Goal: Task Accomplishment & Management: Manage account settings

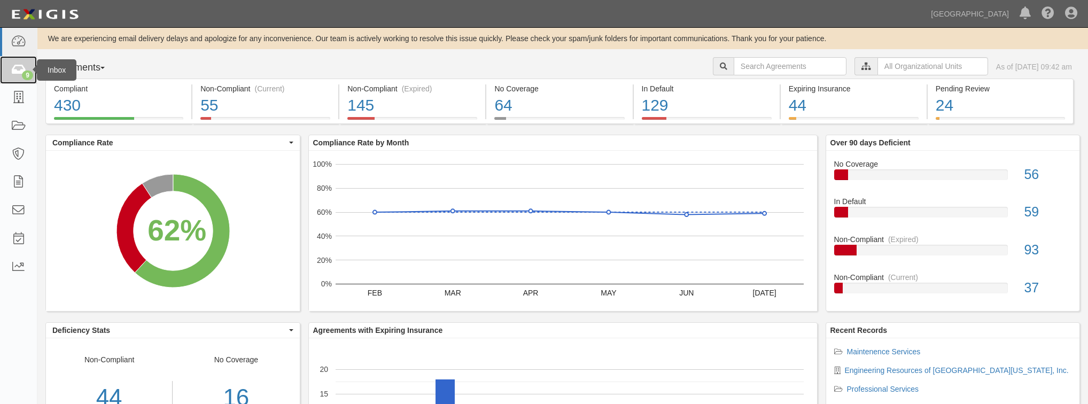
click at [26, 62] on link "9" at bounding box center [18, 70] width 37 height 28
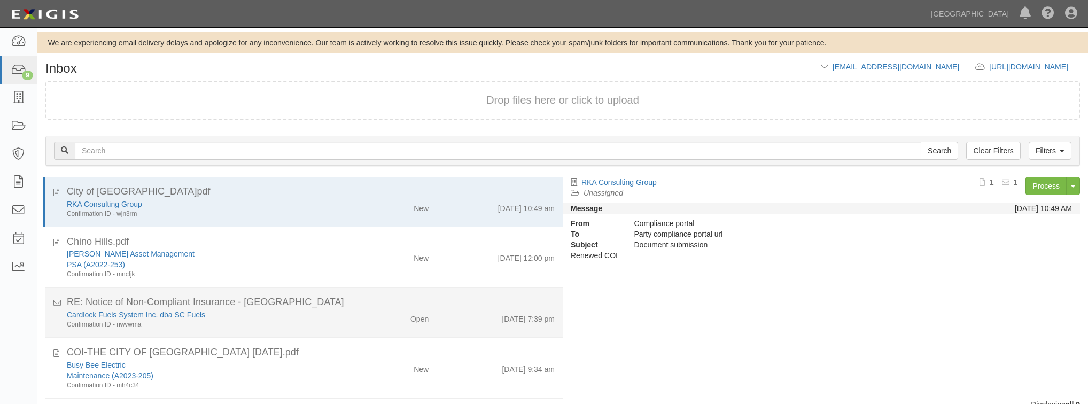
click at [324, 323] on div "Confirmation ID - nwvwma" at bounding box center [206, 324] width 278 height 9
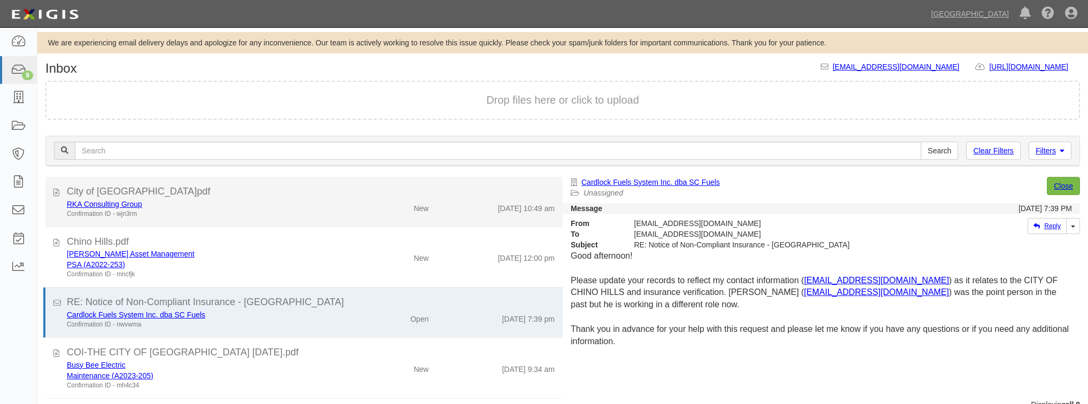
click at [293, 204] on div "RKA Consulting Group" at bounding box center [206, 204] width 278 height 11
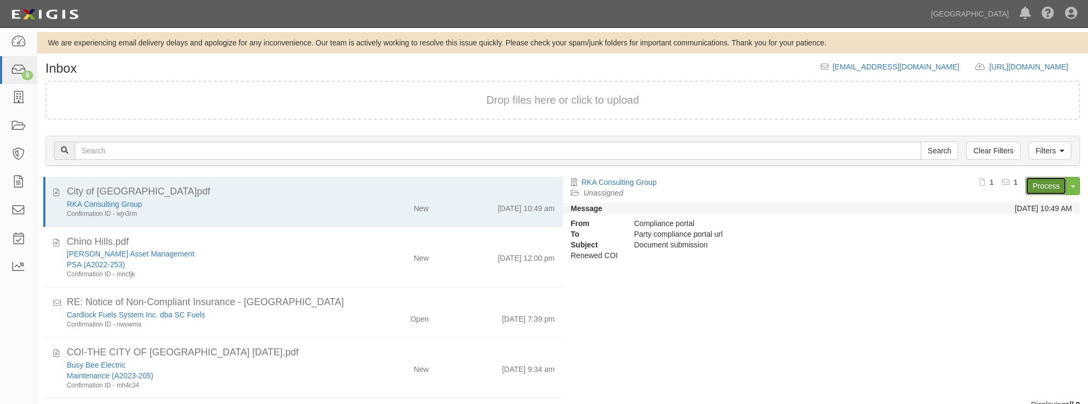
click at [1033, 190] on link "Process" at bounding box center [1045, 186] width 41 height 18
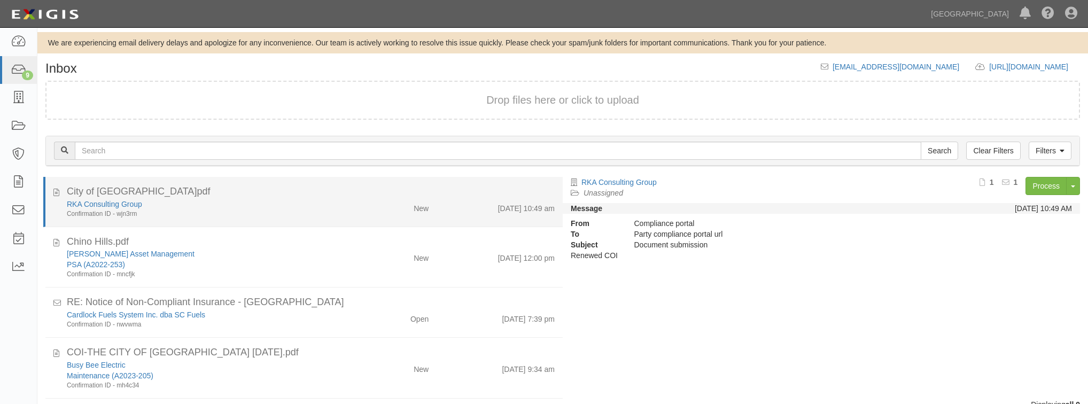
click at [350, 196] on div "City of Chino Hills.pdf" at bounding box center [311, 192] width 488 height 14
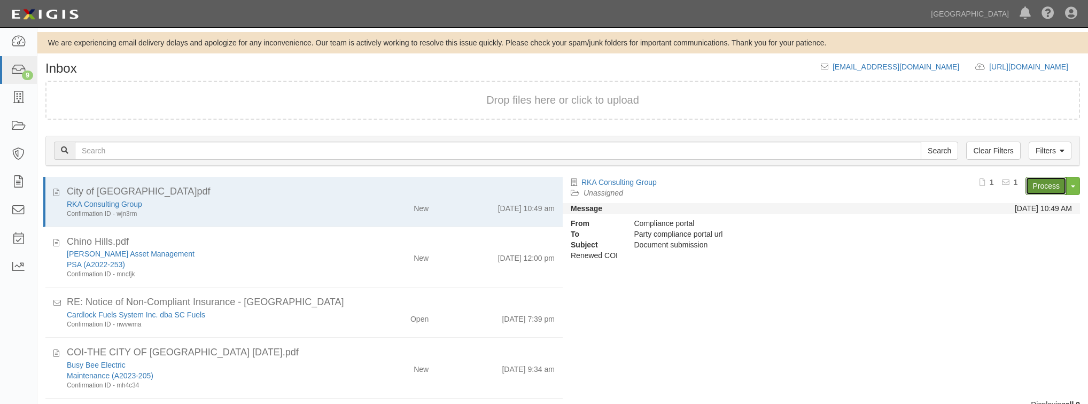
click at [1035, 184] on link "Process" at bounding box center [1045, 186] width 41 height 18
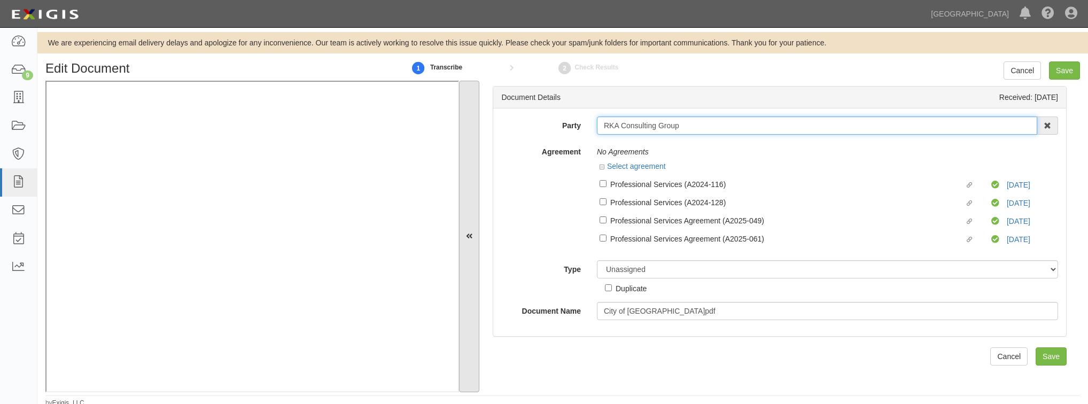
drag, startPoint x: 689, startPoint y: 119, endPoint x: 462, endPoint y: 177, distance: 234.9
click at [470, 170] on div "Document Details Received: 08/25/2025 Party RKA Consulting Group 4LEAF, Inc. Ab…" at bounding box center [562, 236] width 1034 height 311
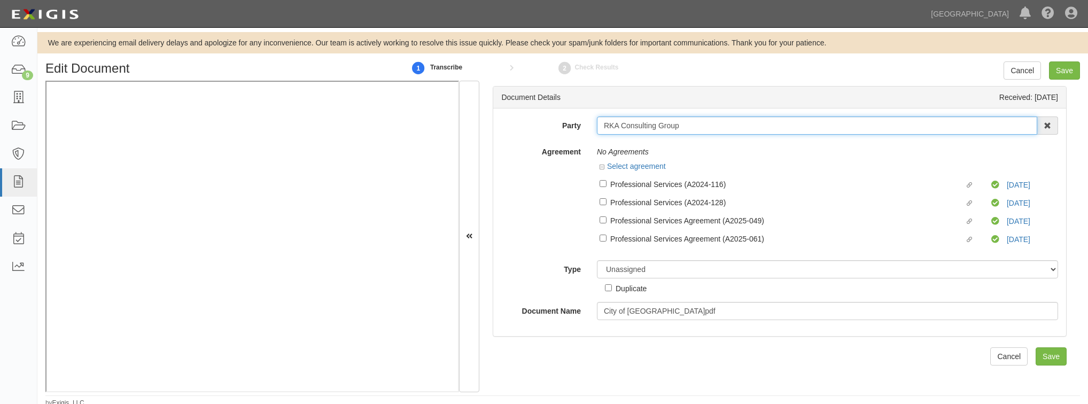
drag, startPoint x: 686, startPoint y: 127, endPoint x: 583, endPoint y: 127, distance: 103.1
click at [583, 127] on div "Party RKA Consulting Group 4LEAF, Inc. Abba Termite & Pest Control Abound Food …" at bounding box center [779, 125] width 573 height 18
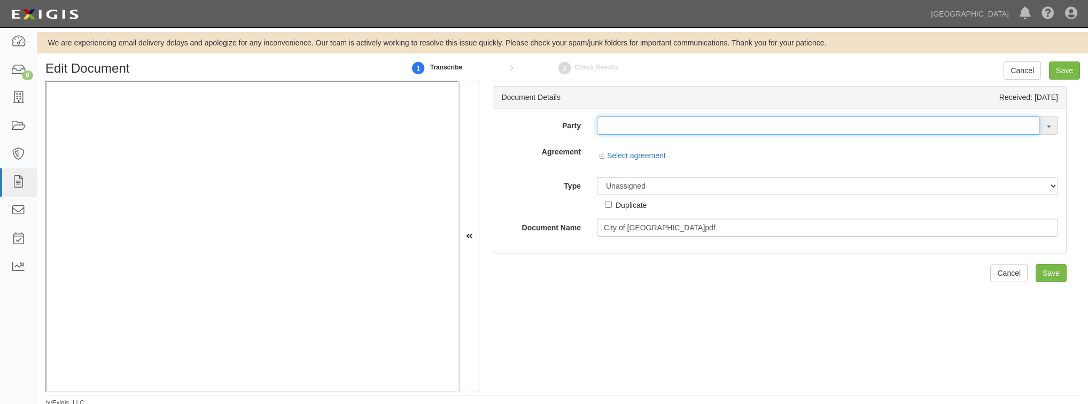
click at [680, 127] on input "text" at bounding box center [818, 125] width 442 height 18
paste input "RKA Consulting Group"
type input "RKA Consulting Group"
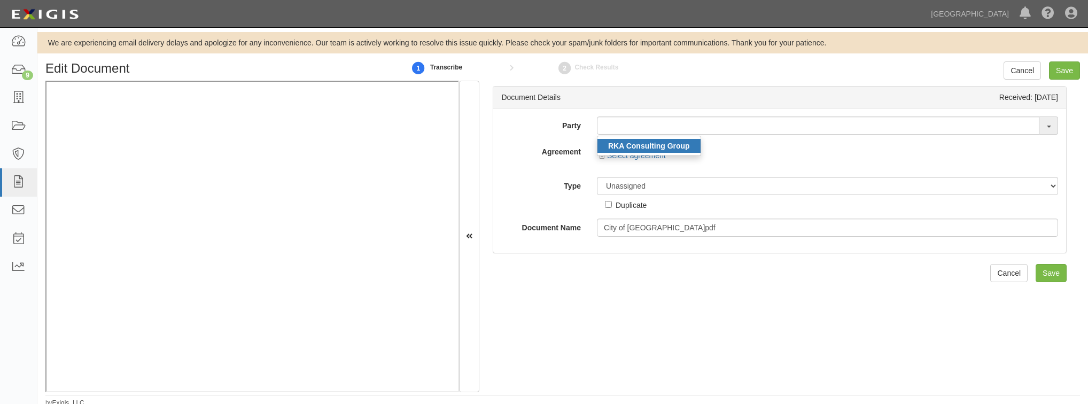
click at [671, 145] on strong "RKA Consulting Group" at bounding box center [649, 146] width 82 height 9
type input "RKA Consulting Group"
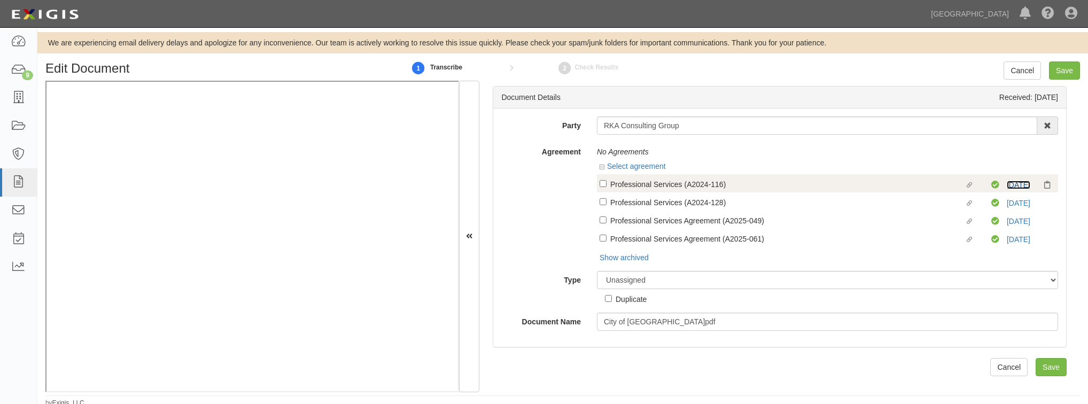
click at [1012, 184] on link "9/1/25" at bounding box center [1018, 185] width 24 height 9
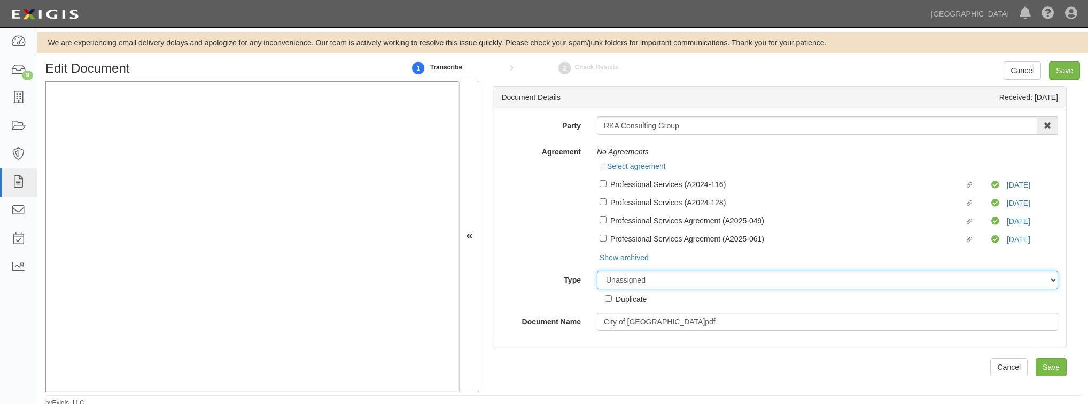
click at [658, 278] on select "Unassigned Binder Cancellation Notice Certificate Contract Endorsement Insuranc…" at bounding box center [827, 280] width 461 height 18
select select "CertificateDetail"
click at [597, 272] on select "Unassigned Binder Cancellation Notice Certificate Contract Endorsement Insuranc…" at bounding box center [827, 280] width 461 height 18
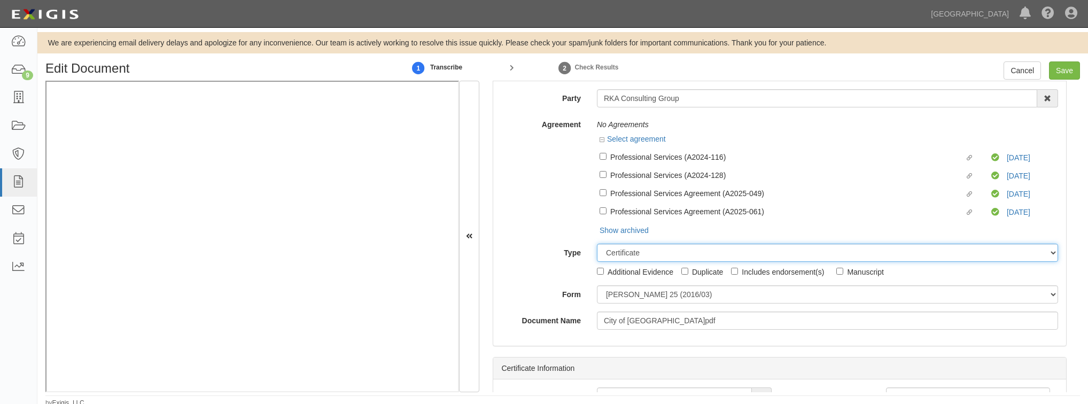
scroll to position [43, 0]
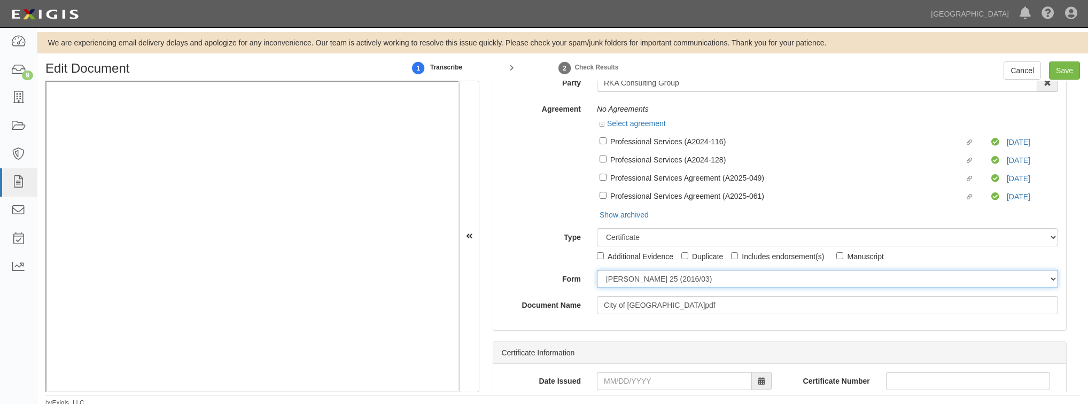
click at [640, 285] on select "ACORD 25 (2016/03) ACORD 101 ACORD 855 NY (2014/05) General" at bounding box center [827, 279] width 461 height 18
select select "GeneralFormDetail"
click at [597, 271] on select "ACORD 25 (2016/03) ACORD 101 ACORD 855 NY (2014/05) General" at bounding box center [827, 279] width 461 height 18
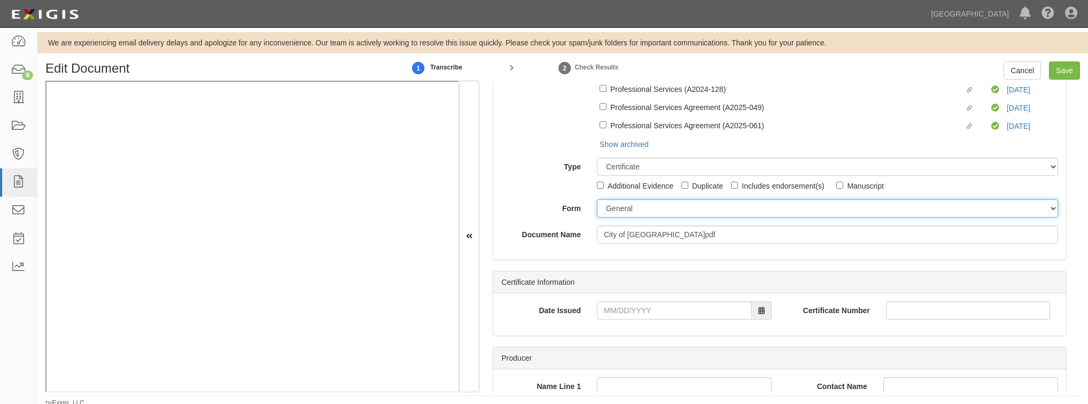
scroll to position [128, 0]
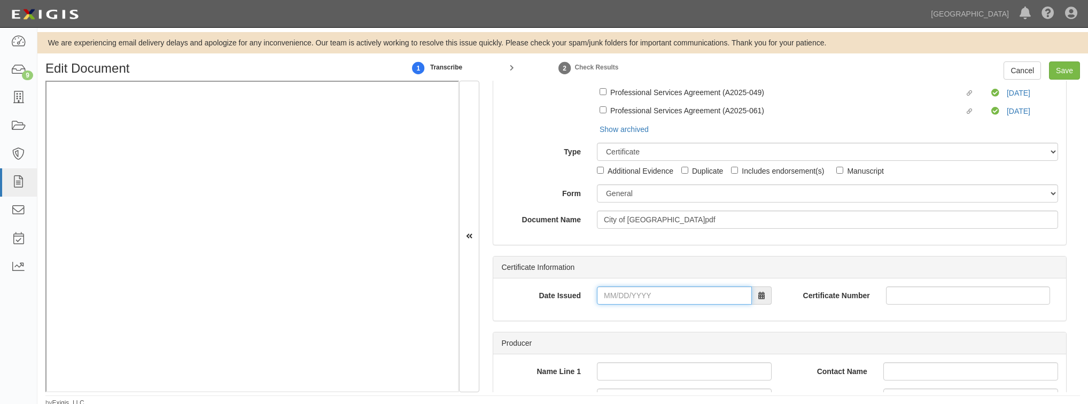
click at [665, 295] on input "Date Issued" at bounding box center [674, 295] width 155 height 18
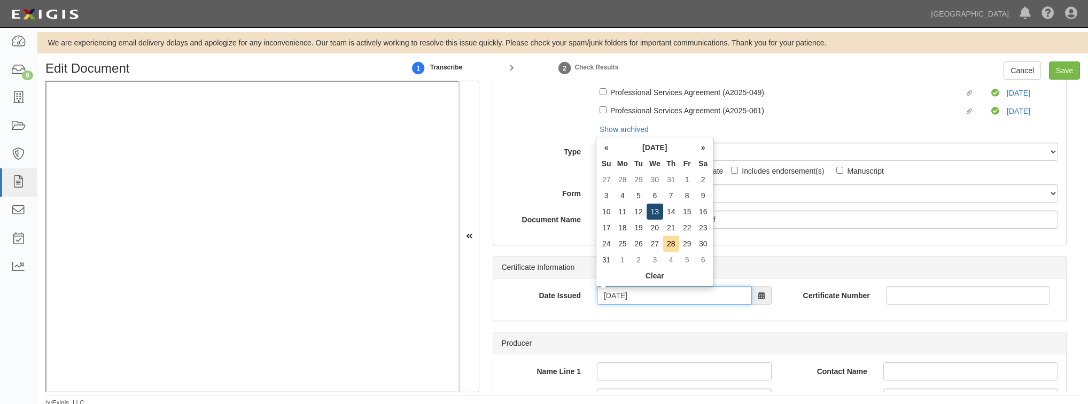
type input "08/13/2025"
click at [660, 212] on td "13" at bounding box center [654, 212] width 17 height 16
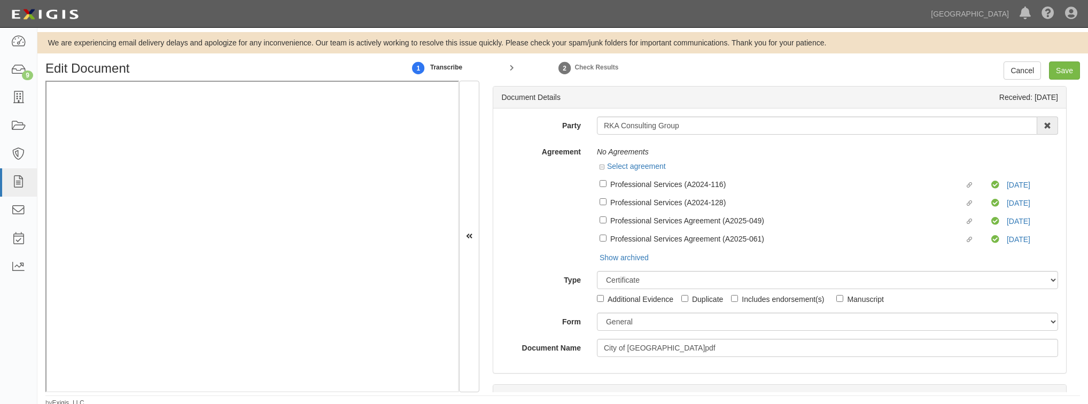
scroll to position [0, 0]
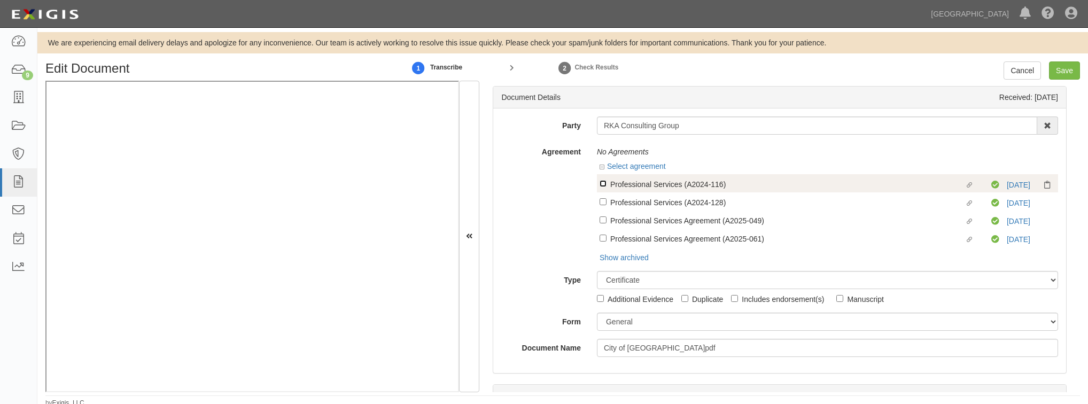
click at [599, 183] on input "Linked agreement Professional Services (A2024-116) Linked agreement" at bounding box center [602, 183] width 7 height 7
checkbox input "true"
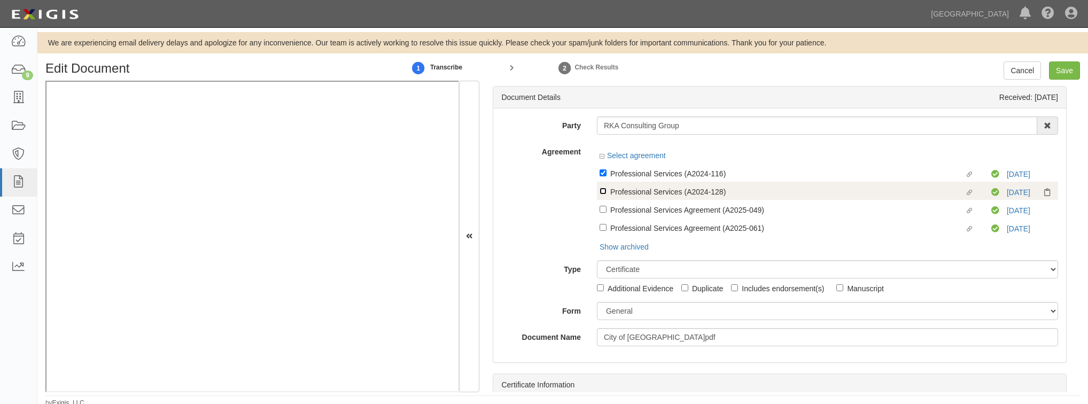
click at [604, 194] on input "Linked agreement Professional Services (A2024-128) Linked agreement" at bounding box center [602, 190] width 7 height 7
checkbox input "true"
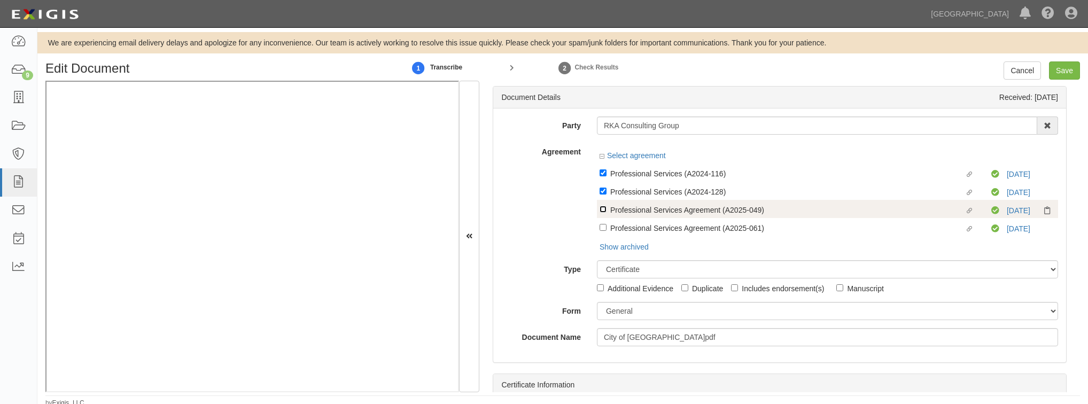
click at [600, 210] on input "Linked agreement Professional Services Agreement (A2025-049) Linked agreement" at bounding box center [602, 209] width 7 height 7
checkbox input "true"
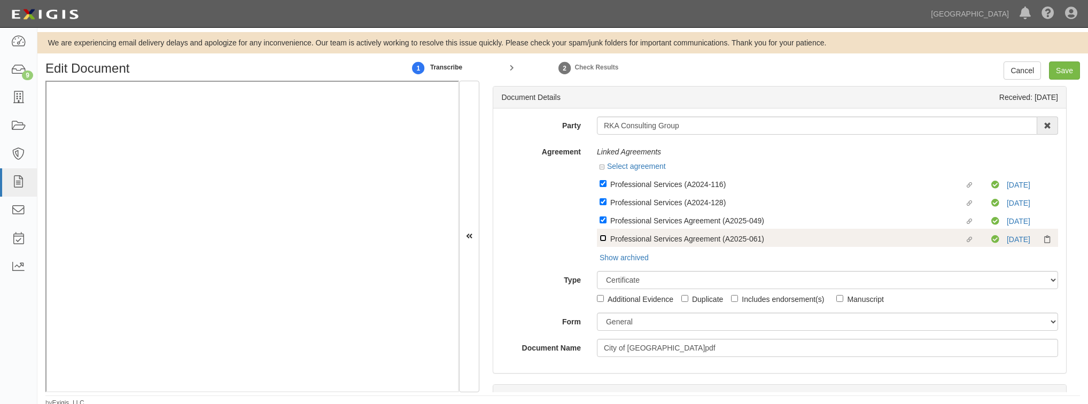
click at [605, 240] on input "Linked agreement Professional Services Agreement (A2025-061) Linked agreement" at bounding box center [602, 238] width 7 height 7
checkbox input "true"
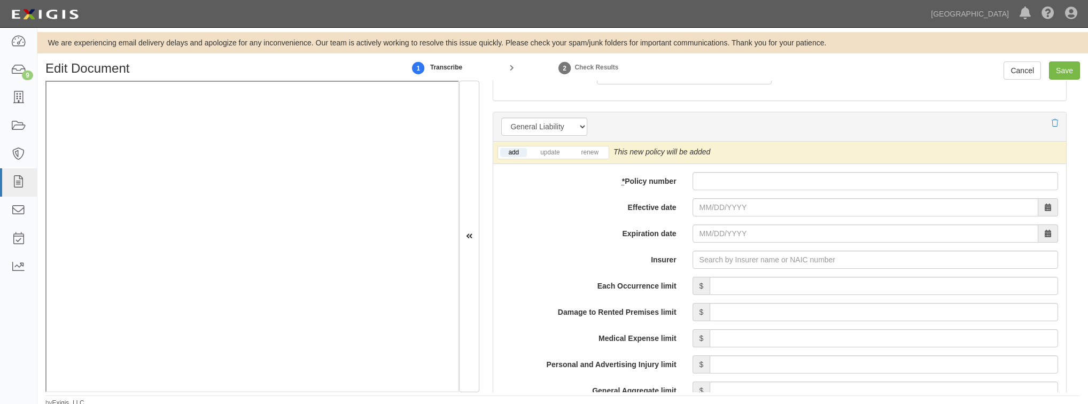
scroll to position [726, 0]
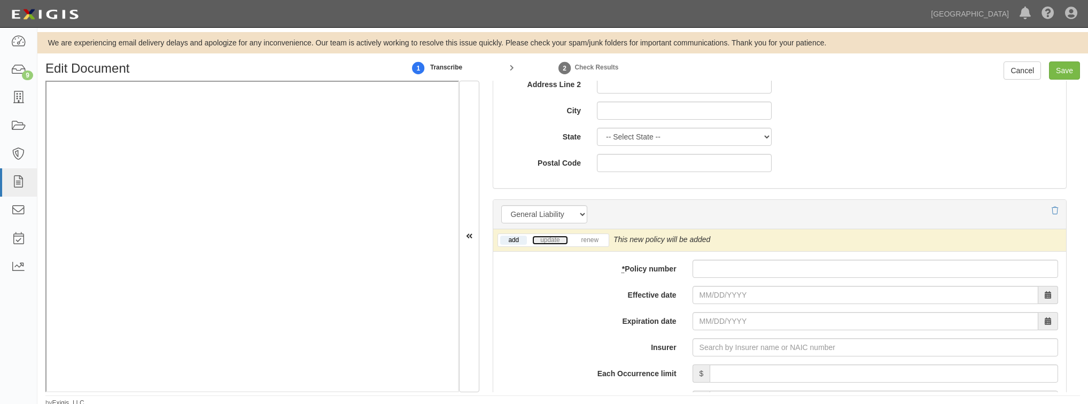
click at [546, 236] on link "update" at bounding box center [549, 240] width 35 height 9
click at [729, 272] on input "* Policy number" at bounding box center [874, 269] width 365 height 18
paste input "What does it mean to have empathy for someone but not sympathy when the person …"
type input "What does it mean to have empathy for someone but not sympathy when the person …"
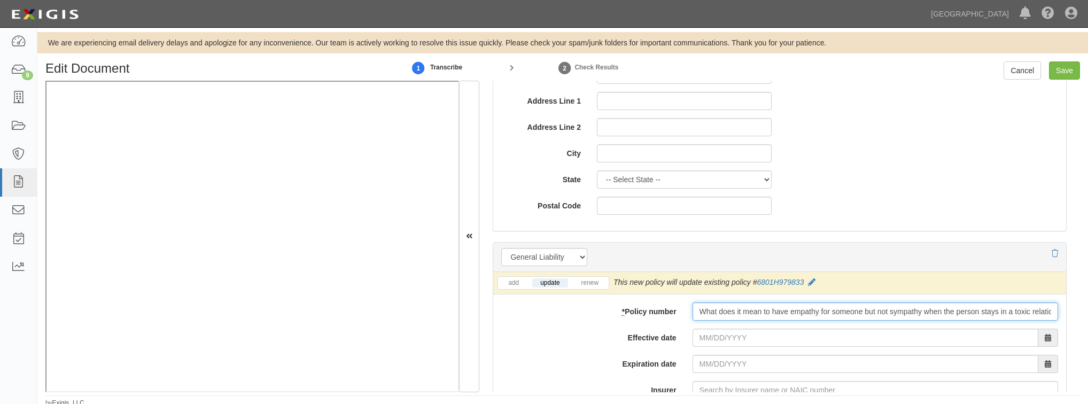
drag, startPoint x: 1049, startPoint y: 316, endPoint x: 449, endPoint y: 309, distance: 600.5
click at [344, 196] on div "Document Details Received: 08/25/2025 Party RKA Consulting Group RKA Consulting…" at bounding box center [562, 236] width 1034 height 311
click at [734, 316] on input "* Policy number" at bounding box center [874, 311] width 365 height 18
paste input "6801H979833"
type input "6801H979833"
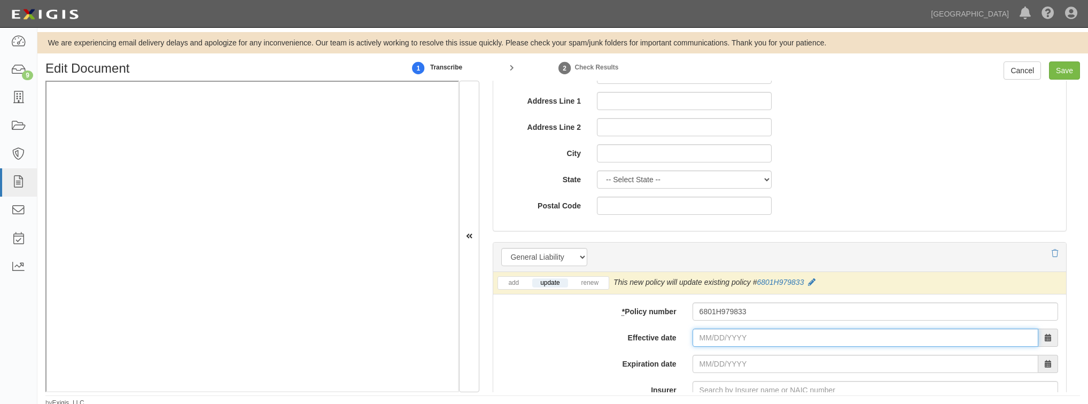
click at [695, 342] on input "Effective date" at bounding box center [865, 338] width 346 height 18
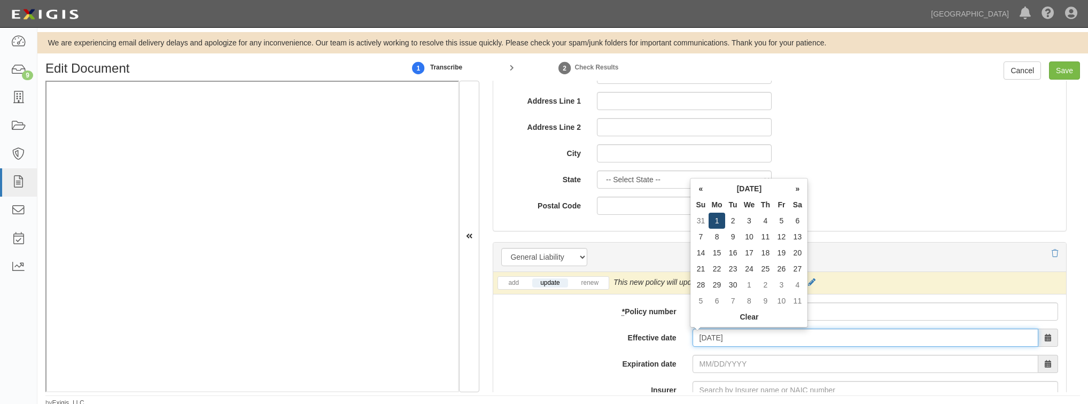
type input "09/01/2025"
type input "[DATE]"
click at [712, 221] on td "1" at bounding box center [716, 221] width 16 height 16
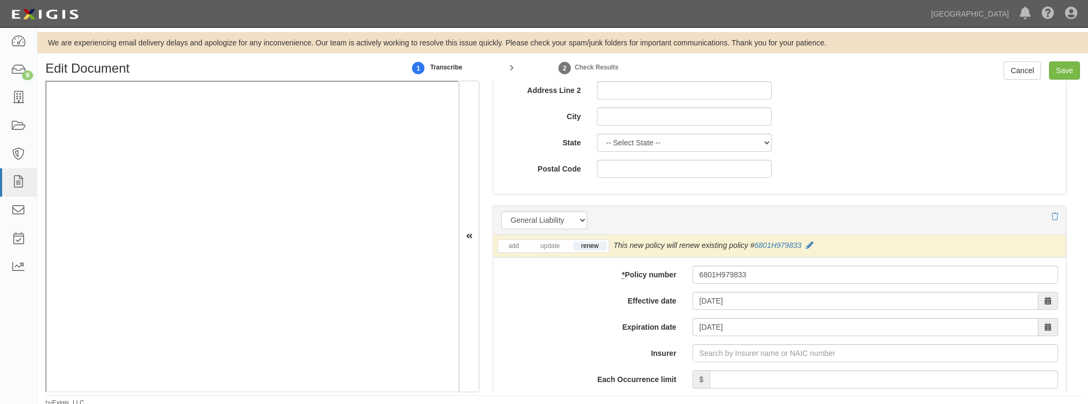
scroll to position [769, 0]
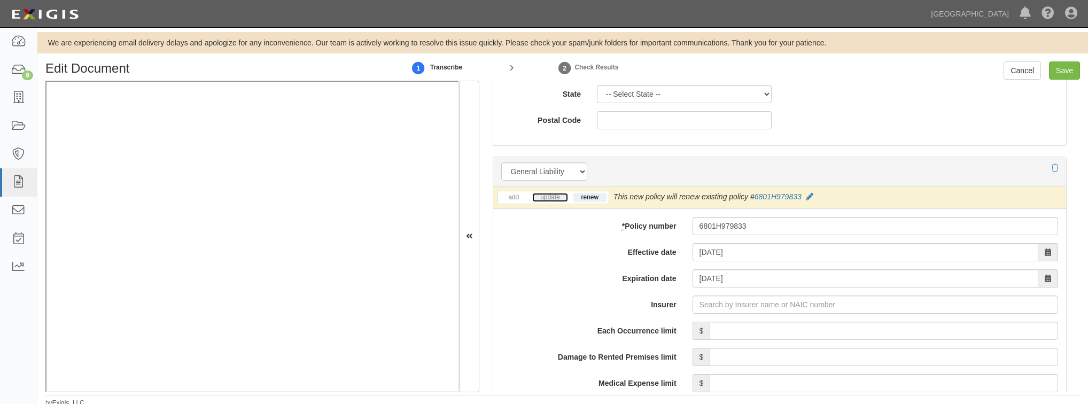
drag, startPoint x: 538, startPoint y: 200, endPoint x: 613, endPoint y: 221, distance: 77.6
click at [538, 200] on link "update" at bounding box center [549, 197] width 35 height 9
click at [712, 311] on input "Insurer" at bounding box center [874, 304] width 365 height 18
type input "21st Century Advantage Insurance Company (25232) NR Rating"
type input "2"
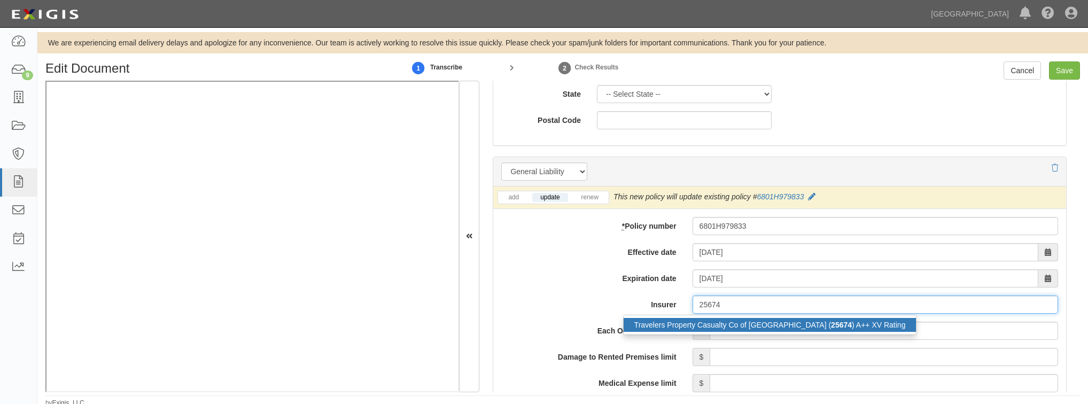
click at [716, 326] on div "Travelers Property Casualty Co of Amer ( 25674 ) A++ XV Rating" at bounding box center [769, 325] width 293 height 14
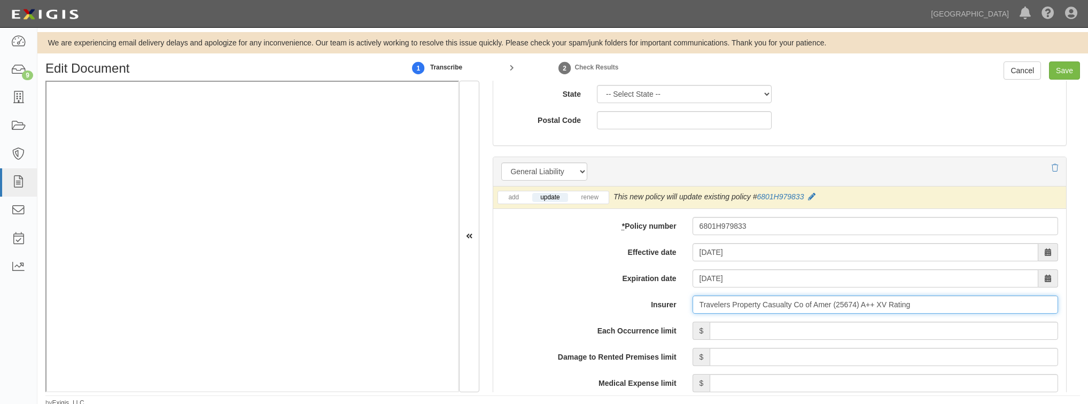
type input "Travelers Property Casualty Co of Amer (25674) A++ XV Rating"
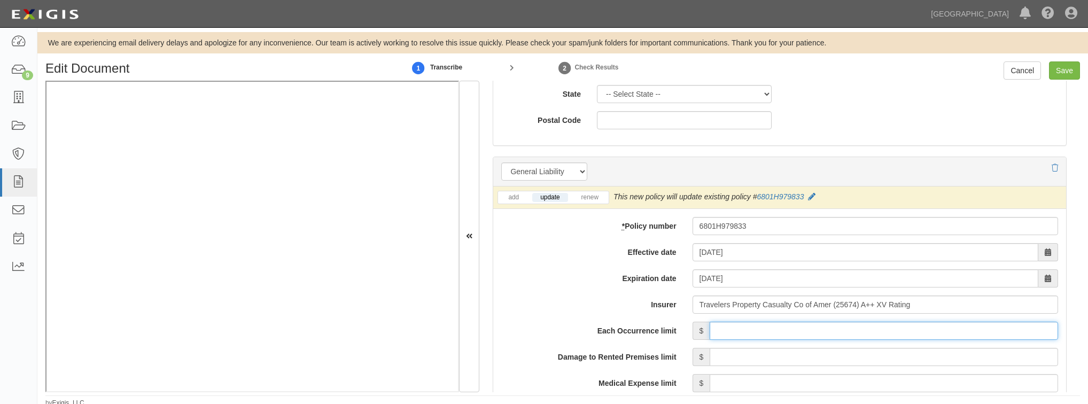
click at [729, 332] on input "Each Occurrence limit" at bounding box center [883, 331] width 348 height 18
type input "2,000,000"
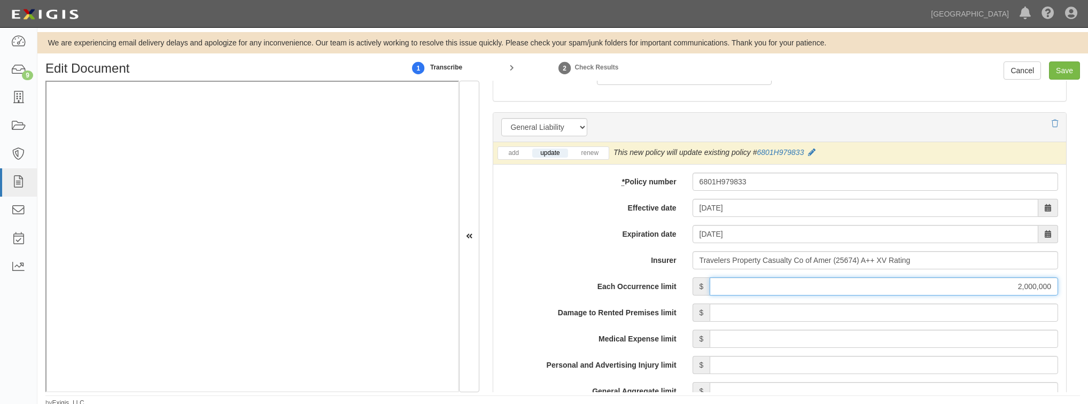
scroll to position [855, 0]
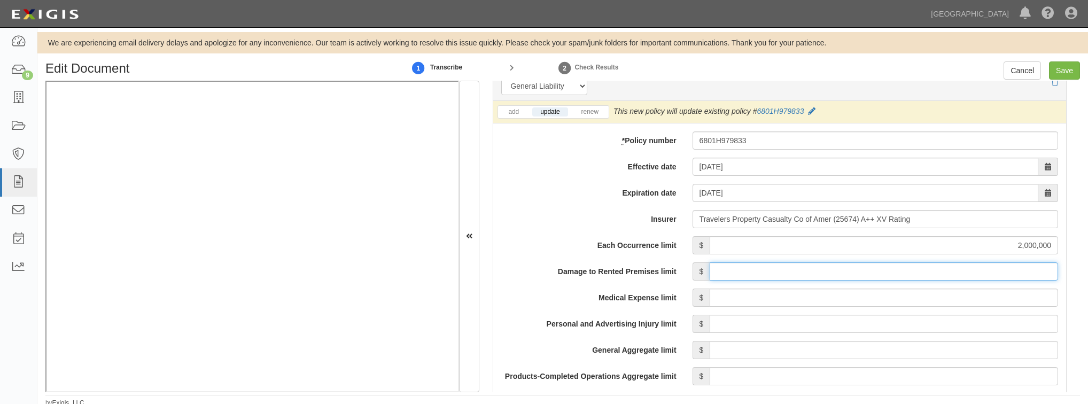
click at [758, 278] on input "Damage to Rented Premises limit" at bounding box center [883, 271] width 348 height 18
type input "1,000,000"
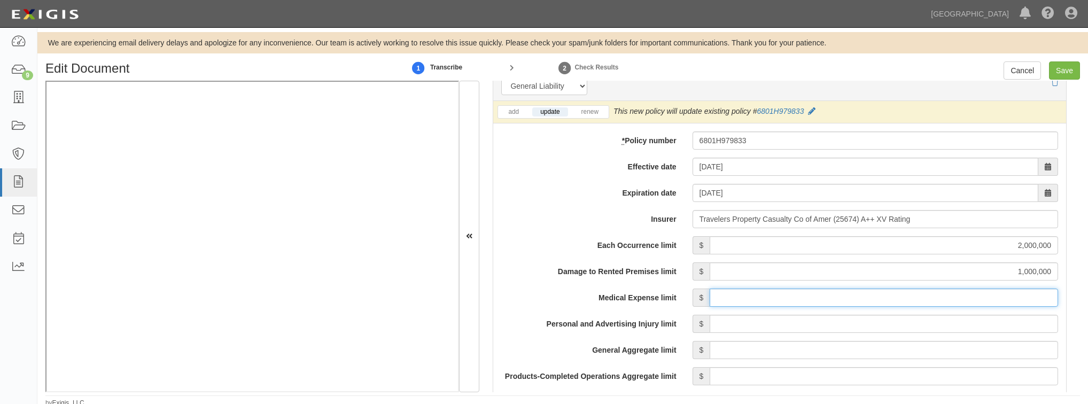
click at [838, 294] on input "Medical Expense limit" at bounding box center [883, 297] width 348 height 18
type input "10,000"
click at [823, 323] on input "Personal and Advertising Injury limit" at bounding box center [883, 324] width 348 height 18
type input "2,000,000"
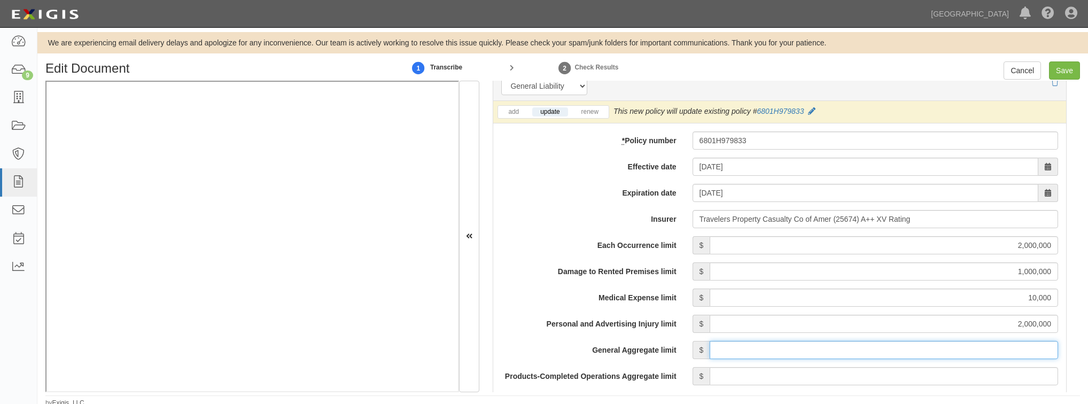
click at [764, 355] on input "General Aggregate limit" at bounding box center [883, 350] width 348 height 18
type input "4,000,000"
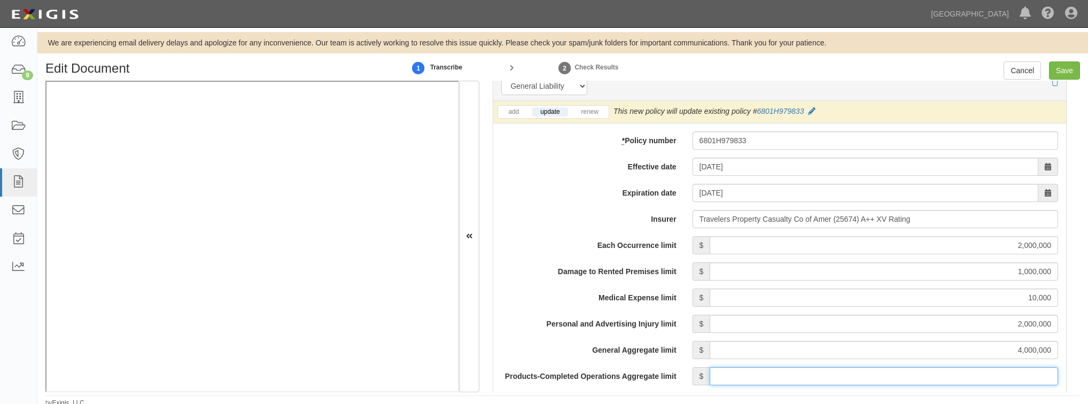
click at [803, 373] on input "Products-Completed Operations Aggregate limit" at bounding box center [883, 376] width 348 height 18
type input "4,000,000"
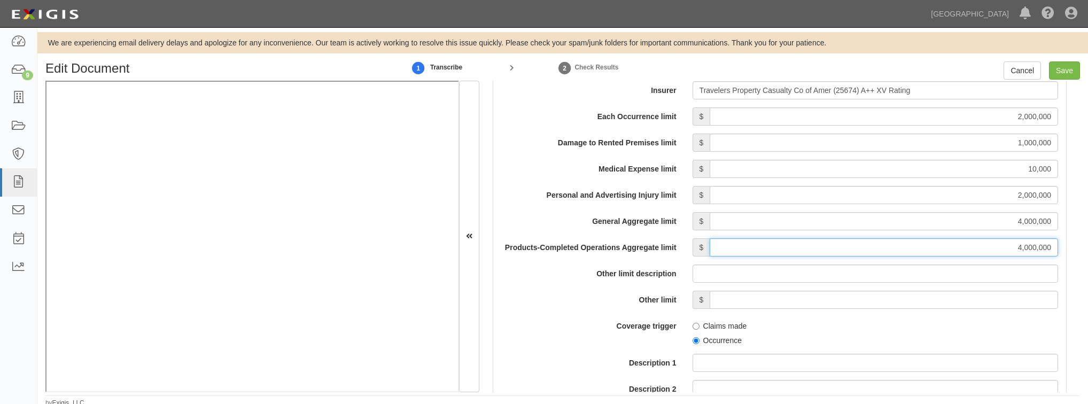
scroll to position [1026, 0]
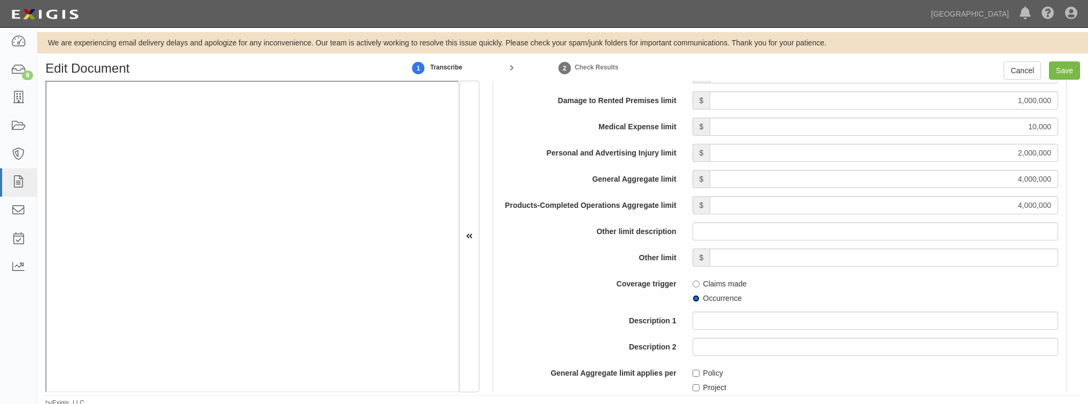
click at [694, 300] on input "Occurrence" at bounding box center [695, 298] width 7 height 7
radio input "true"
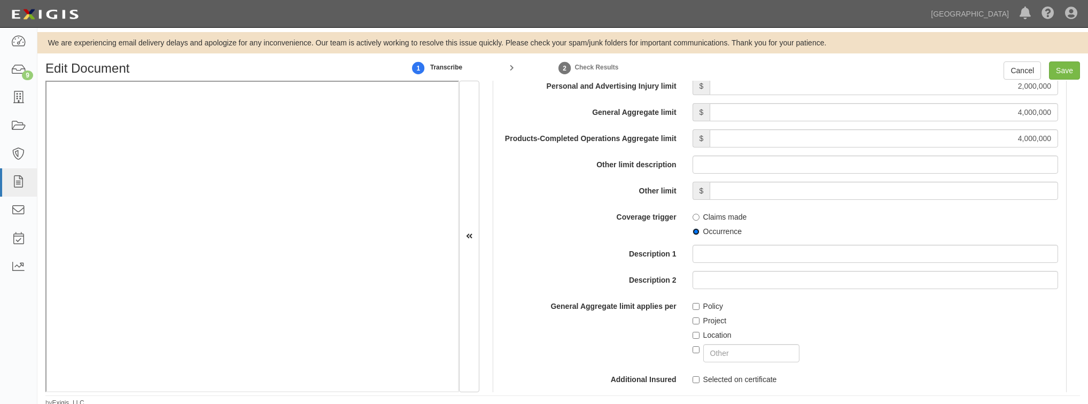
scroll to position [1111, 0]
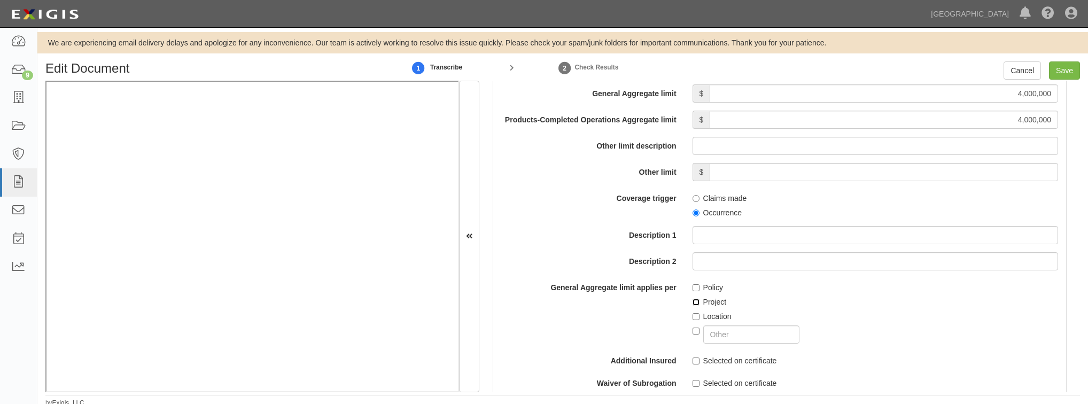
click at [693, 302] on input "Project" at bounding box center [695, 302] width 7 height 7
checkbox input "true"
click at [693, 313] on input "Location" at bounding box center [695, 316] width 7 height 7
checkbox input "true"
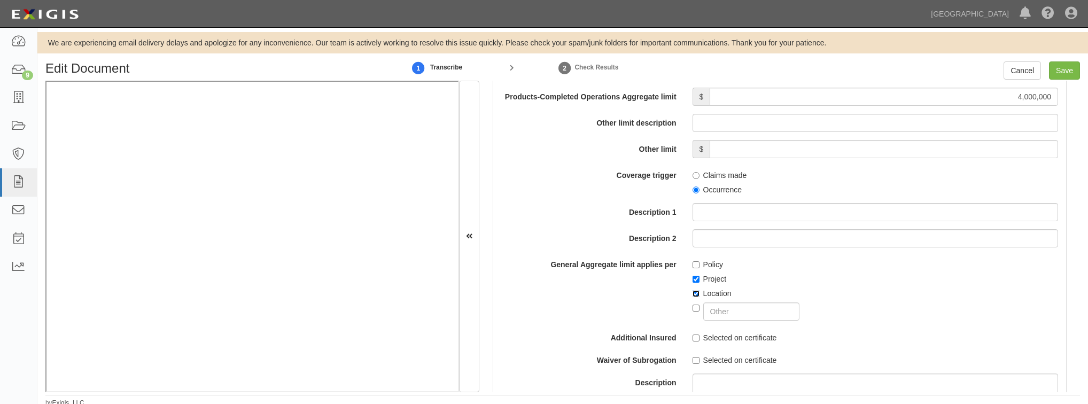
scroll to position [1154, 0]
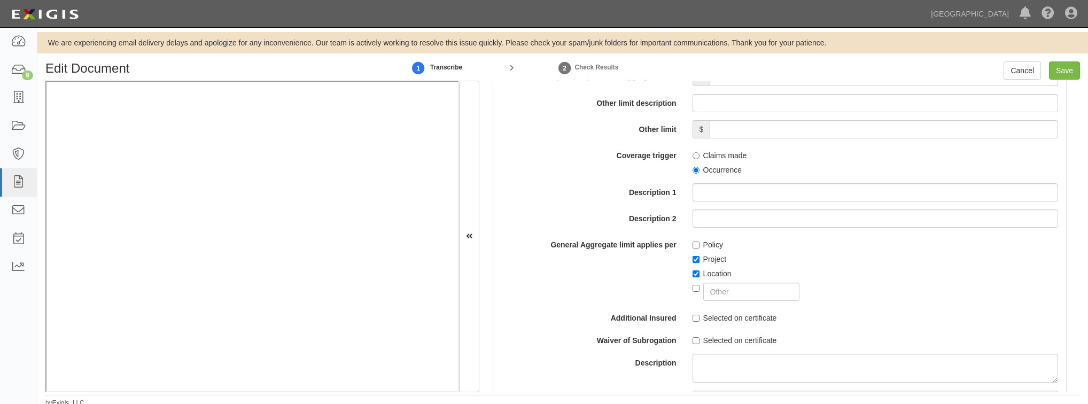
click at [695, 318] on label "Selected on certificate" at bounding box center [734, 317] width 84 height 11
click at [692, 339] on input "Selected on certificate" at bounding box center [695, 340] width 7 height 7
checkbox input "true"
click at [697, 322] on label "Selected on certificate" at bounding box center [734, 317] width 84 height 11
click at [697, 322] on input "Selected on certificate" at bounding box center [695, 318] width 7 height 7
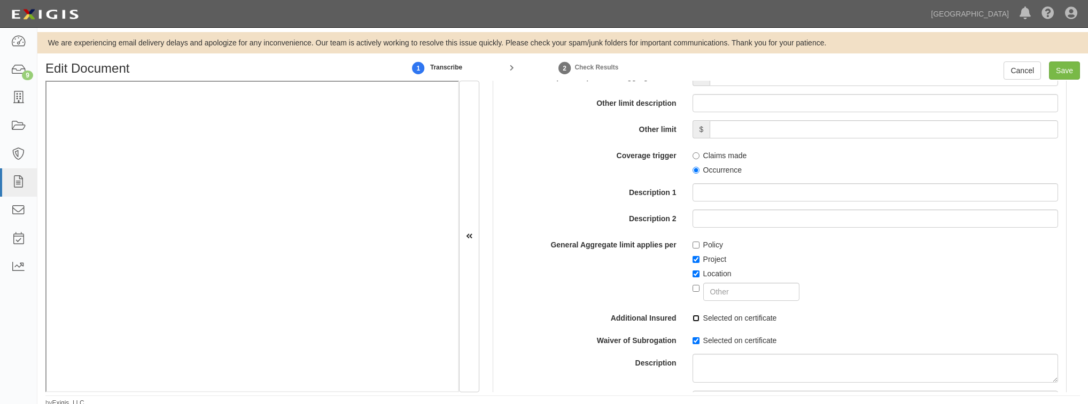
checkbox input "true"
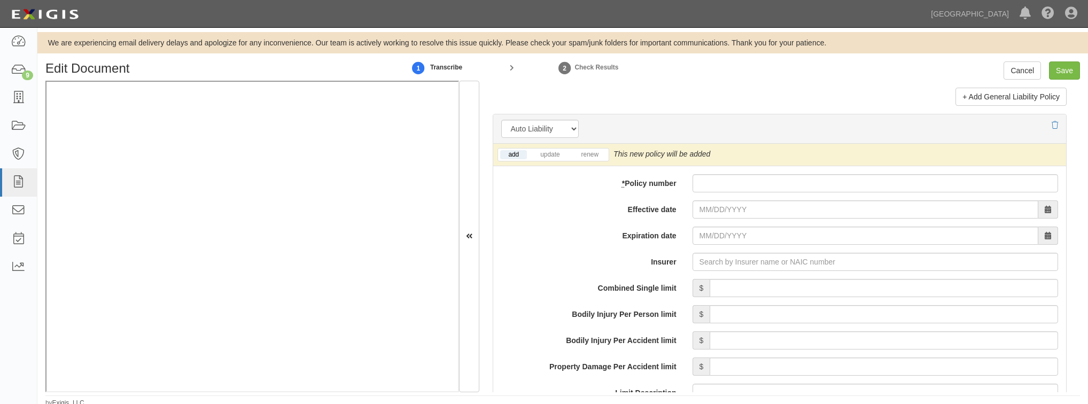
scroll to position [1538, 0]
click at [541, 154] on link "update" at bounding box center [549, 154] width 35 height 9
click at [728, 185] on input "* Policy number" at bounding box center [874, 183] width 365 height 18
paste input "BA2S03695A"
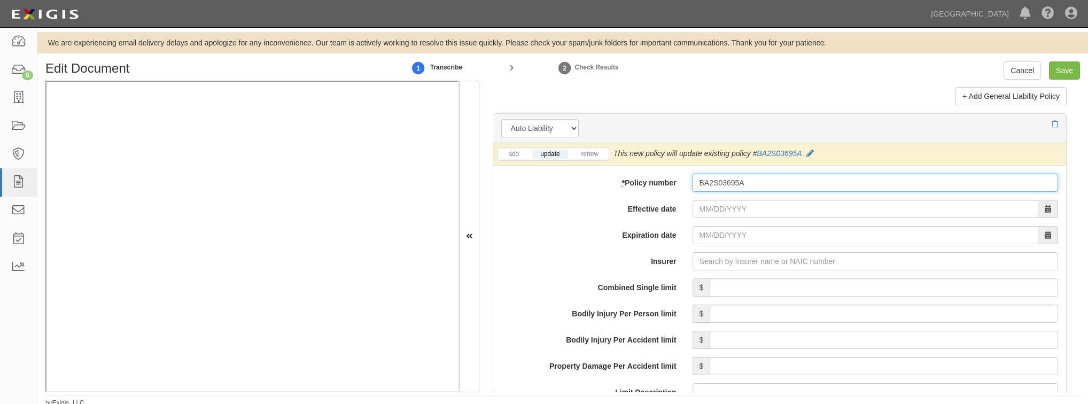
type input "BA2S03695A"
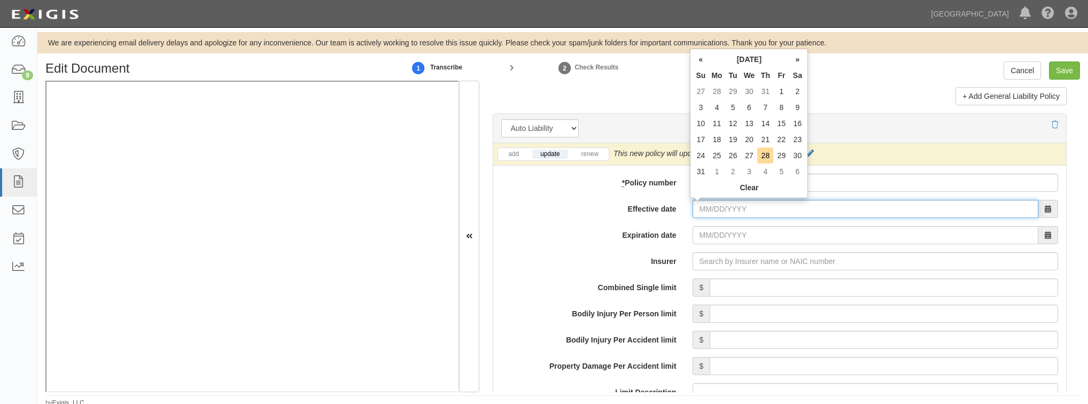
click at [710, 212] on input "Effective date" at bounding box center [865, 209] width 346 height 18
type input "09/01/2025"
type input "[DATE]"
click at [720, 94] on td "1" at bounding box center [716, 91] width 16 height 16
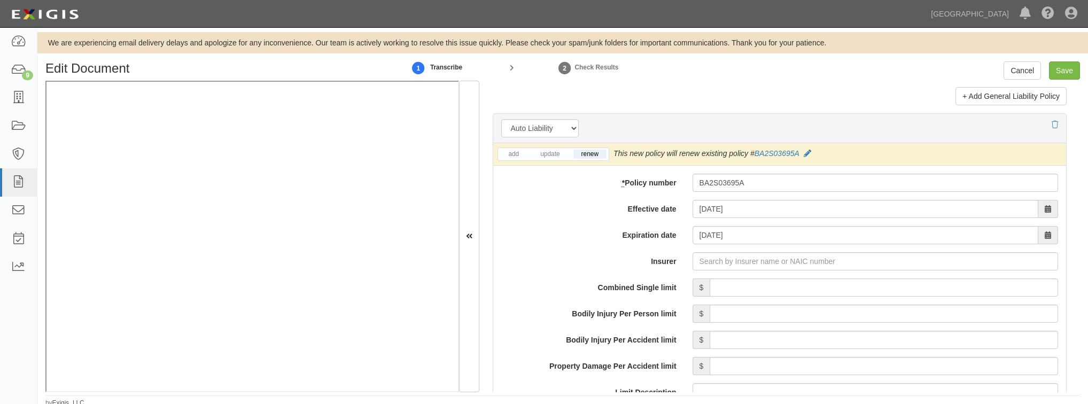
click at [556, 159] on li "update" at bounding box center [550, 154] width 40 height 12
click at [551, 154] on link "update" at bounding box center [549, 154] width 35 height 9
click at [724, 259] on input "Insurer" at bounding box center [874, 261] width 365 height 18
type input "21st Century Advantage Insurance Company (25232) NR Rating"
type input "2"
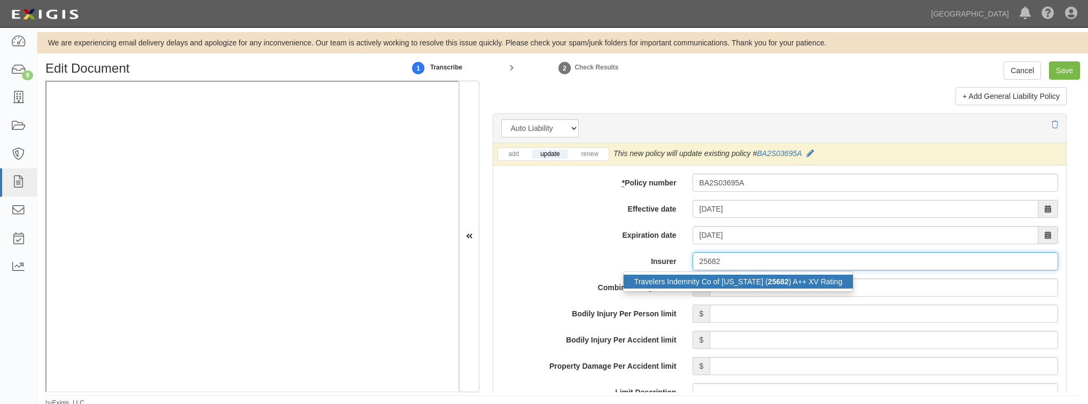
click at [720, 279] on div "Travelers Indemnity Co of Connecticut ( 25682 ) A++ XV Rating" at bounding box center [738, 282] width 230 height 14
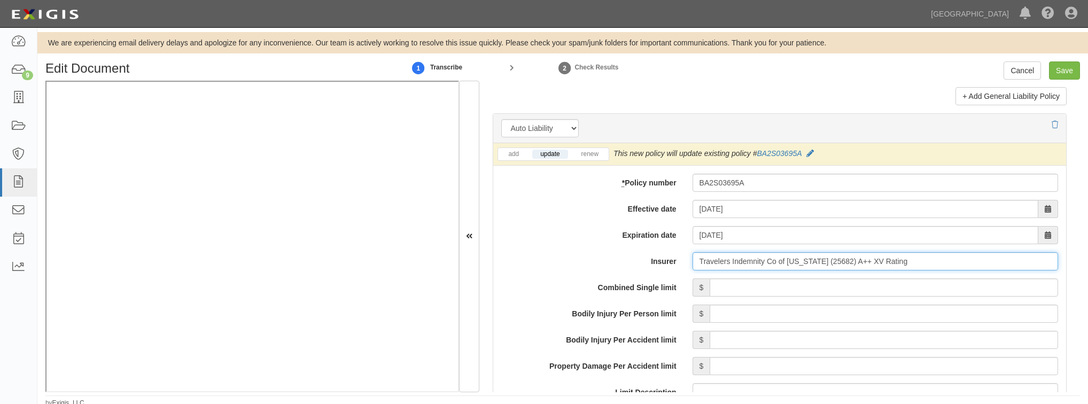
type input "Travelers Indemnity Co of Connecticut (25682) A++ XV Rating"
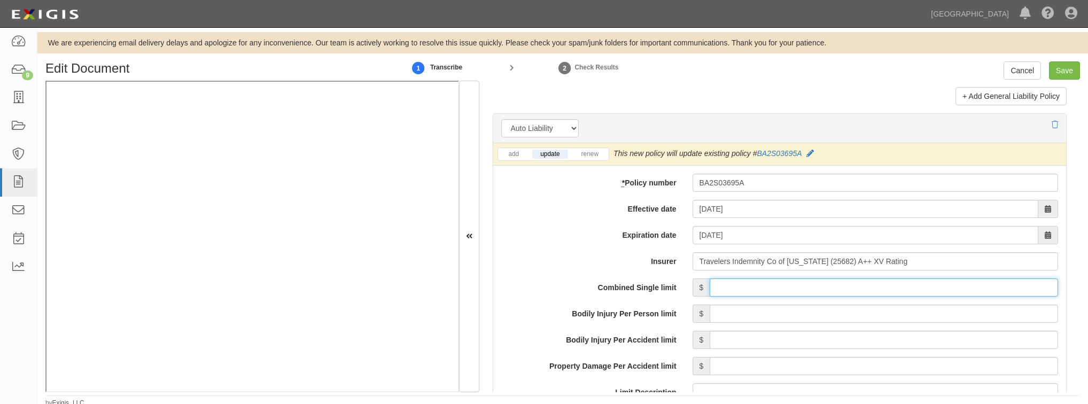
click at [737, 291] on input "Combined Single limit" at bounding box center [883, 287] width 348 height 18
type input "1,000,000"
click at [572, 265] on label "Insurer" at bounding box center [588, 259] width 191 height 14
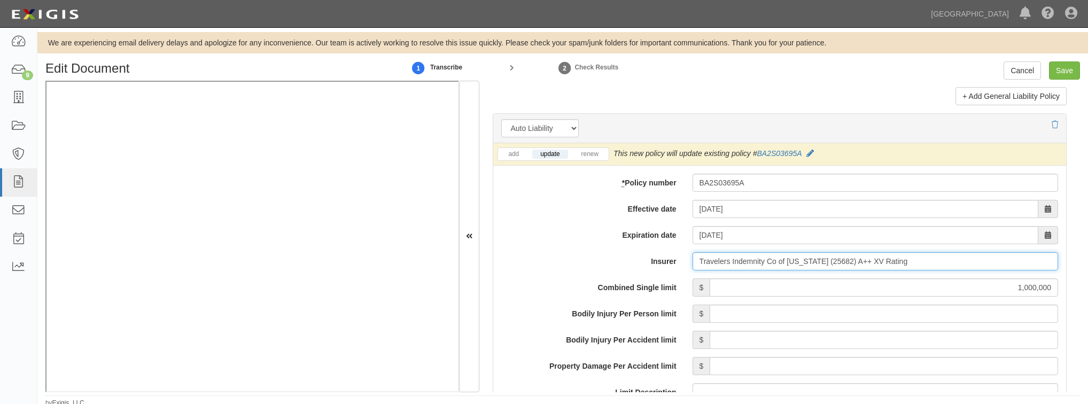
click at [692, 265] on input "Travelers Indemnity Co of Connecticut (25682) A++ XV Rating" at bounding box center [874, 261] width 365 height 18
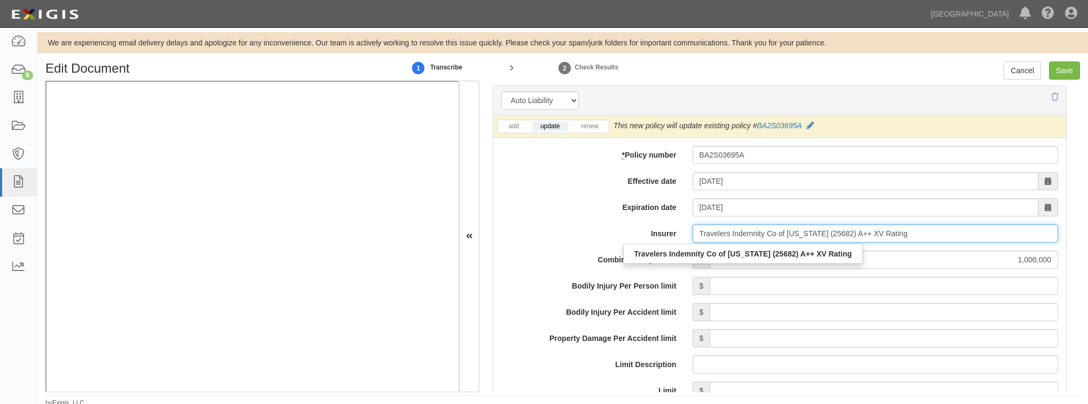
scroll to position [1581, 0]
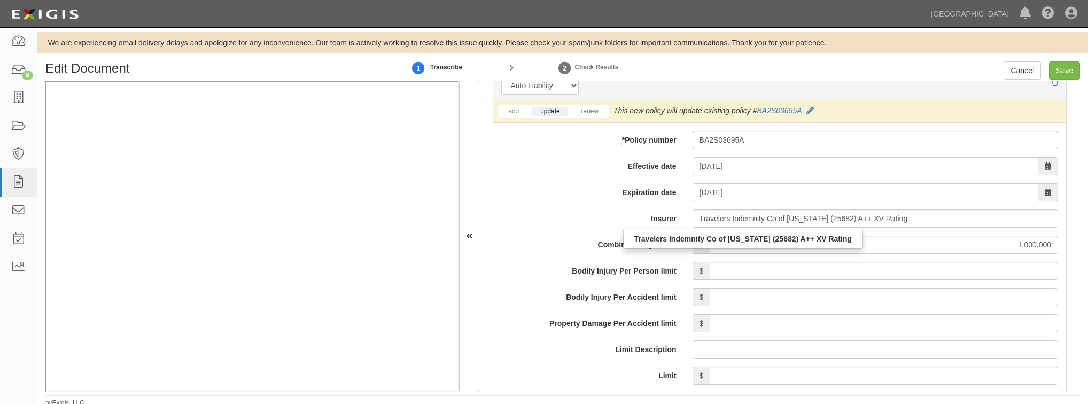
click at [551, 207] on div "add update renew This new policy will be added This new policy will update exis…" at bounding box center [779, 384] width 573 height 568
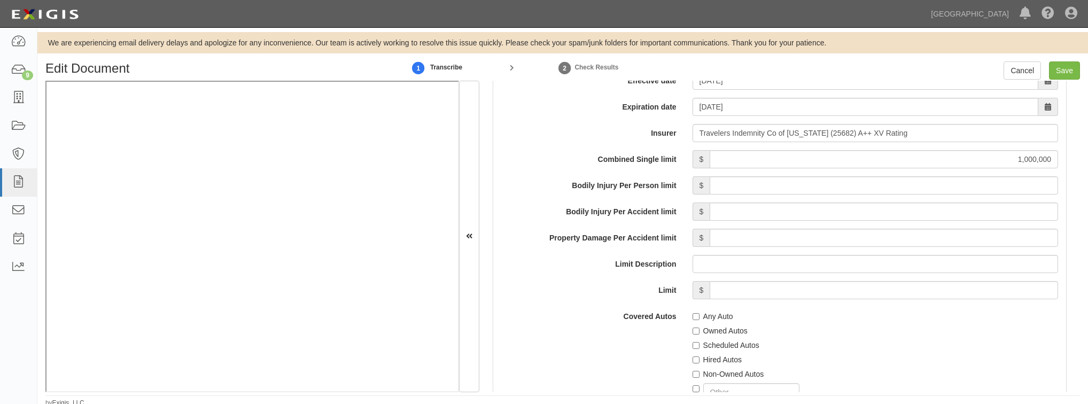
scroll to position [1709, 0]
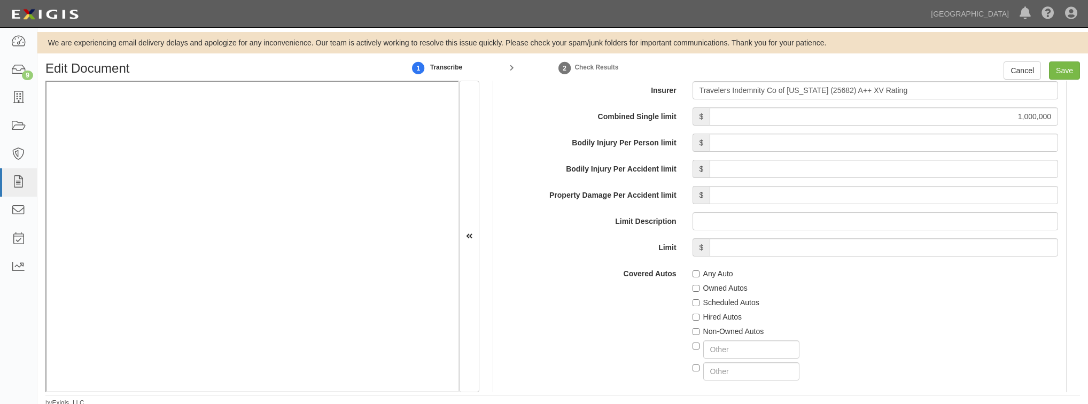
click at [694, 312] on label "Hired Autos" at bounding box center [716, 316] width 49 height 11
click at [694, 314] on input "Hired Autos" at bounding box center [695, 317] width 7 height 7
checkbox input "true"
click at [693, 331] on input "Non-Owned Autos" at bounding box center [695, 331] width 7 height 7
checkbox input "true"
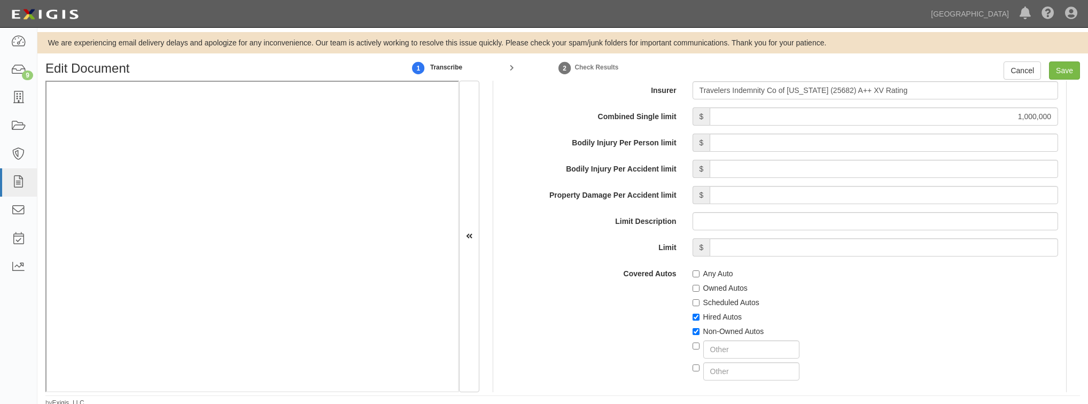
click at [596, 337] on div "Covered Autos Any Auto Owned Autos Scheduled Autos Hired Autos Non-Owned Autos" at bounding box center [779, 322] width 573 height 116
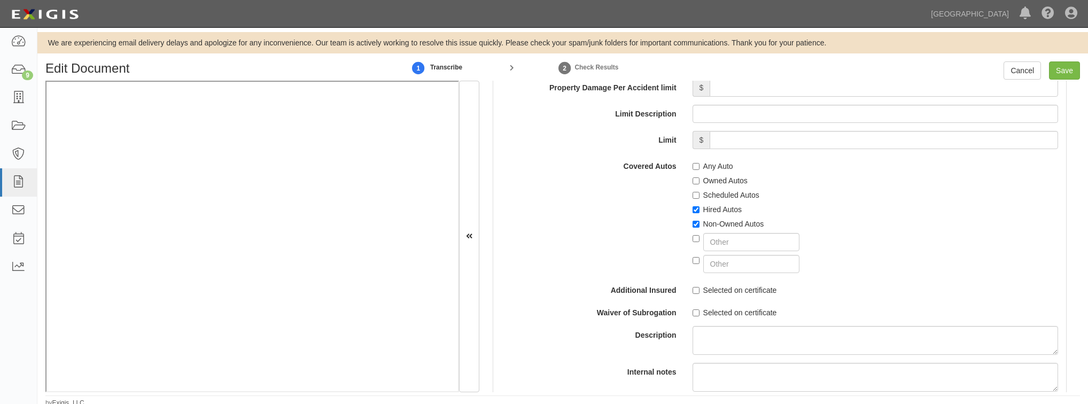
scroll to position [1838, 0]
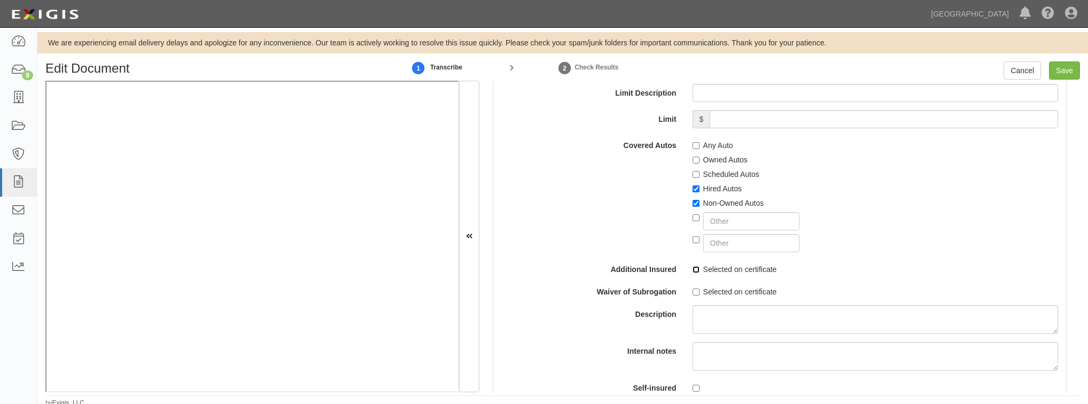
click at [694, 266] on input "Selected on certificate" at bounding box center [695, 269] width 7 height 7
checkbox input "true"
click at [693, 288] on input "Selected on certificate" at bounding box center [695, 291] width 7 height 7
checkbox input "true"
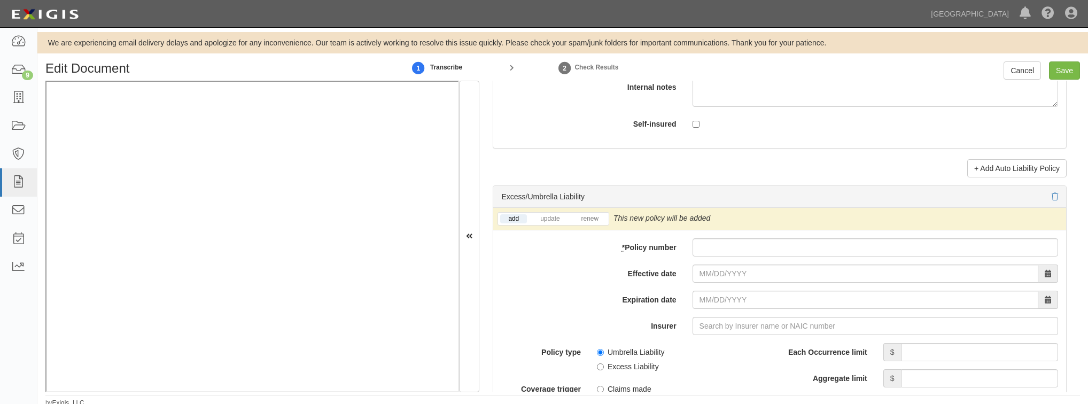
scroll to position [2094, 0]
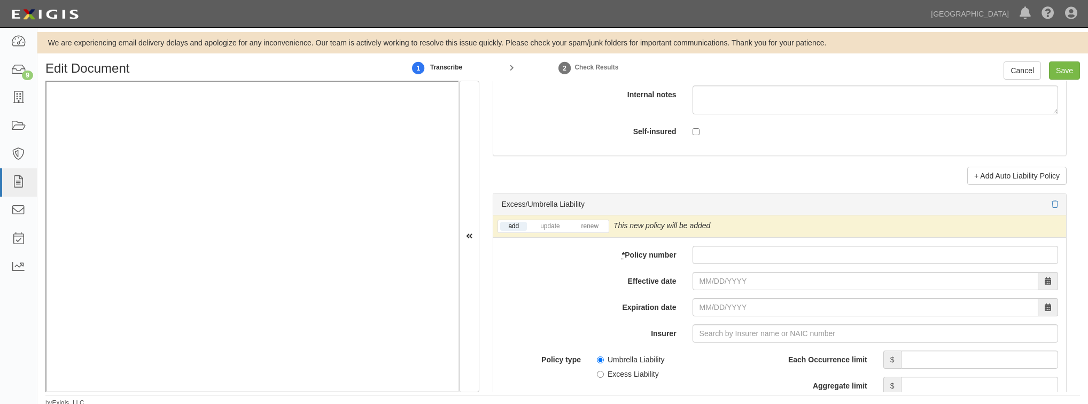
click at [549, 229] on li "update" at bounding box center [550, 226] width 40 height 12
click at [548, 228] on link "update" at bounding box center [549, 226] width 35 height 9
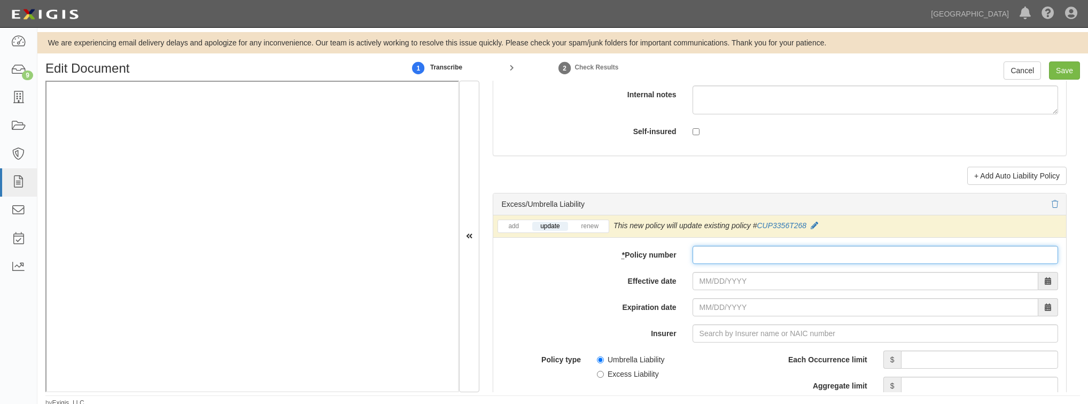
click at [724, 257] on input "* Policy number" at bounding box center [874, 255] width 365 height 18
paste input "CUP3356T268"
type input "CUP3356T268"
click at [715, 282] on input "Effective date" at bounding box center [865, 281] width 346 height 18
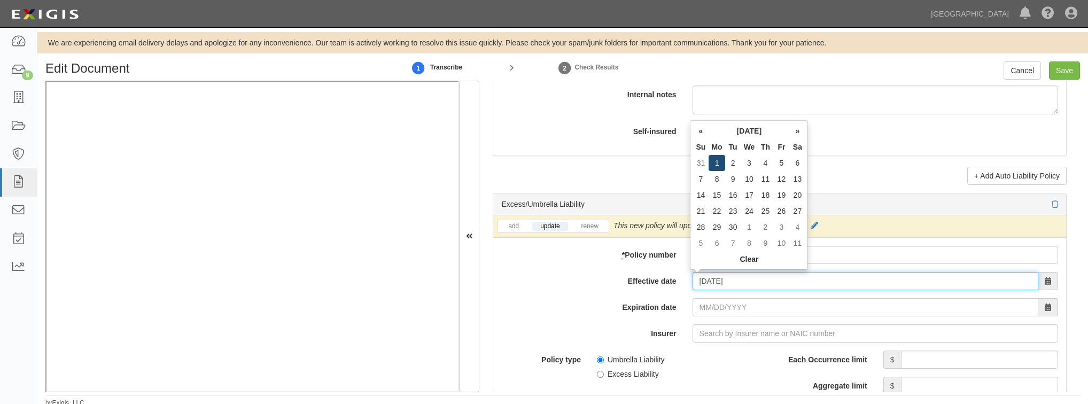
type input "[DATE]"
type input "09/01/2026"
click at [716, 159] on td "1" at bounding box center [716, 163] width 16 height 16
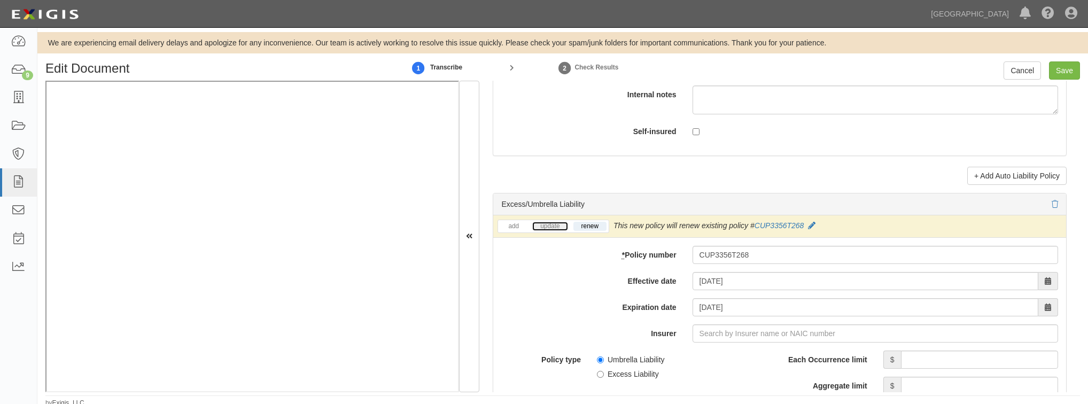
click at [545, 226] on link "update" at bounding box center [549, 226] width 35 height 9
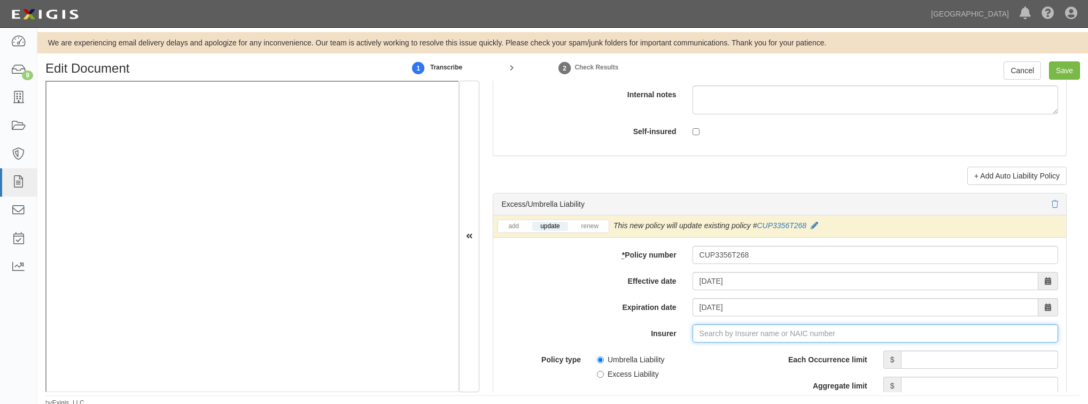
click at [713, 337] on input "Insurer" at bounding box center [874, 333] width 365 height 18
type input "21st Century Advantage Insurance Company (25232) NR Rating"
type input "2"
type input "25"
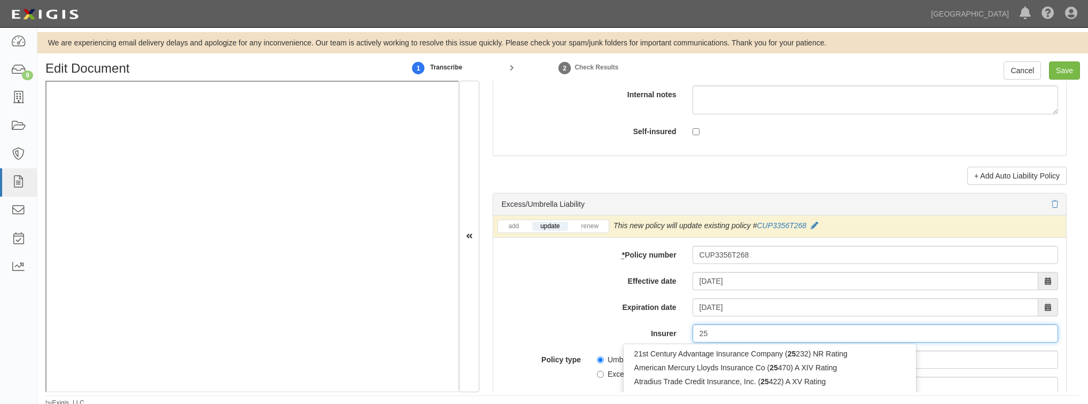
type input "21st Century Advantage Insurance Company (25232) NR Rating"
type input "2"
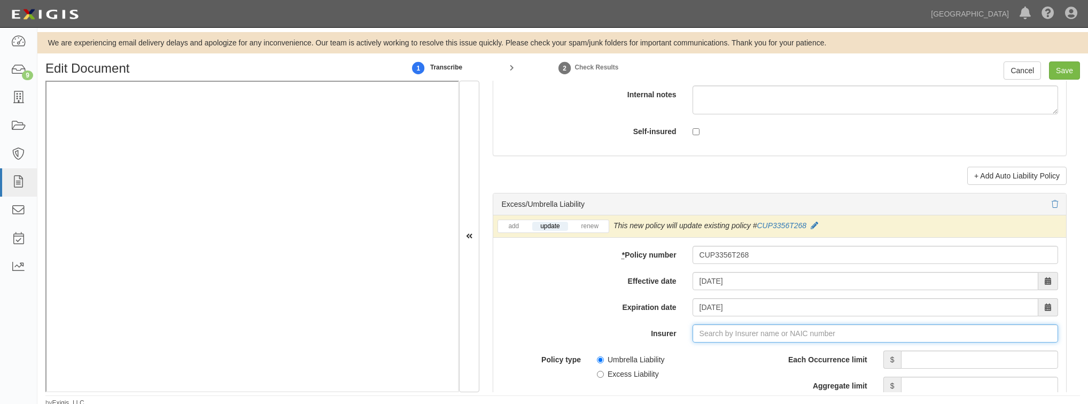
type input "21st Century Advantage Insurance Company (25232) NR Rating"
type input "2"
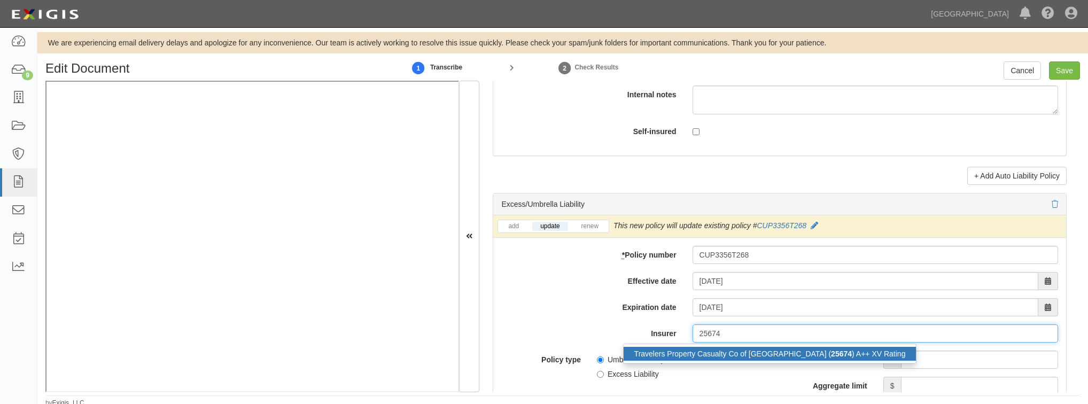
click at [731, 354] on div "Travelers Property Casualty Co of Amer ( 25674 ) A++ XV Rating" at bounding box center [769, 354] width 293 height 14
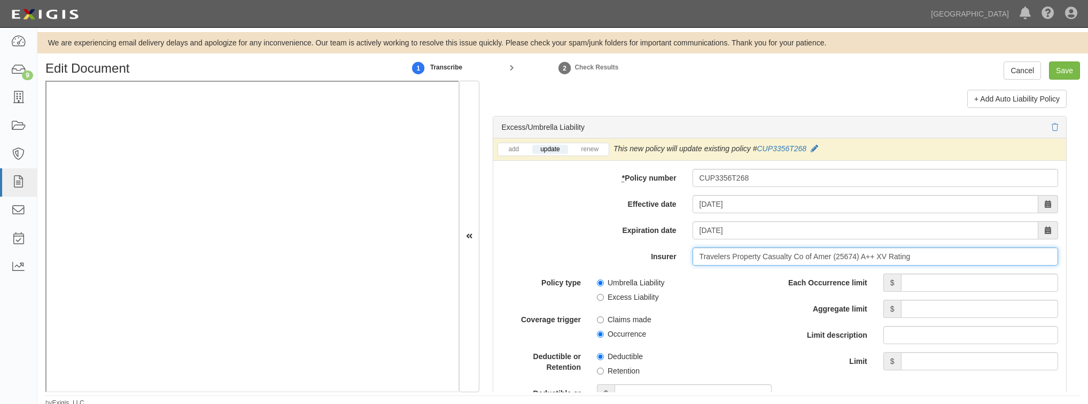
scroll to position [2179, 0]
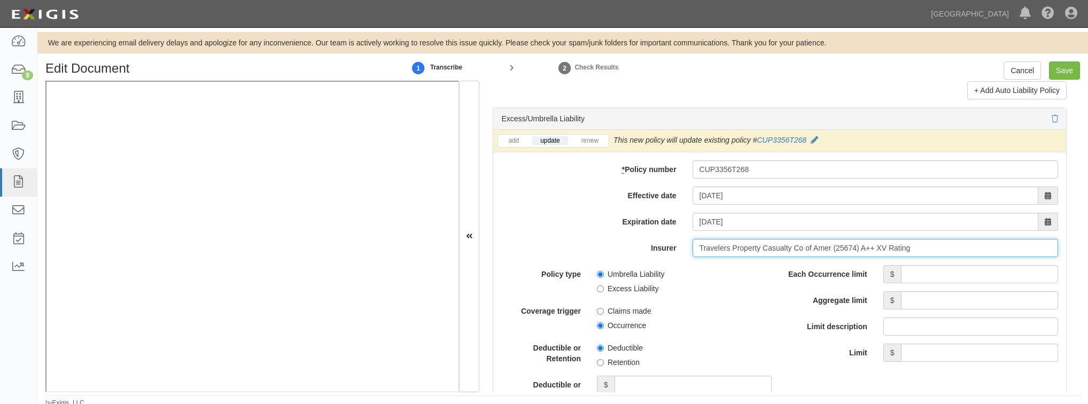
type input "Travelers Property Casualty Co of Amer (25674) A++ XV Rating"
click at [910, 276] on input "Each Occurrence limit" at bounding box center [979, 274] width 157 height 18
type input "2,000,000"
drag, startPoint x: 941, startPoint y: 307, endPoint x: 948, endPoint y: 308, distance: 7.1
click at [941, 307] on input "Aggregate limit" at bounding box center [979, 300] width 157 height 18
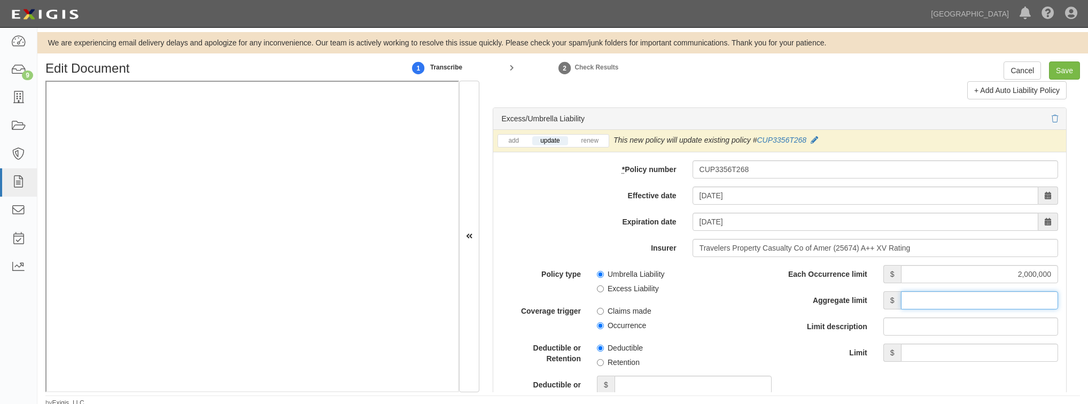
type input "2,000,000"
click at [725, 319] on span "Occurrence" at bounding box center [684, 323] width 175 height 14
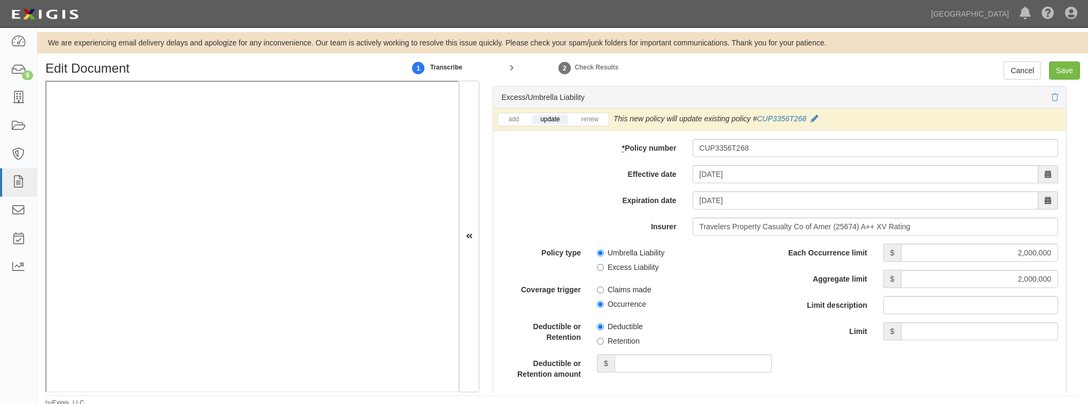
scroll to position [2222, 0]
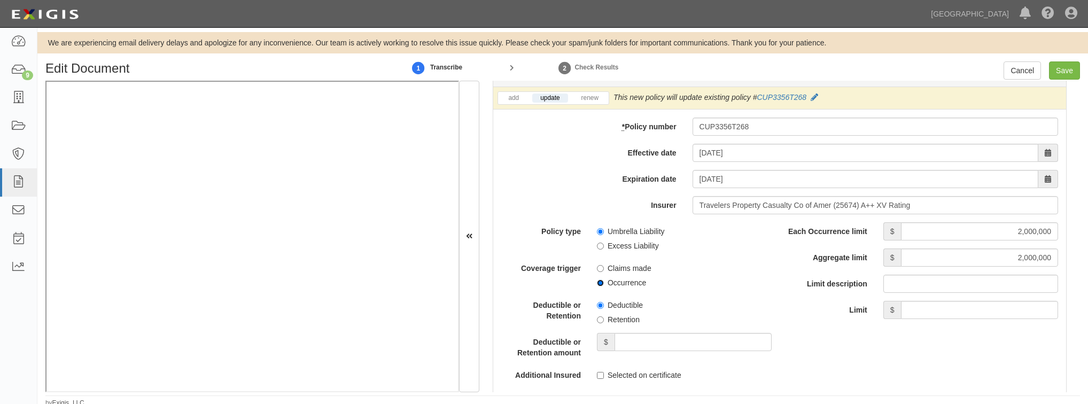
click at [600, 279] on input "Occurrence" at bounding box center [600, 282] width 7 height 7
radio input "true"
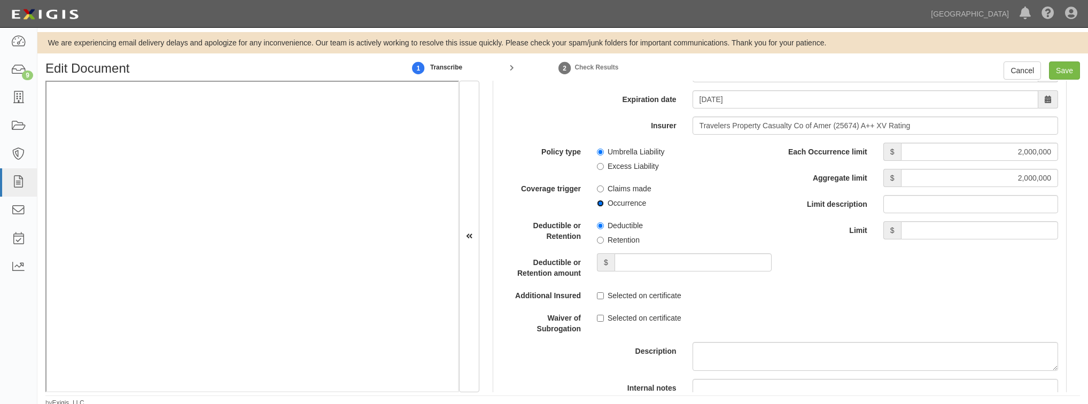
scroll to position [2308, 0]
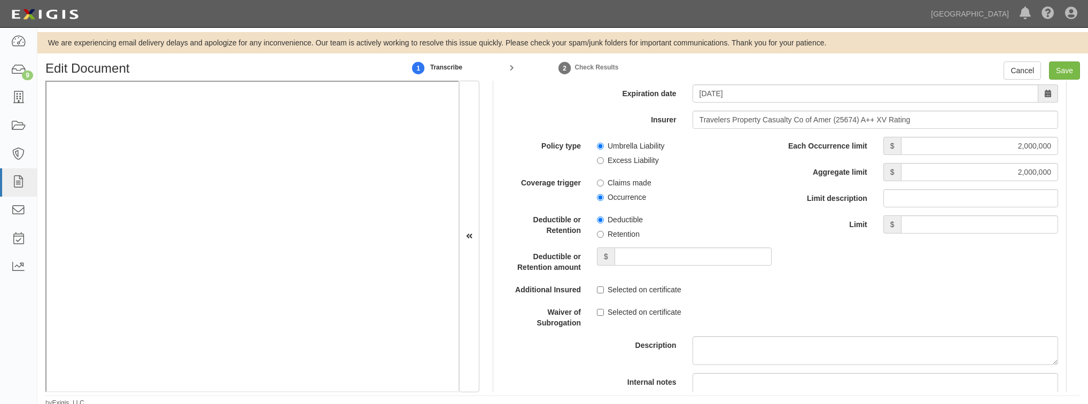
click at [601, 293] on label "Selected on certificate" at bounding box center [639, 289] width 84 height 11
click at [601, 293] on input "Selected on certificate" at bounding box center [600, 289] width 7 height 7
checkbox input "true"
click at [600, 312] on input "Selected on certificate" at bounding box center [600, 312] width 7 height 7
checkbox input "true"
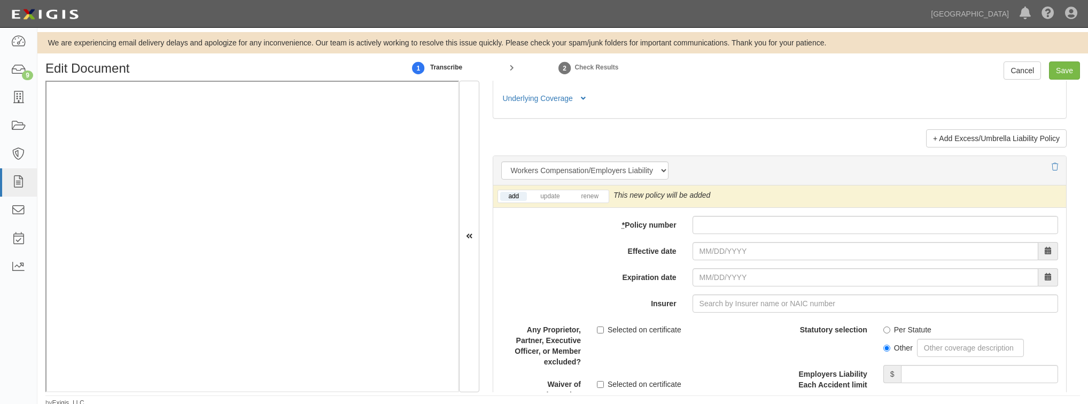
scroll to position [2650, 0]
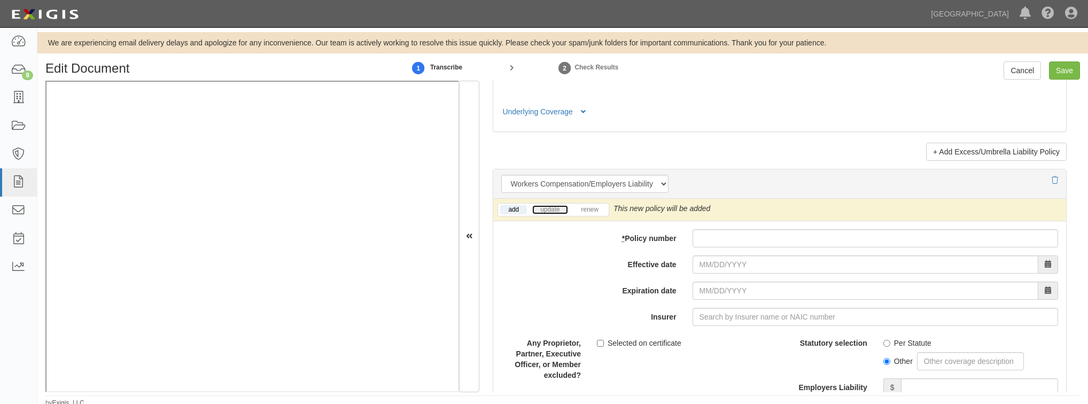
click at [547, 209] on link "update" at bounding box center [549, 209] width 35 height 9
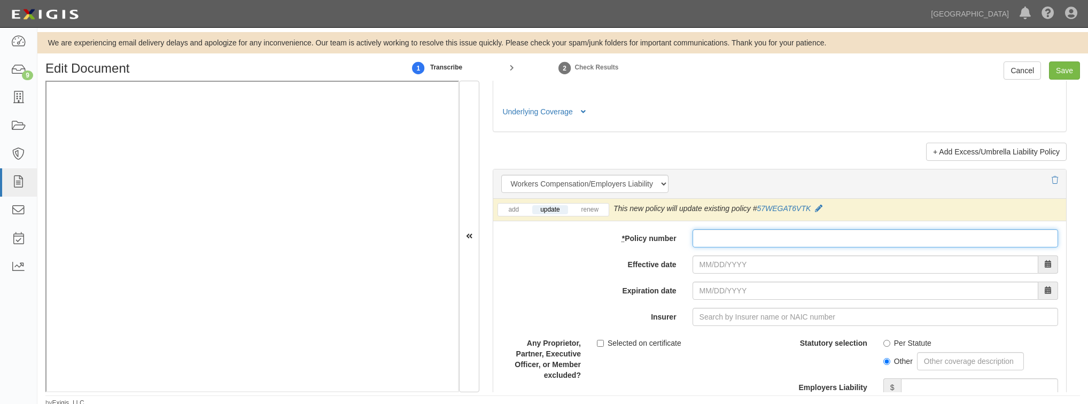
click at [713, 241] on input "* Policy number" at bounding box center [874, 238] width 365 height 18
paste input "57WEGBV0C6S"
type input "57WEGBV0C6S"
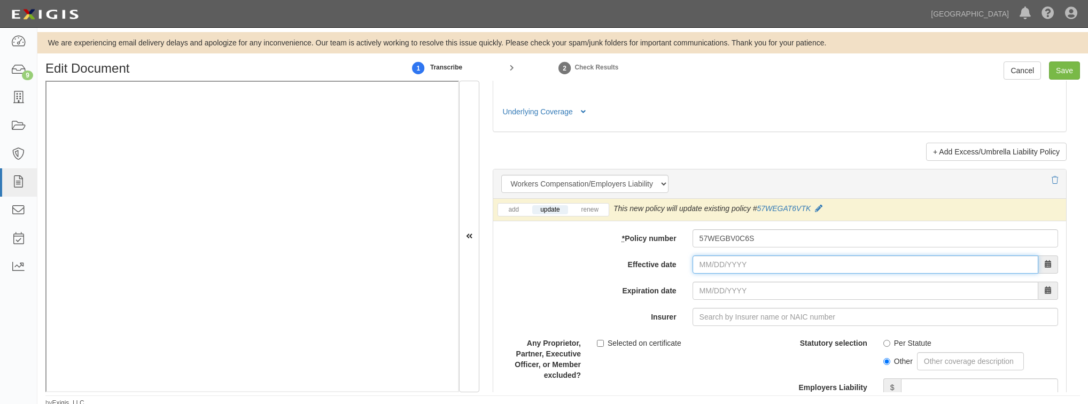
click at [710, 260] on input "Effective date" at bounding box center [865, 264] width 346 height 18
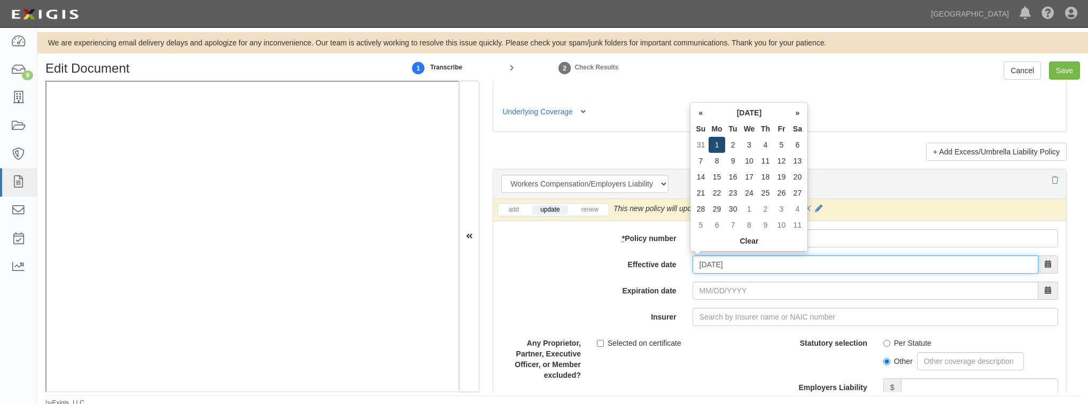
type input "09/01/2025"
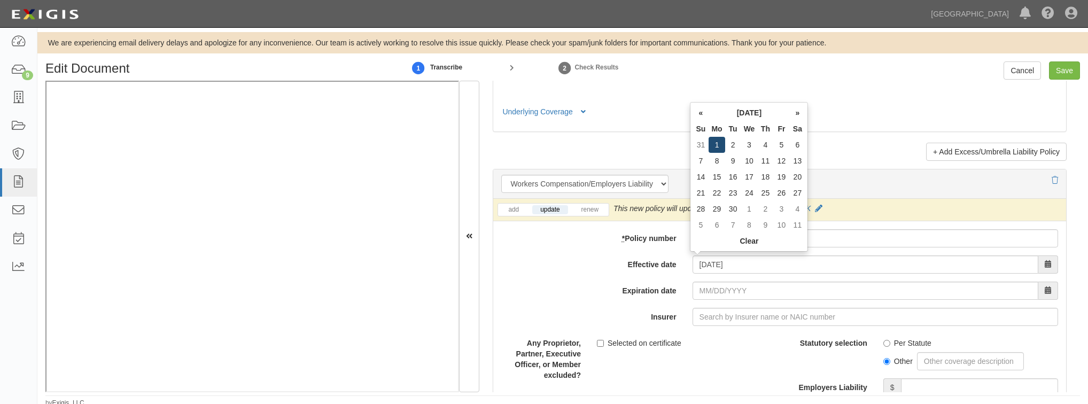
type input "09/01/2026"
click at [718, 145] on td "1" at bounding box center [716, 145] width 16 height 16
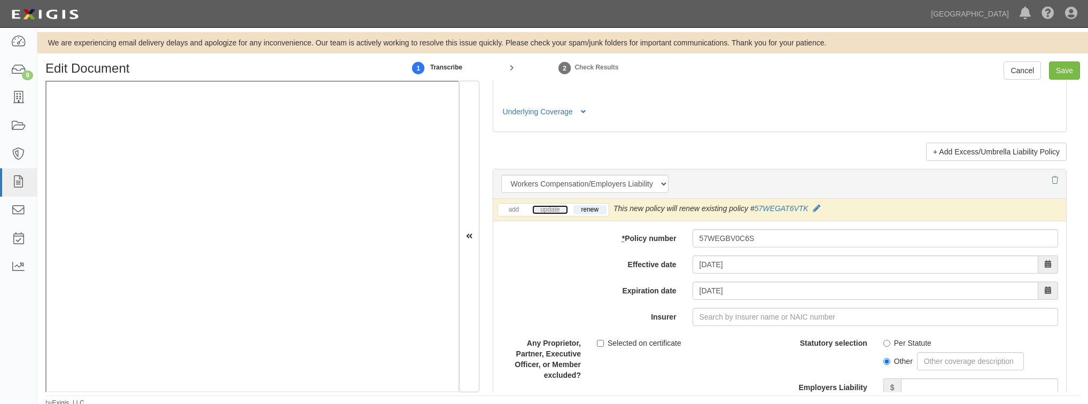
click at [544, 205] on link "update" at bounding box center [549, 209] width 35 height 9
click at [716, 316] on input "Insurer" at bounding box center [874, 317] width 365 height 18
type input "21st Century Advantage Insurance Company (25232) NR Rating"
type input "2"
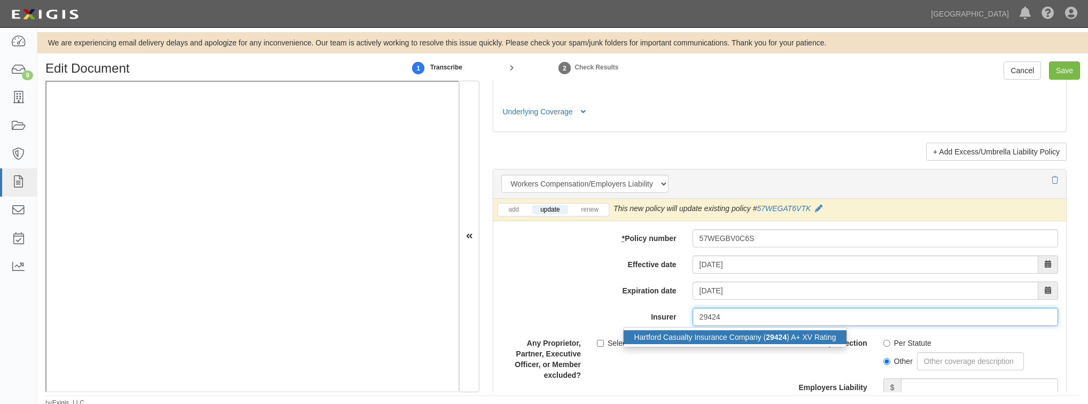
click at [792, 330] on div "Hartford Casualty Insurance Company ( 29424 ) A+ XV Rating" at bounding box center [734, 337] width 223 height 14
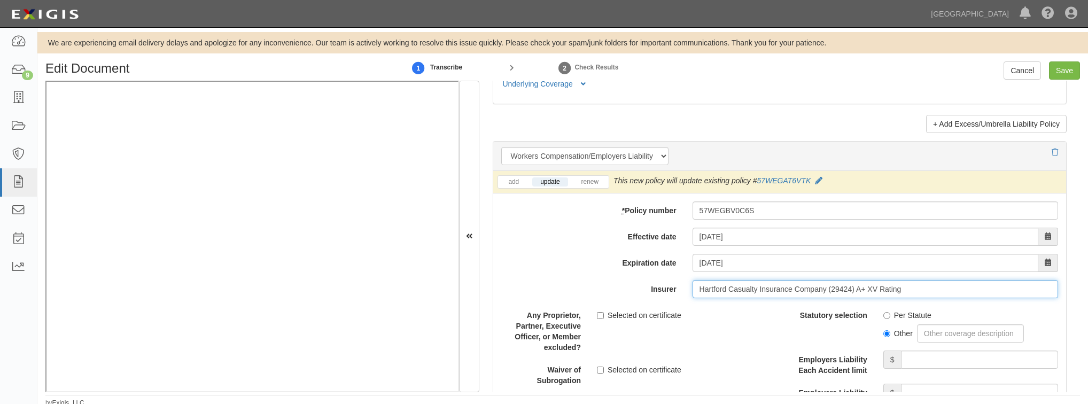
scroll to position [2692, 0]
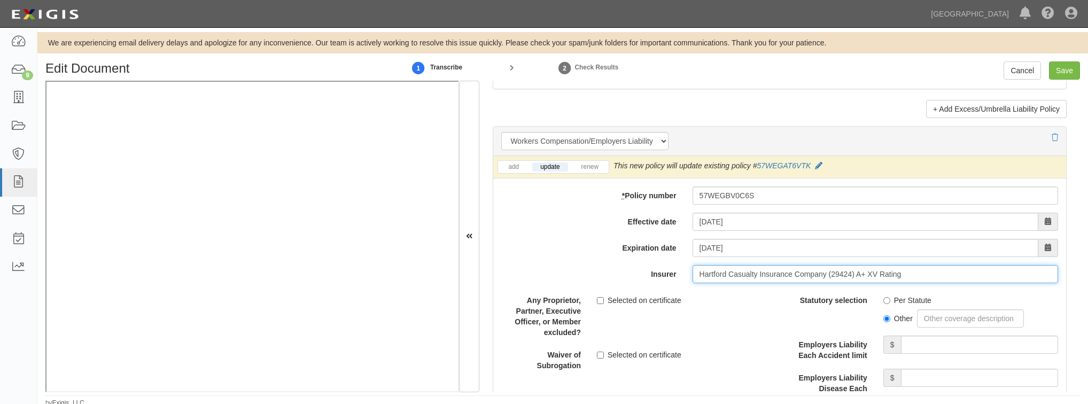
type input "Hartford Casualty Insurance Company (29424) A+ XV Rating"
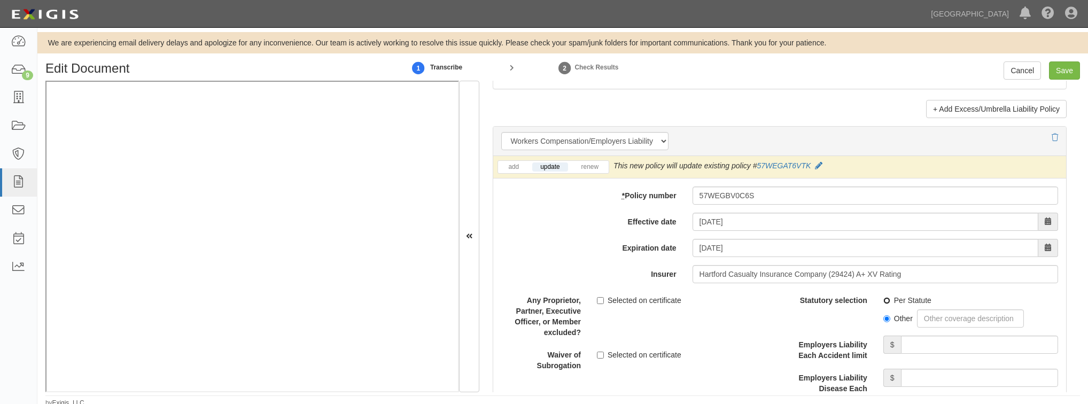
click at [883, 299] on input "Per Statute" at bounding box center [886, 300] width 7 height 7
radio input "true"
click at [924, 344] on input "Employers Liability Each Accident limit" at bounding box center [979, 344] width 157 height 18
type input "1,000,000"
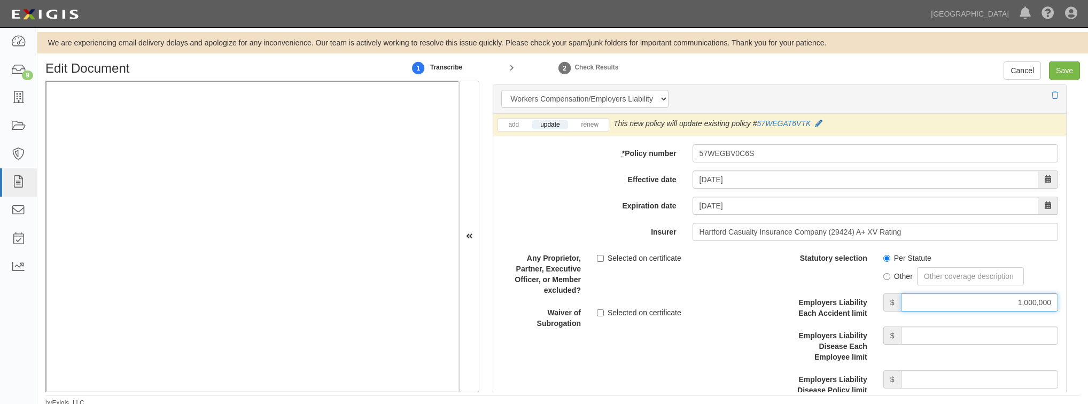
scroll to position [2863, 0]
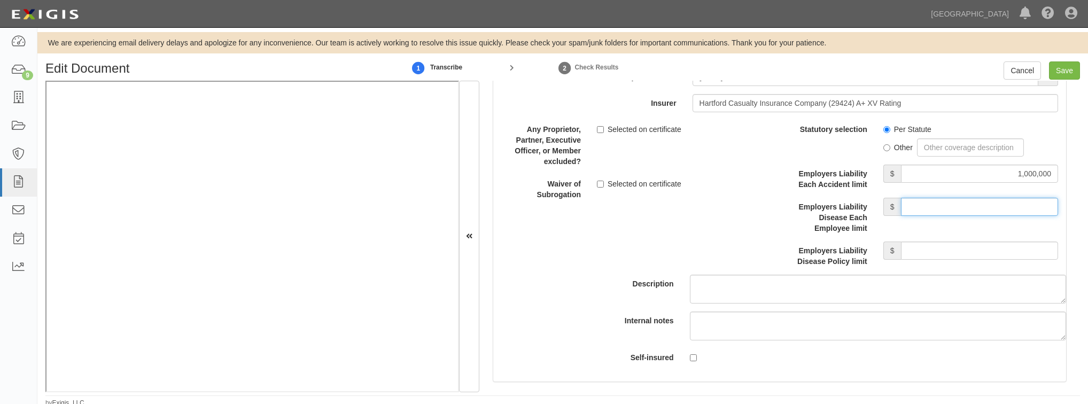
click at [931, 206] on input "Employers Liability Disease Each Employee limit" at bounding box center [979, 207] width 157 height 18
type input "1,000,000"
click at [942, 249] on input "Employers Liability Disease Policy limit" at bounding box center [979, 250] width 157 height 18
type input "1,000,000"
click at [624, 231] on div "Description" at bounding box center [779, 211] width 589 height 183
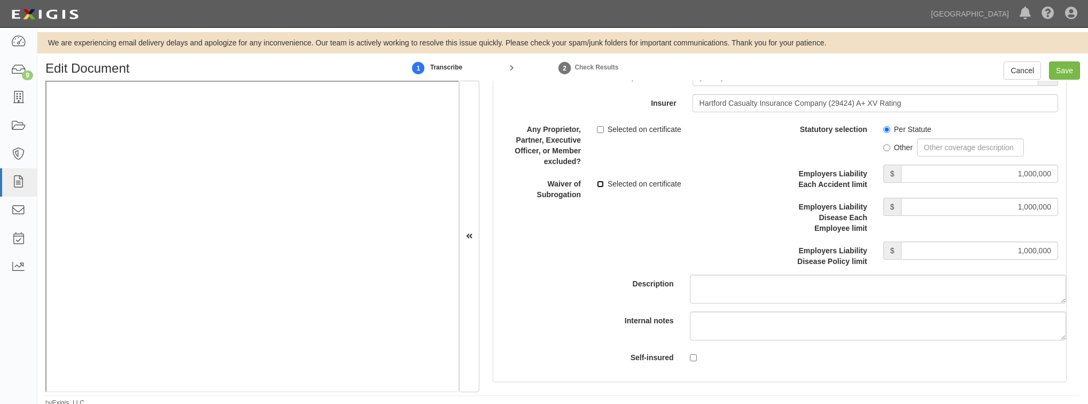
click at [597, 182] on input "Selected on certificate" at bounding box center [600, 184] width 7 height 7
checkbox input "true"
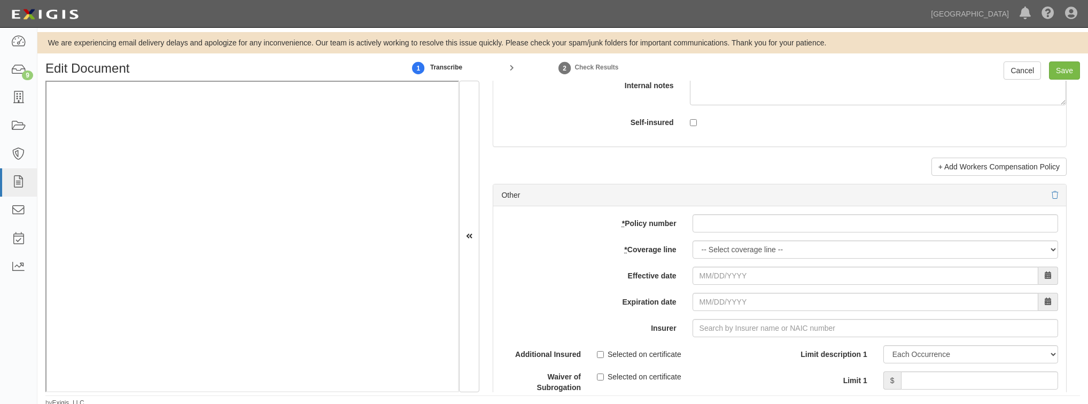
scroll to position [3077, 0]
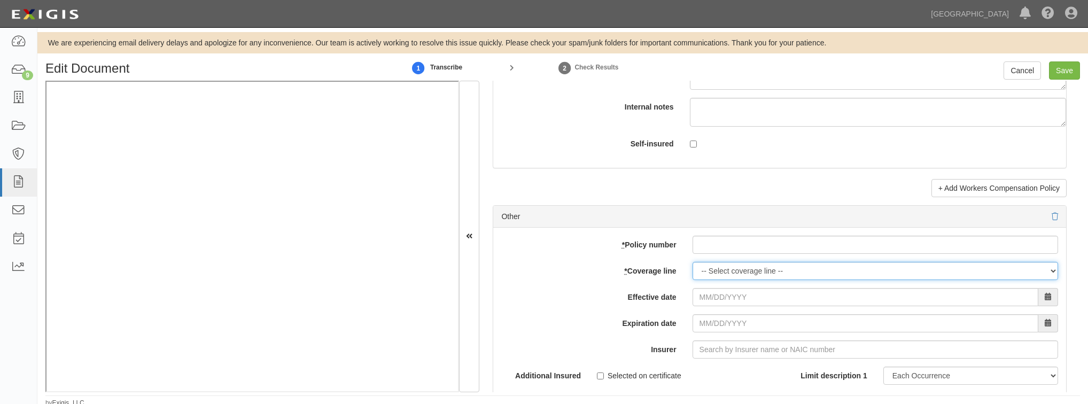
click at [745, 267] on select "-- Select coverage line -- Asbestos Abatement Auto Physical Damage Boiler & Mac…" at bounding box center [874, 271] width 365 height 18
select select "26"
click at [692, 280] on select "-- Select coverage line -- Asbestos Abatement Auto Physical Damage Boiler & Mac…" at bounding box center [874, 271] width 365 height 18
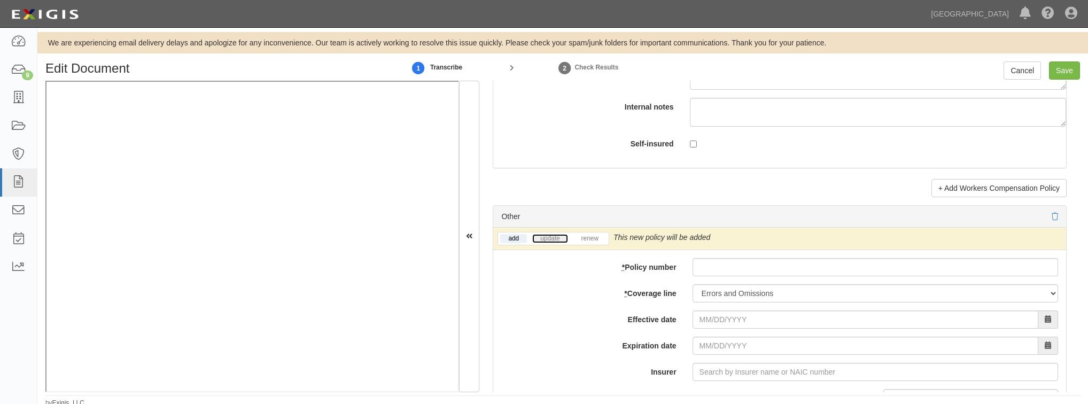
click at [549, 236] on link "update" at bounding box center [549, 238] width 35 height 9
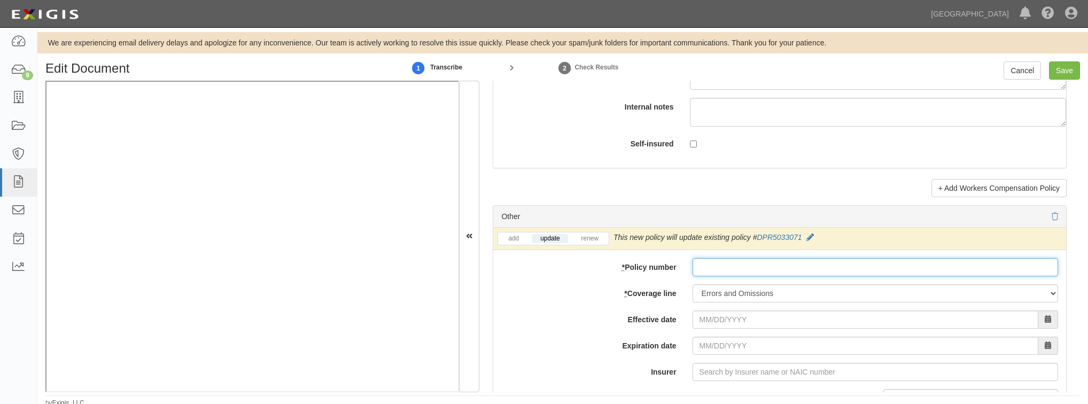
click at [722, 260] on input "* Policy number" at bounding box center [874, 267] width 365 height 18
paste input "DPR5047101"
type input "DPR5047101"
click at [707, 294] on select "-- Select coverage line -- Asbestos Abatement Auto Physical Damage Boiler & Mac…" at bounding box center [874, 293] width 365 height 18
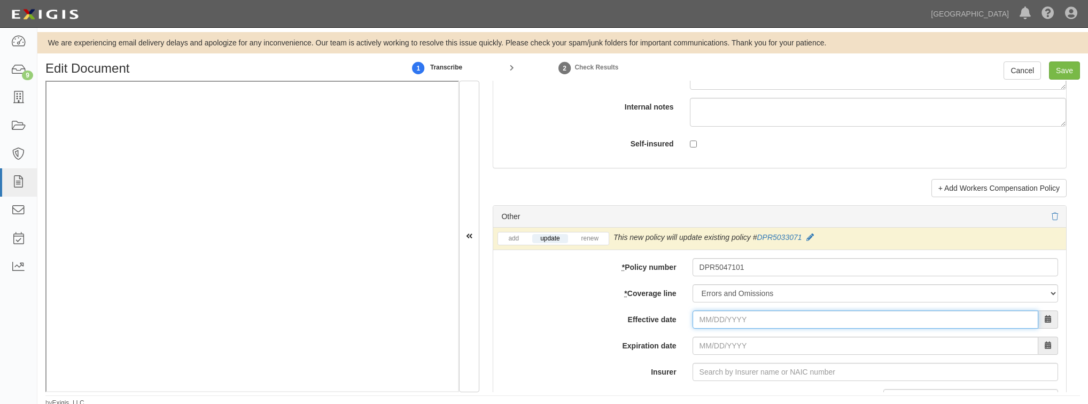
click at [699, 323] on input "Effective date" at bounding box center [865, 319] width 346 height 18
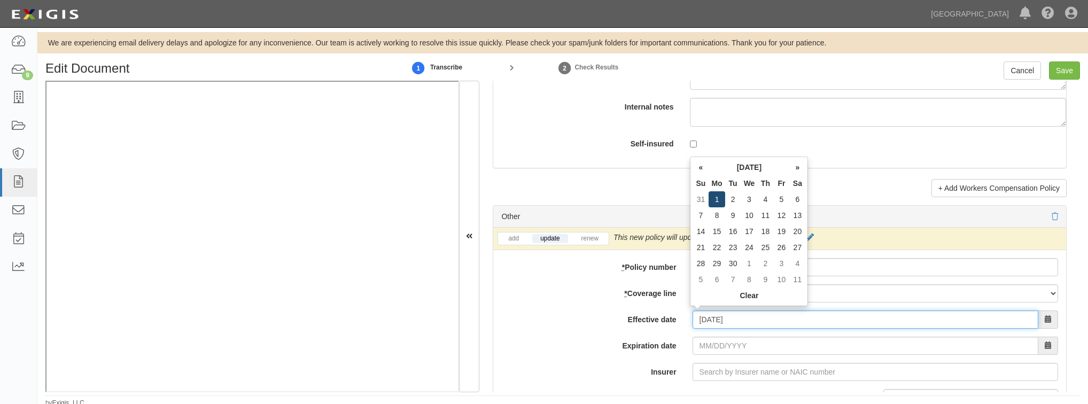
type input "09/01/2025"
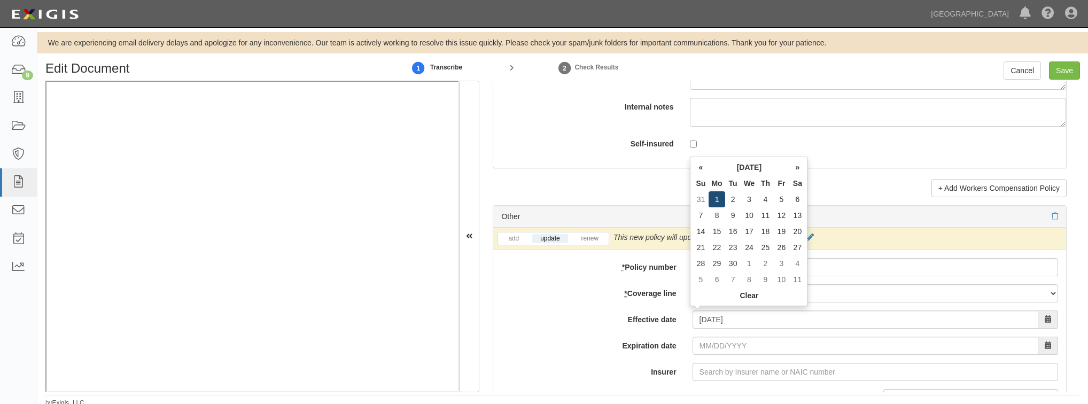
type input "09/01/2026"
click at [716, 201] on td "1" at bounding box center [716, 199] width 16 height 16
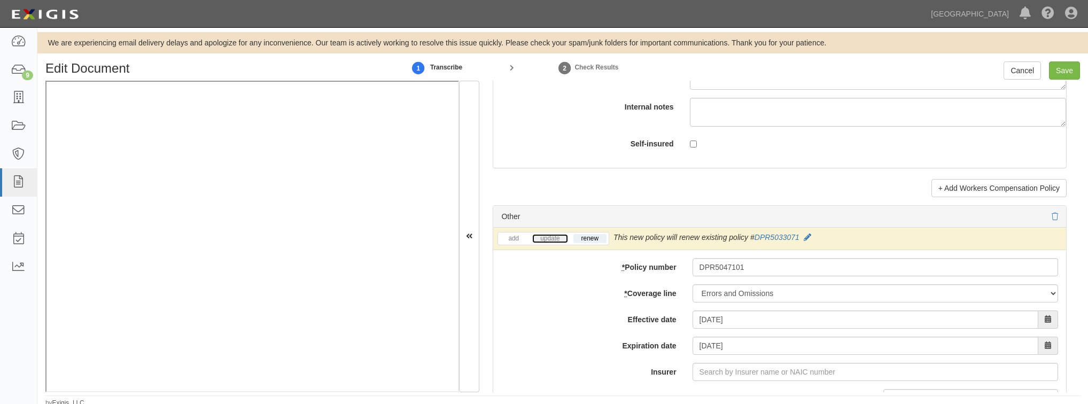
click at [557, 235] on link "update" at bounding box center [549, 238] width 35 height 9
click at [706, 375] on input "Insurer" at bounding box center [874, 372] width 365 height 18
type input "37885"
click at [675, 392] on div "Edit Document 1 Transcribe 2 Check Results Cancel Save Document Details Receive…" at bounding box center [562, 234] width 1050 height 346
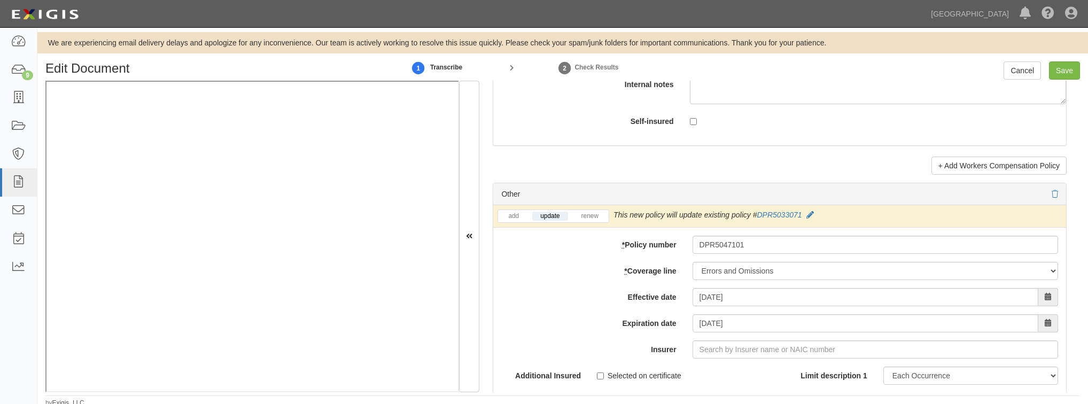
scroll to position [3120, 0]
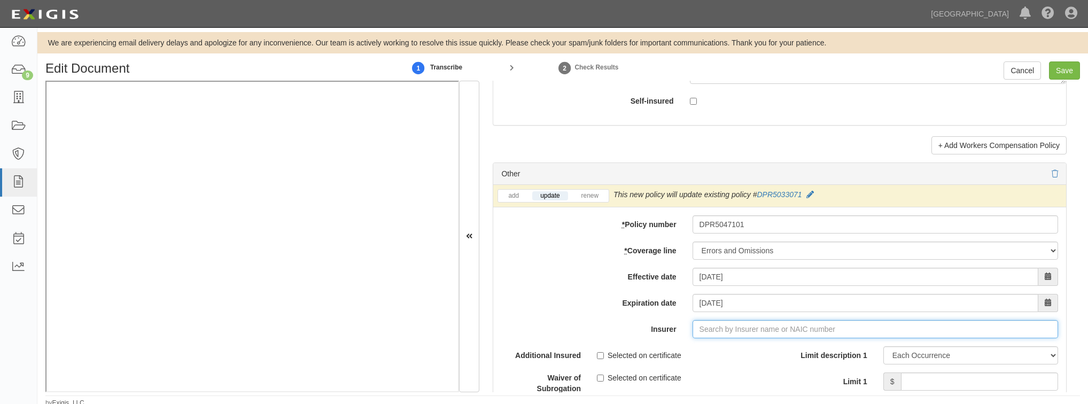
click at [722, 320] on input "Insurer" at bounding box center [874, 329] width 365 height 18
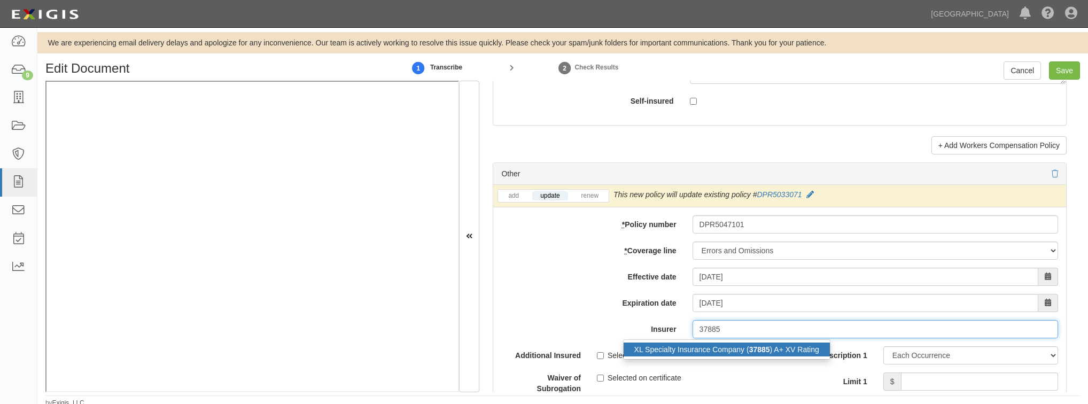
click at [718, 346] on div "XL Specialty Insurance Company ( 37885 ) A+ XV Rating" at bounding box center [726, 349] width 206 height 14
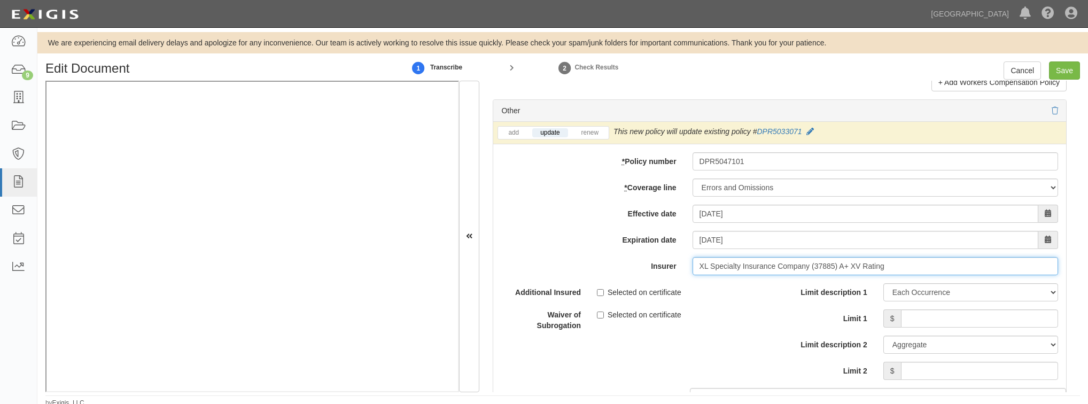
scroll to position [3291, 0]
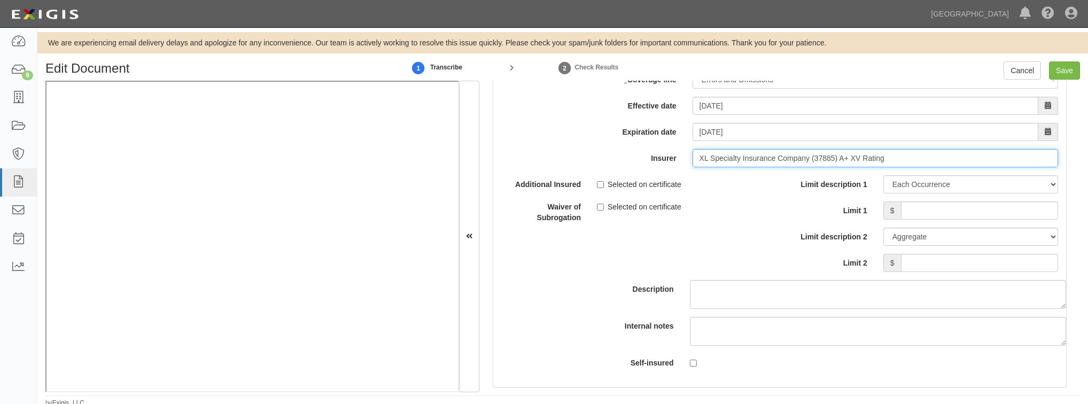
type input "XL Specialty Insurance Company (37885) A+ XV Rating"
click at [978, 207] on input "Limit 1" at bounding box center [979, 210] width 157 height 18
type input "1,000,000"
click at [966, 267] on input "Limit 2" at bounding box center [979, 263] width 157 height 18
type input "2,000,000"
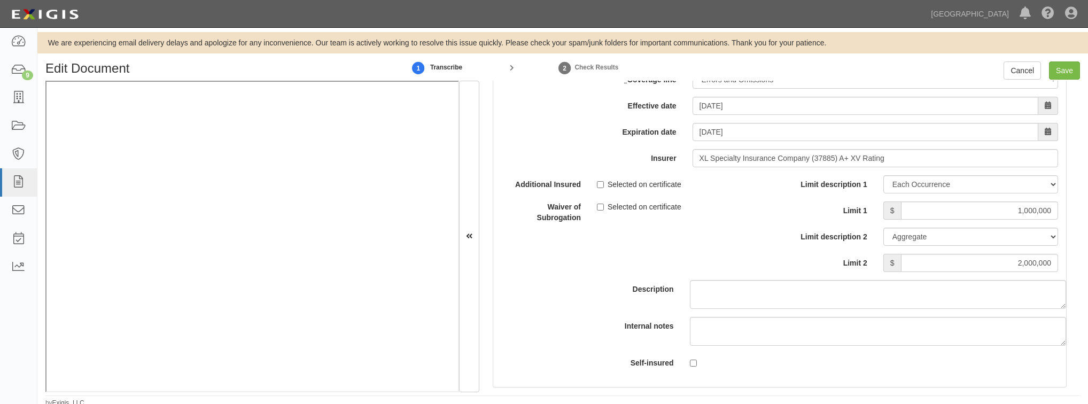
click at [793, 255] on label "Limit 2" at bounding box center [827, 261] width 96 height 14
click at [901, 255] on input "2,000,000" at bounding box center [979, 263] width 157 height 18
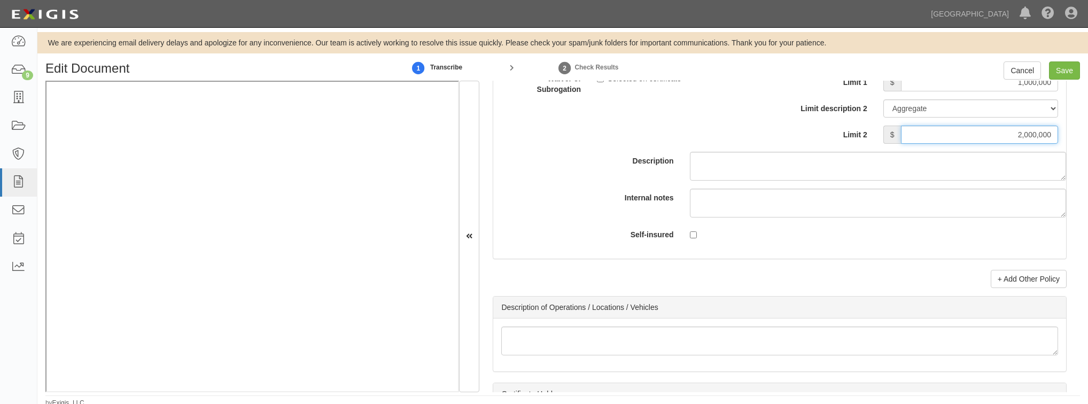
scroll to position [3376, 0]
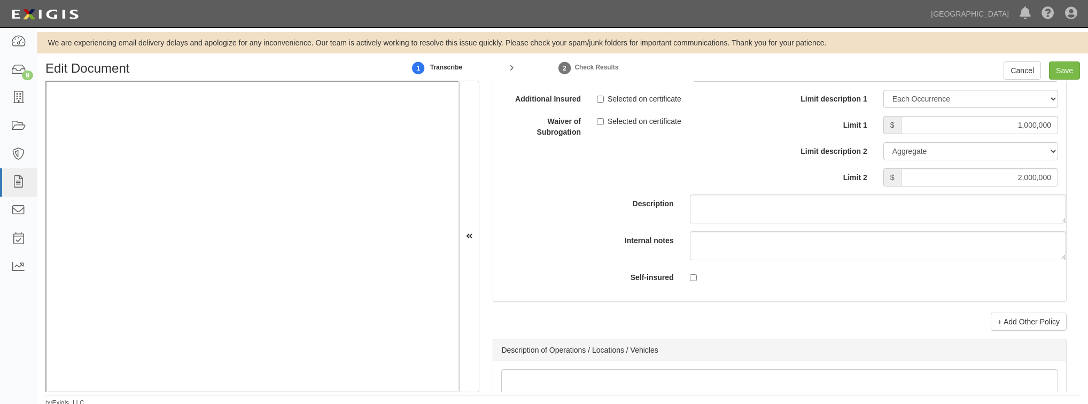
click at [736, 171] on div "Description" at bounding box center [779, 157] width 589 height 134
click at [1055, 71] on input "Save" at bounding box center [1064, 70] width 31 height 18
type input "2000000"
type input "1000000"
type input "10000"
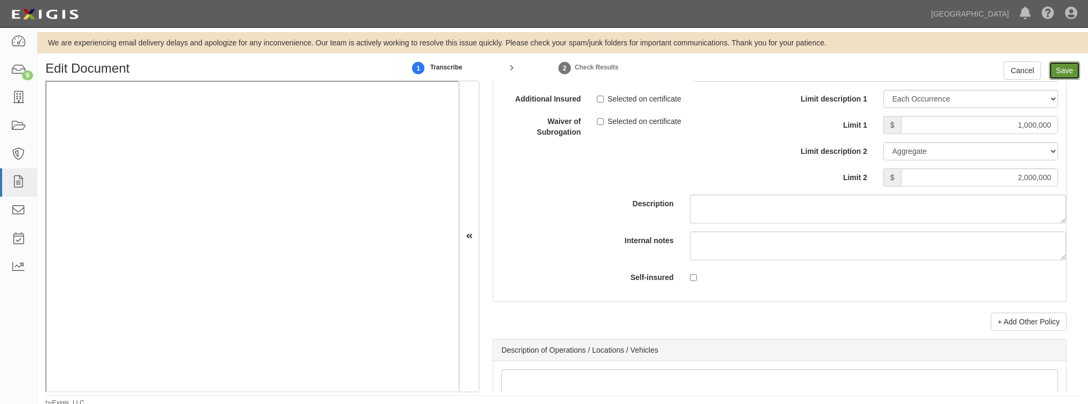
type input "2000000"
type input "4000000"
type input "1000000"
type input "2000000"
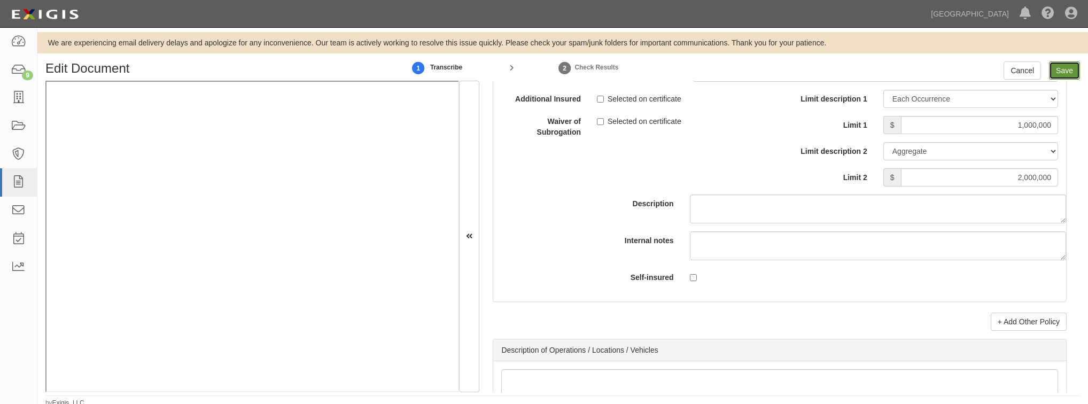
type input "2000000"
type input "1000000"
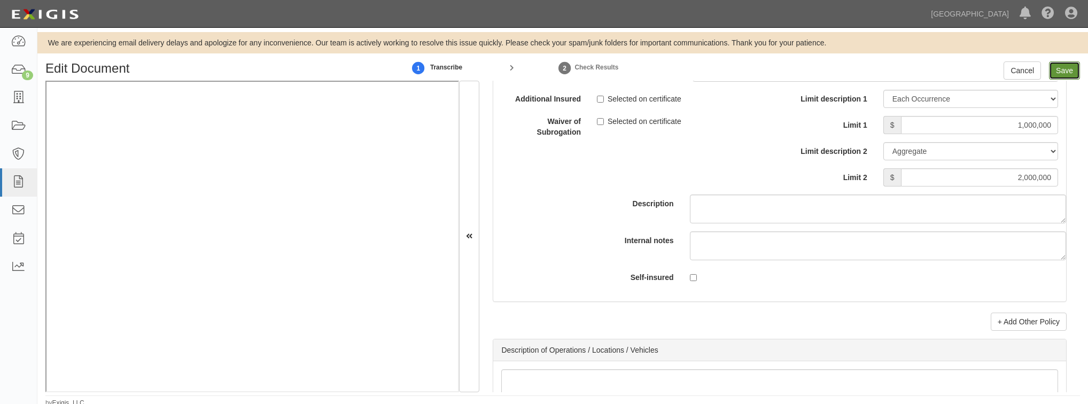
type input "2000000"
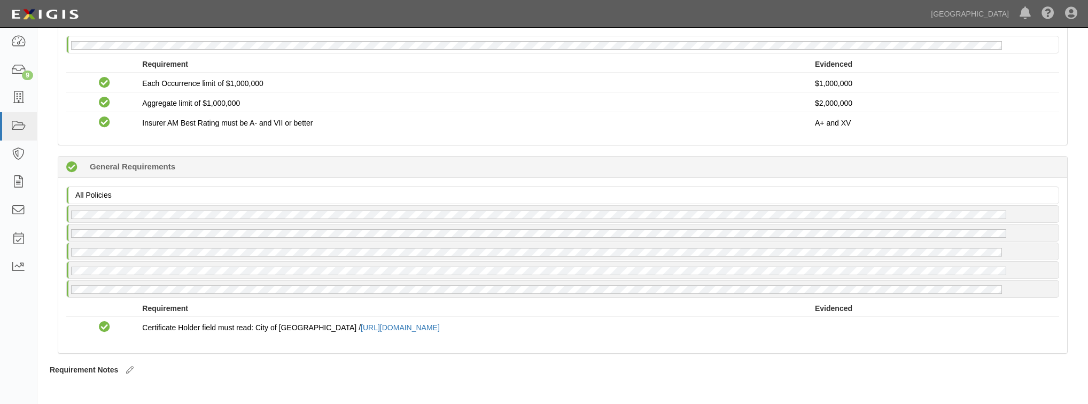
scroll to position [845, 0]
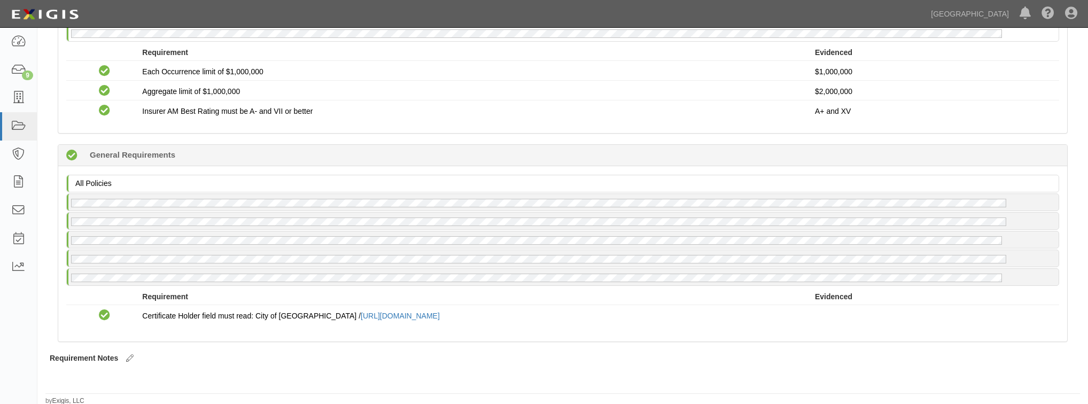
click at [520, 145] on div "Compliant 191 days (since 02/18/2025) General Requirements" at bounding box center [562, 155] width 1009 height 21
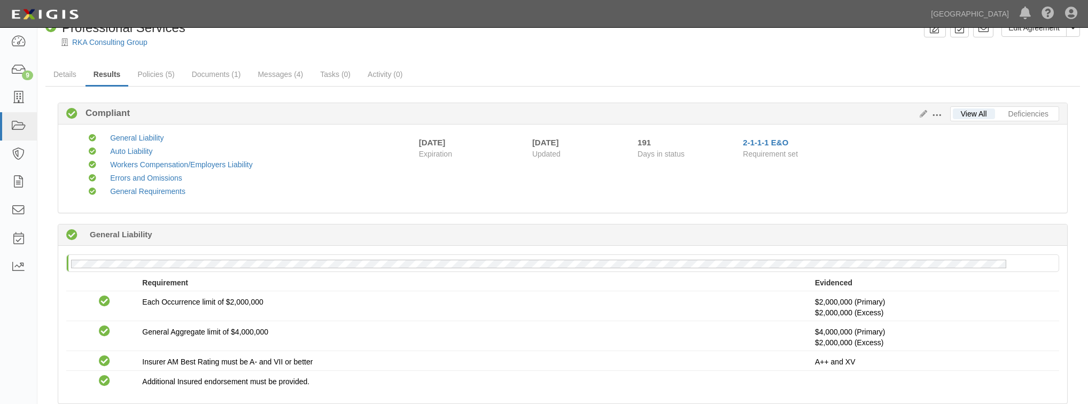
scroll to position [0, 0]
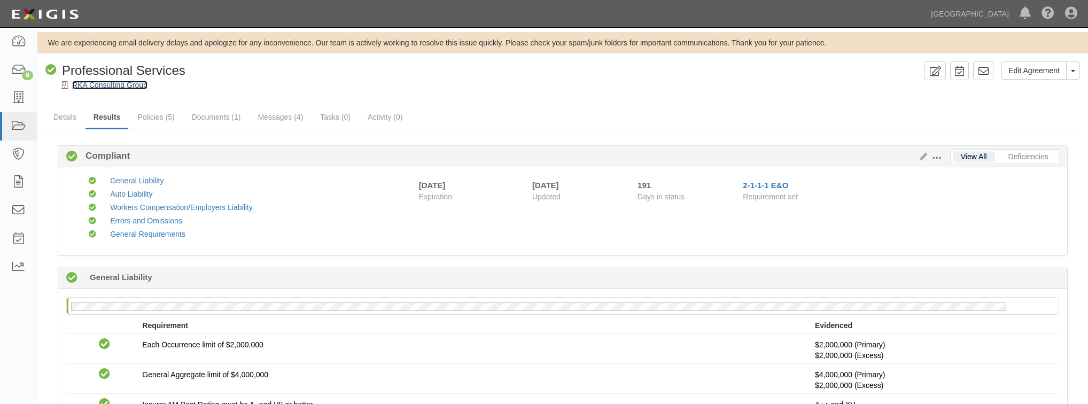
drag, startPoint x: 82, startPoint y: 82, endPoint x: 75, endPoint y: 94, distance: 14.1
click at [82, 82] on link "RKA Consulting Group" at bounding box center [109, 85] width 75 height 9
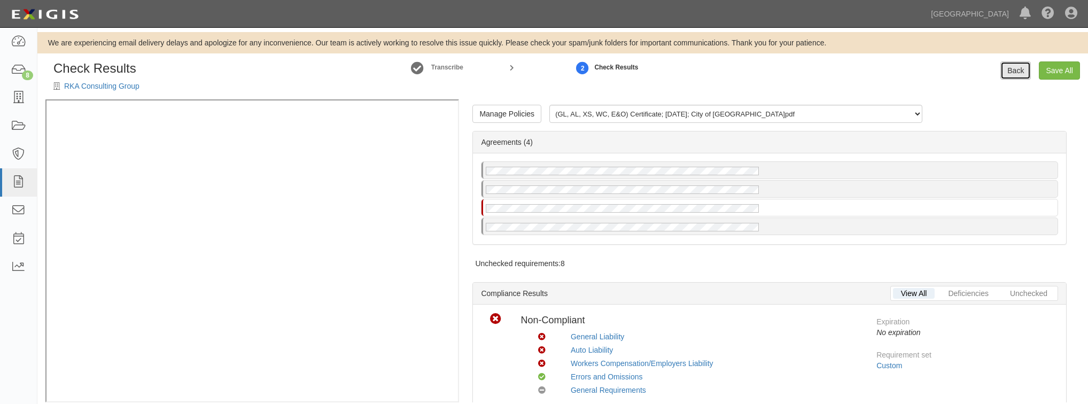
click at [1020, 68] on link "Back" at bounding box center [1015, 70] width 30 height 18
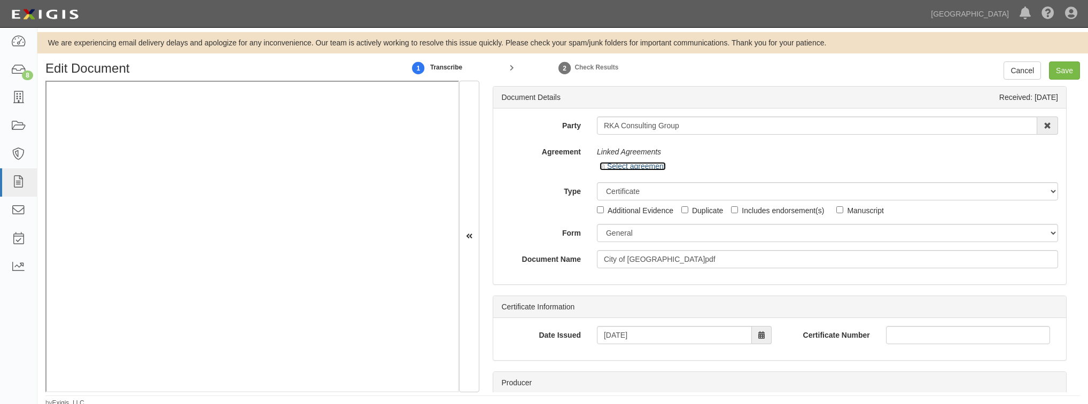
click at [603, 169] on icon at bounding box center [602, 167] width 7 height 5
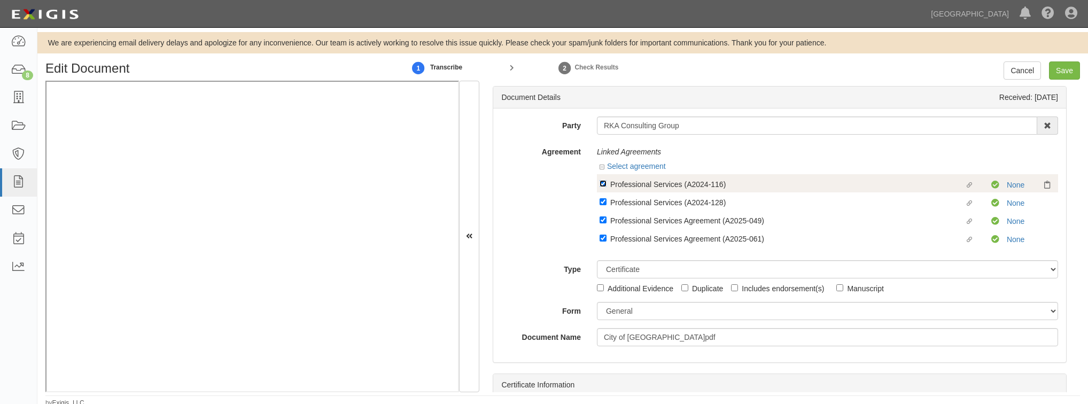
click at [603, 185] on input "Linked agreement Professional Services (A2024-116) Linked agreement" at bounding box center [602, 183] width 7 height 7
checkbox input "false"
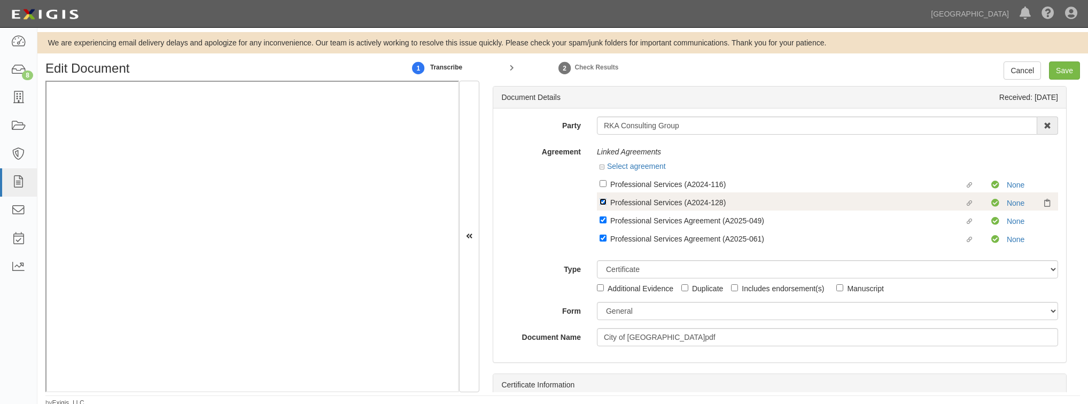
click at [599, 201] on input "Linked agreement Professional Services (A2024-128) Linked agreement" at bounding box center [602, 201] width 7 height 7
checkbox input "false"
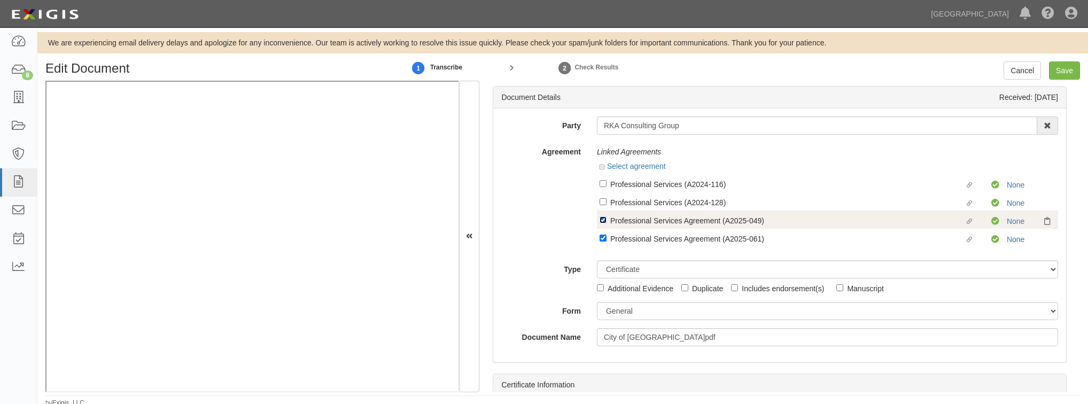
click at [599, 220] on input "Linked agreement Professional Services Agreement (A2025-049) Linked agreement" at bounding box center [602, 219] width 7 height 7
checkbox input "false"
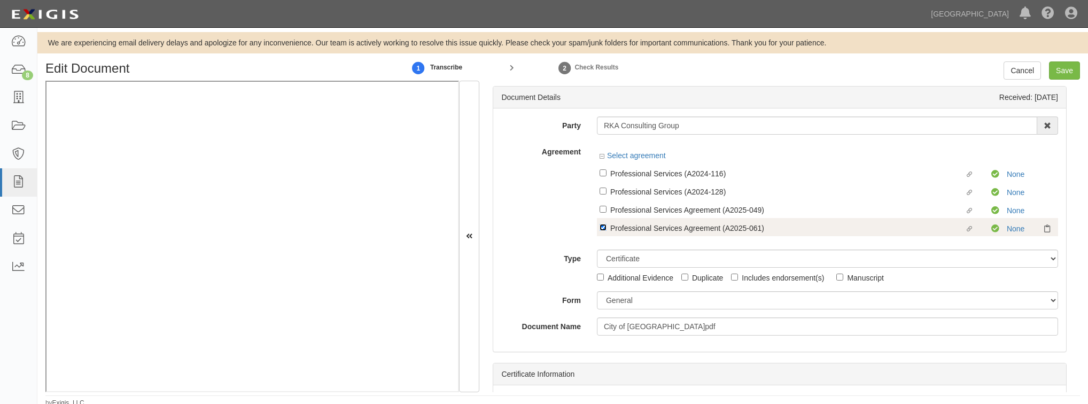
click at [599, 231] on input "Linked agreement Professional Services Agreement (A2025-061) Linked agreement" at bounding box center [602, 227] width 7 height 7
checkbox input "false"
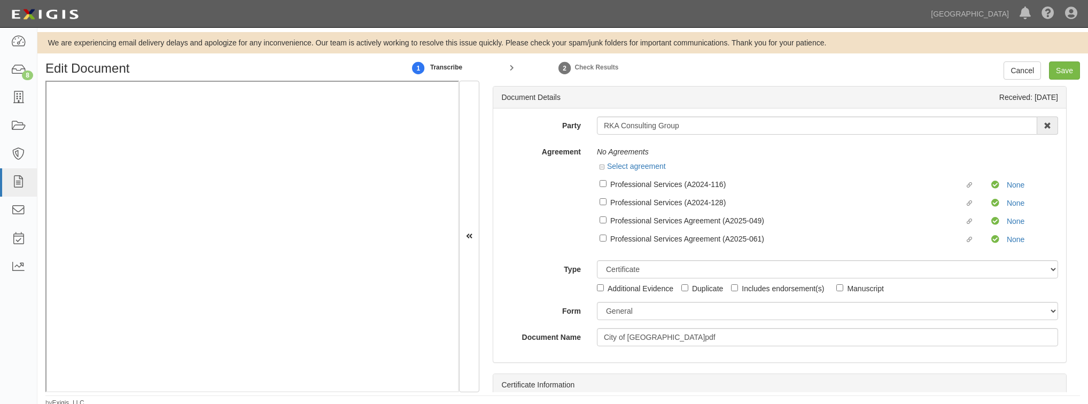
click at [575, 215] on div "Agreement No Agreements Select agreement Linked agreement Professional Services…" at bounding box center [779, 198] width 573 height 110
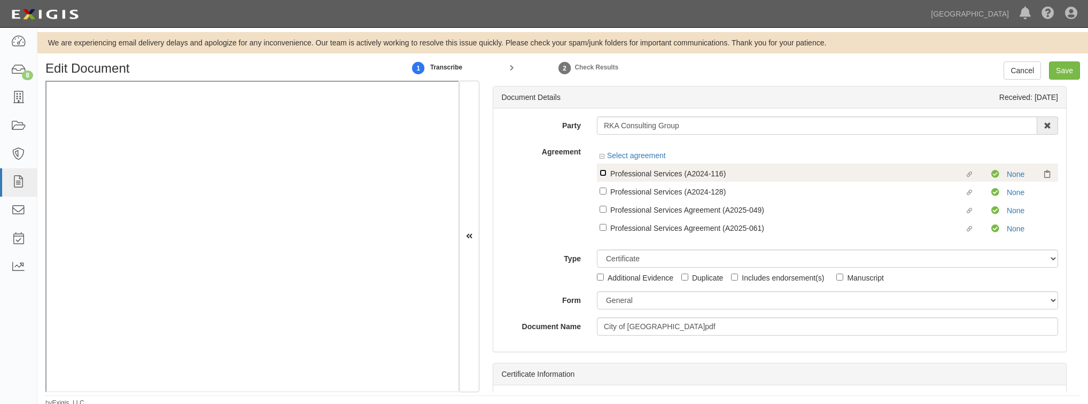
click at [603, 176] on input "Linked agreement Professional Services (A2024-116) Linked agreement" at bounding box center [602, 172] width 7 height 7
checkbox input "true"
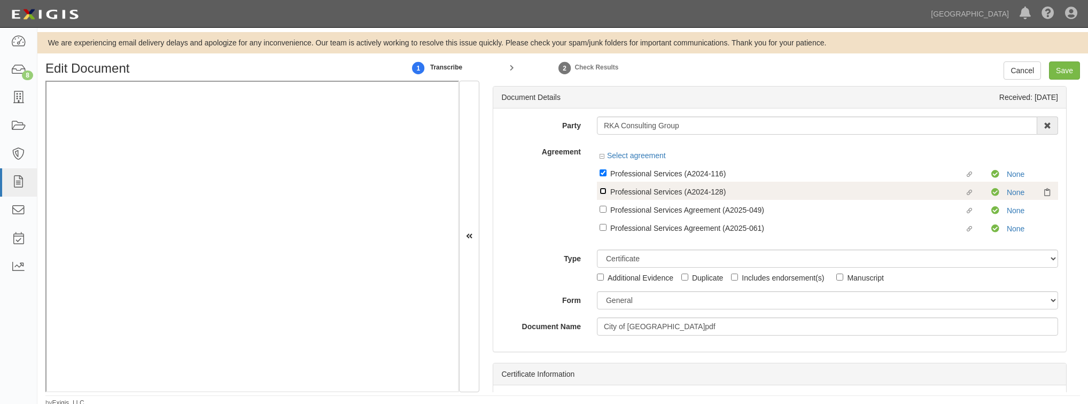
click at [603, 191] on input "Linked agreement Professional Services (A2024-128) Linked agreement" at bounding box center [602, 190] width 7 height 7
checkbox input "true"
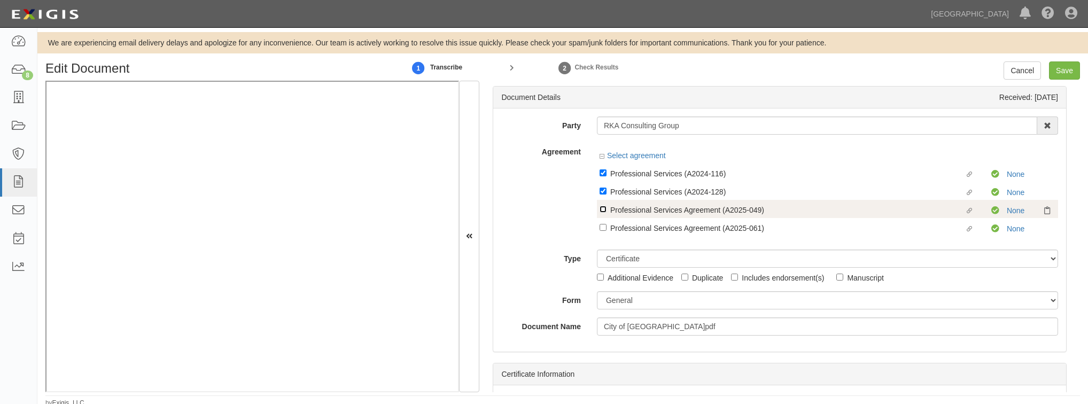
click at [603, 211] on input "Linked agreement Professional Services Agreement (A2025-049) Linked agreement" at bounding box center [602, 209] width 7 height 7
checkbox input "true"
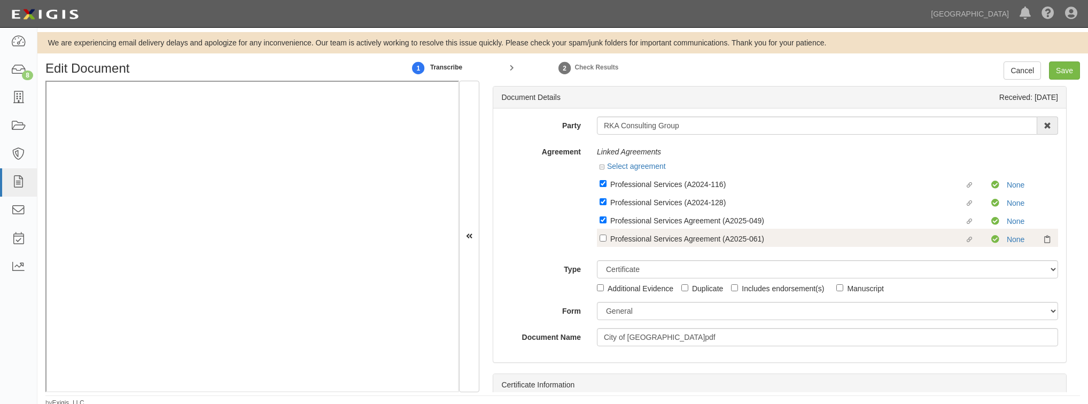
click at [605, 237] on label "Linked agreement Professional Services Agreement (A2025-061) Linked agreement" at bounding box center [795, 239] width 392 height 14
click at [605, 237] on input "Linked agreement Professional Services Agreement (A2025-061) Linked agreement" at bounding box center [602, 238] width 7 height 7
checkbox input "true"
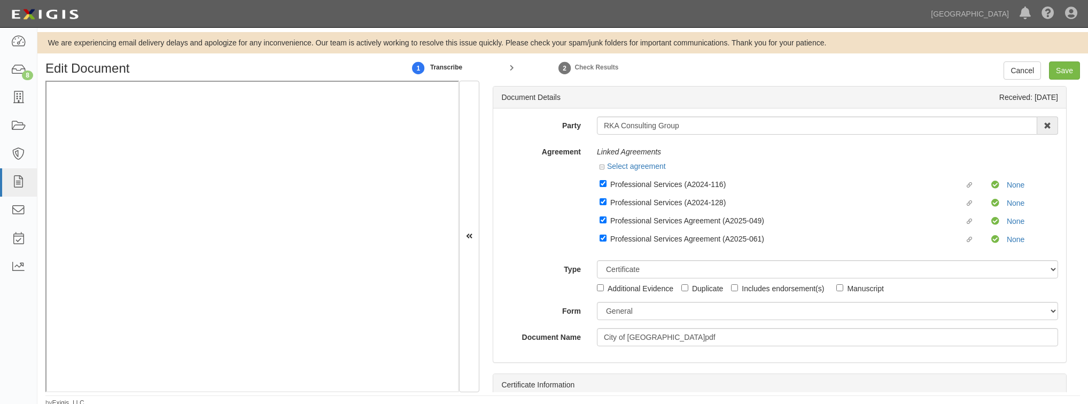
click at [559, 241] on div "Agreement Linked Agreements Select agreement Linked agreement Professional Serv…" at bounding box center [779, 198] width 573 height 110
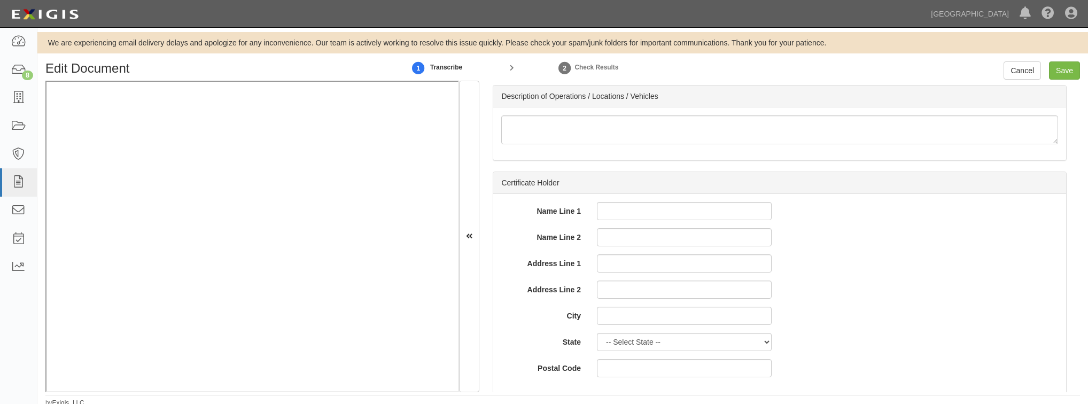
scroll to position [3538, 0]
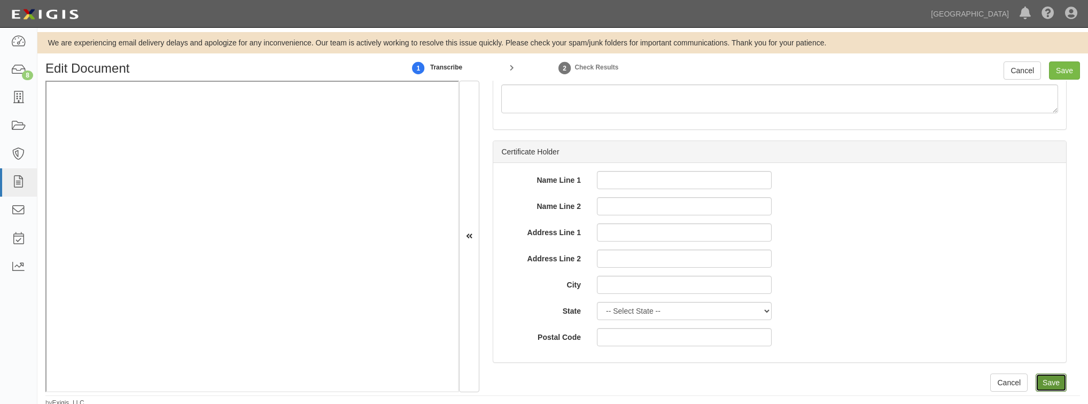
click at [1044, 385] on input "Save" at bounding box center [1050, 382] width 31 height 18
type input "2000000"
type input "1000000"
type input "10000"
type input "2000000"
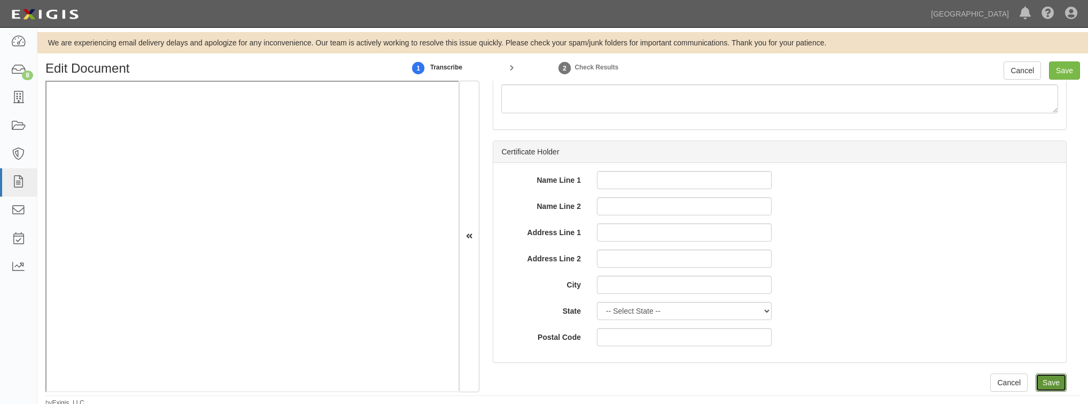
type input "4000000"
type input "1000000"
type input "2000000"
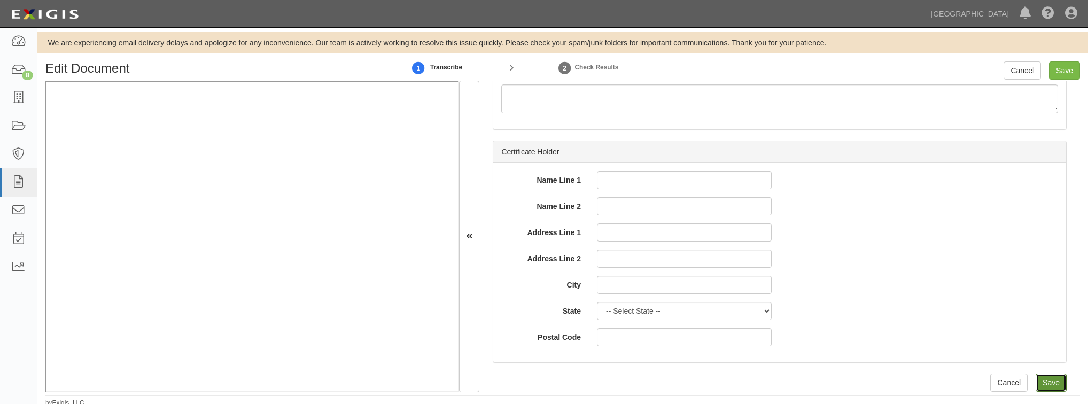
type input "1000000"
type input "2000000"
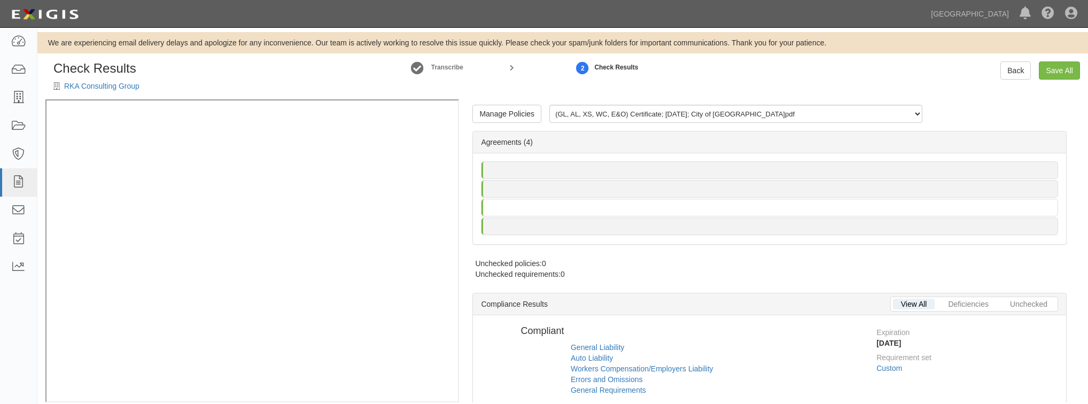
radio input "true"
radio input "false"
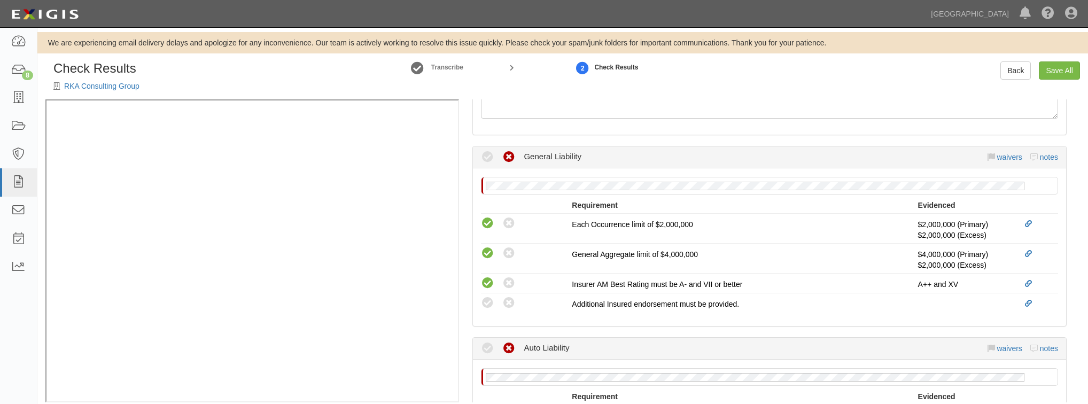
scroll to position [385, 0]
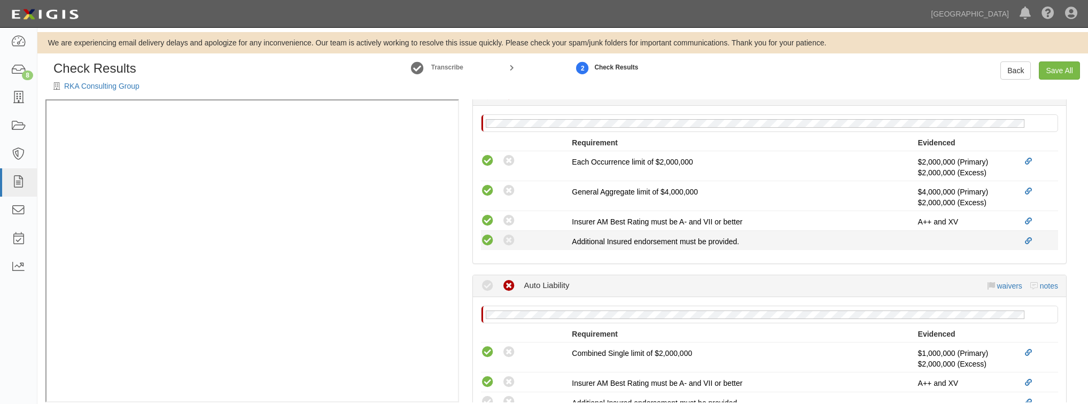
click at [483, 236] on icon at bounding box center [487, 240] width 13 height 13
radio input "true"
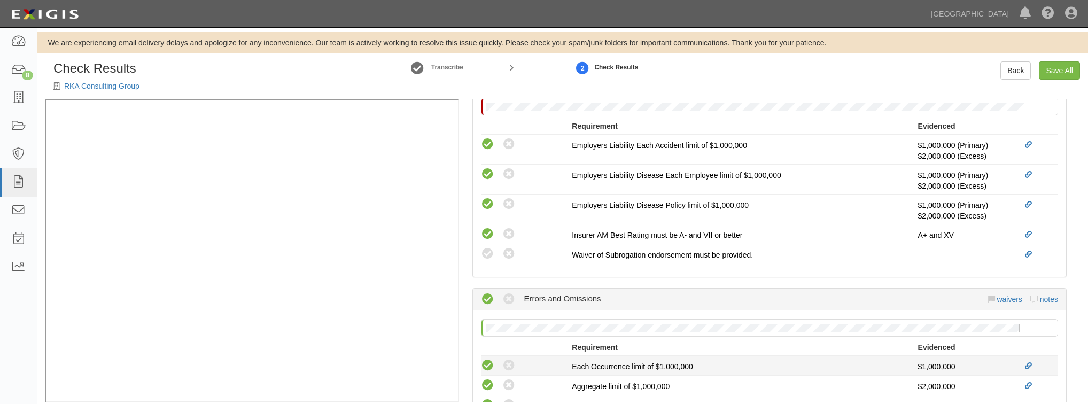
scroll to position [769, 0]
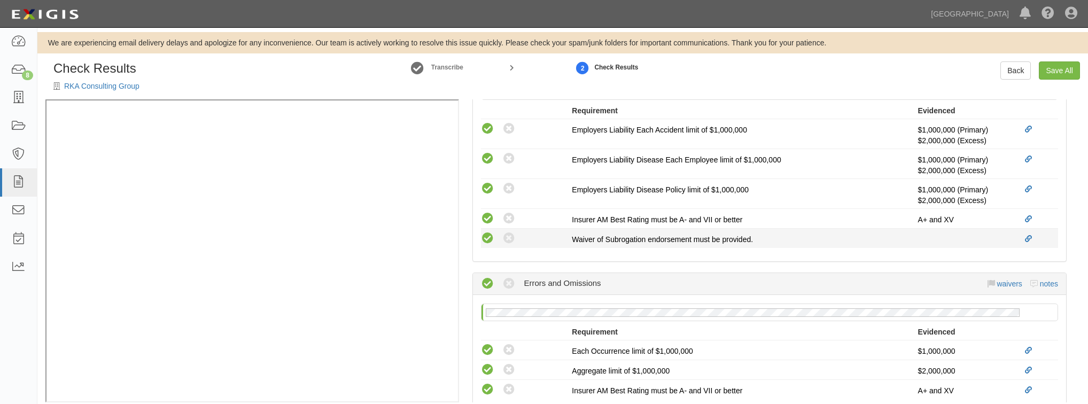
click at [487, 232] on icon at bounding box center [487, 238] width 13 height 13
radio input "true"
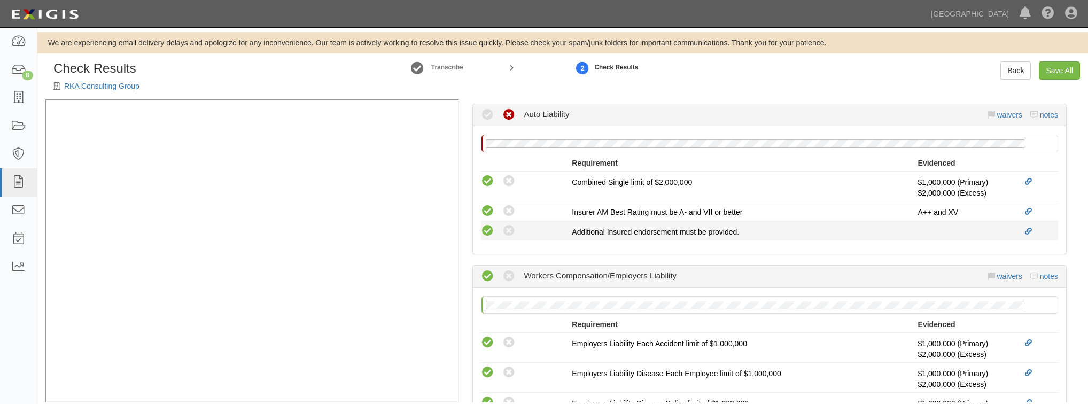
click at [489, 224] on icon at bounding box center [487, 230] width 13 height 13
radio input "true"
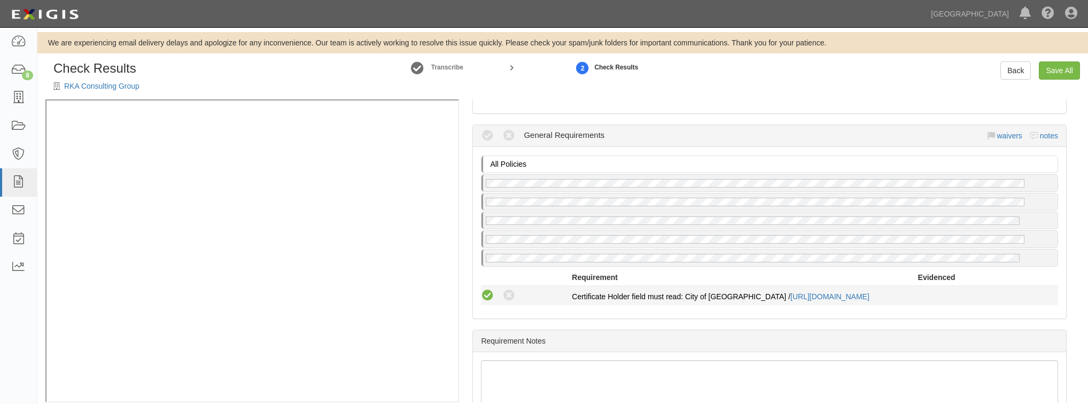
click at [489, 289] on icon at bounding box center [487, 295] width 13 height 13
radio input "true"
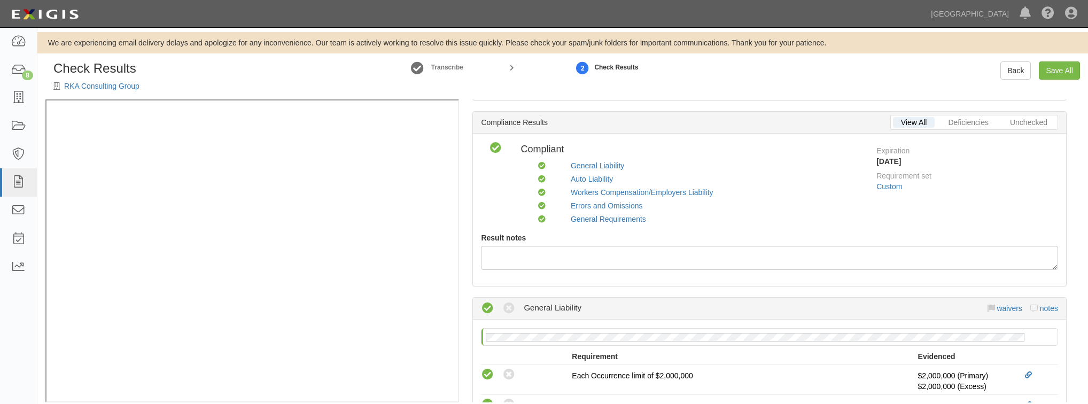
scroll to position [0, 0]
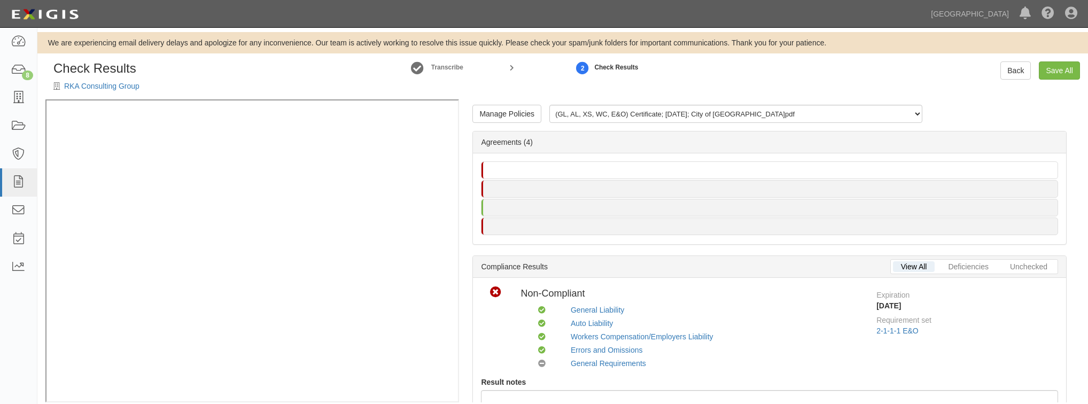
scroll to position [14, 0]
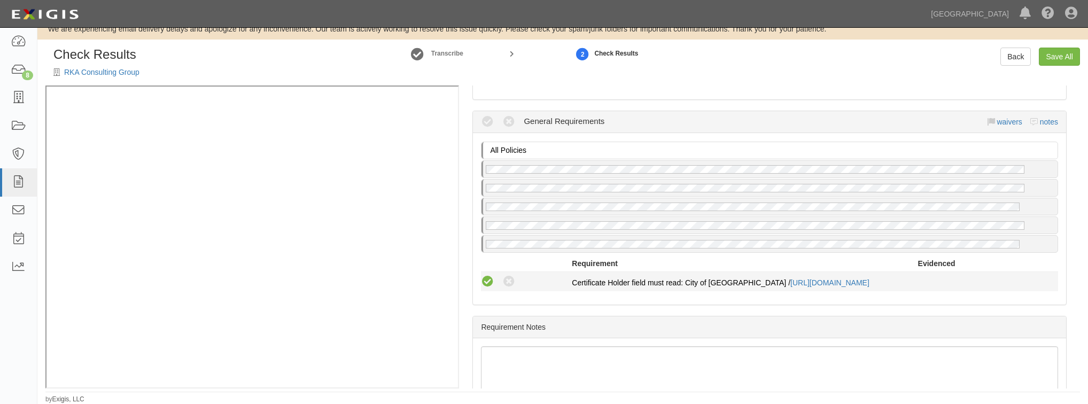
click at [484, 277] on icon at bounding box center [487, 281] width 13 height 13
radio input "true"
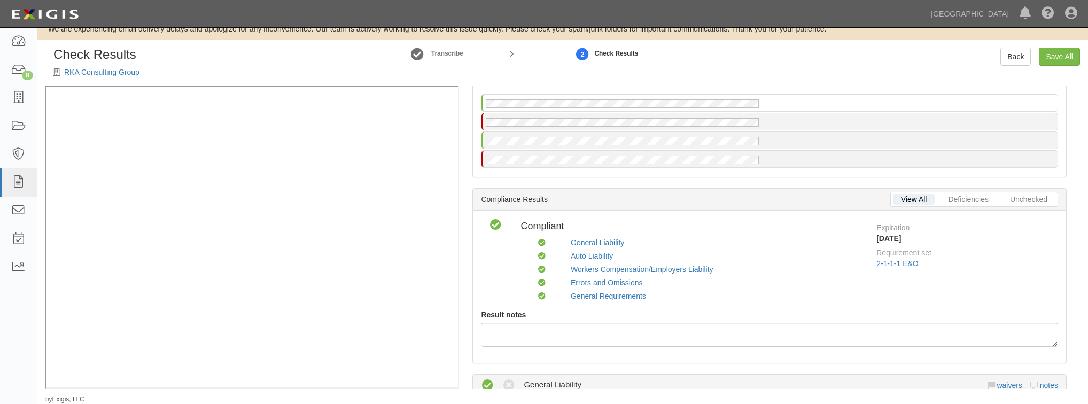
scroll to position [0, 0]
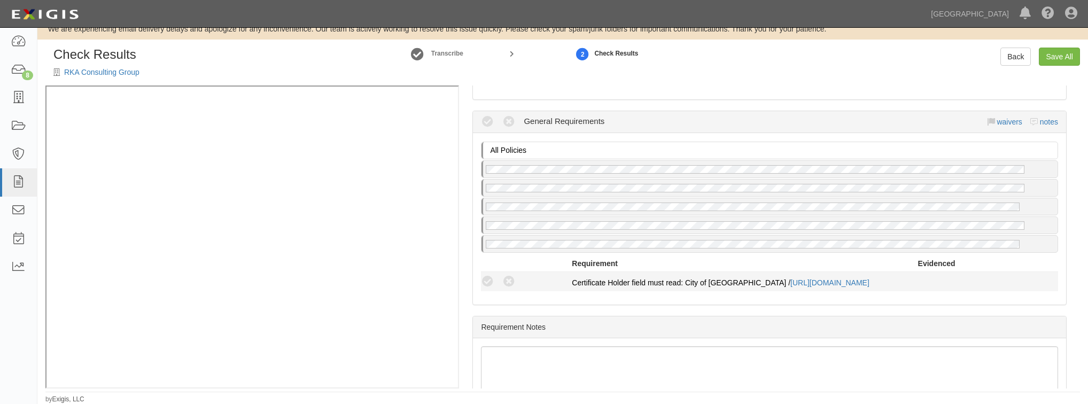
drag, startPoint x: 487, startPoint y: 276, endPoint x: 513, endPoint y: 280, distance: 26.0
click at [487, 276] on icon at bounding box center [487, 281] width 13 height 13
radio input "true"
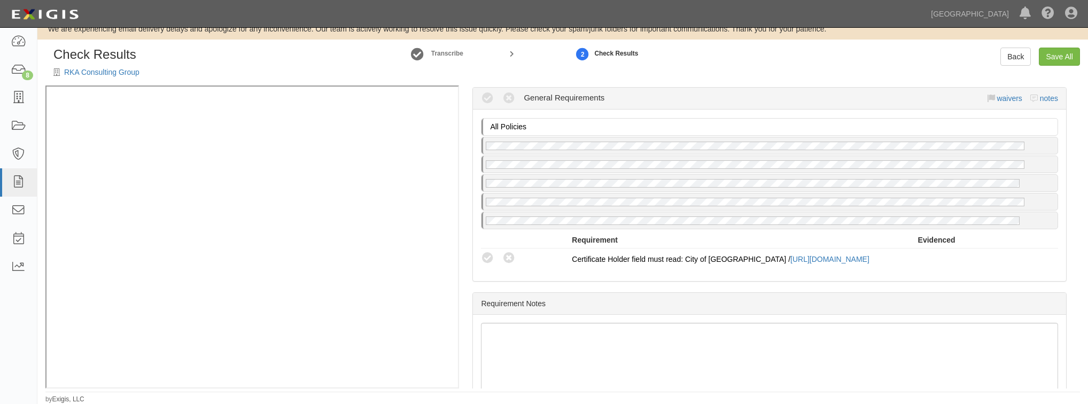
scroll to position [1140, 0]
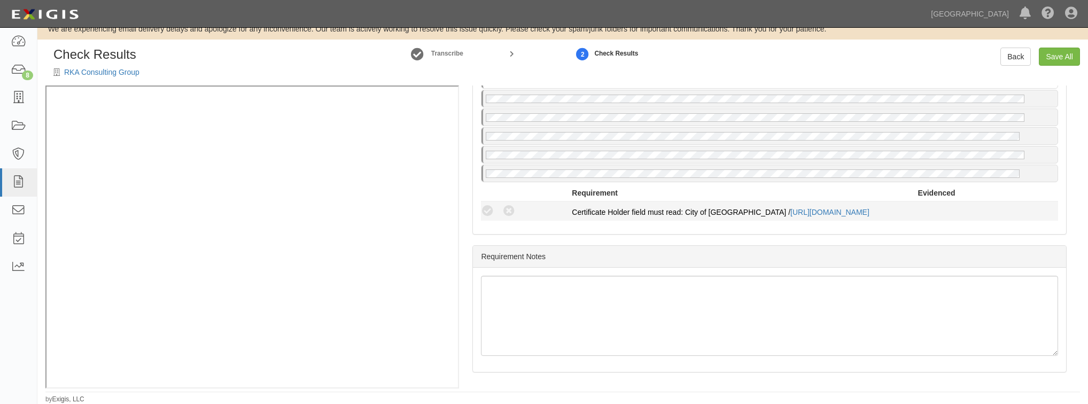
click at [491, 209] on div "Compliant Waived Non-Compliant Certificate Holder field must read: City of Chin…" at bounding box center [769, 211] width 593 height 14
click at [489, 205] on icon at bounding box center [487, 211] width 13 height 13
radio input "true"
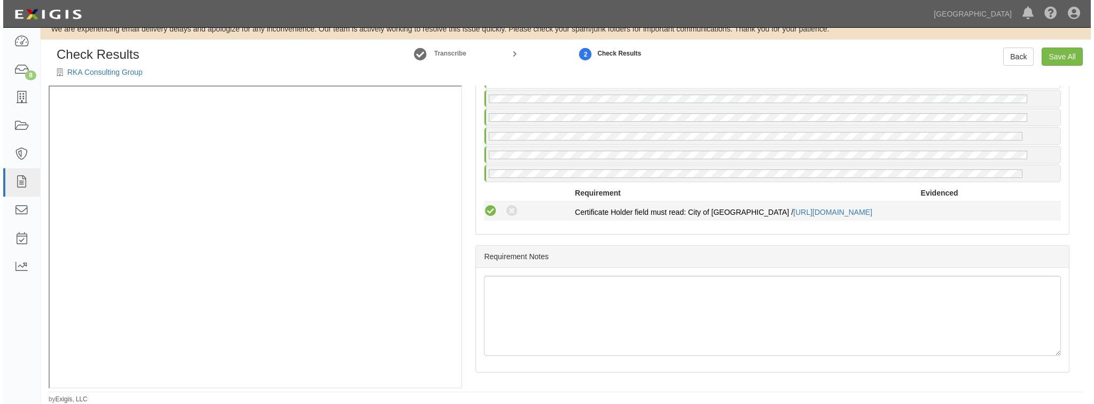
scroll to position [1114, 0]
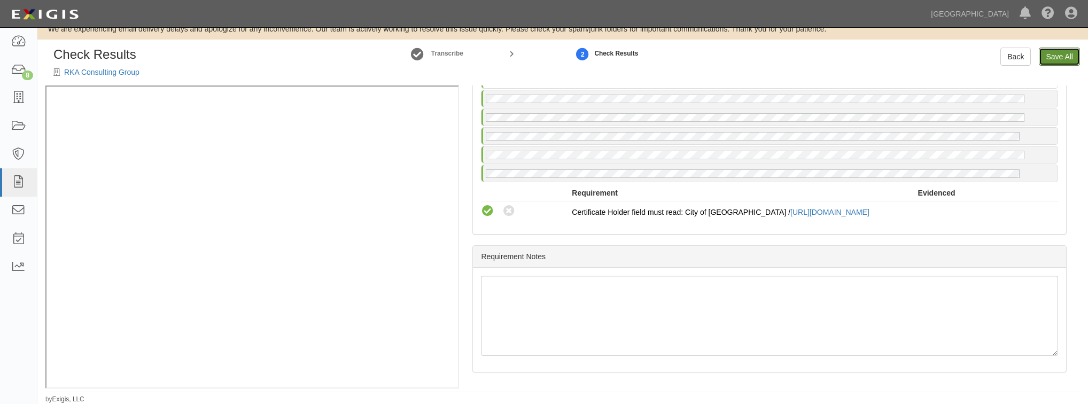
click at [1060, 57] on link "Save All" at bounding box center [1058, 57] width 41 height 18
radio input "false"
radio input "true"
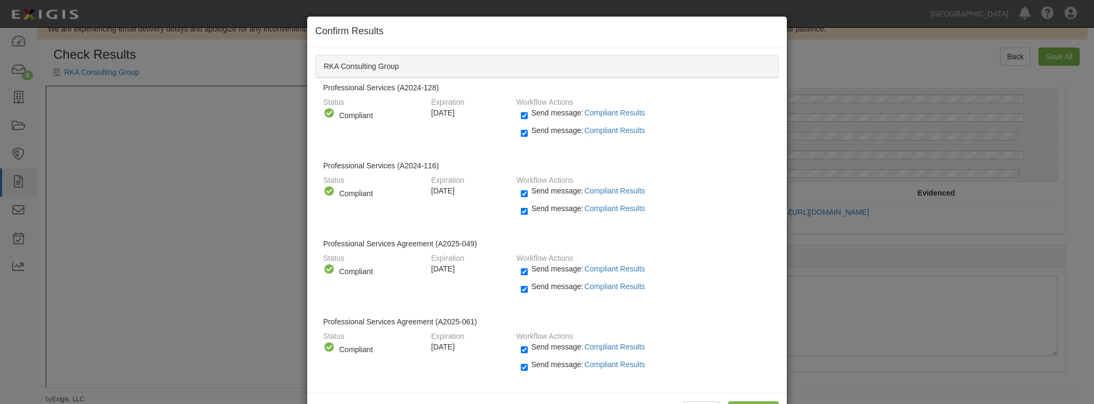
scroll to position [35, 0]
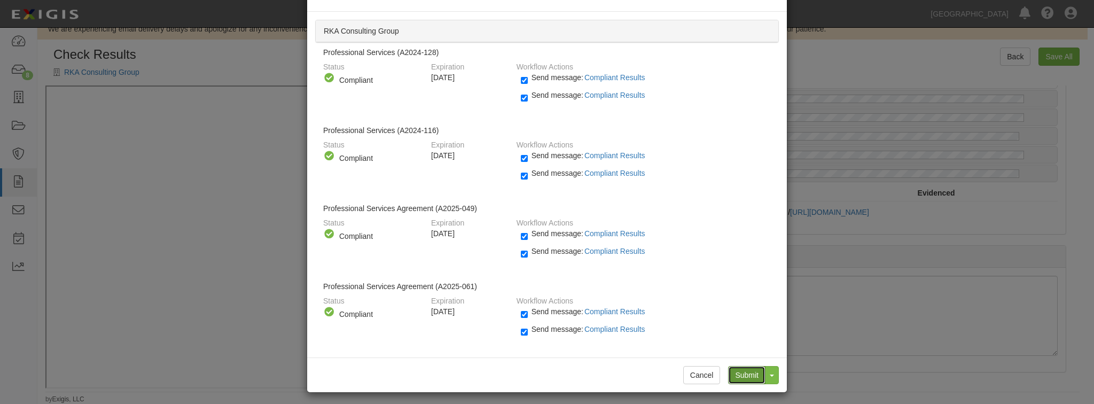
click at [742, 369] on input "Submit" at bounding box center [746, 375] width 37 height 18
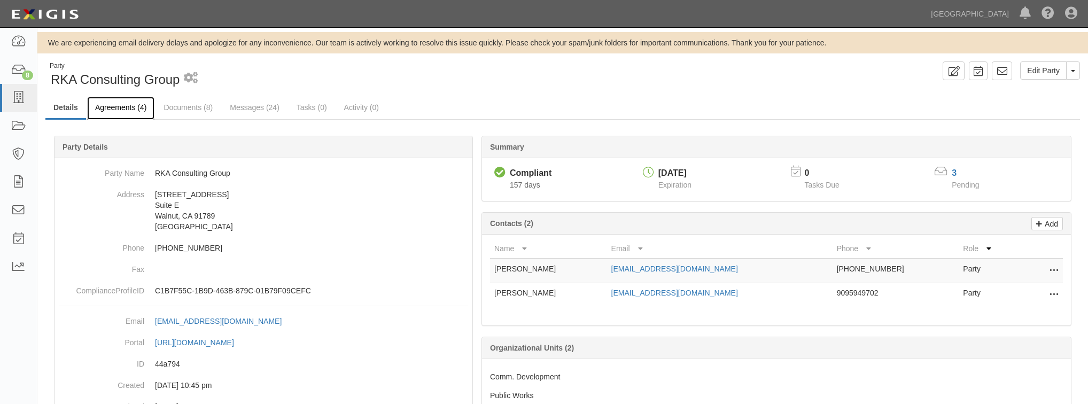
click at [141, 115] on link "Agreements (4)" at bounding box center [120, 108] width 67 height 23
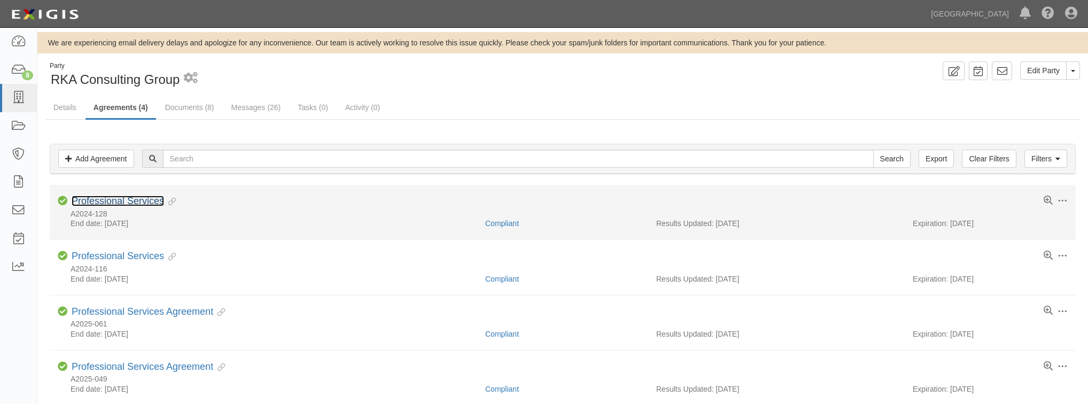
click at [144, 200] on link "Professional Services" at bounding box center [118, 201] width 92 height 11
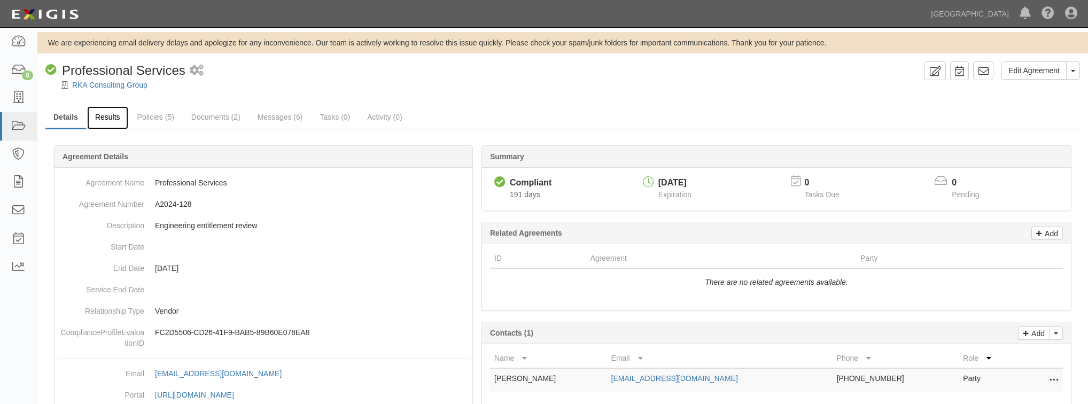
click at [115, 121] on link "Results" at bounding box center [107, 117] width 41 height 23
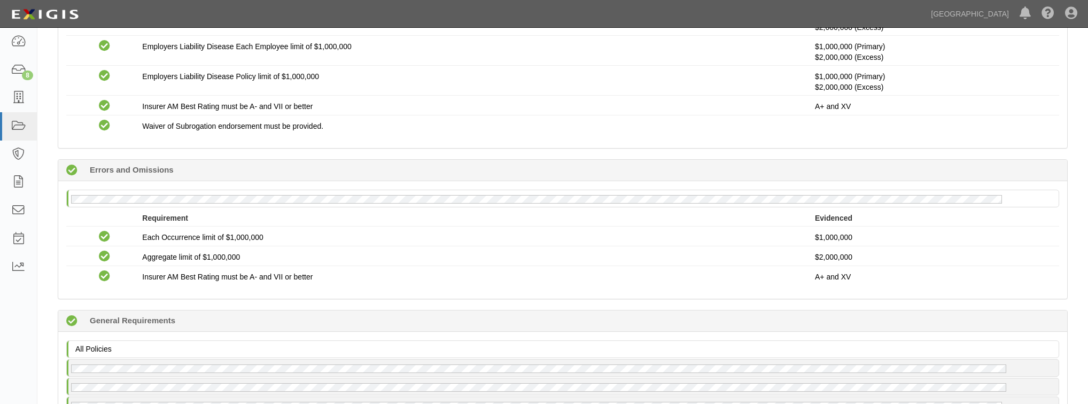
scroll to position [845, 0]
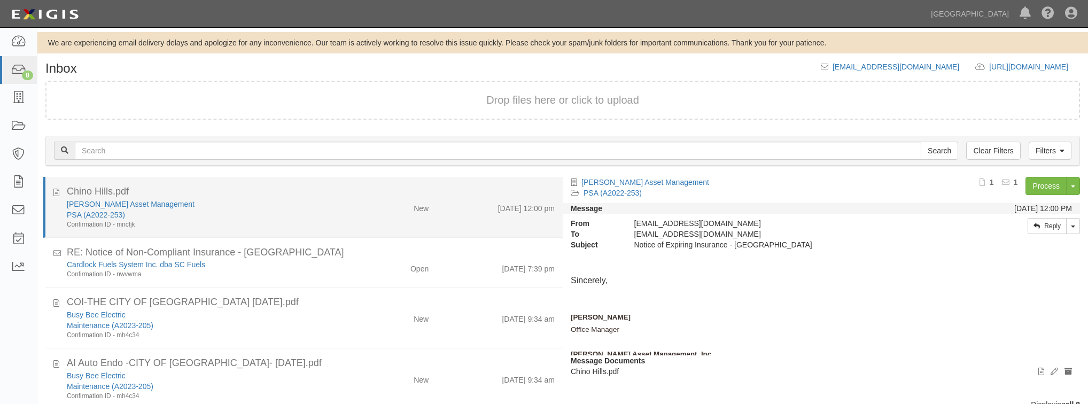
click at [216, 207] on div "[PERSON_NAME] Asset Management" at bounding box center [206, 204] width 278 height 11
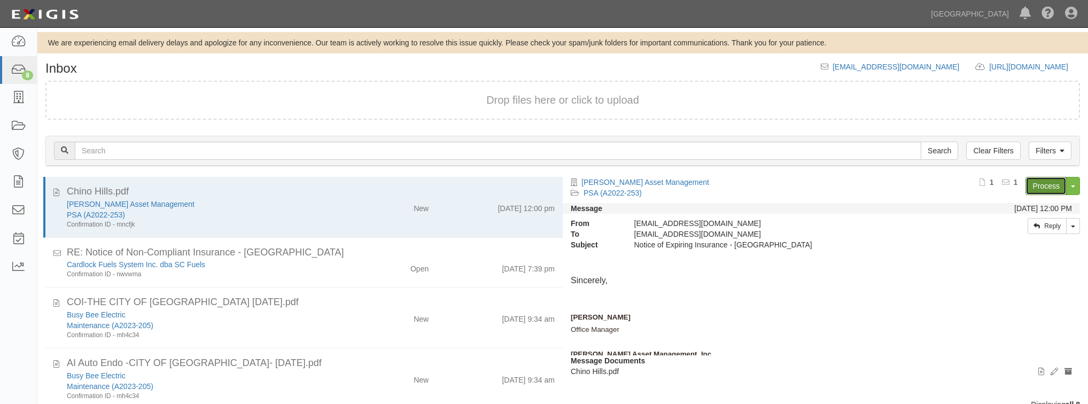
click at [1030, 186] on link "Process" at bounding box center [1045, 186] width 41 height 18
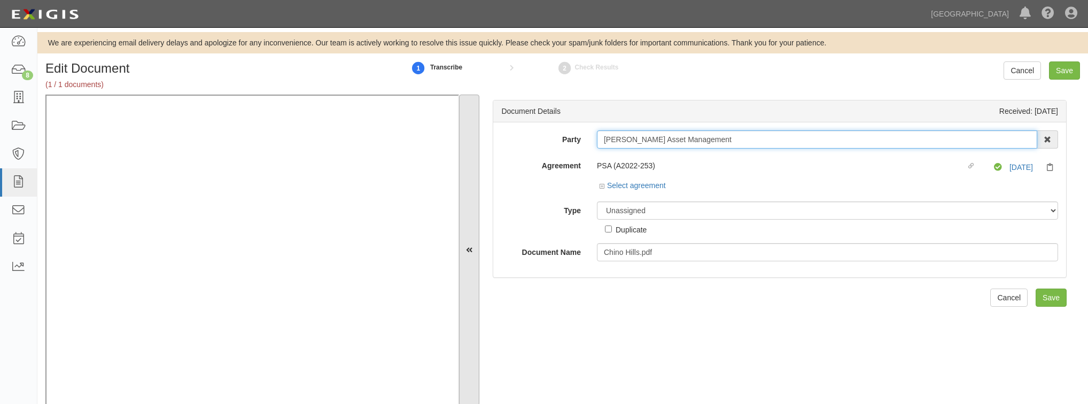
drag, startPoint x: 724, startPoint y: 143, endPoint x: 463, endPoint y: 154, distance: 261.5
click at [463, 154] on div "Document Details Received: [DATE] Party [PERSON_NAME] Asset Management 4LEAF, I…" at bounding box center [562, 250] width 1034 height 311
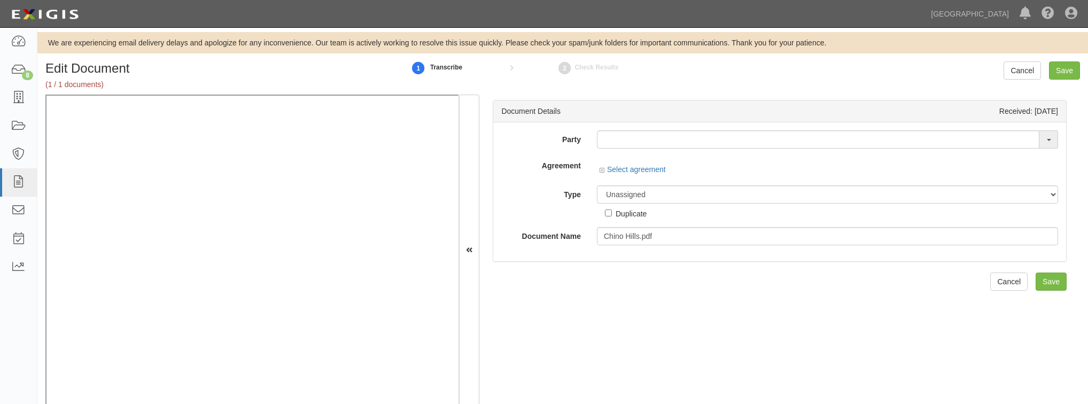
click at [613, 129] on div "Party Chandler Asset Management 4LEAF, Inc. Abba Termite & Pest Control Abound …" at bounding box center [779, 191] width 573 height 139
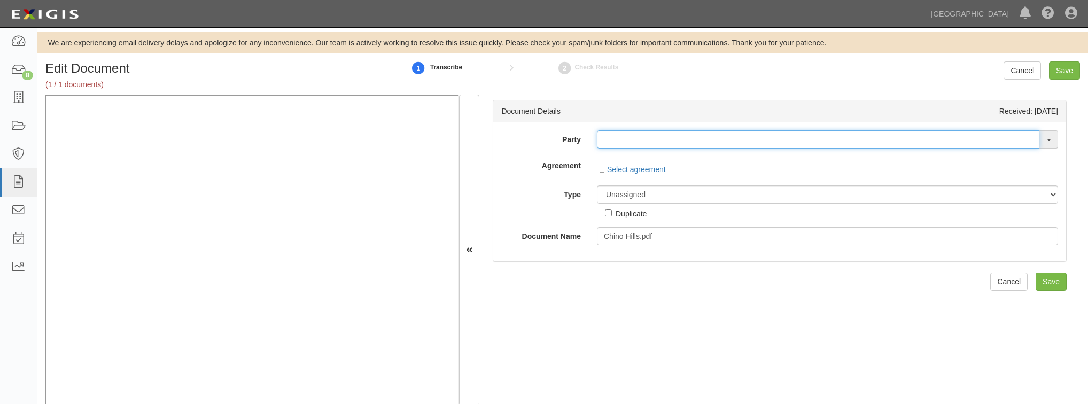
click at [615, 137] on input "text" at bounding box center [818, 139] width 442 height 18
paste input "[PERSON_NAME] Asset Management"
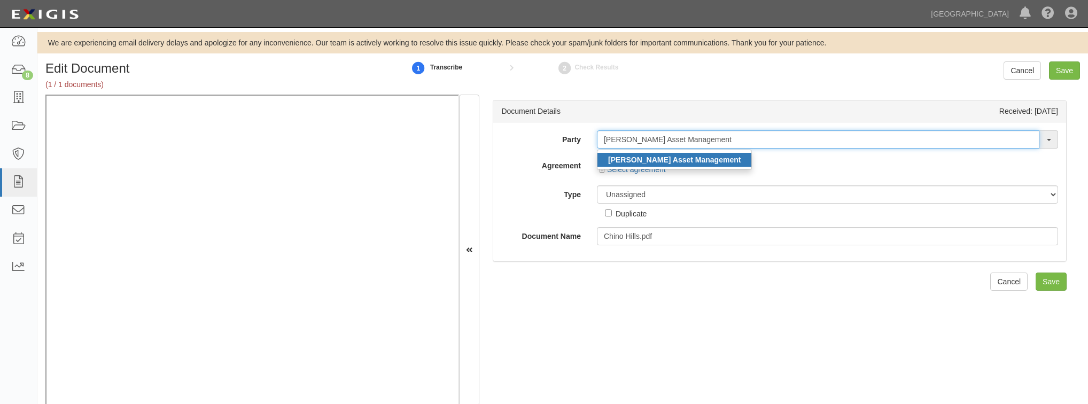
type input "[PERSON_NAME] Asset Management"
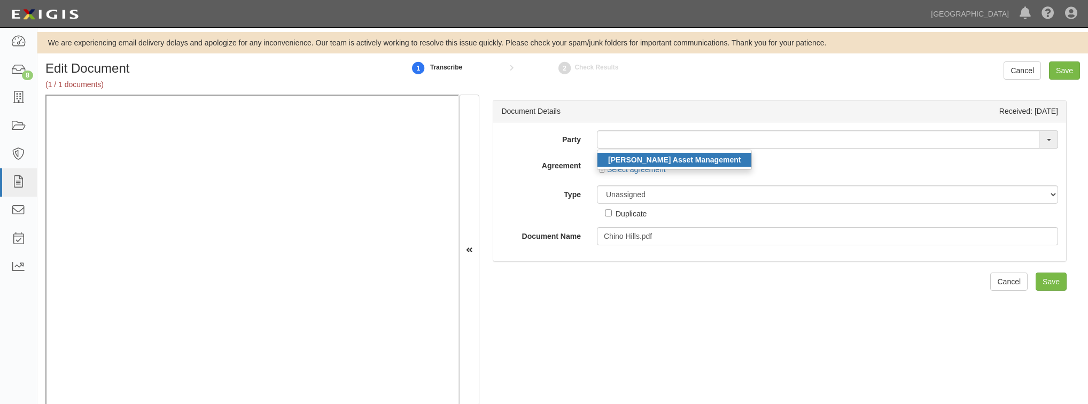
click at [637, 161] on strong "[PERSON_NAME] Asset Management" at bounding box center [674, 159] width 132 height 9
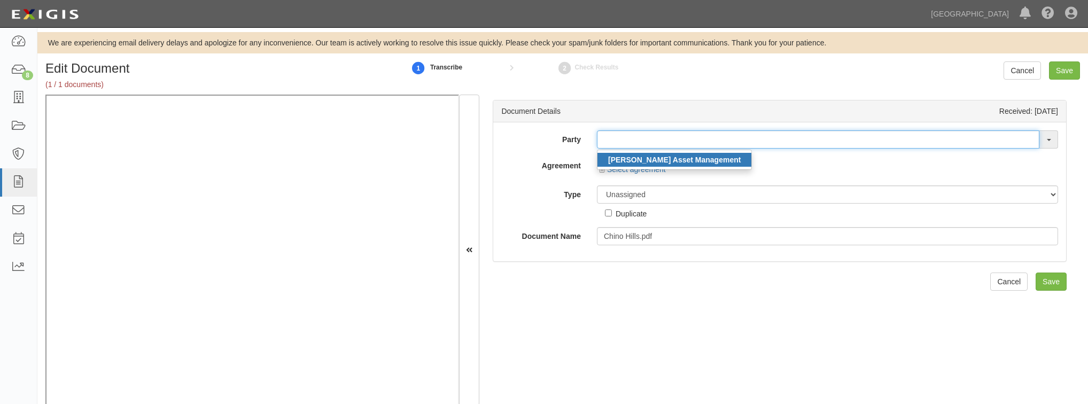
type input "[PERSON_NAME] Asset Management"
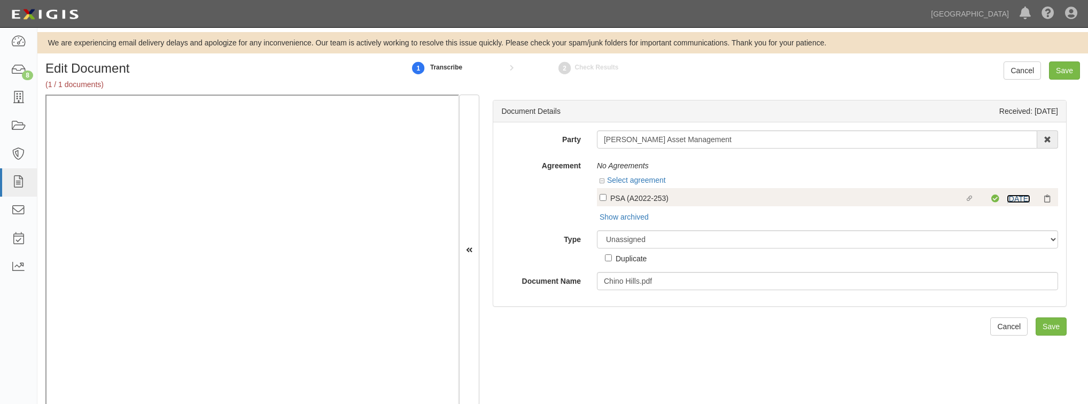
click at [1018, 199] on link "9/1/25" at bounding box center [1018, 198] width 24 height 9
click at [605, 198] on label "Linked agreement PSA (A2022-253) Linked agreement" at bounding box center [795, 199] width 392 height 14
click at [605, 198] on input "Linked agreement PSA (A2022-253) Linked agreement" at bounding box center [602, 197] width 7 height 7
checkbox input "true"
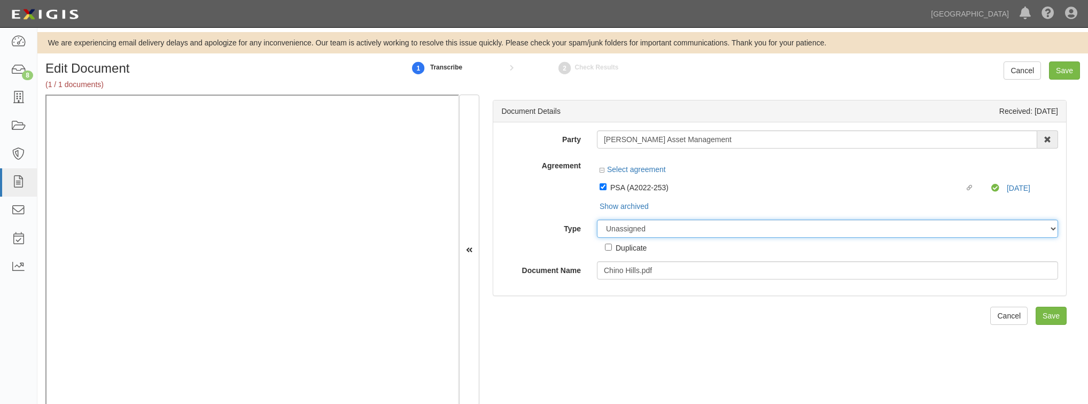
click at [631, 231] on div "Party Chandler Asset Management Chandler Asset Management 4LEAF, Inc. Abba Term…" at bounding box center [779, 204] width 557 height 149
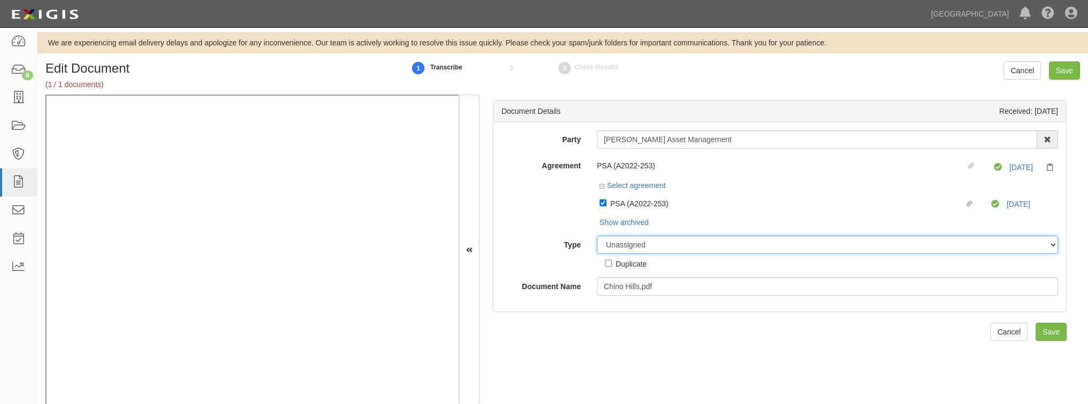
click at [631, 248] on select "Unassigned Binder Cancellation Notice Certificate Contract Endorsement Insuranc…" at bounding box center [827, 245] width 461 height 18
select select "CertificateDetail"
click at [597, 236] on select "Unassigned Binder Cancellation Notice Certificate Contract Endorsement Insuranc…" at bounding box center [827, 245] width 461 height 18
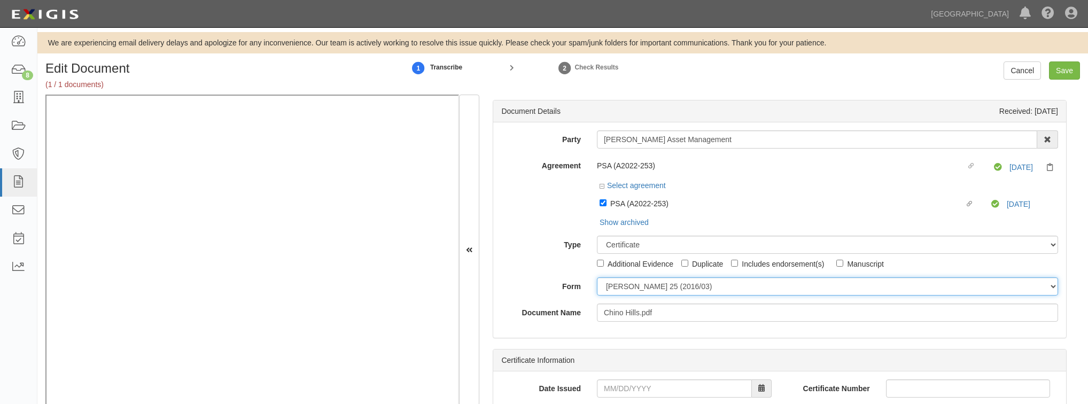
click at [650, 282] on select "ACORD 25 (2016/03) ACORD 101 ACORD 855 NY (2014/05) General" at bounding box center [827, 286] width 461 height 18
select select "GeneralFormDetail"
click at [597, 277] on select "ACORD 25 (2016/03) ACORD 101 ACORD 855 NY (2014/05) General" at bounding box center [827, 286] width 461 height 18
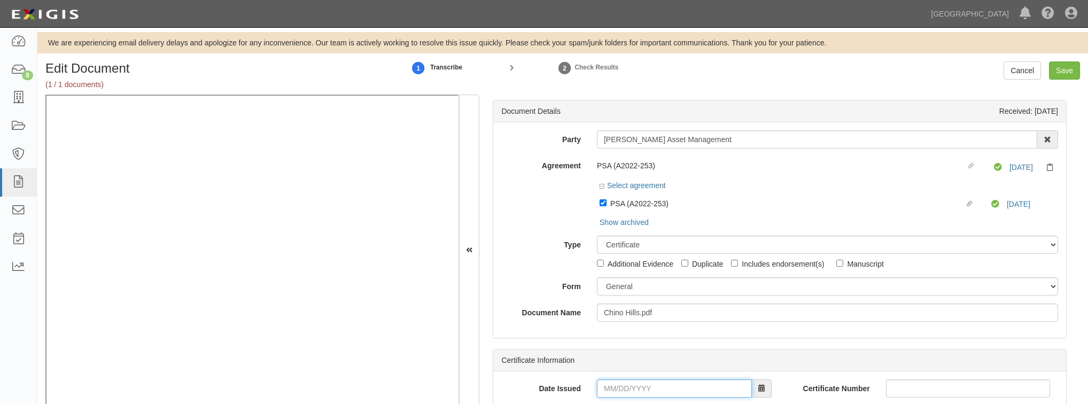
click at [669, 389] on input "Date Issued" at bounding box center [674, 388] width 155 height 18
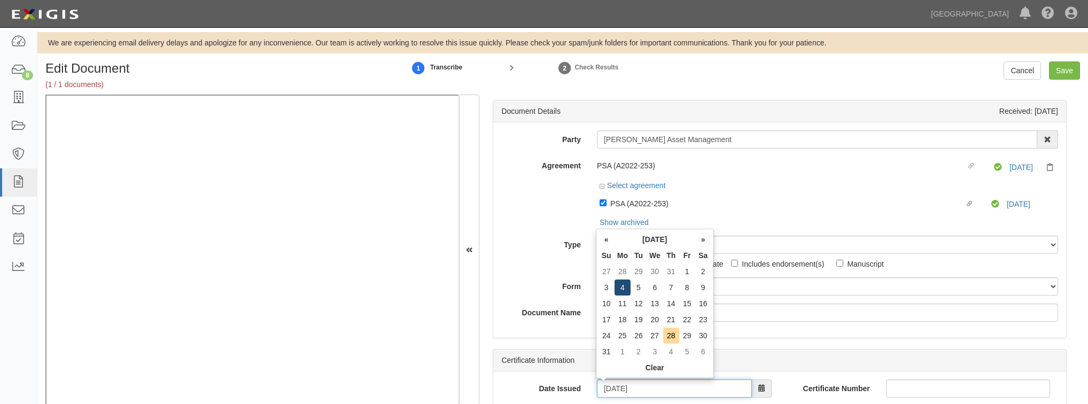
type input "08/04/2025"
drag, startPoint x: 622, startPoint y: 289, endPoint x: 606, endPoint y: 312, distance: 28.1
click at [622, 287] on td "4" at bounding box center [622, 287] width 16 height 16
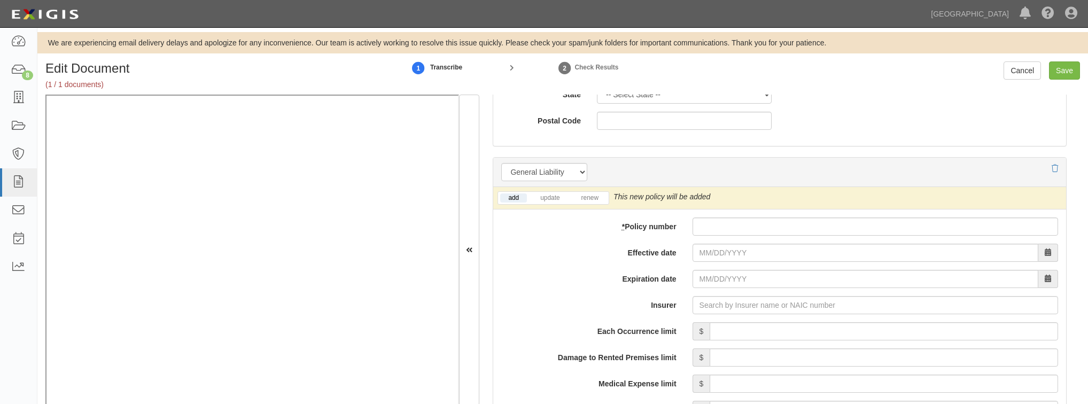
scroll to position [769, 0]
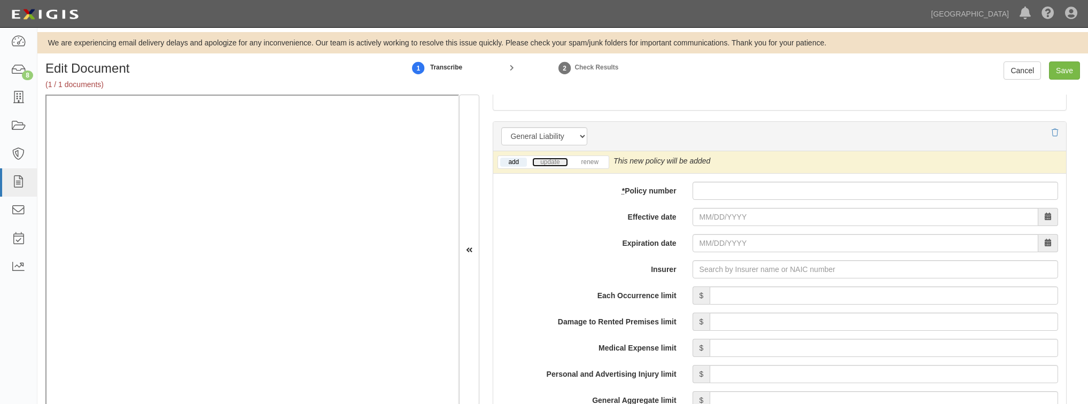
click at [544, 162] on link "update" at bounding box center [549, 162] width 35 height 9
click at [722, 196] on input "* Policy number" at bounding box center [874, 191] width 365 height 18
paste input "6802C0796052442"
type input "6802C0796052442"
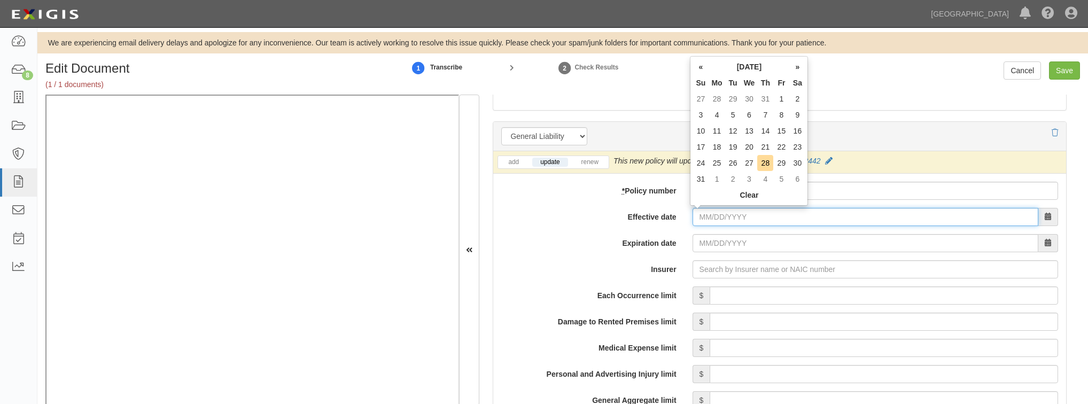
click at [718, 218] on input "Effective date" at bounding box center [865, 217] width 346 height 18
type input "09/01/2025"
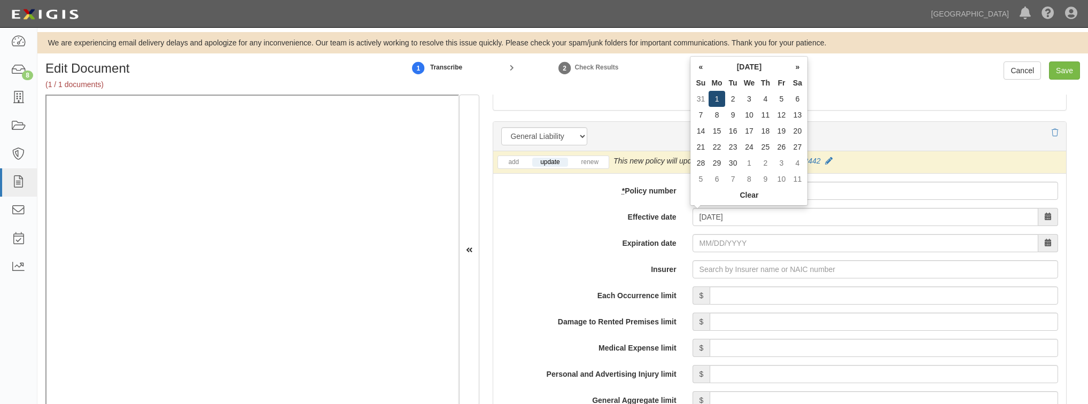
type input "09/01/2026"
click at [718, 95] on td "1" at bounding box center [716, 99] width 16 height 16
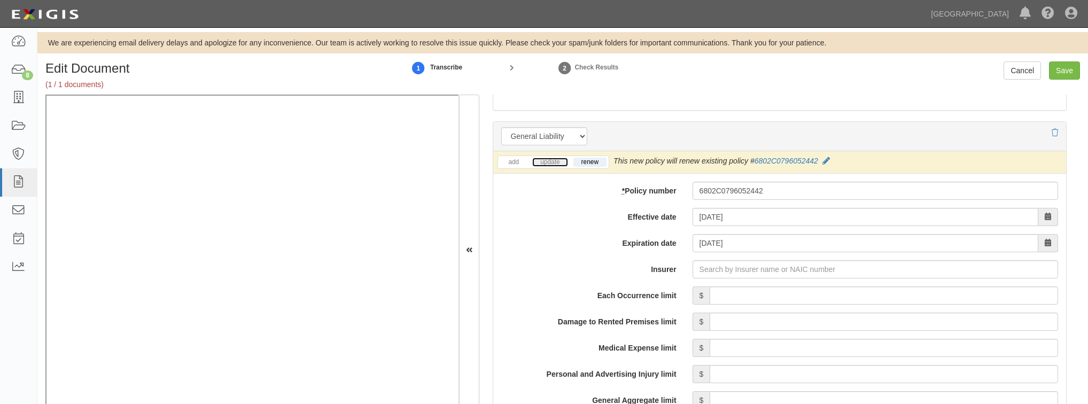
click at [556, 162] on link "update" at bounding box center [549, 162] width 35 height 9
click at [701, 271] on input "Insurer" at bounding box center [874, 269] width 365 height 18
type input "180 Seguros S.A. (0) NR Rating"
type input "1"
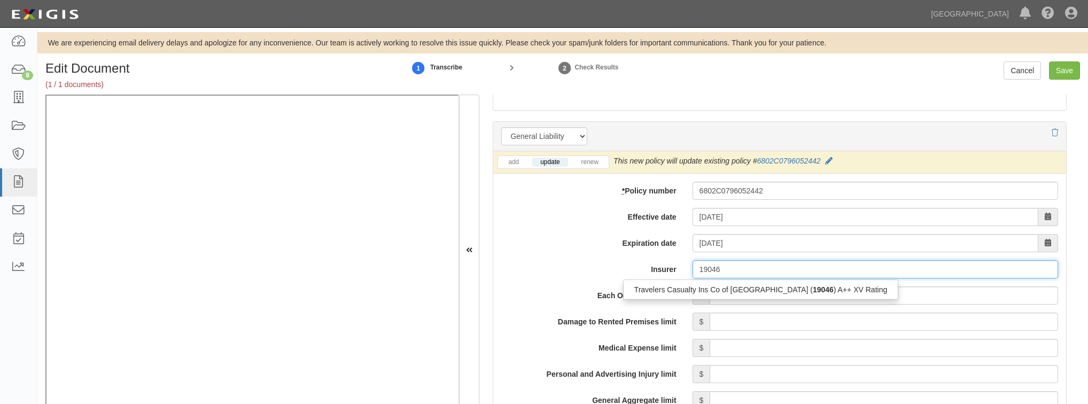
type input "19046"
click at [753, 299] on input "Each Occurrence limit" at bounding box center [883, 295] width 348 height 18
click at [774, 270] on input "Insurer" at bounding box center [874, 269] width 365 height 18
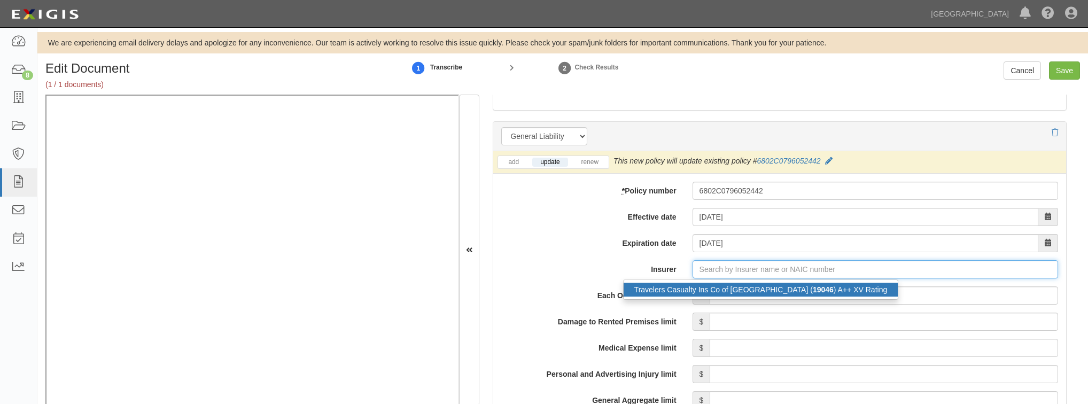
click at [768, 294] on div "Travelers Casualty Ins Co of America ( 19046 ) A++ XV Rating" at bounding box center [760, 290] width 275 height 14
type input "Travelers Casualty Ins Co of America (19046) A++ XV Rating"
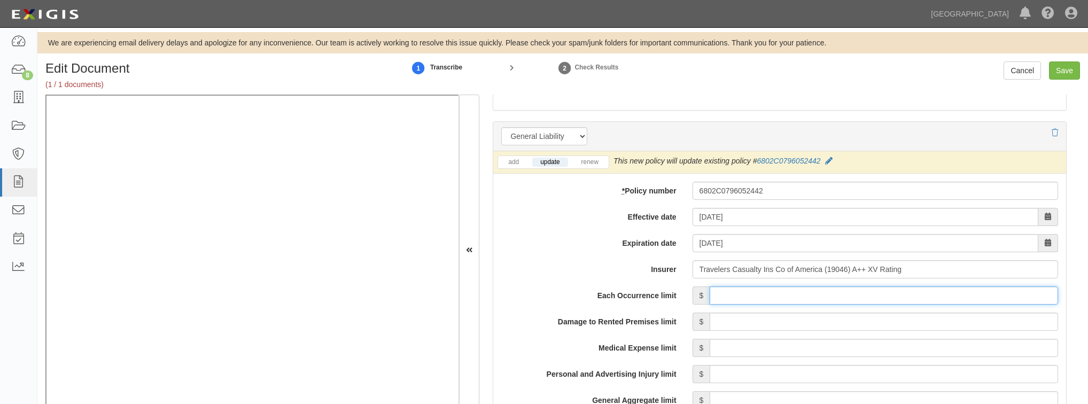
click at [768, 294] on input "Each Occurrence limit" at bounding box center [883, 295] width 348 height 18
type input "2,000,000"
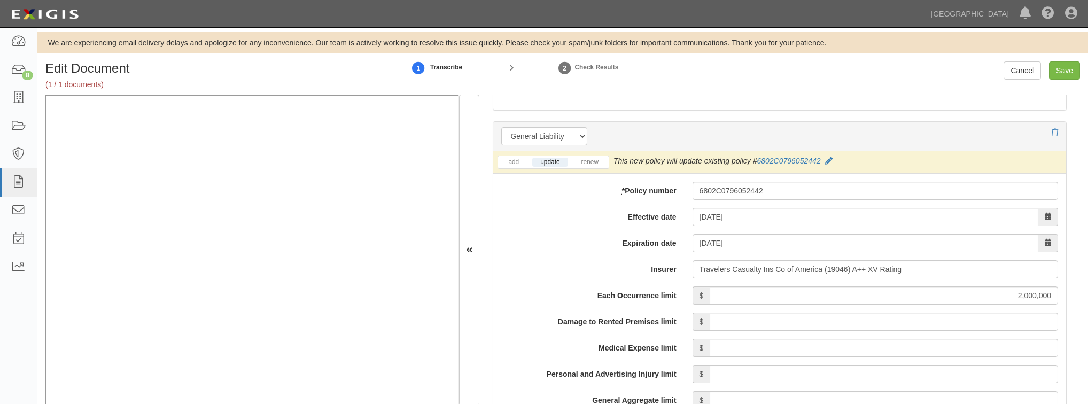
click at [813, 324] on input "Damage to Rented Premises limit" at bounding box center [883, 321] width 348 height 18
type input "1,000,000"
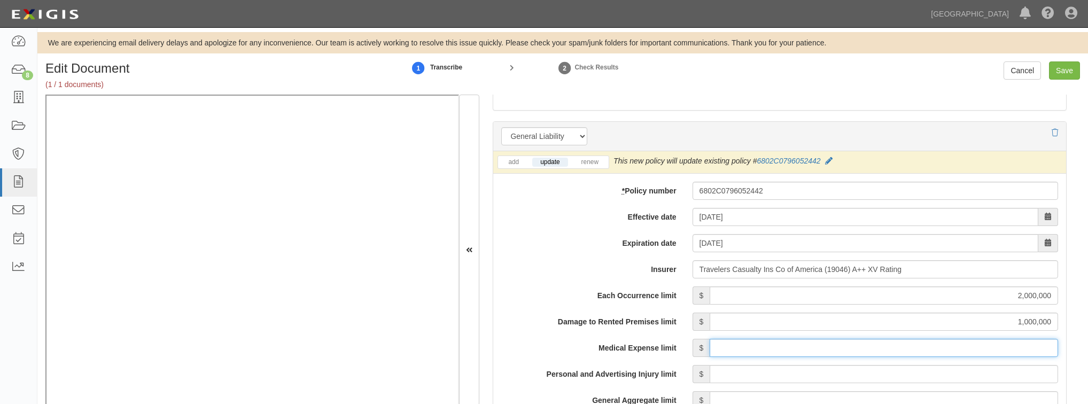
click at [754, 351] on input "Medical Expense limit" at bounding box center [883, 348] width 348 height 18
type input "5,000"
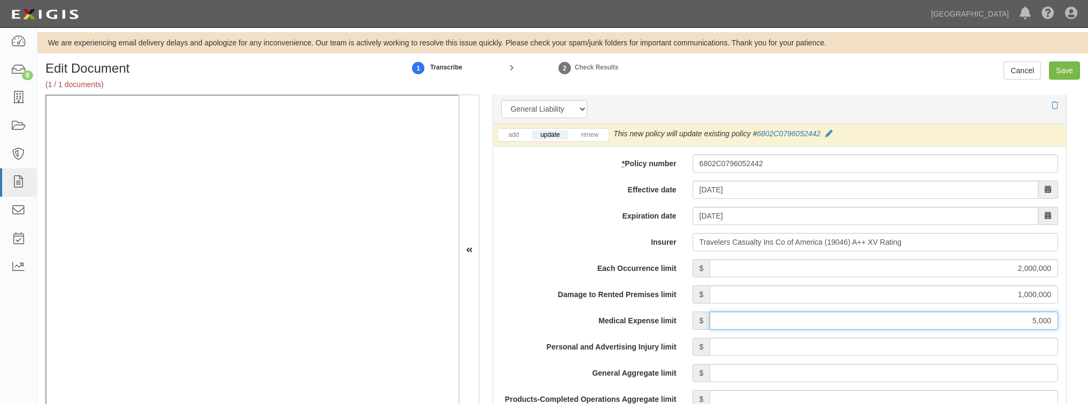
scroll to position [812, 0]
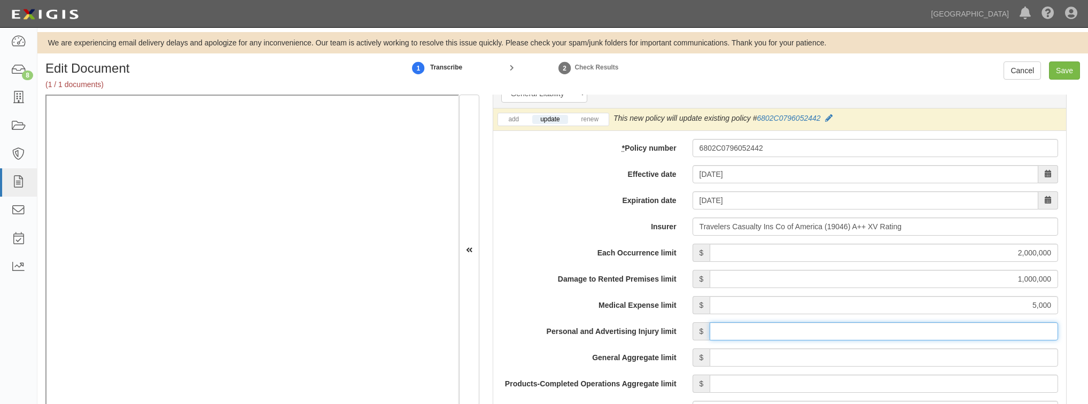
click at [758, 325] on input "Personal and Advertising Injury limit" at bounding box center [883, 331] width 348 height 18
type input "2,000,000"
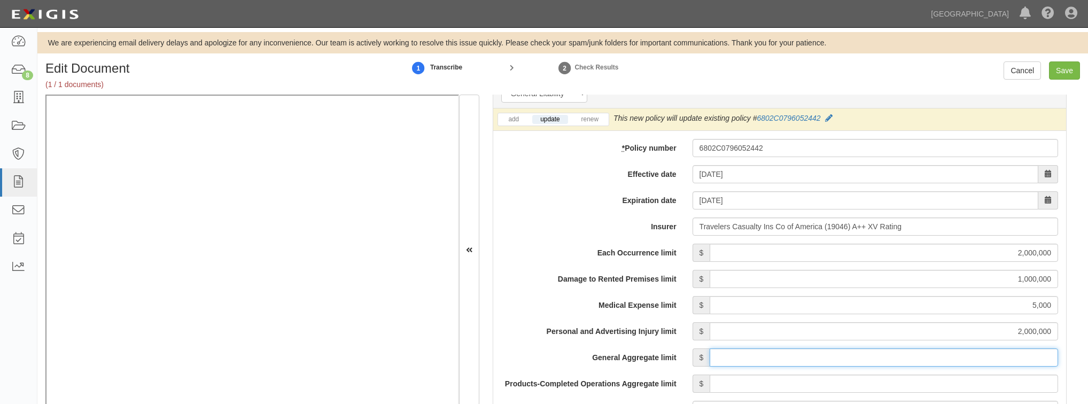
click at [752, 357] on input "General Aggregate limit" at bounding box center [883, 357] width 348 height 18
type input "4,000,000"
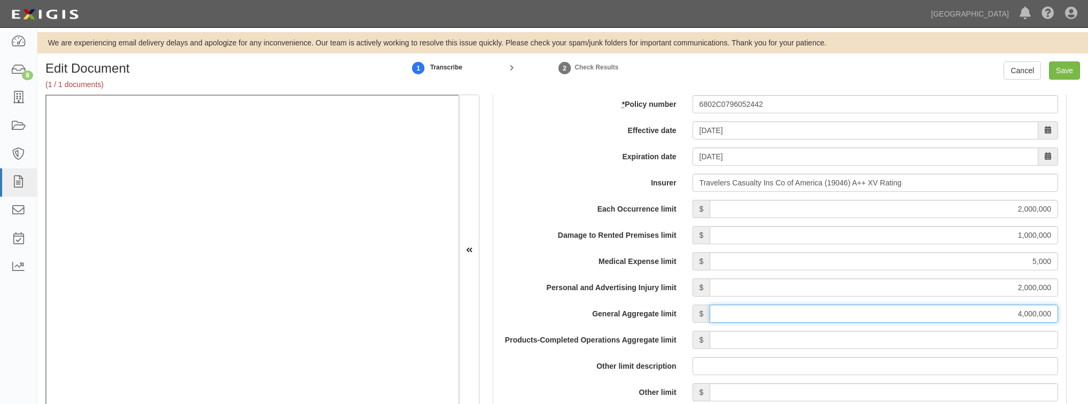
scroll to position [897, 0]
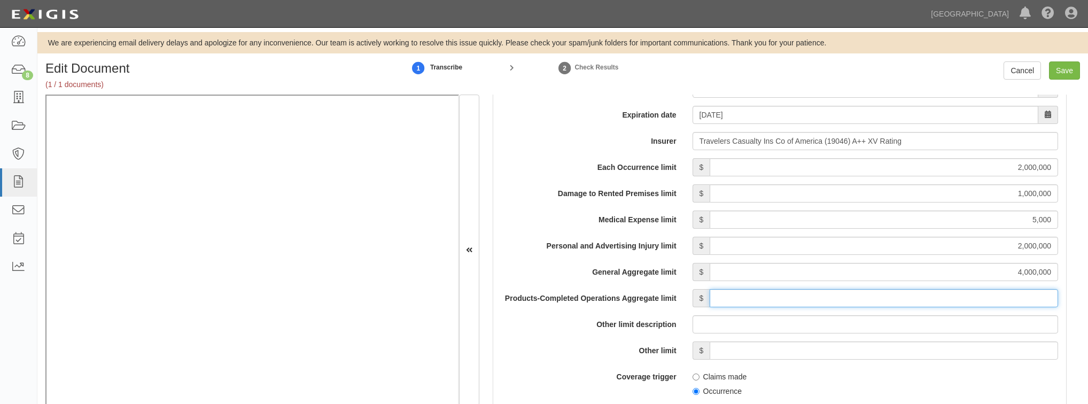
click at [745, 303] on input "Products-Completed Operations Aggregate limit" at bounding box center [883, 298] width 348 height 18
type input "4,000,000"
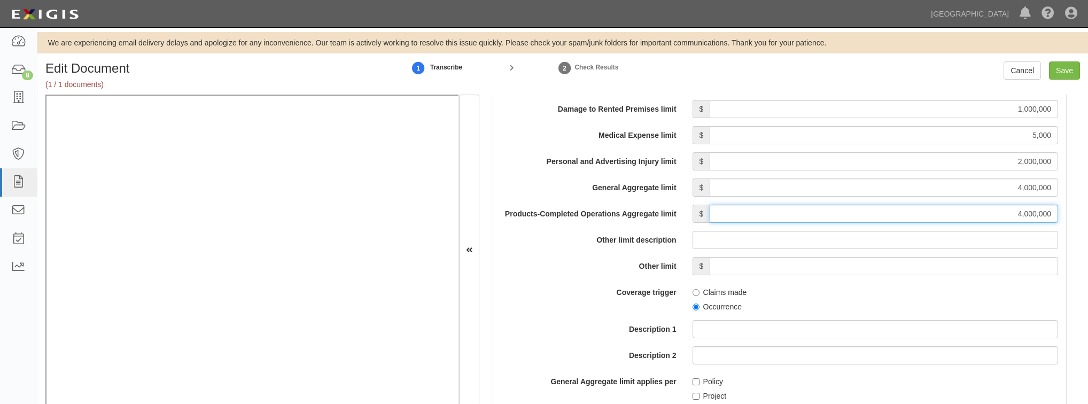
scroll to position [983, 0]
click at [697, 303] on label "Occurrence" at bounding box center [716, 305] width 49 height 11
click at [697, 303] on input "Occurrence" at bounding box center [695, 305] width 7 height 7
radio input "true"
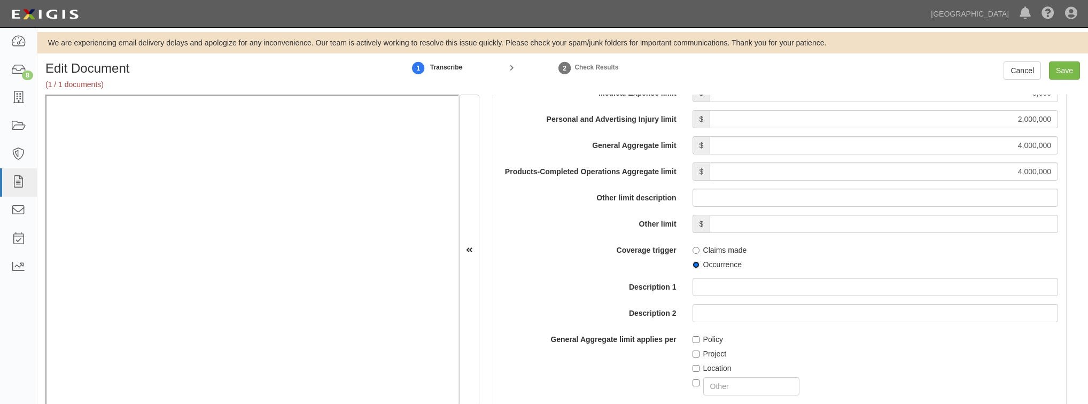
scroll to position [1068, 0]
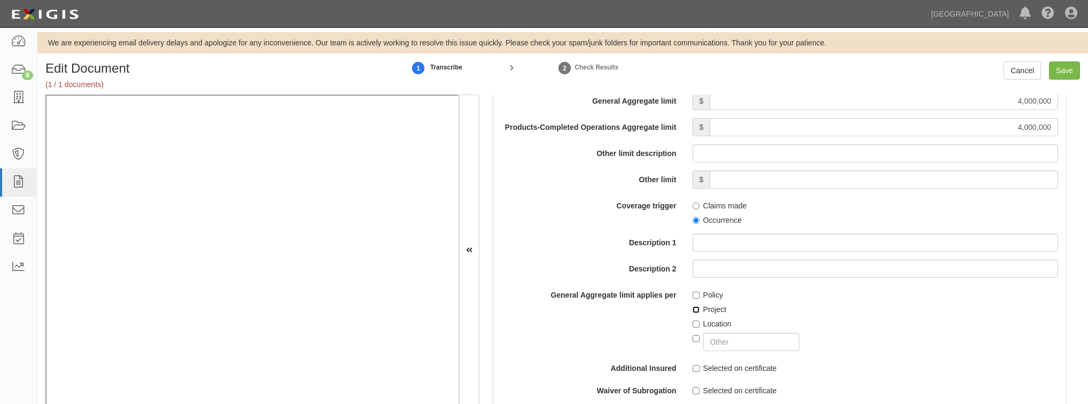
click at [692, 310] on input "Project" at bounding box center [695, 309] width 7 height 7
checkbox input "true"
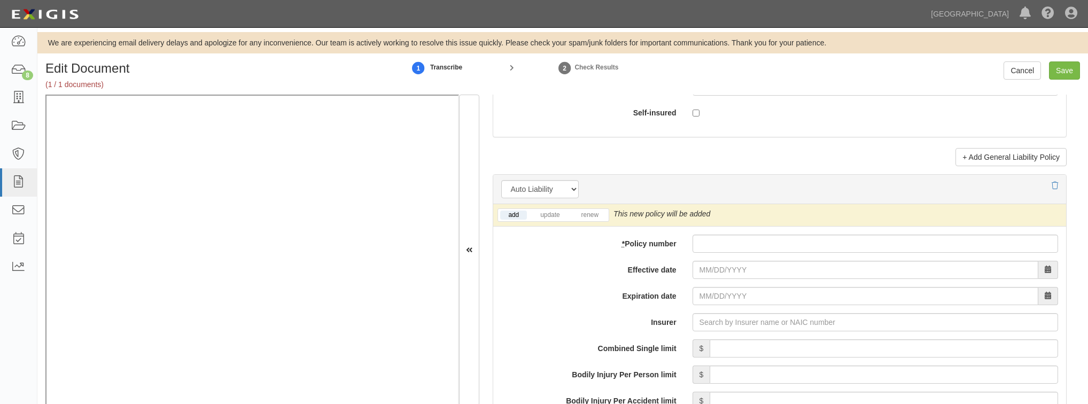
scroll to position [1453, 0]
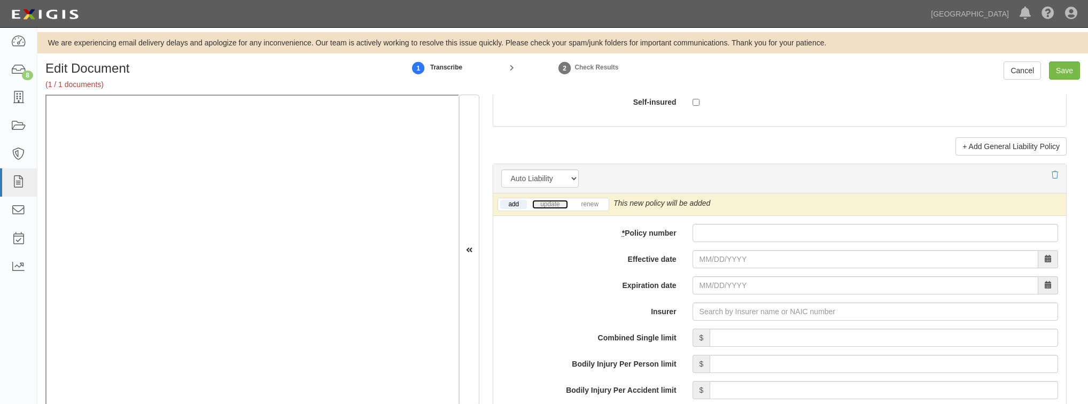
click at [542, 205] on link "update" at bounding box center [549, 204] width 35 height 9
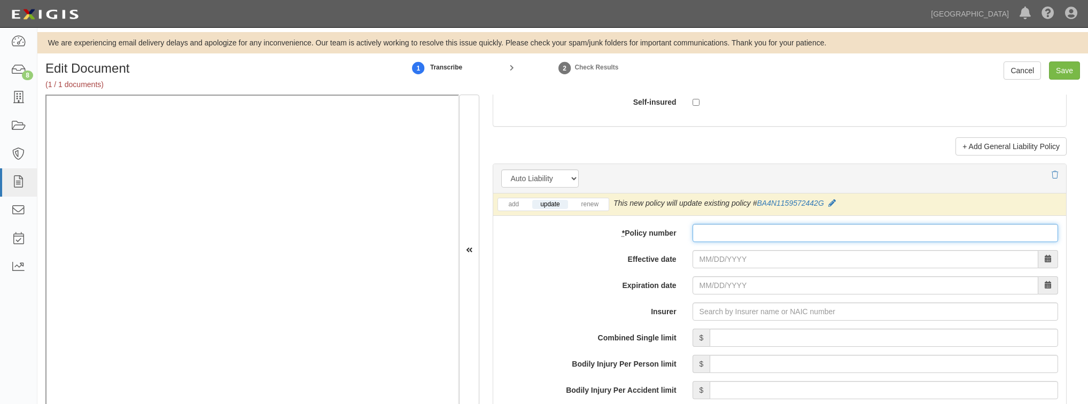
click at [755, 233] on input "* Policy number" at bounding box center [874, 233] width 365 height 18
paste input "BA4N1159572442G"
type input "BA4N1159572442G"
click at [706, 259] on input "Effective date" at bounding box center [865, 259] width 346 height 18
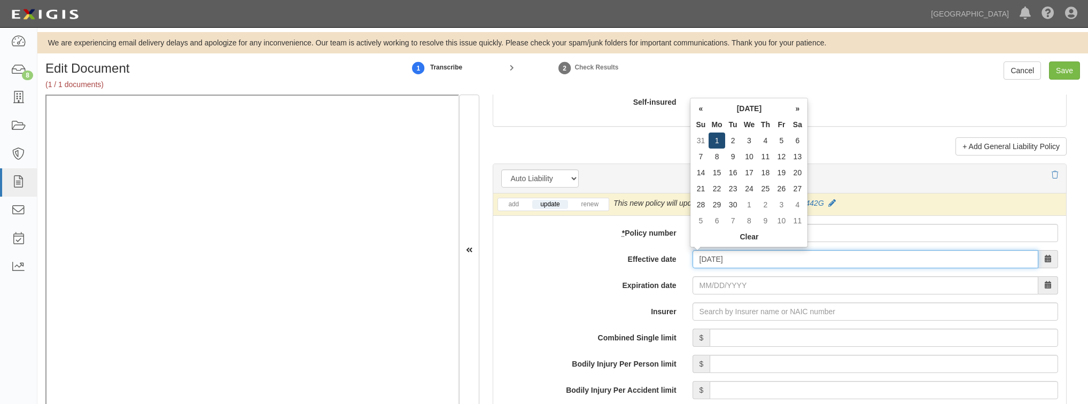
type input "09/01/2025"
type input "09/01/2026"
click at [718, 144] on td "1" at bounding box center [716, 140] width 16 height 16
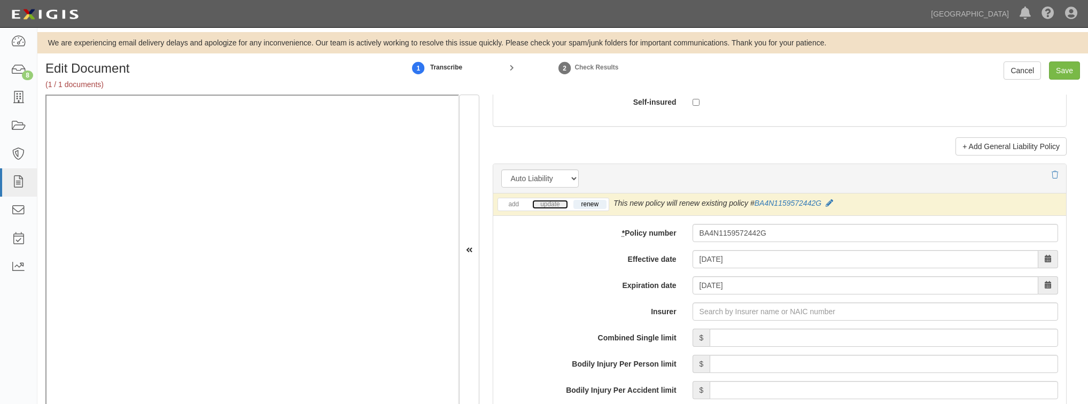
click at [544, 200] on link "update" at bounding box center [549, 204] width 35 height 9
click at [732, 306] on input "Insurer" at bounding box center [874, 311] width 365 height 18
type input "180 Seguros S.A. (0) NR Rating"
type input "1"
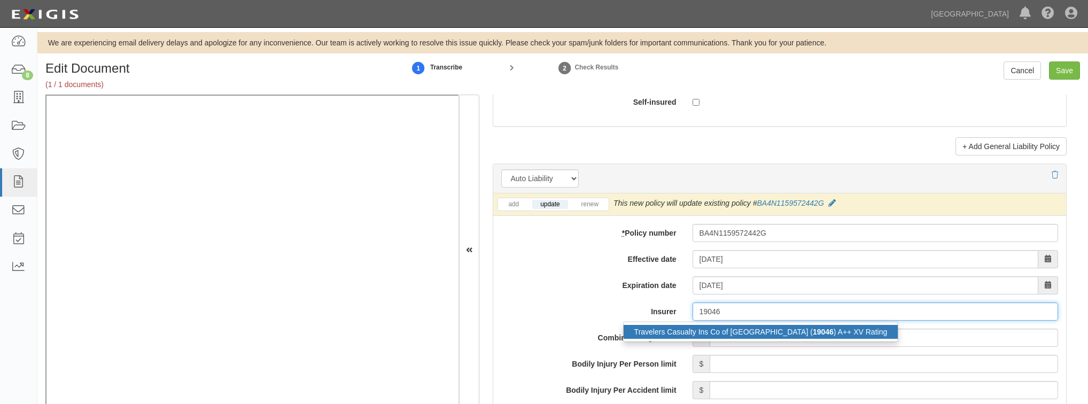
click at [725, 325] on div "Travelers Casualty Ins Co of America ( 19046 ) A++ XV Rating" at bounding box center [760, 332] width 275 height 14
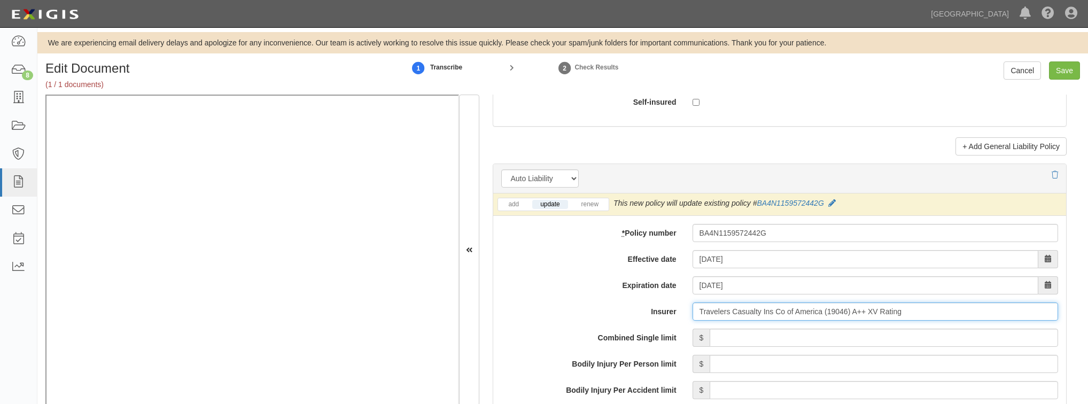
type input "Travelers Casualty Ins Co of America (19046) A++ XV Rating"
click at [726, 332] on input "Combined Single limit" at bounding box center [883, 338] width 348 height 18
type input "1,000,000"
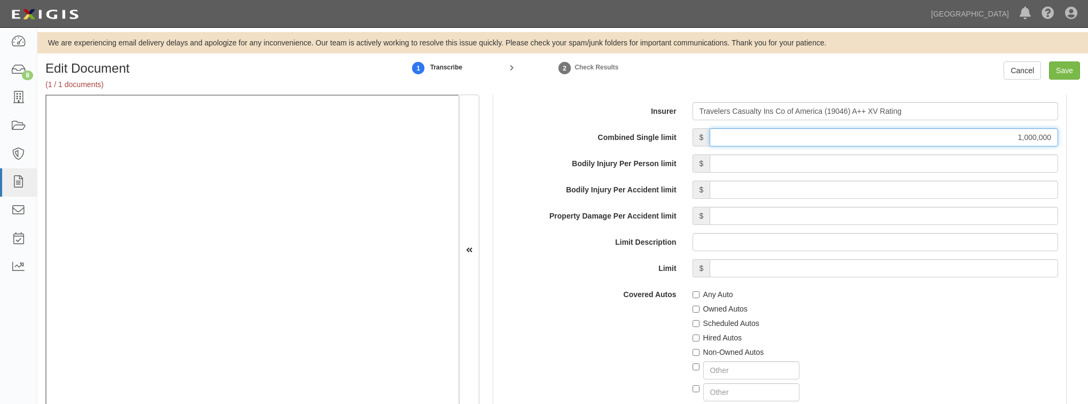
scroll to position [1667, 0]
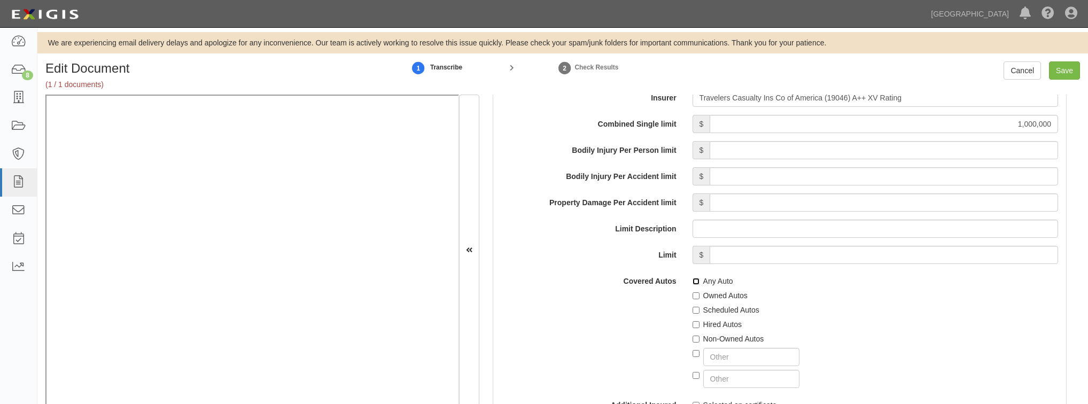
click at [693, 279] on input "Any Auto" at bounding box center [695, 281] width 7 height 7
checkbox input "true"
click at [695, 323] on input "Hired Autos" at bounding box center [695, 324] width 7 height 7
checkbox input "true"
click at [694, 335] on input "Non-Owned Autos" at bounding box center [695, 338] width 7 height 7
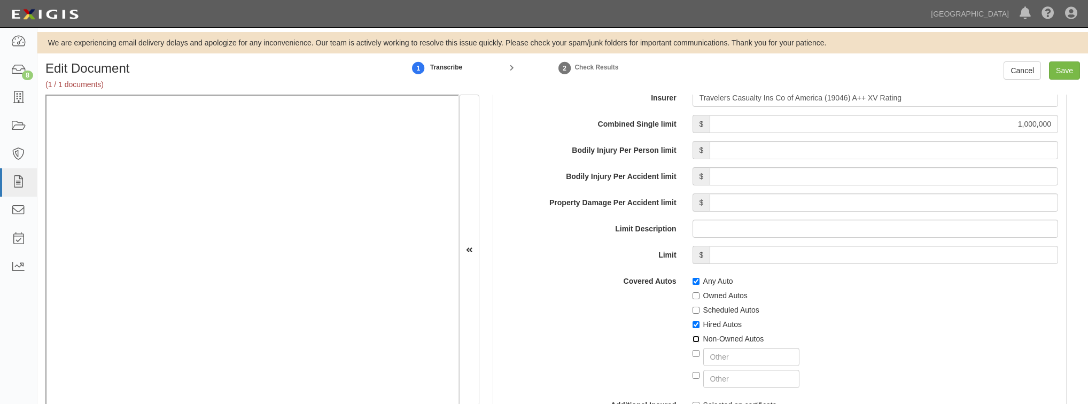
checkbox input "true"
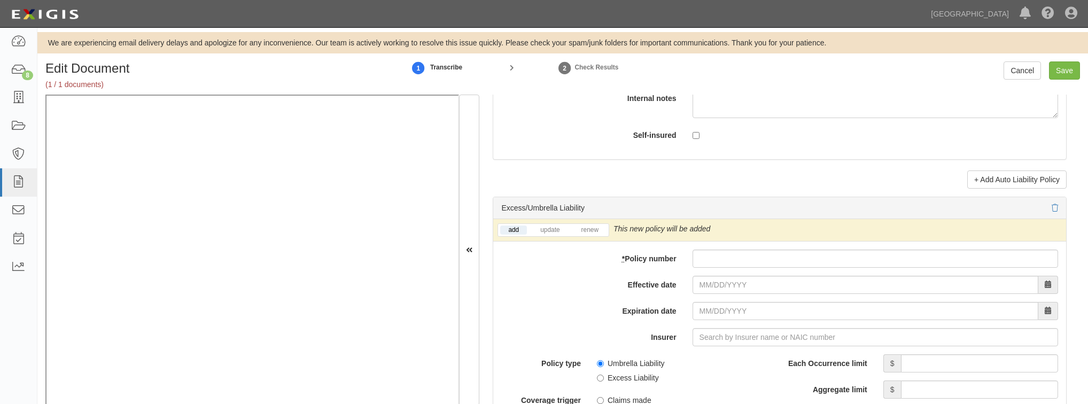
scroll to position [2051, 0]
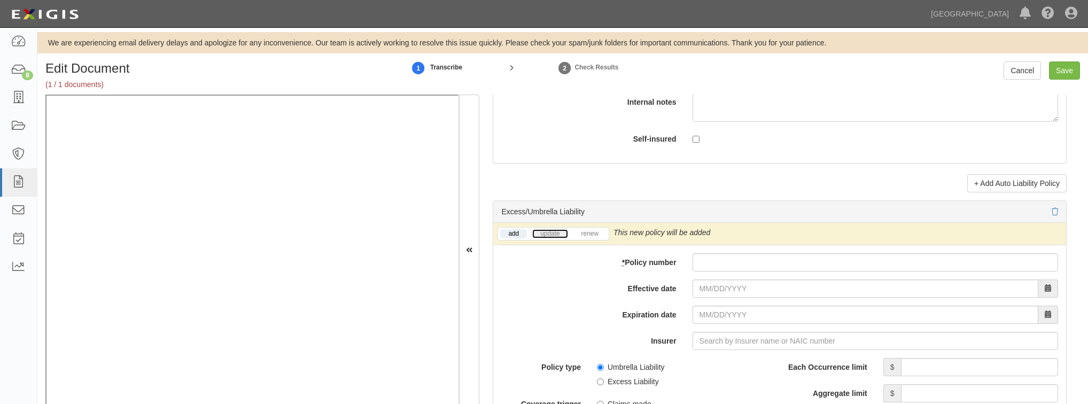
click at [544, 232] on link "update" at bounding box center [549, 233] width 35 height 9
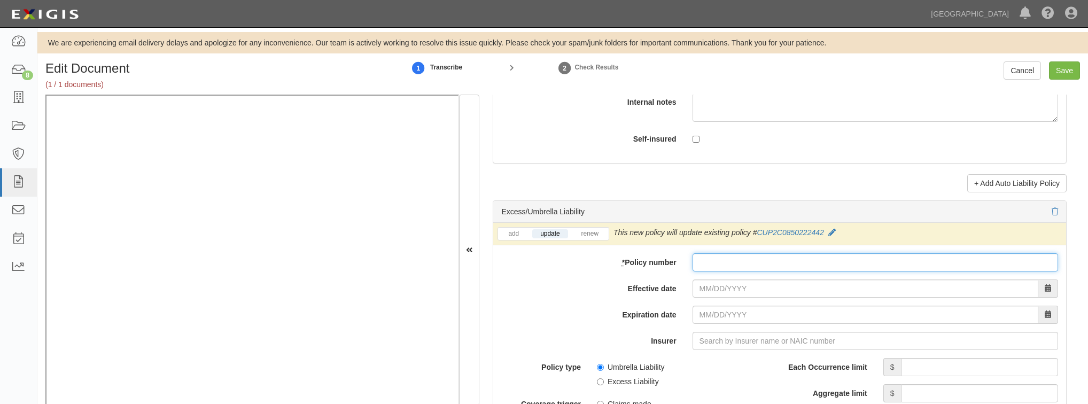
click at [745, 253] on input "* Policy number" at bounding box center [874, 262] width 365 height 18
paste input "CUP2C0850222442"
type input "CUP2C0850222442"
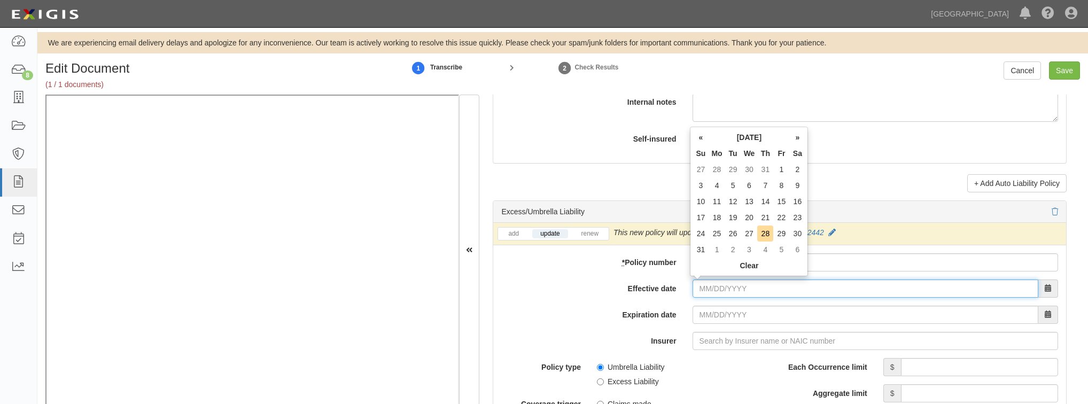
click at [730, 279] on input "Effective date" at bounding box center [865, 288] width 346 height 18
type input "09/01/2025"
type input "09/01/2026"
click at [716, 170] on td "1" at bounding box center [716, 169] width 16 height 16
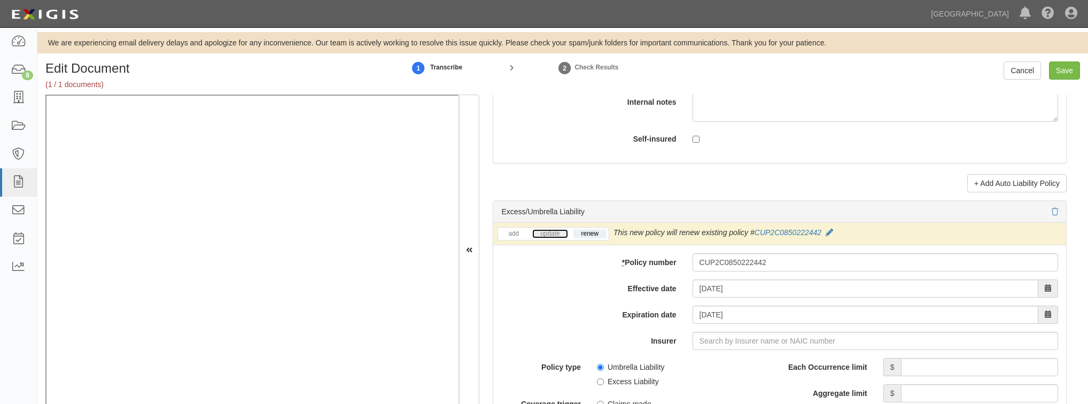
click at [553, 230] on link "update" at bounding box center [549, 233] width 35 height 9
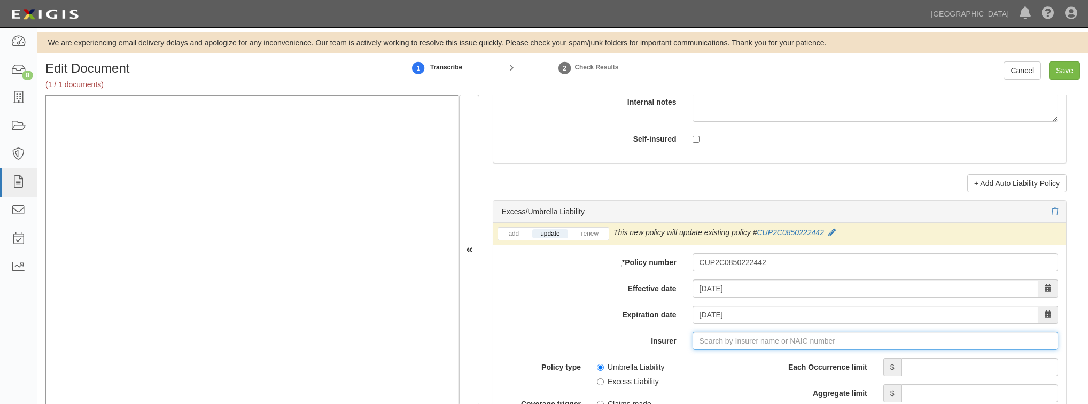
click at [710, 344] on input "Insurer" at bounding box center [874, 341] width 365 height 18
type input "21st Century Advantage Insurance Company (25232) NR Rating"
type input "2"
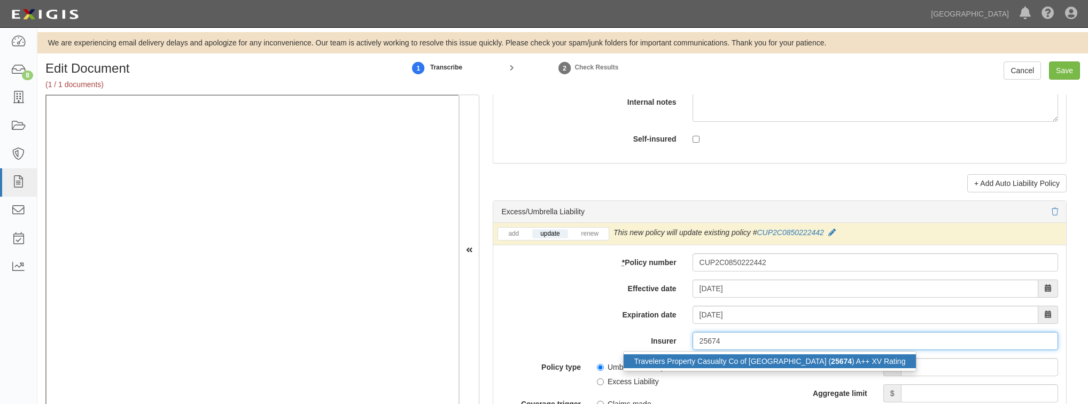
click at [808, 365] on div "Travelers Property Casualty Co of Amer ( 25674 ) A++ XV Rating" at bounding box center [769, 361] width 293 height 14
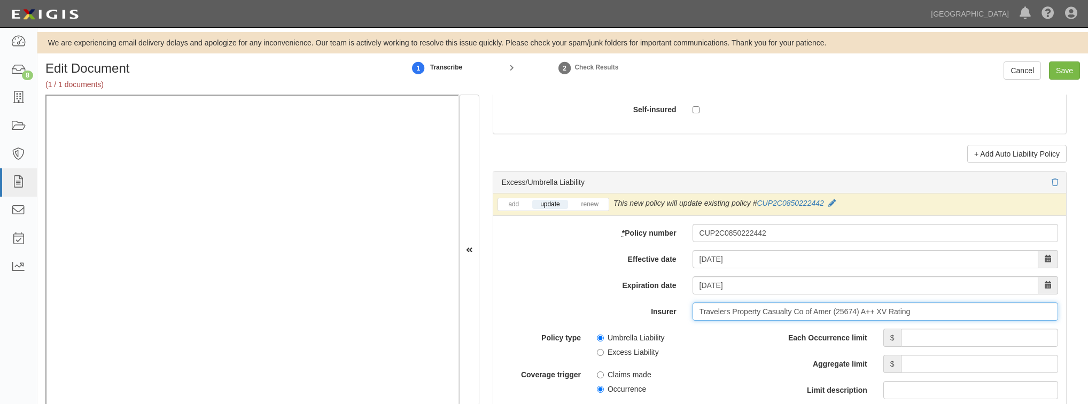
scroll to position [2094, 0]
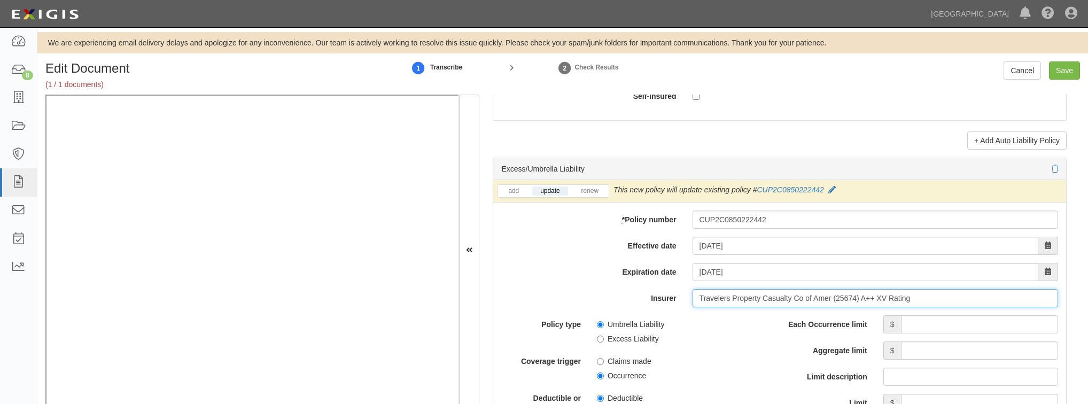
type input "Travelers Property Casualty Co of Amer (25674) A++ XV Rating"
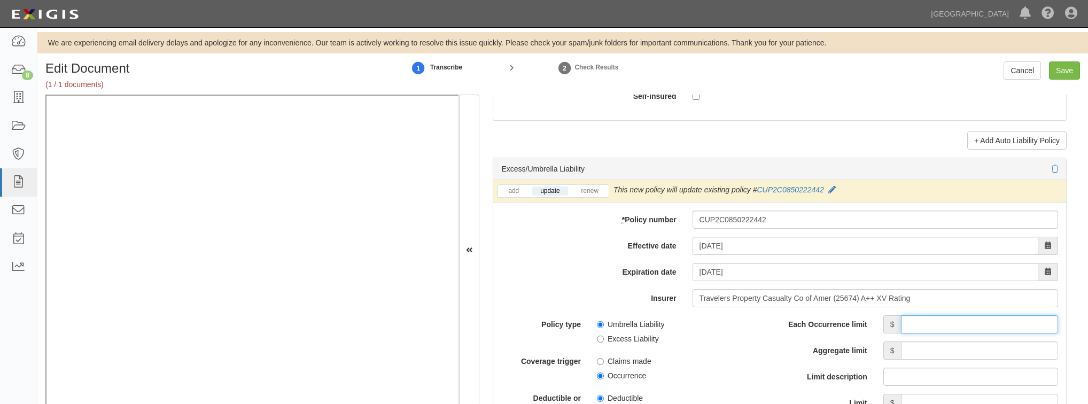
click at [932, 325] on input "Each Occurrence limit" at bounding box center [979, 324] width 157 height 18
type input "10,000,000"
click at [931, 359] on input "Aggregate limit" at bounding box center [979, 350] width 157 height 18
type input "10,000,000"
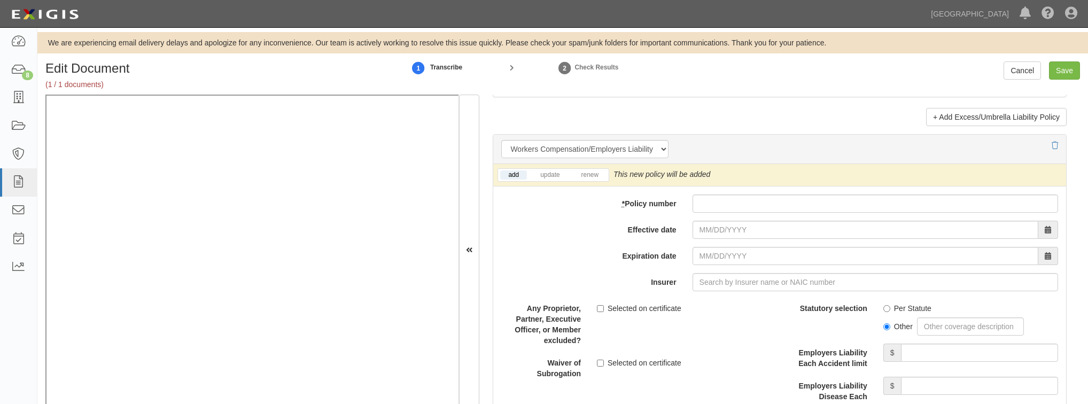
scroll to position [2650, 0]
drag, startPoint x: 547, startPoint y: 171, endPoint x: 539, endPoint y: 175, distance: 9.1
click at [547, 170] on link "update" at bounding box center [549, 173] width 35 height 9
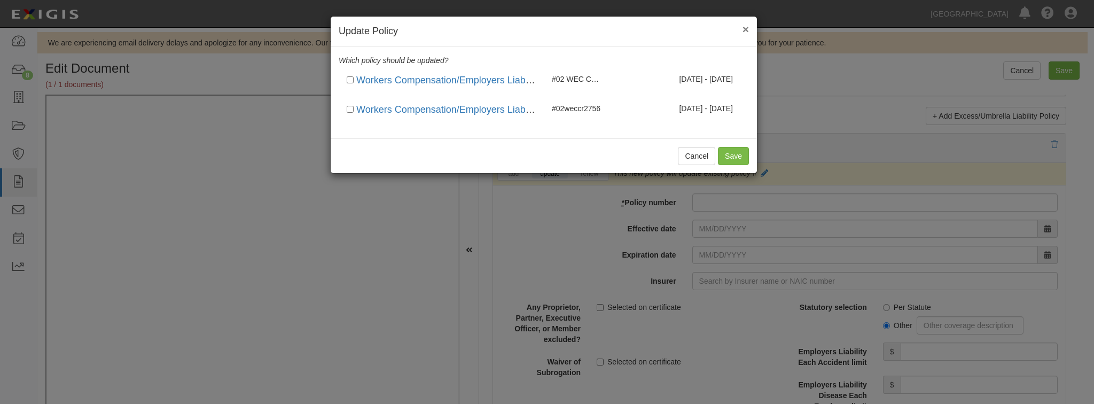
click at [744, 28] on button "×" at bounding box center [746, 29] width 6 height 11
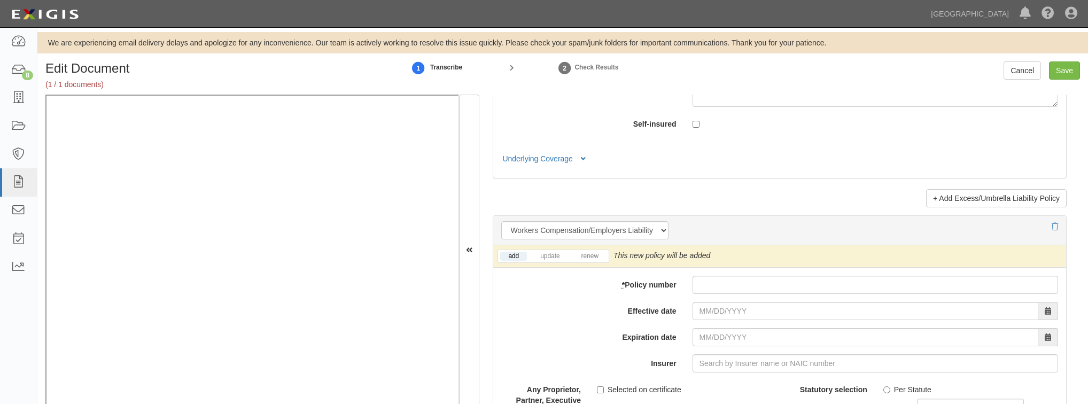
scroll to position [2564, 0]
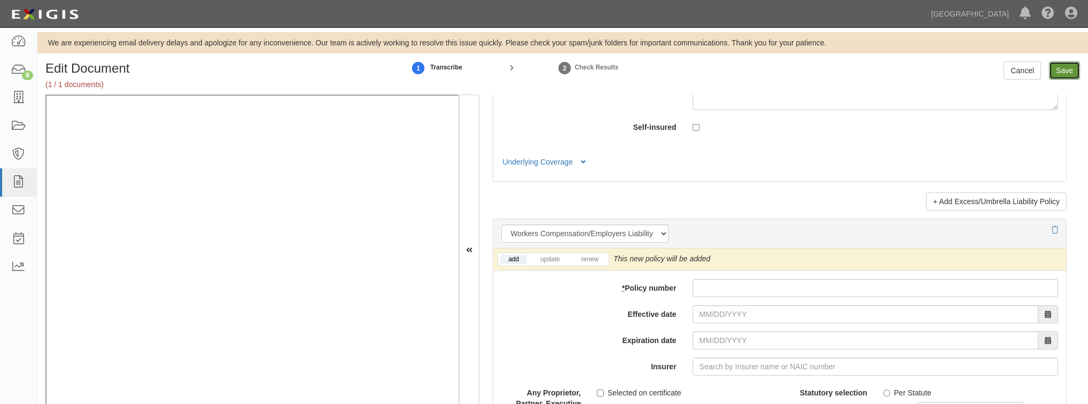
click at [1062, 72] on input "Save" at bounding box center [1064, 70] width 31 height 18
type input "2000000"
type input "1000000"
type input "5000"
type input "2000000"
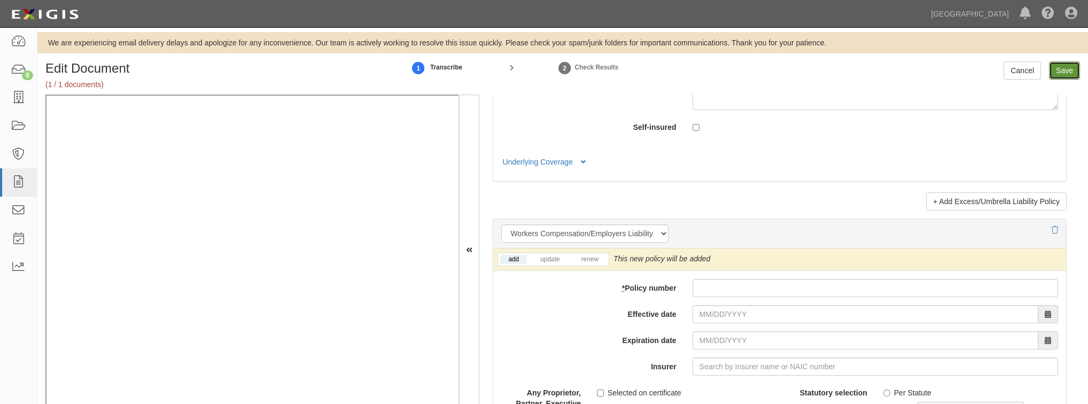
type input "4000000"
type input "1000000"
type input "10000000"
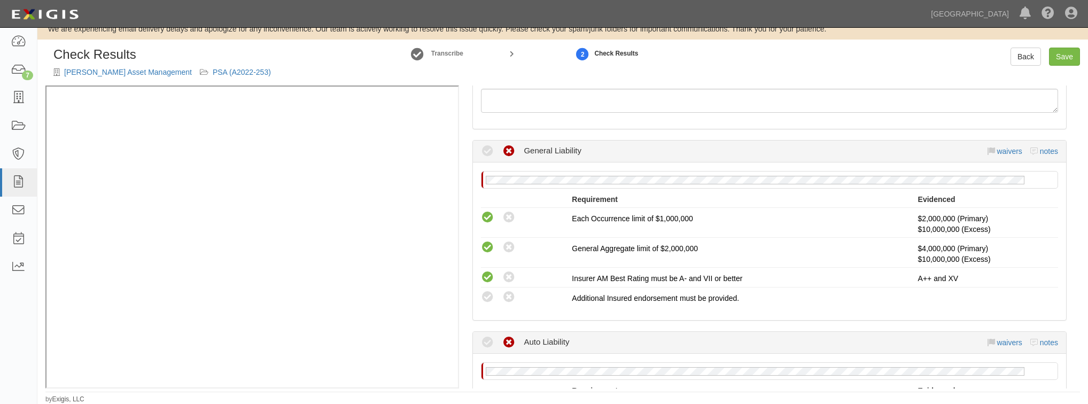
scroll to position [214, 0]
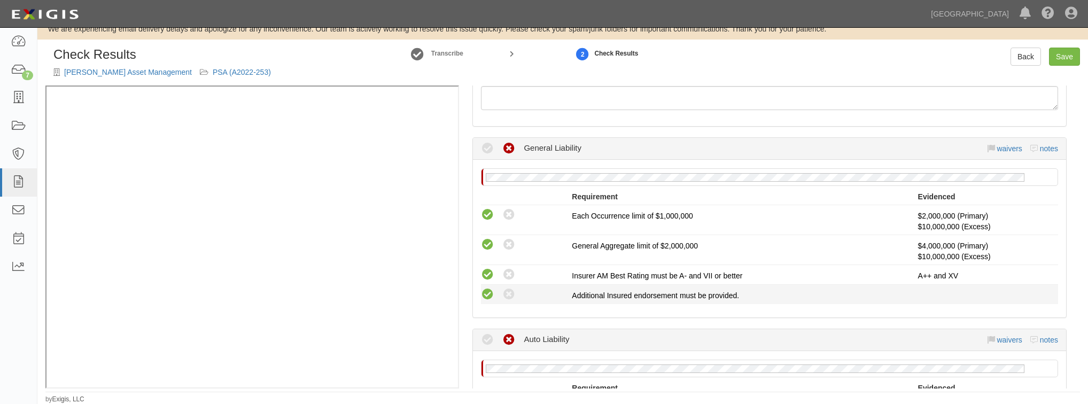
click at [489, 288] on icon at bounding box center [487, 294] width 13 height 13
radio input "true"
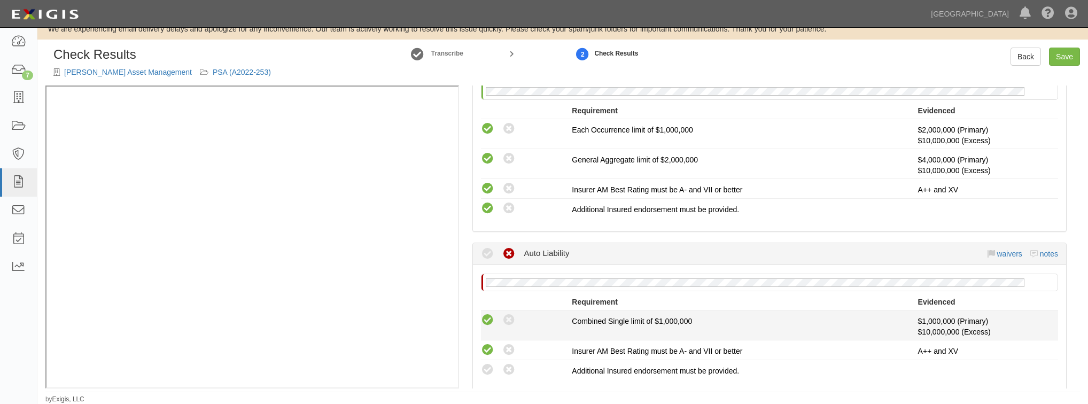
scroll to position [385, 0]
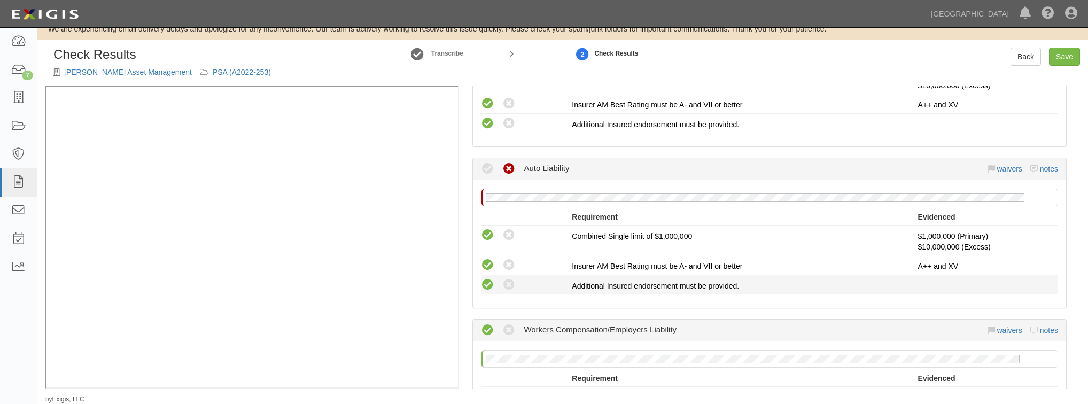
click at [484, 284] on icon at bounding box center [487, 284] width 13 height 13
radio input "true"
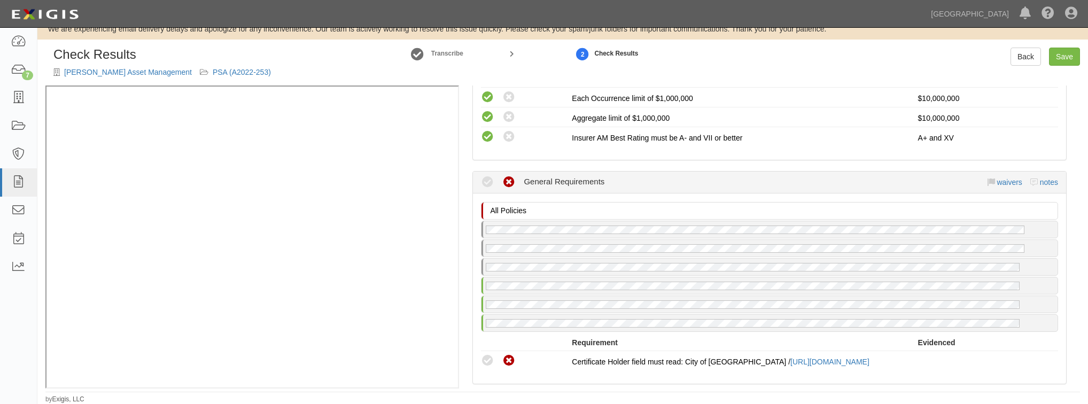
scroll to position [1154, 0]
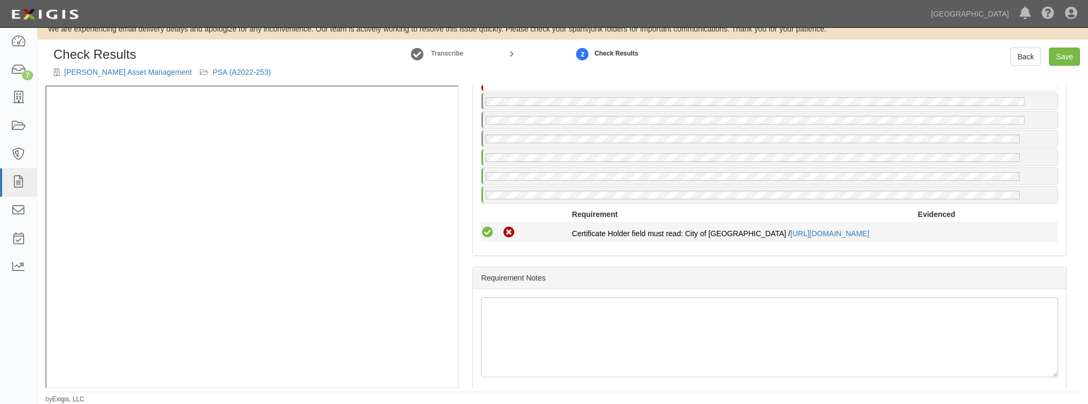
click at [490, 226] on icon at bounding box center [487, 232] width 13 height 13
radio input "true"
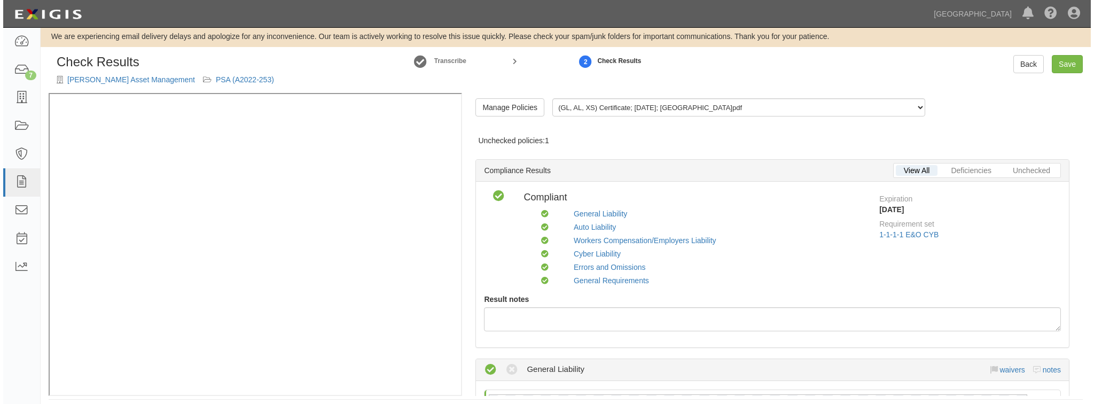
scroll to position [0, 0]
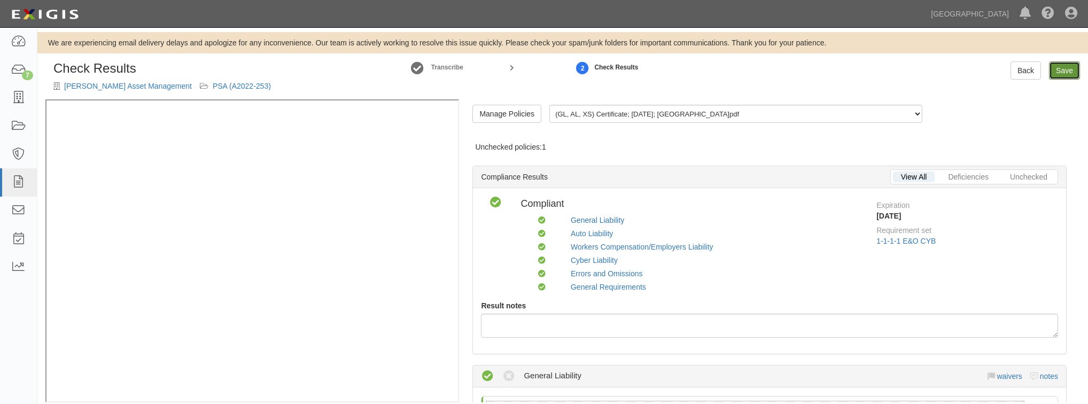
click at [1067, 67] on link "Save" at bounding box center [1064, 70] width 31 height 18
radio input "true"
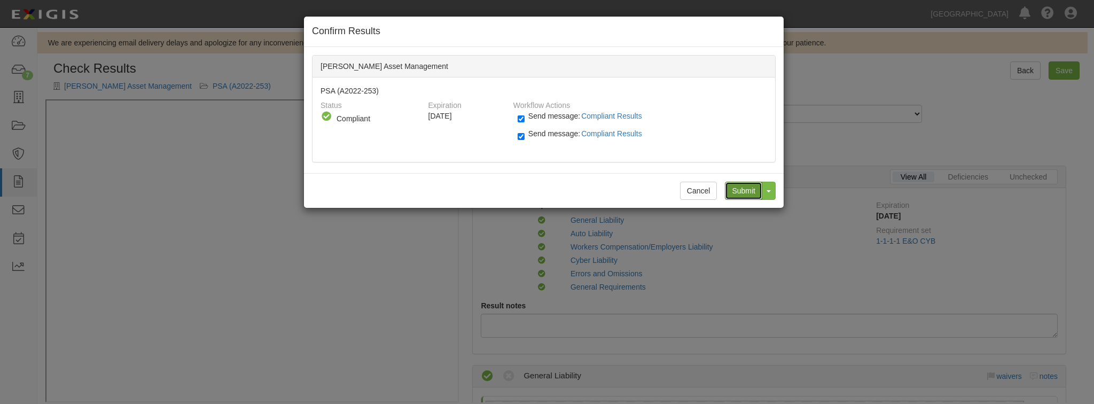
click at [743, 184] on input "Submit" at bounding box center [743, 191] width 37 height 18
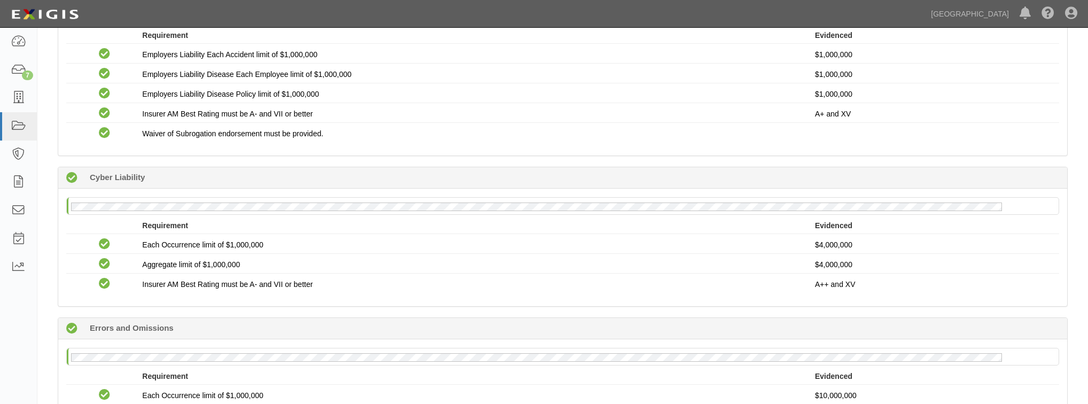
scroll to position [571, 0]
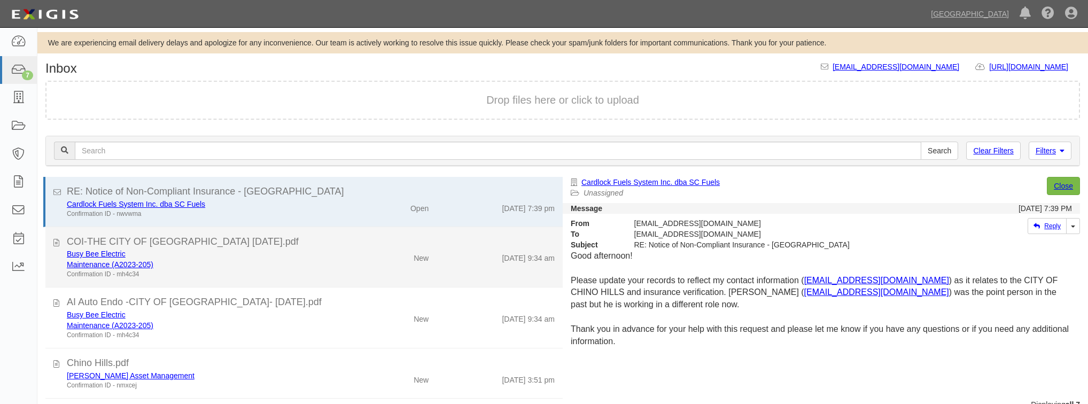
click at [318, 244] on div "COI-THE CITY OF [GEOGRAPHIC_DATA] [DATE].pdf" at bounding box center [311, 242] width 488 height 14
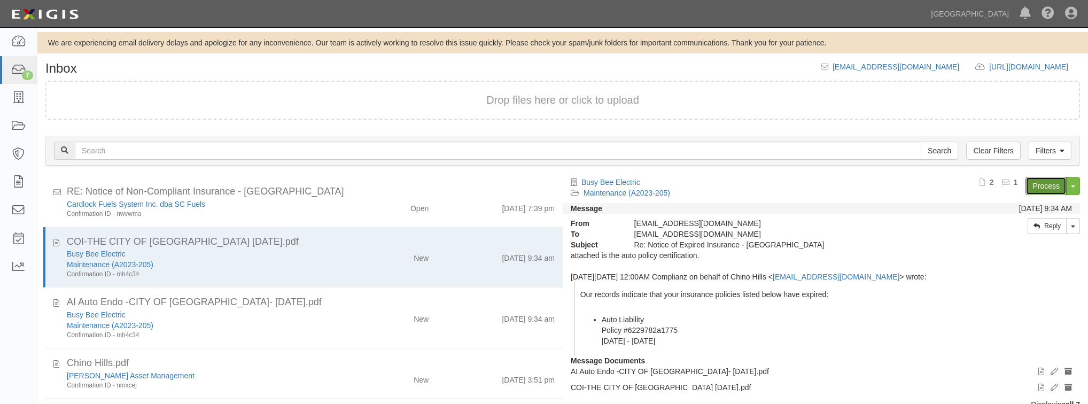
click at [1046, 185] on link "Process" at bounding box center [1045, 186] width 41 height 18
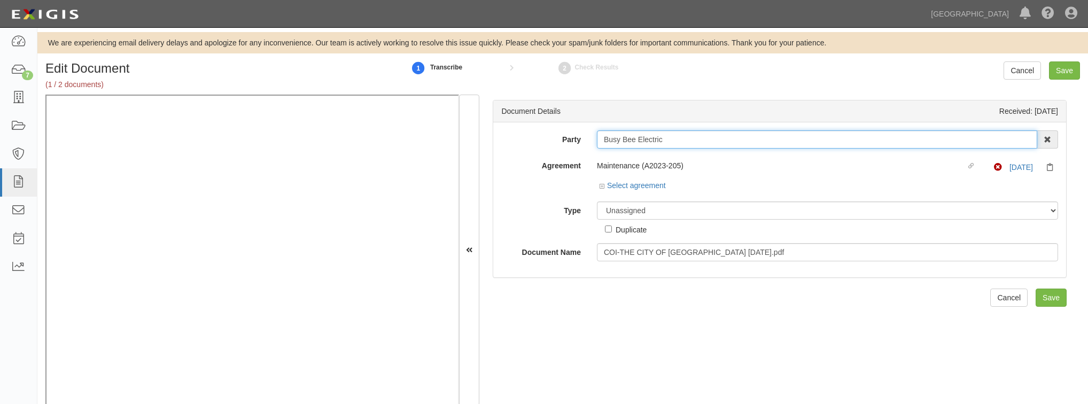
drag, startPoint x: 686, startPoint y: 135, endPoint x: 493, endPoint y: 148, distance: 193.8
click at [493, 148] on div "Party Busy Bee Electric 4LEAF, Inc. Abba Termite & Pest Control Abound Food Car…" at bounding box center [779, 199] width 573 height 155
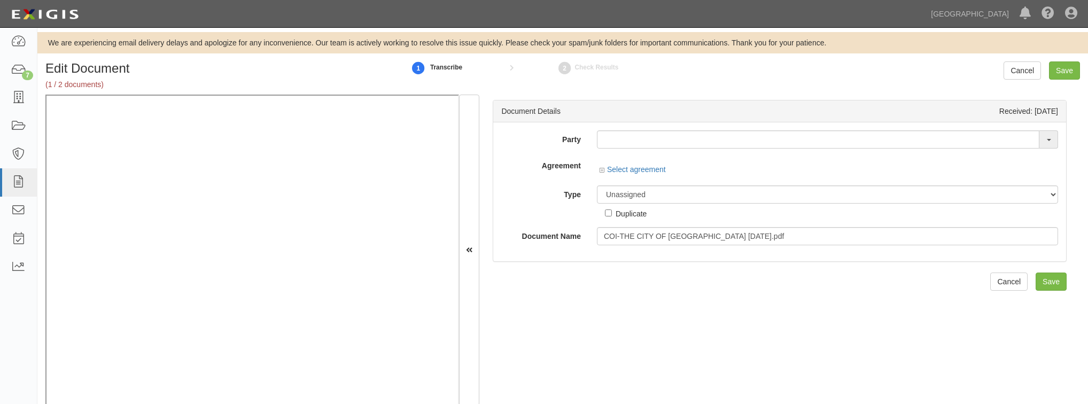
scroll to position [17, 0]
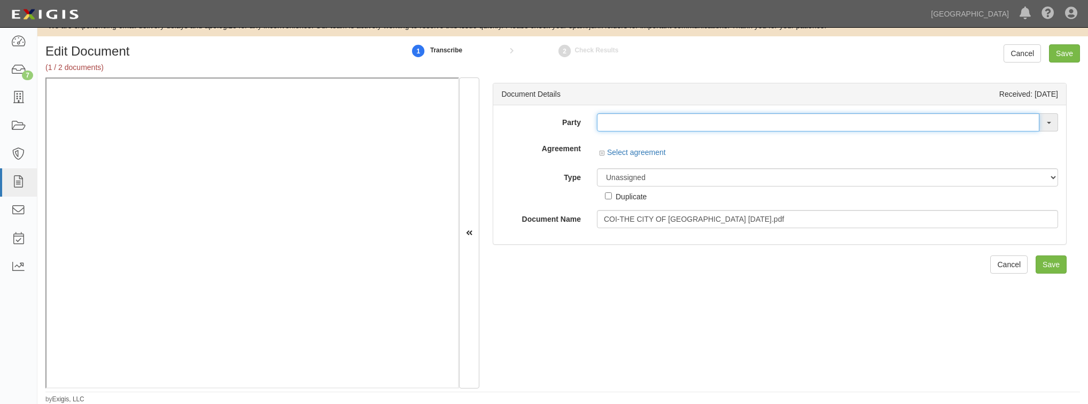
click at [699, 115] on input "text" at bounding box center [818, 122] width 442 height 18
paste input "Busy Bee Electric"
type input "Busy Bee Electric"
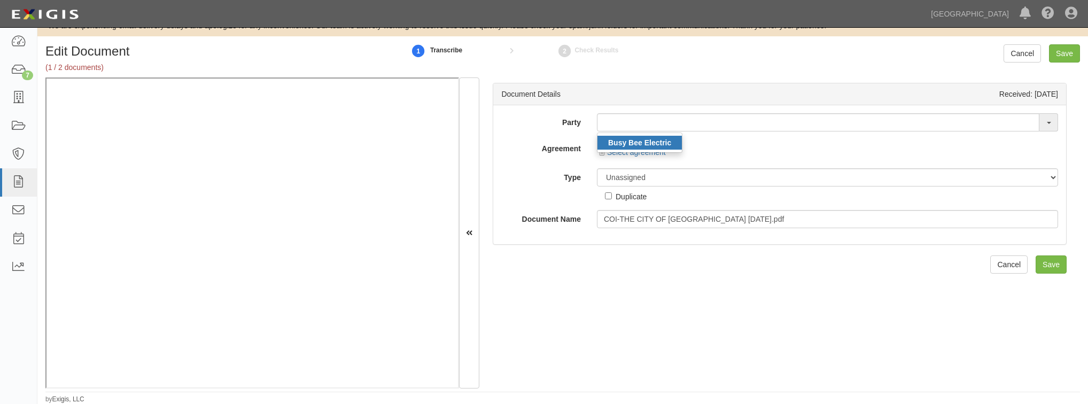
click at [643, 138] on strong "Busy Bee Electric" at bounding box center [639, 142] width 63 height 9
type input "Busy Bee Electric"
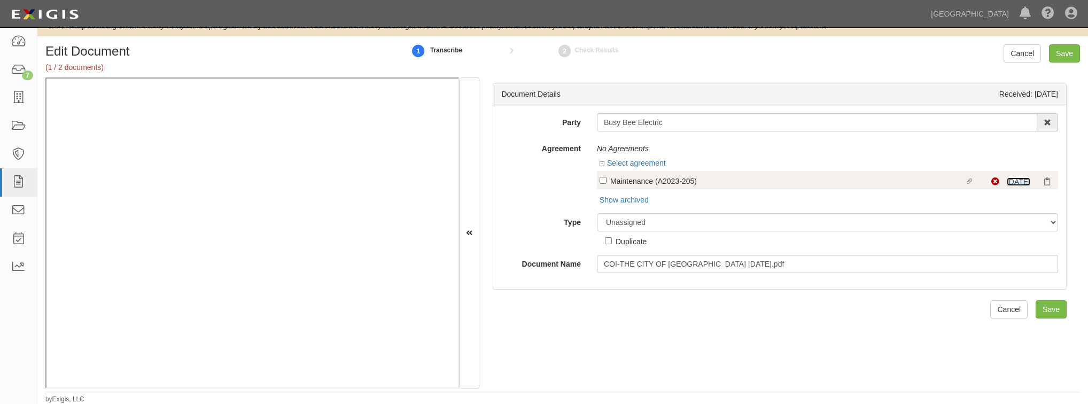
click at [1013, 181] on link "8/23/25" at bounding box center [1018, 181] width 24 height 9
click at [600, 177] on input "Linked agreement Maintenance (A2023-205) Linked agreement" at bounding box center [602, 180] width 7 height 7
checkbox input "true"
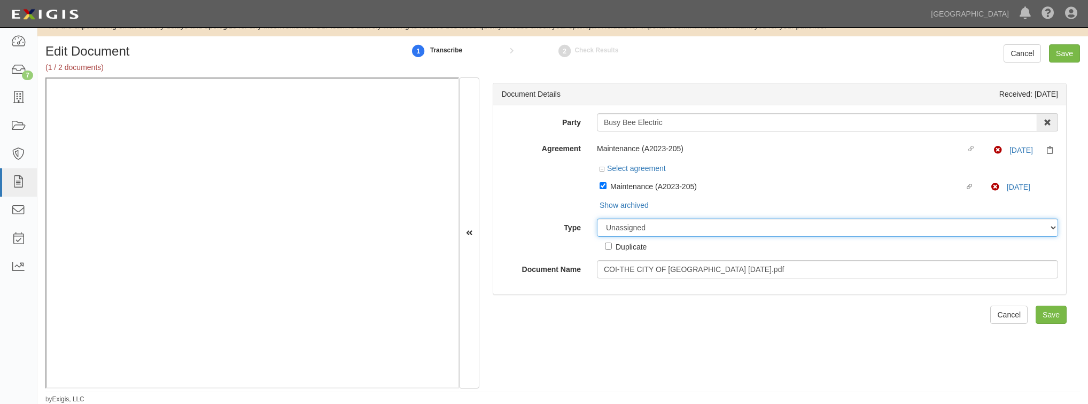
click at [662, 228] on select "Unassigned Binder Cancellation Notice Certificate Contract Endorsement Insuranc…" at bounding box center [827, 227] width 461 height 18
select select "CertificateDetail"
click at [597, 218] on select "Unassigned Binder Cancellation Notice Certificate Contract Endorsement Insuranc…" at bounding box center [827, 227] width 461 height 18
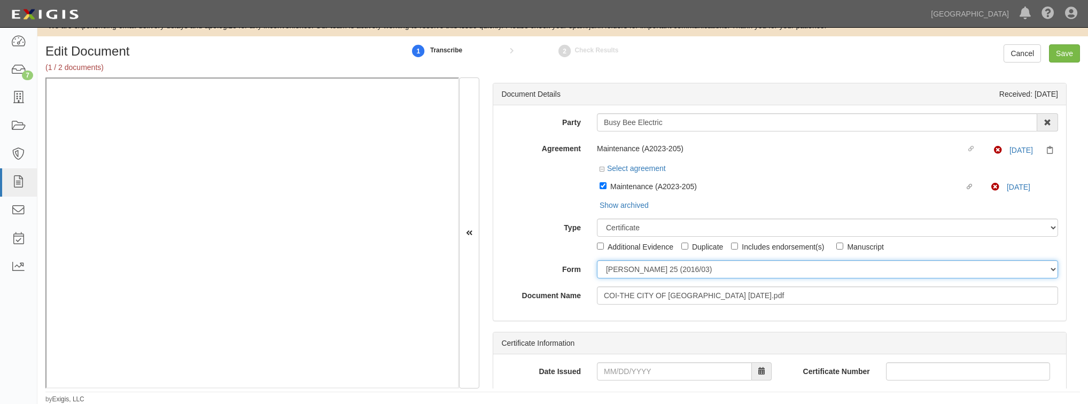
click at [629, 268] on select "ACORD 25 (2016/03) ACORD 101 ACORD 855 NY (2014/05) General" at bounding box center [827, 269] width 461 height 18
select select "GeneralFormDetail"
click at [597, 260] on select "ACORD 25 (2016/03) ACORD 101 ACORD 855 NY (2014/05) General" at bounding box center [827, 269] width 461 height 18
click at [623, 371] on input "Date Issued" at bounding box center [674, 371] width 155 height 18
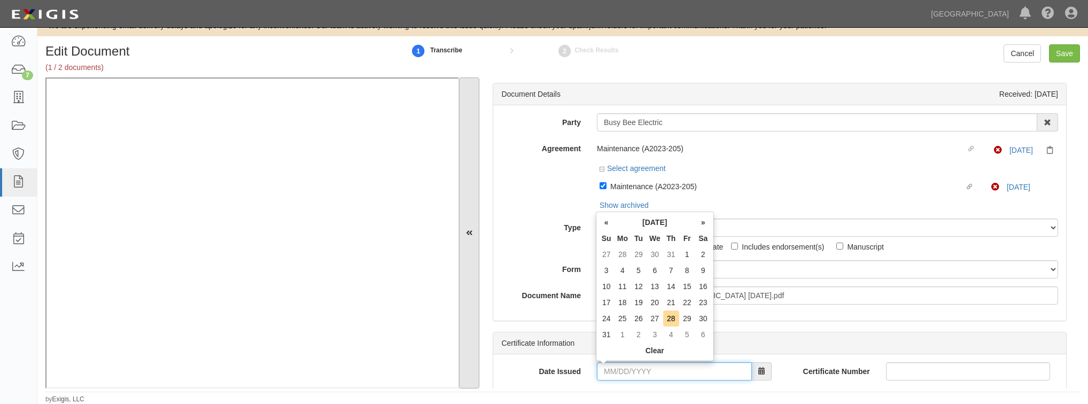
scroll to position [0, 0]
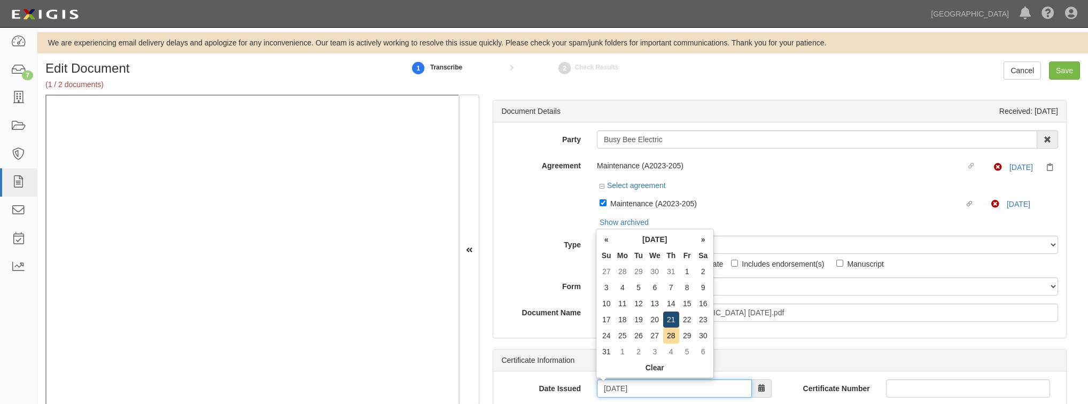
type input "08/21/2025"
click at [670, 319] on td "21" at bounding box center [671, 319] width 16 height 16
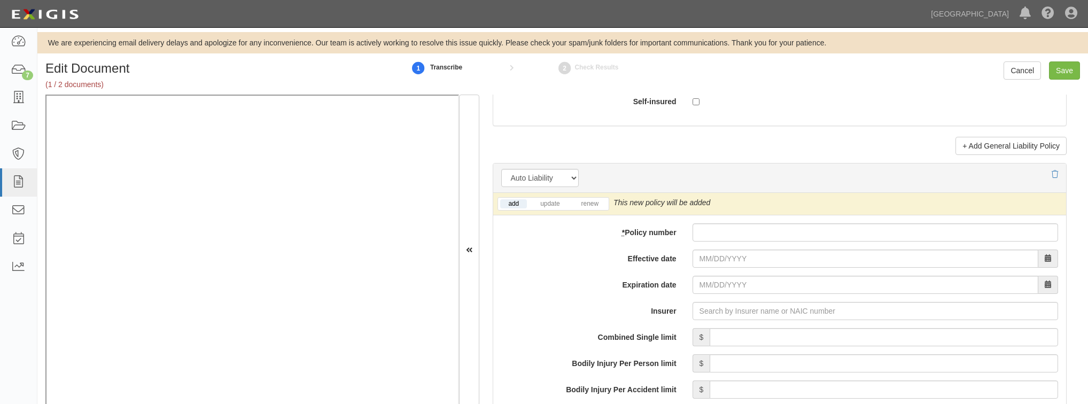
scroll to position [1453, 0]
click at [545, 200] on link "update" at bounding box center [549, 204] width 35 height 9
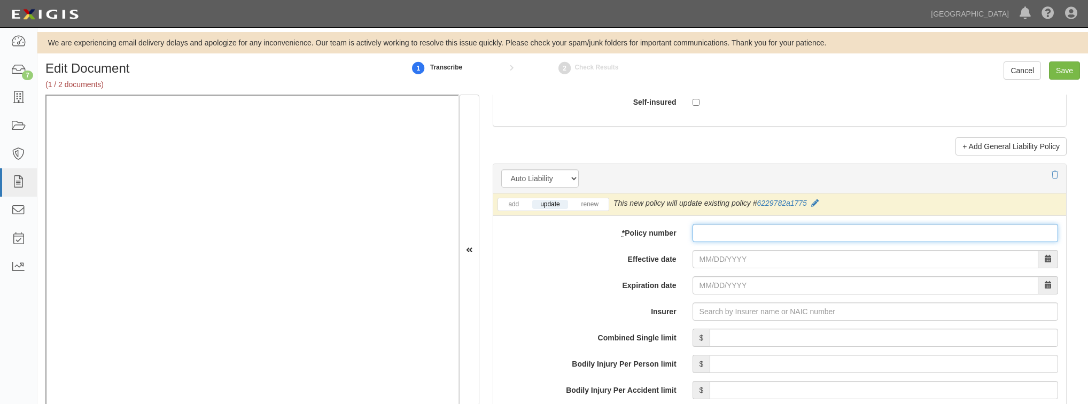
click at [718, 236] on input "* Policy number" at bounding box center [874, 233] width 365 height 18
paste input "Non-Compliant"
type input "Non-Compliant"
drag, startPoint x: 756, startPoint y: 236, endPoint x: 645, endPoint y: 212, distance: 113.7
click at [692, 224] on input "Non-Compliant" at bounding box center [874, 233] width 365 height 18
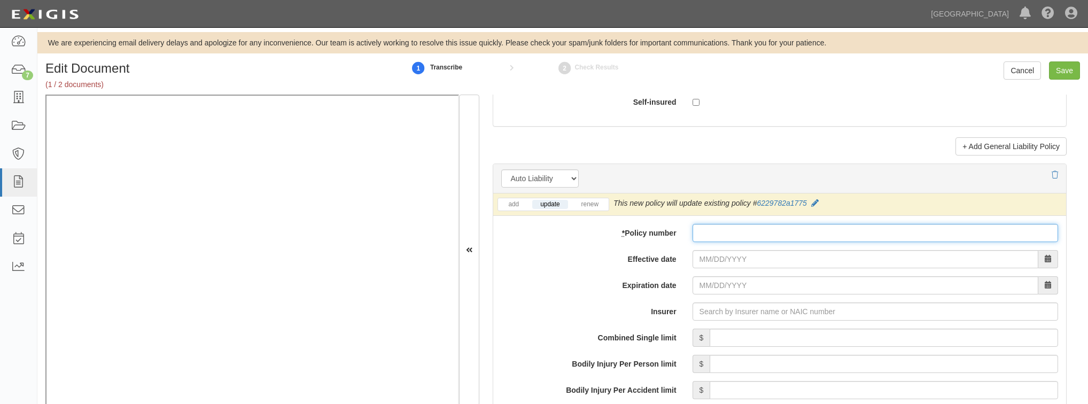
click at [717, 235] on input "* Policy number" at bounding box center [874, 233] width 365 height 18
paste input "622 9782-A17-75"
type input "622 9782-A17-75"
click at [716, 256] on input "Effective date" at bounding box center [865, 259] width 346 height 18
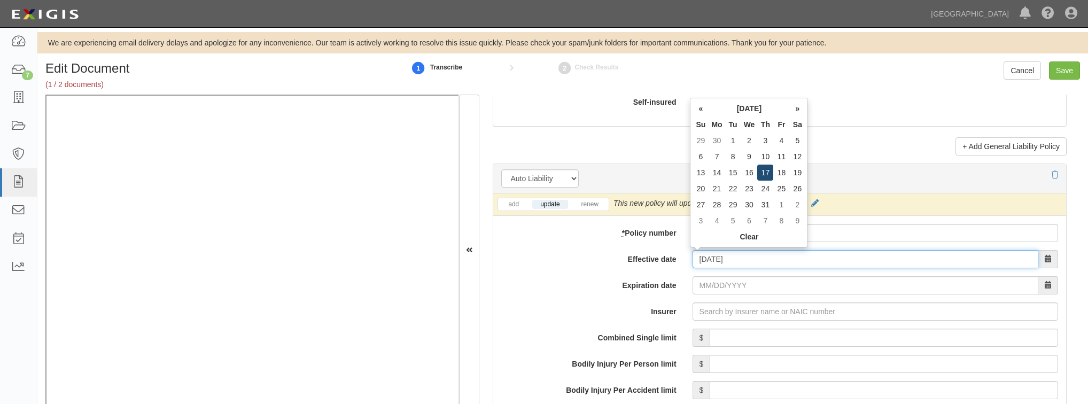
type input "07/17/2025"
type input "07/17/2026"
click at [767, 173] on td "17" at bounding box center [765, 173] width 16 height 16
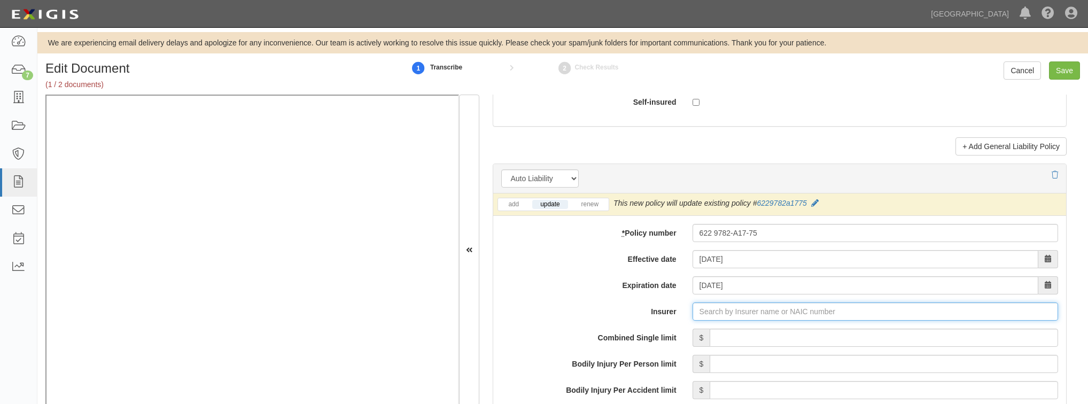
click at [703, 309] on input "Insurer" at bounding box center [874, 311] width 365 height 18
type input "21st Century Advantage Insurance Company (25232) NR Rating"
type input "2"
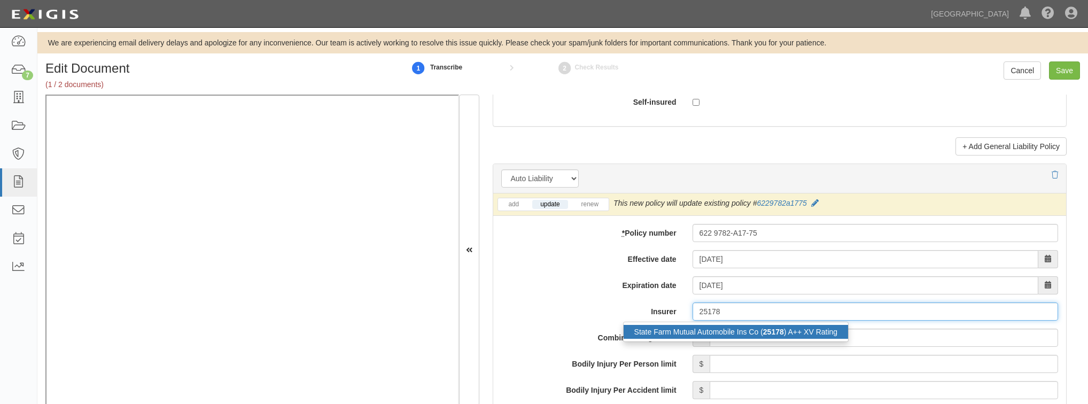
click at [690, 325] on div "State Farm Mutual Automobile Ins Co ( 25178 ) A++ XV Rating" at bounding box center [735, 332] width 225 height 14
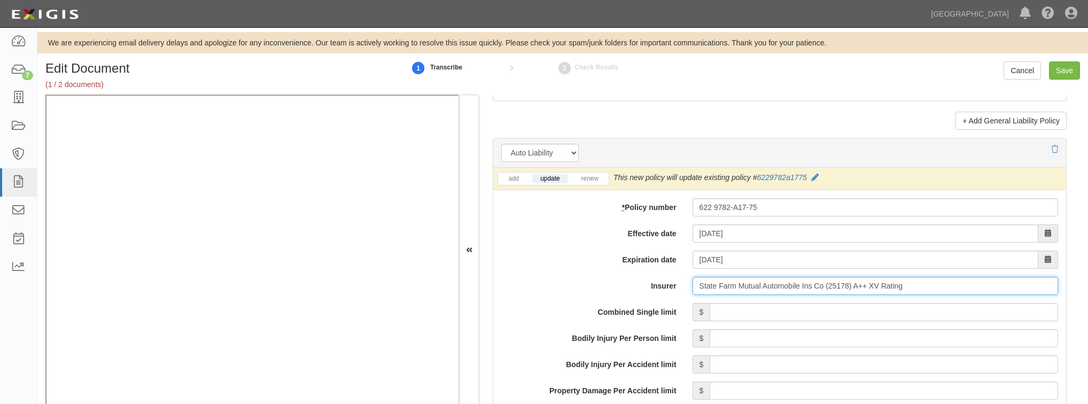
scroll to position [1581, 0]
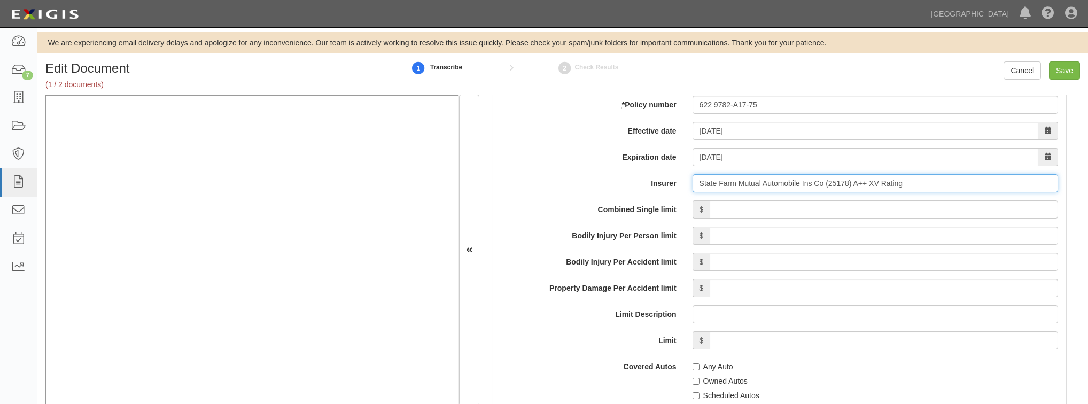
type input "State Farm Mutual Automobile Ins Co (25178) A++ XV Rating"
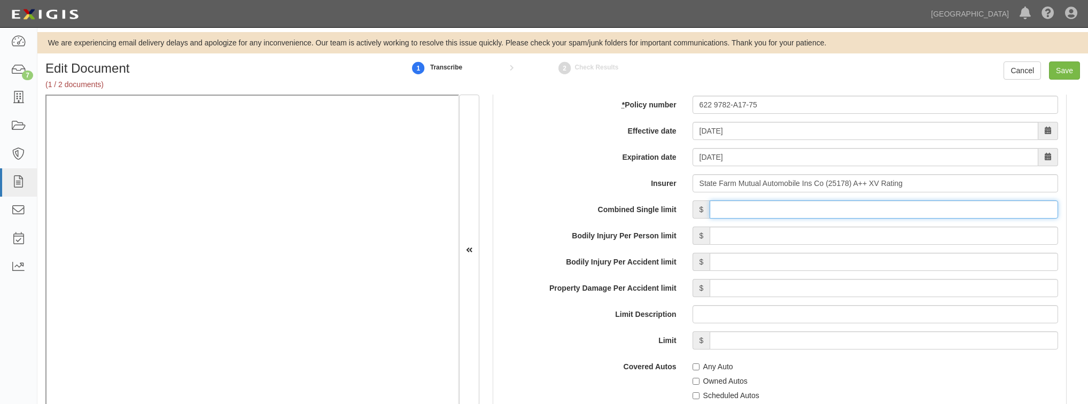
click at [767, 209] on input "Combined Single limit" at bounding box center [883, 209] width 348 height 18
type input "2,000,000"
click at [754, 237] on input "Bodily Injury Per Person limit" at bounding box center [883, 235] width 348 height 18
type input "2,000,000"
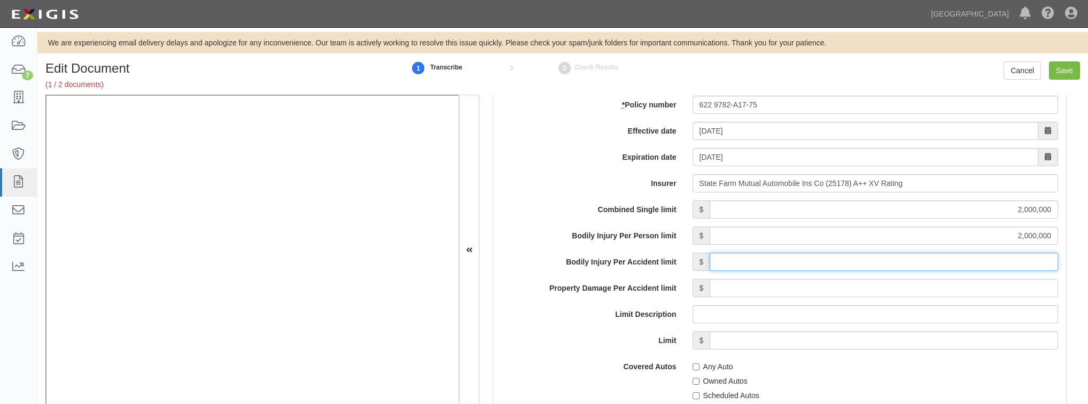
click at [789, 263] on input "Bodily Injury Per Accident limit" at bounding box center [883, 262] width 348 height 18
type input "2,000,000"
click at [538, 337] on label "Limit" at bounding box center [588, 338] width 191 height 14
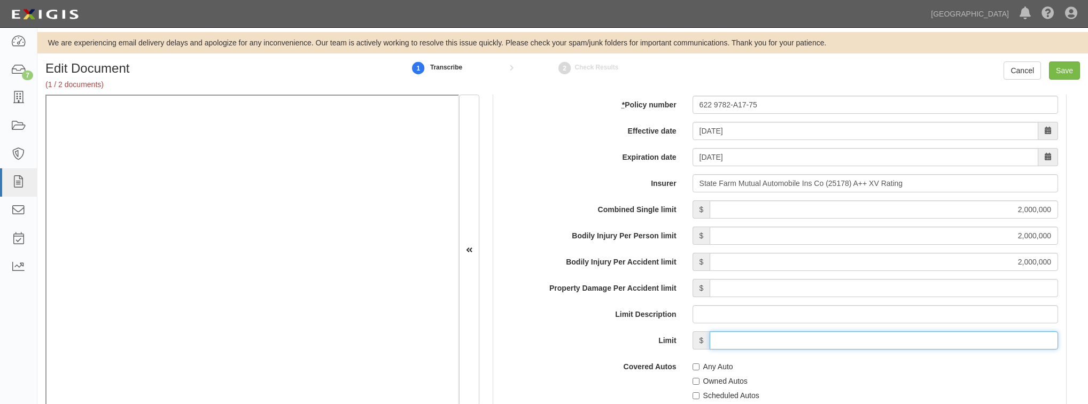
click at [709, 337] on input "Limit" at bounding box center [883, 340] width 348 height 18
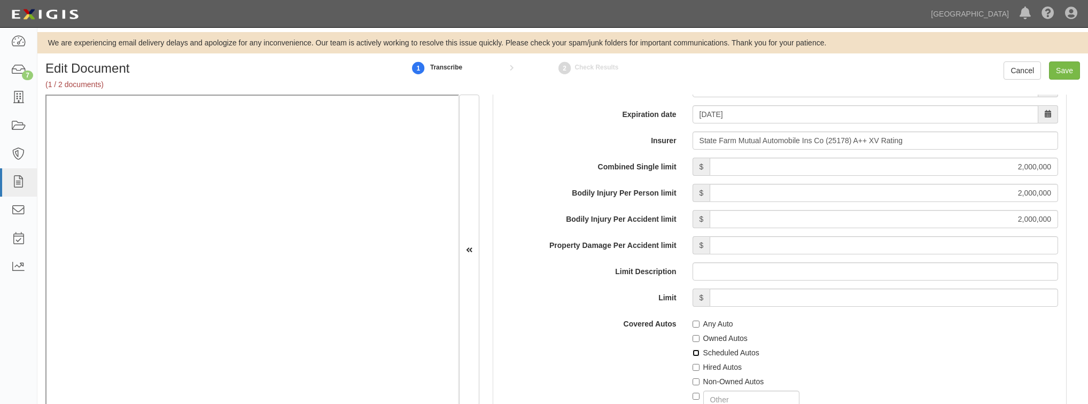
click at [695, 351] on input "Scheduled Autos" at bounding box center [695, 352] width 7 height 7
checkbox input "true"
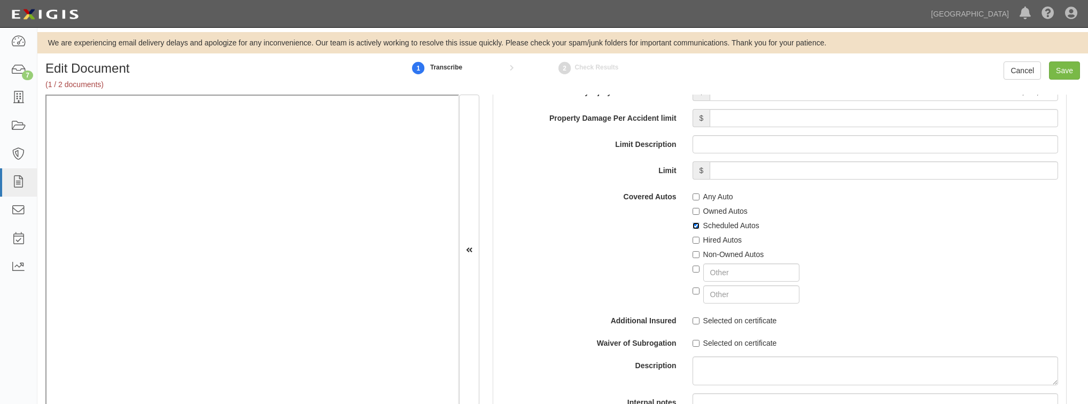
scroll to position [1752, 0]
click at [692, 318] on input "Selected on certificate" at bounding box center [695, 319] width 7 height 7
checkbox input "true"
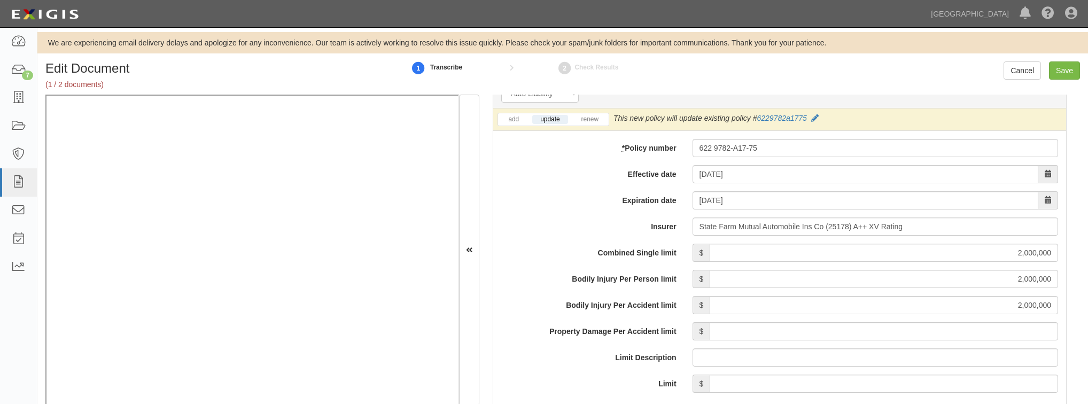
scroll to position [1453, 0]
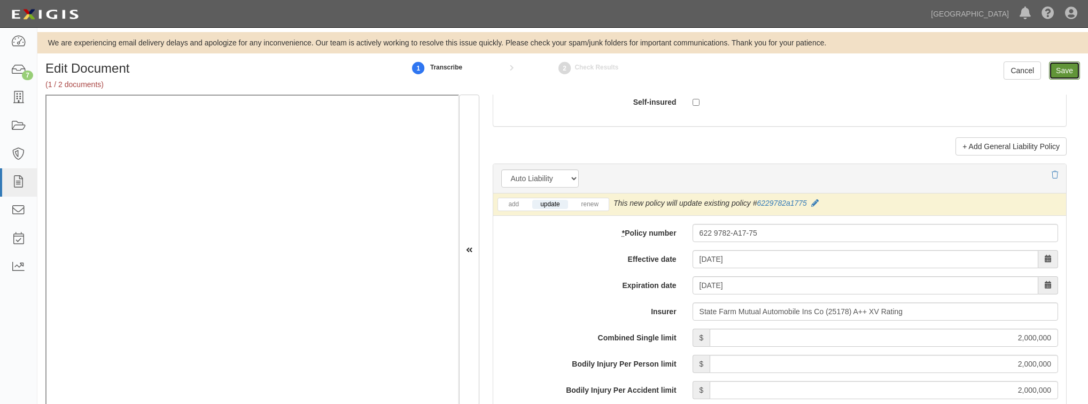
click at [1070, 73] on input "Save" at bounding box center [1064, 70] width 31 height 18
type input "2000000"
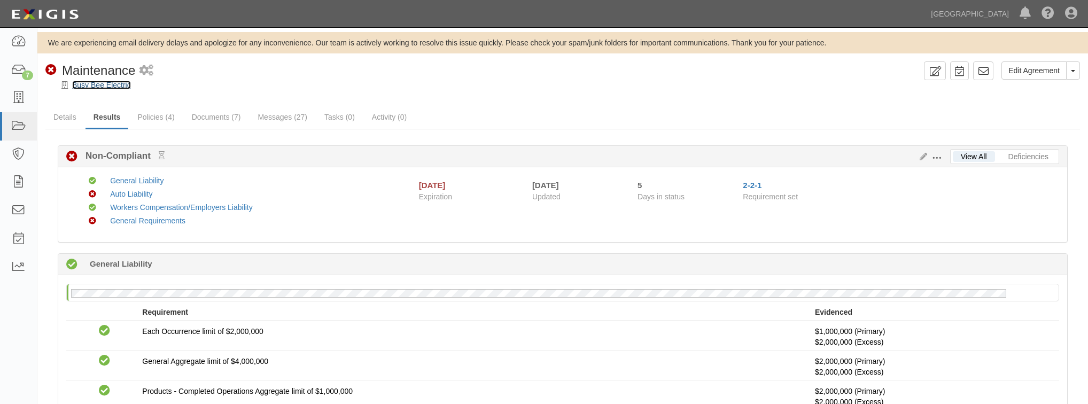
click at [107, 83] on link "Busy Bee Electric" at bounding box center [101, 85] width 59 height 9
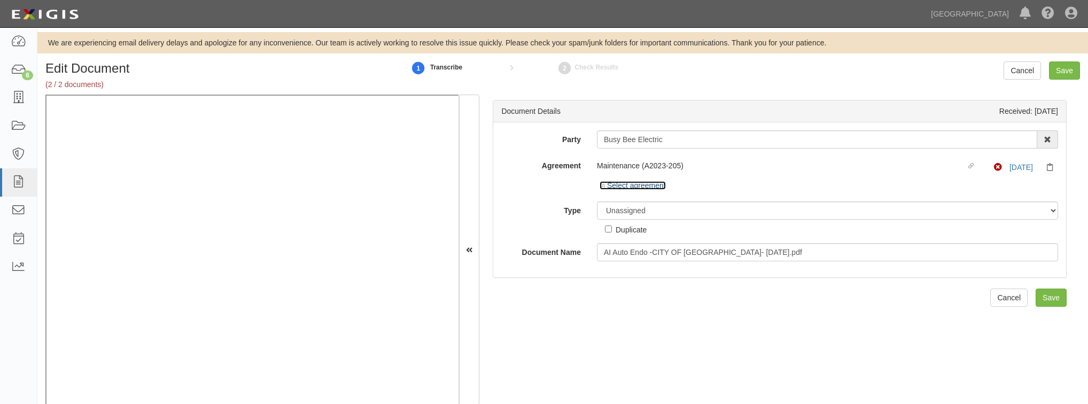
click at [606, 183] on link "Select agreement" at bounding box center [632, 185] width 66 height 9
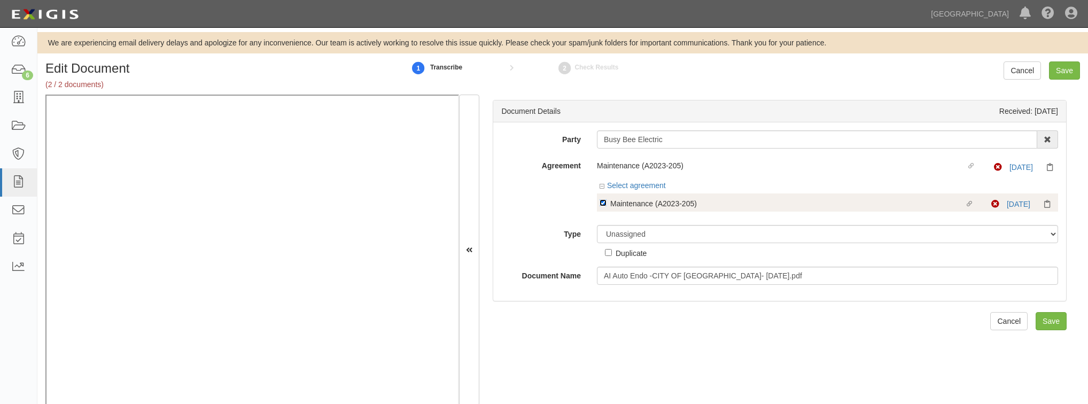
click at [603, 200] on input "Linked agreement Maintenance (A2023-205) Linked agreement" at bounding box center [602, 202] width 7 height 7
checkbox input "false"
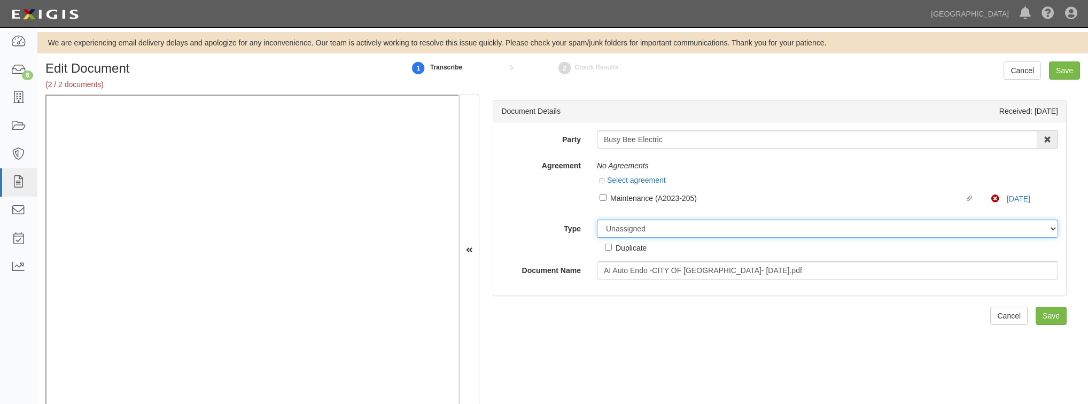
click at [611, 226] on select "Unassigned Binder Cancellation Notice Certificate Contract Endorsement Insuranc…" at bounding box center [827, 229] width 461 height 18
select select "EndorsementDetail"
click at [597, 220] on select "Unassigned Binder Cancellation Notice Certificate Contract Endorsement Insuranc…" at bounding box center [827, 229] width 461 height 18
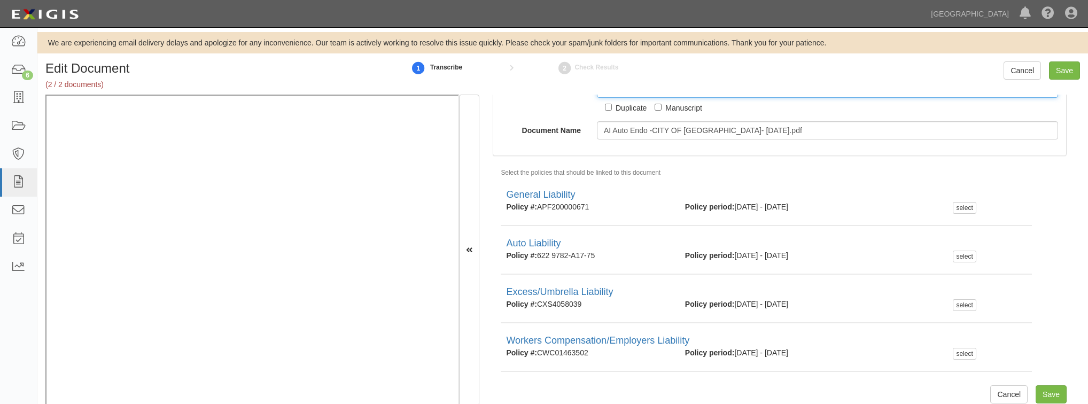
scroll to position [143, 0]
click at [1036, 393] on input "Save" at bounding box center [1050, 391] width 31 height 18
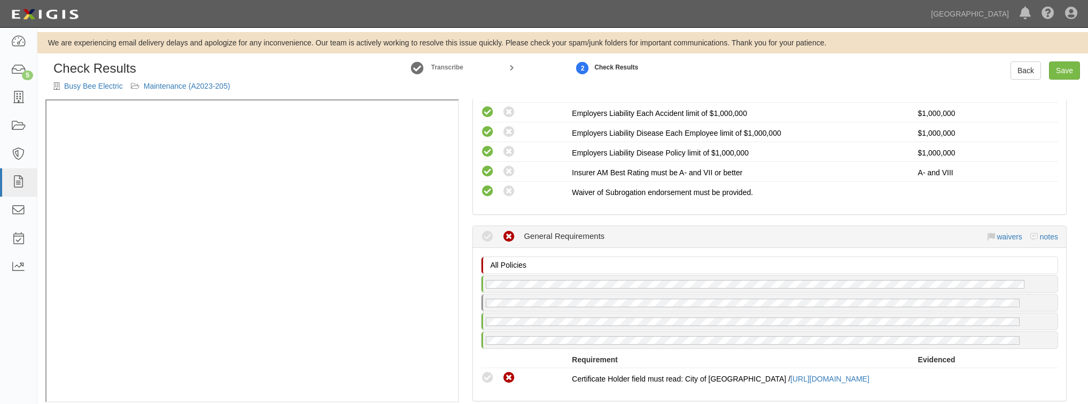
scroll to position [726, 0]
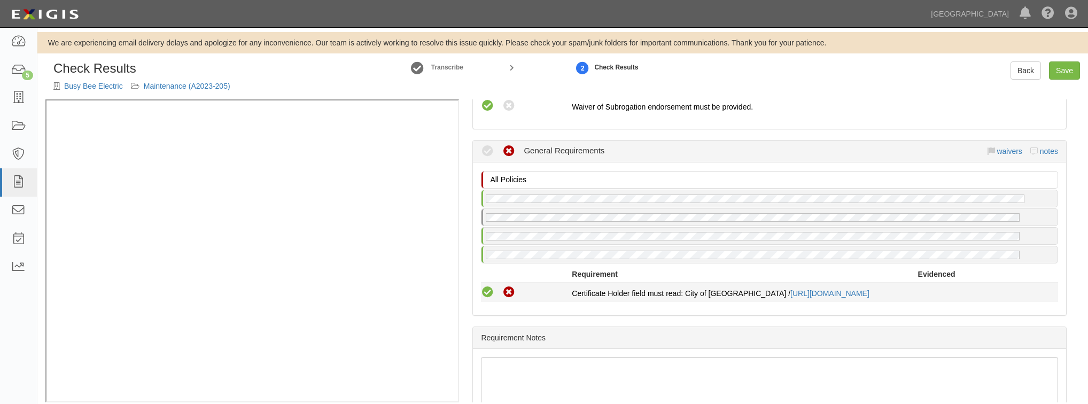
click at [487, 286] on icon at bounding box center [487, 292] width 13 height 13
radio input "true"
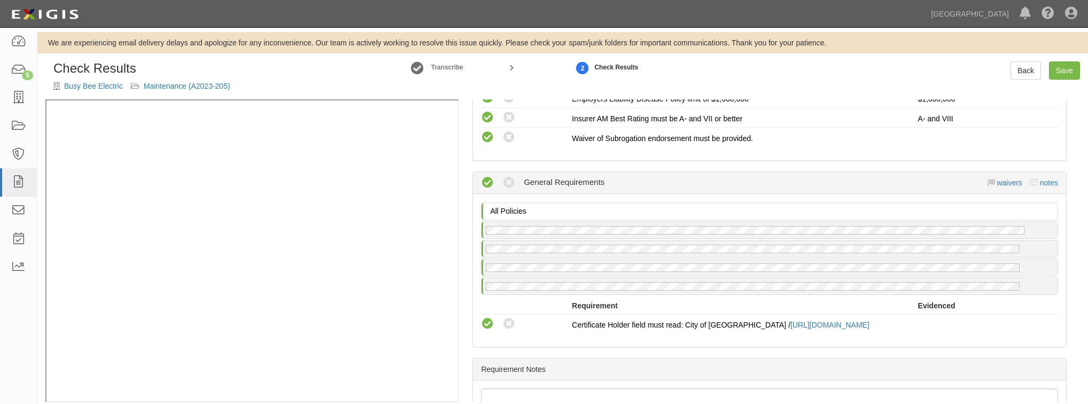
scroll to position [684, 0]
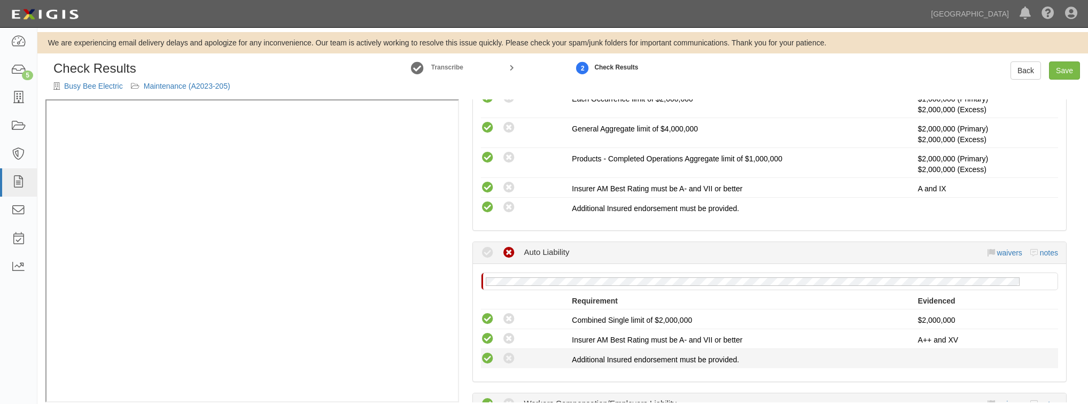
click at [487, 357] on icon at bounding box center [487, 358] width 13 height 13
radio input "true"
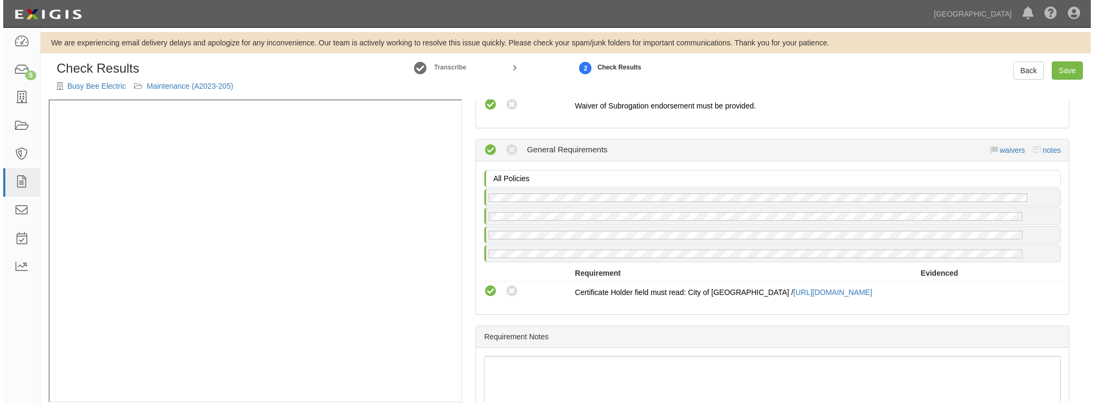
scroll to position [796, 0]
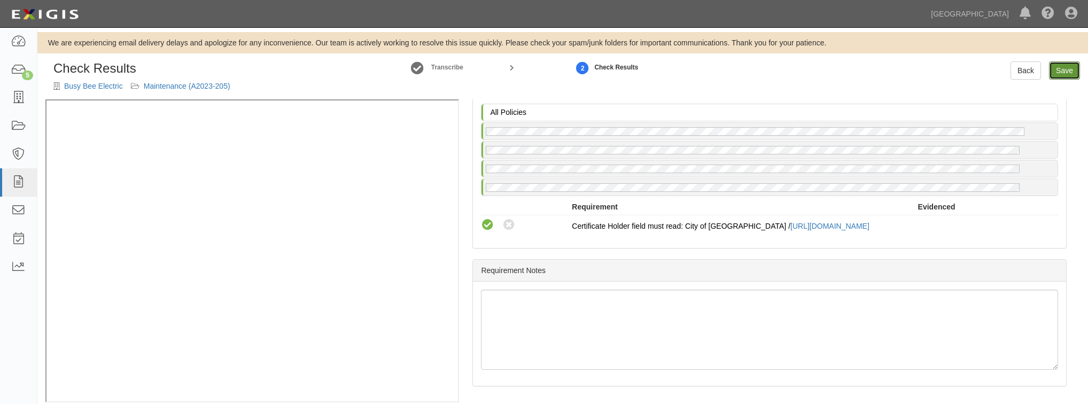
click at [1056, 68] on link "Save" at bounding box center [1064, 70] width 31 height 18
radio input "true"
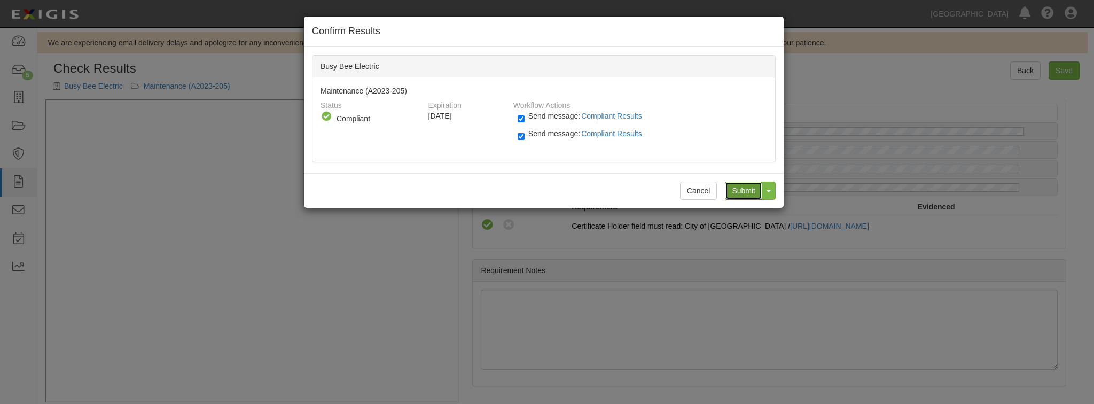
click at [739, 188] on input "Submit" at bounding box center [743, 191] width 37 height 18
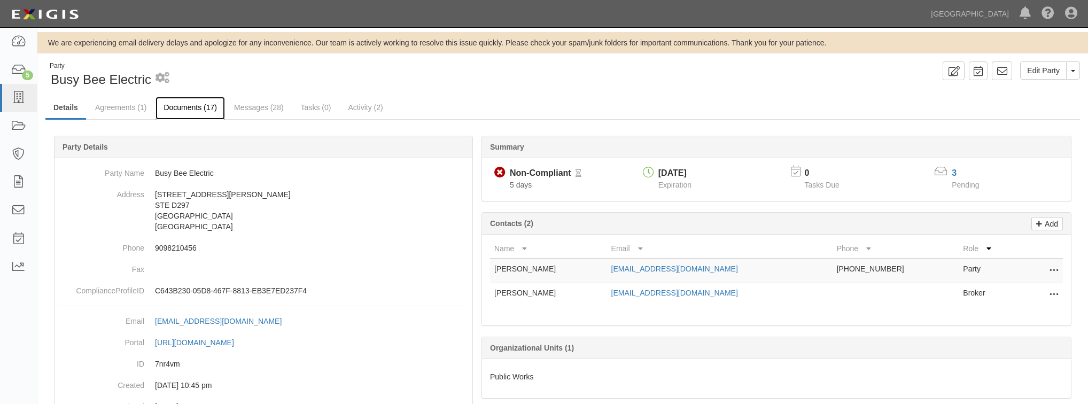
click at [205, 108] on link "Documents (17)" at bounding box center [189, 108] width 69 height 23
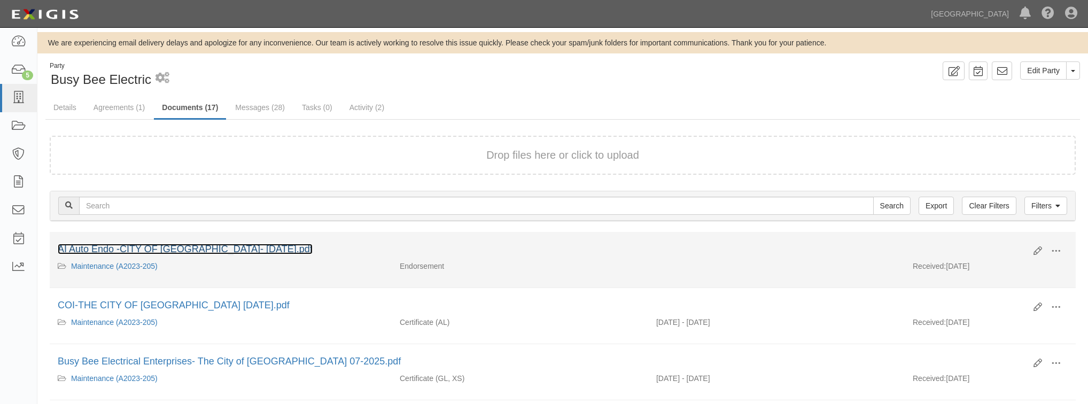
click at [263, 245] on link "AI Auto Endo -CITY OF [GEOGRAPHIC_DATA]- [DATE].pdf" at bounding box center [185, 249] width 255 height 11
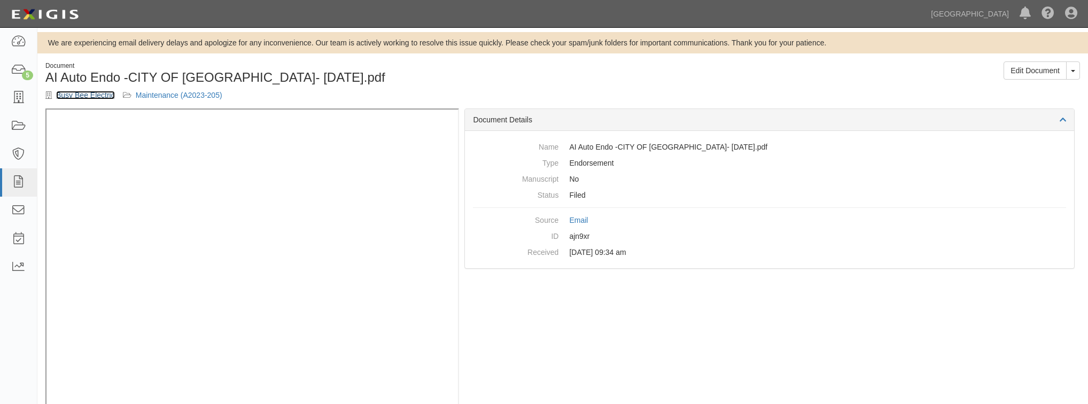
click at [71, 96] on link "Busy Bee Electric" at bounding box center [85, 95] width 59 height 9
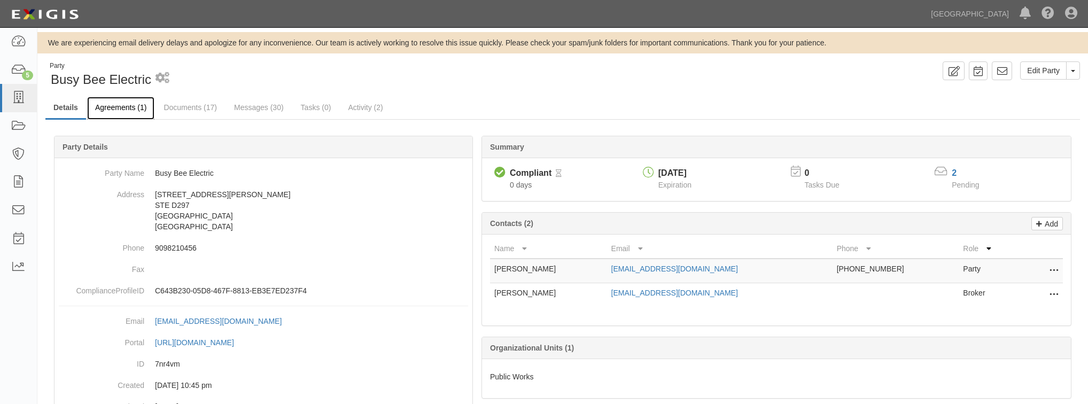
click at [111, 107] on link "Agreements (1)" at bounding box center [120, 108] width 67 height 23
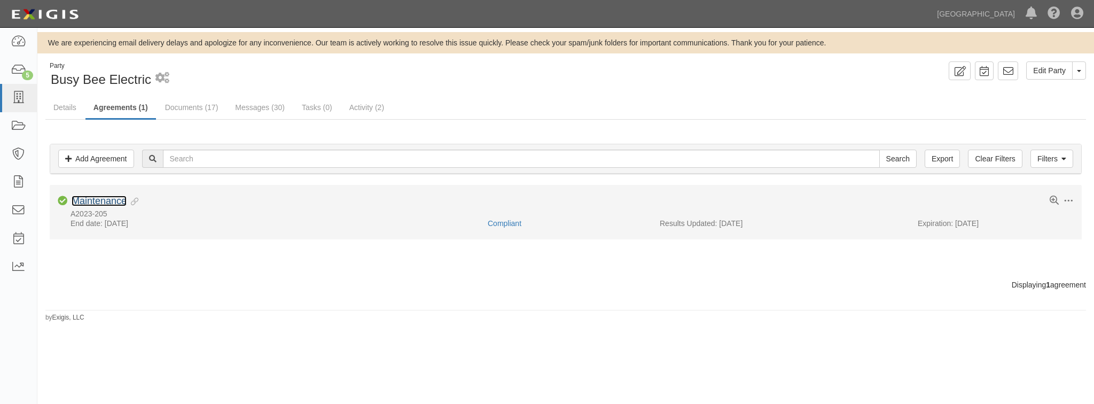
click at [111, 201] on link "Maintenance" at bounding box center [99, 201] width 55 height 11
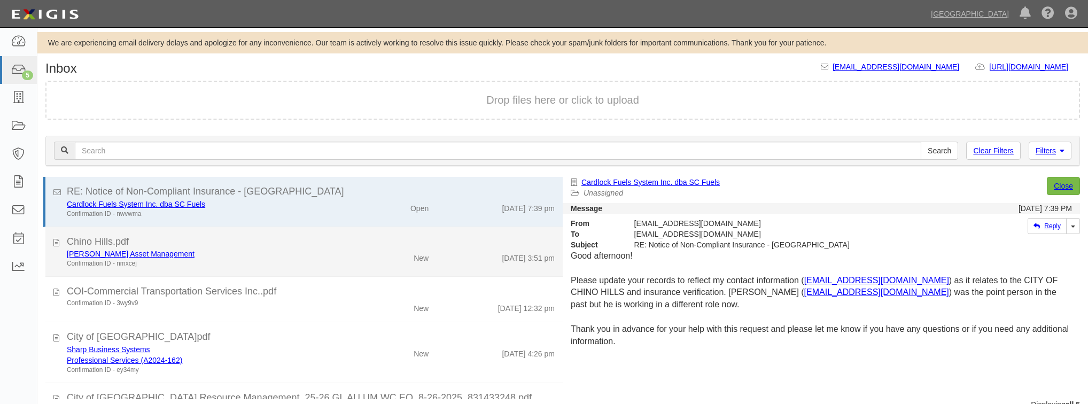
click at [368, 249] on div "New" at bounding box center [395, 255] width 84 height 15
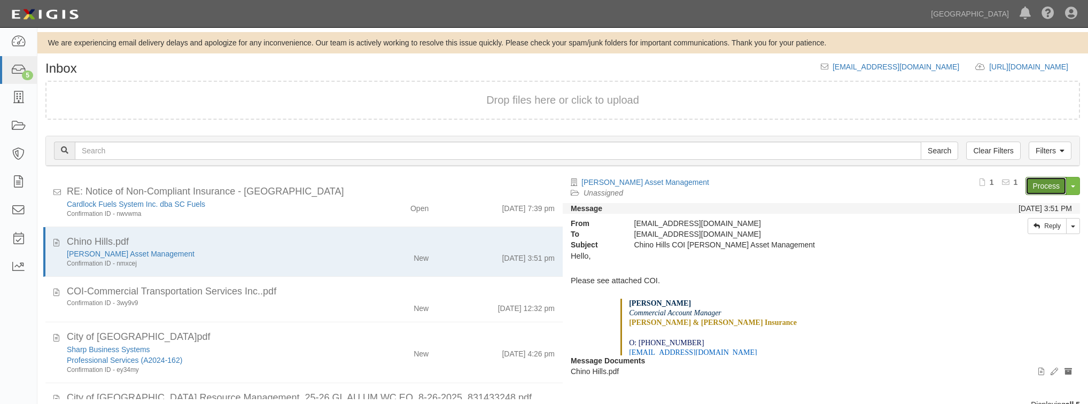
click at [1043, 185] on link "Process" at bounding box center [1045, 186] width 41 height 18
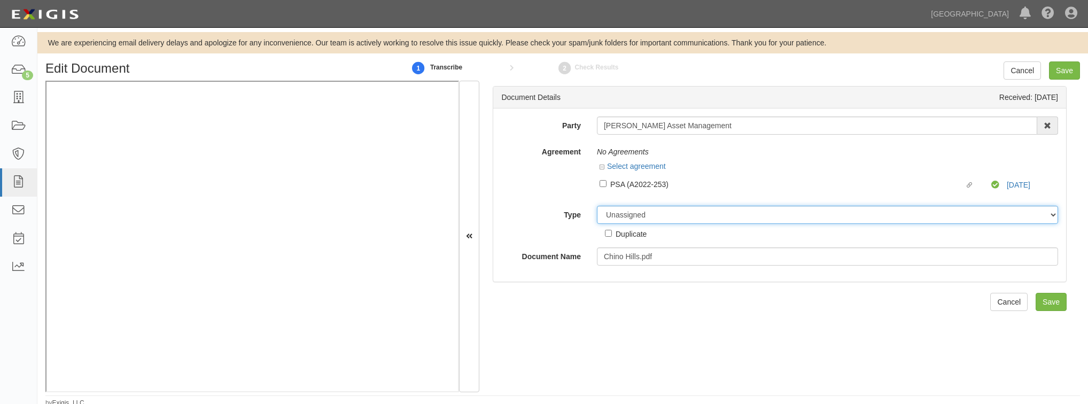
click at [673, 222] on select "Unassigned Binder Cancellation Notice Certificate Contract Endorsement Insuranc…" at bounding box center [827, 215] width 461 height 18
click at [526, 192] on div "Agreement No Agreements Select agreement Linked agreement PSA (A2022-253) Linke…" at bounding box center [779, 170] width 573 height 55
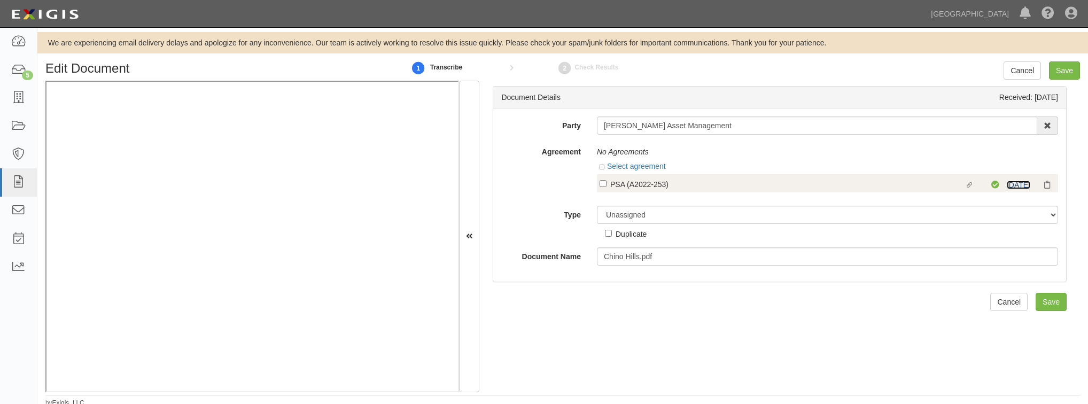
click at [1006, 182] on link "8/2/26" at bounding box center [1018, 185] width 24 height 9
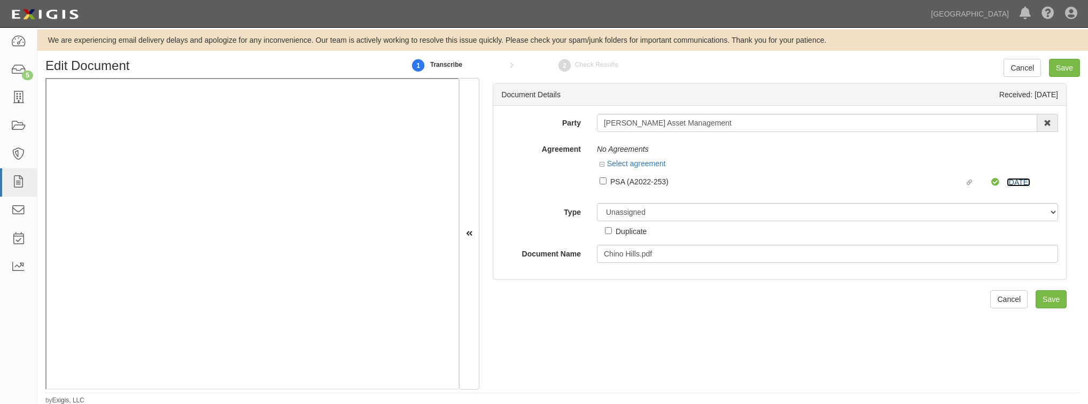
scroll to position [3, 0]
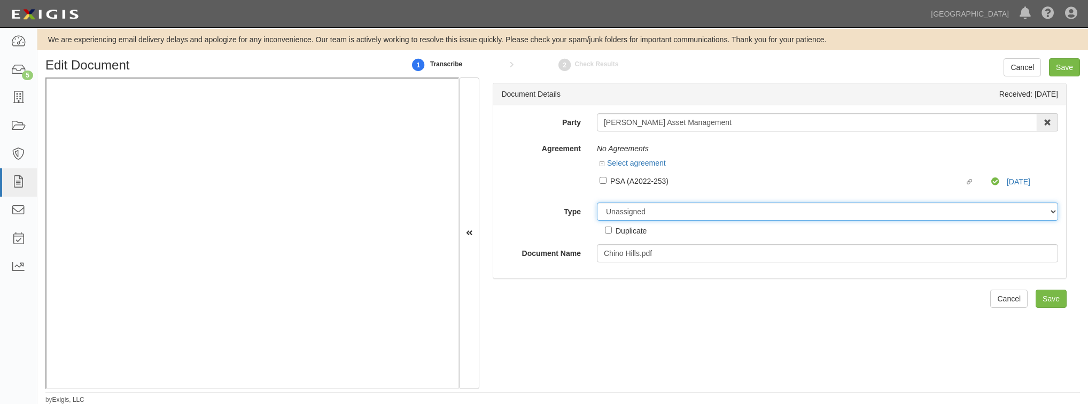
click at [668, 216] on select "Unassigned Binder Cancellation Notice Certificate Contract Endorsement Insuranc…" at bounding box center [827, 211] width 461 height 18
select select "OtherDetail"
click at [597, 202] on select "Unassigned Binder Cancellation Notice Certificate Contract Endorsement Insuranc…" at bounding box center [827, 211] width 461 height 18
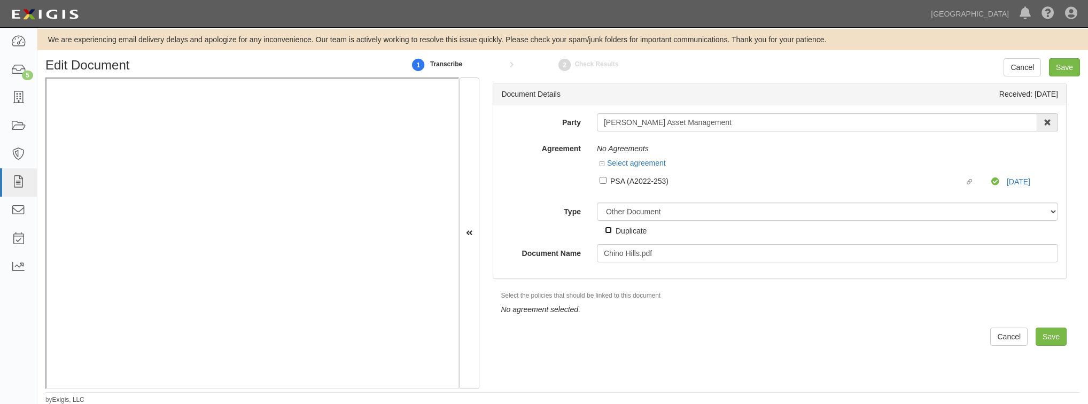
click at [607, 230] on input "Duplicate" at bounding box center [608, 229] width 7 height 7
checkbox input "true"
click at [1038, 337] on input "Save" at bounding box center [1050, 336] width 31 height 18
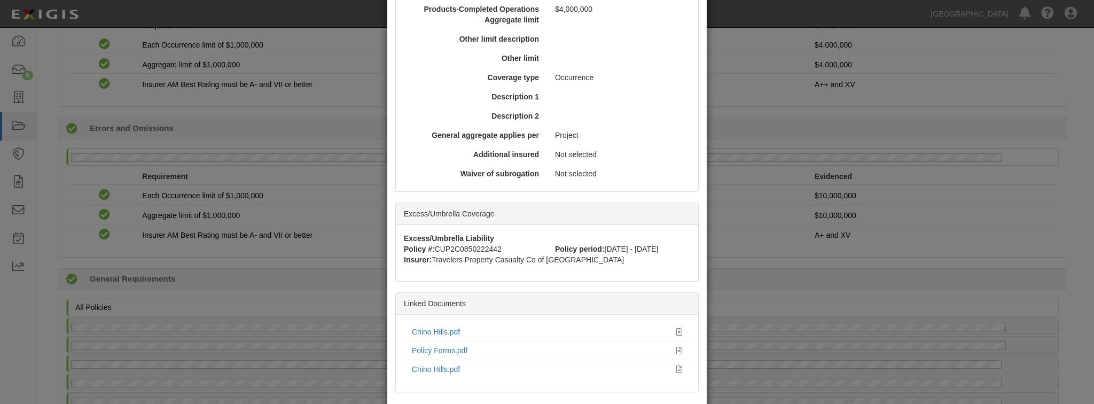
scroll to position [475, 0]
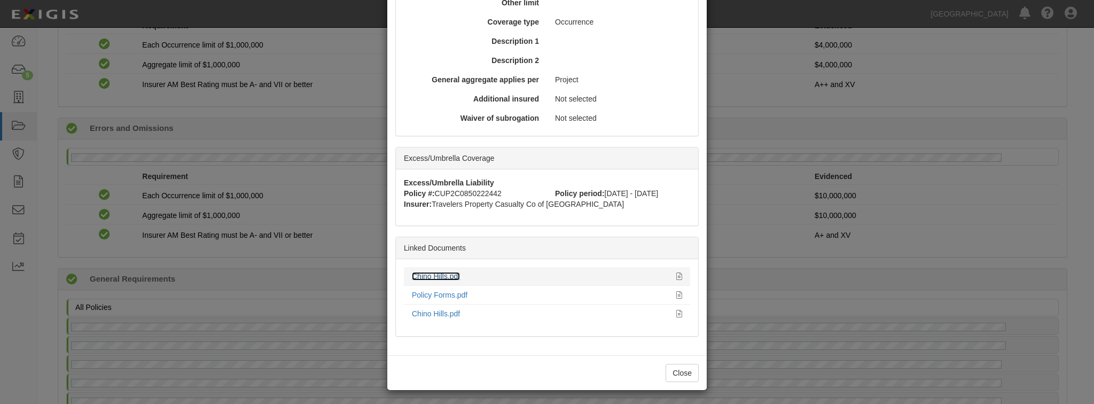
click at [425, 276] on link "Chino Hills.pdf" at bounding box center [436, 276] width 48 height 9
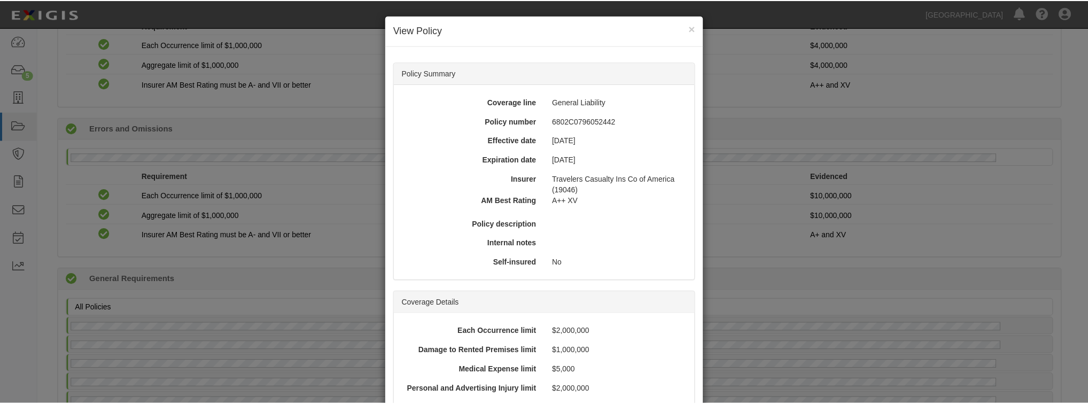
scroll to position [0, 0]
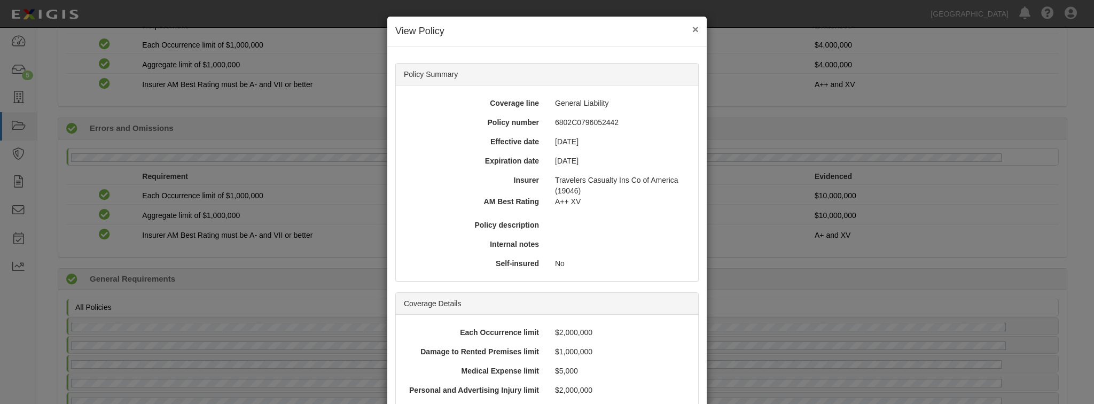
click at [692, 28] on button "×" at bounding box center [695, 29] width 6 height 11
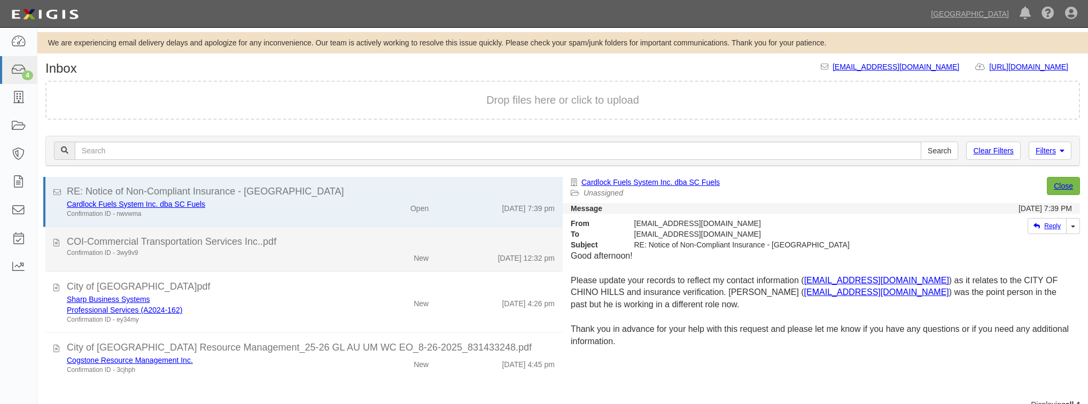
click at [280, 261] on div "Confirmation ID - 3wy9v9 New [DATE] 12:32 pm" at bounding box center [311, 255] width 504 height 15
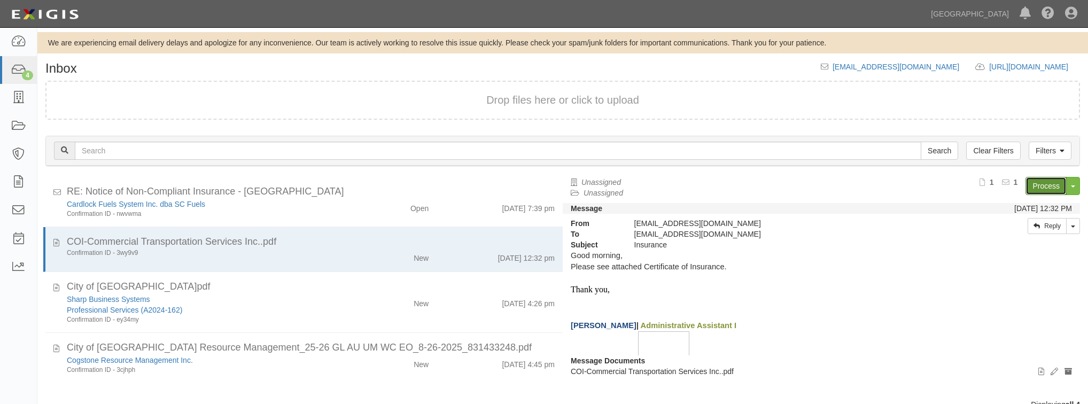
click at [1049, 181] on link "Process" at bounding box center [1045, 186] width 41 height 18
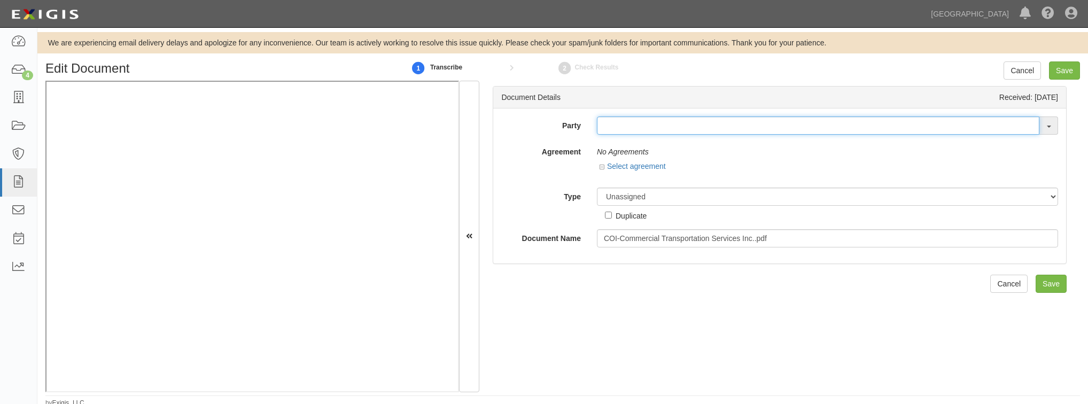
click at [615, 127] on input "text" at bounding box center [818, 125] width 442 height 18
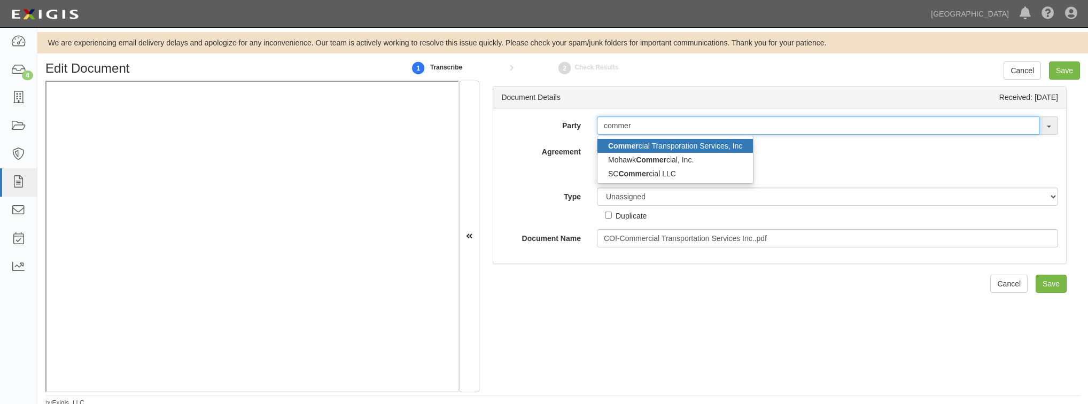
type input "commer"
click at [654, 142] on link "Commer cial Transporation Services, Inc" at bounding box center [674, 146] width 155 height 14
type input "Commercial Transporation Services, Inc"
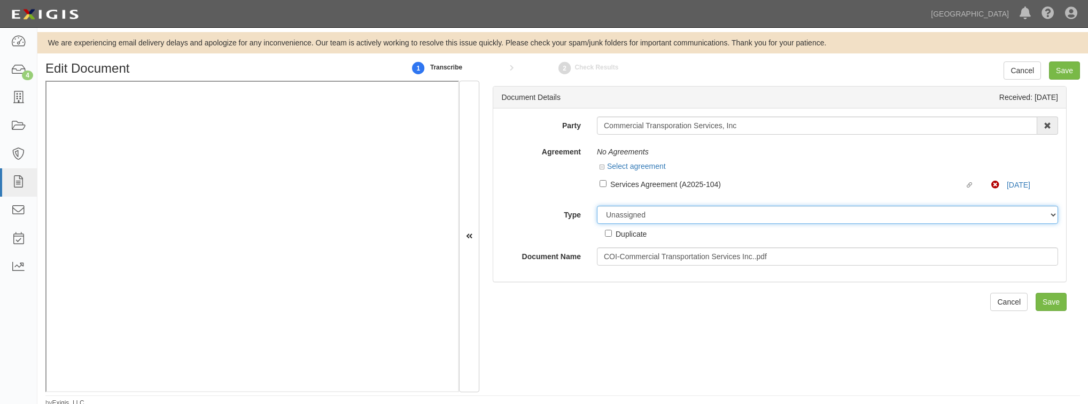
click at [629, 216] on select "Unassigned Binder Cancellation Notice Certificate Contract Endorsement Insuranc…" at bounding box center [827, 215] width 461 height 18
select select "CertificateDetail"
click at [597, 206] on select "Unassigned Binder Cancellation Notice Certificate Contract Endorsement Insuranc…" at bounding box center [827, 215] width 461 height 18
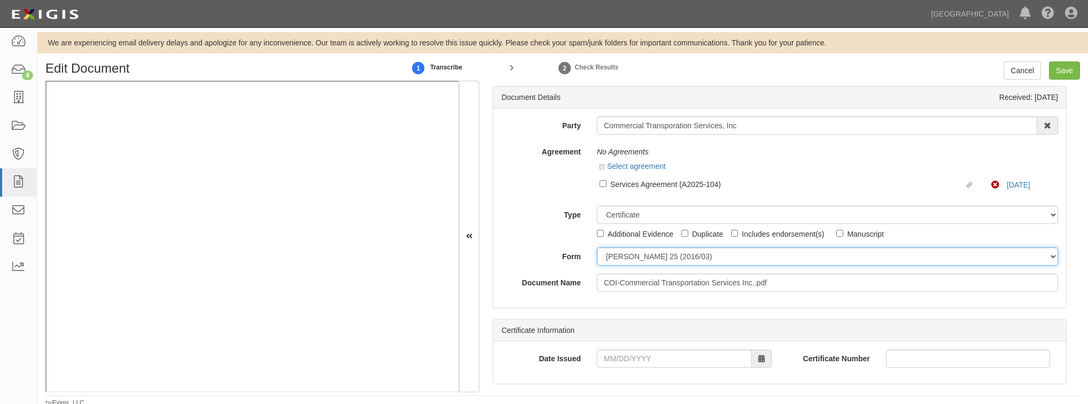
click at [637, 259] on select "ACORD 25 (2016/03) ACORD 101 ACORD 855 NY (2014/05) General" at bounding box center [827, 256] width 461 height 18
select select "GeneralFormDetail"
click at [597, 247] on select "ACORD 25 (2016/03) ACORD 101 ACORD 855 NY (2014/05) General" at bounding box center [827, 256] width 461 height 18
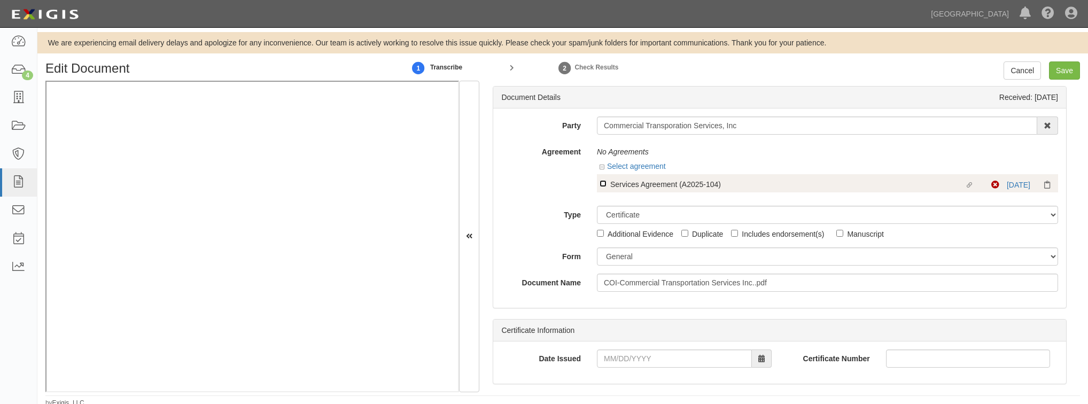
click at [599, 184] on input "Linked agreement Services Agreement (A2025-104) Linked agreement" at bounding box center [602, 183] width 7 height 7
checkbox input "true"
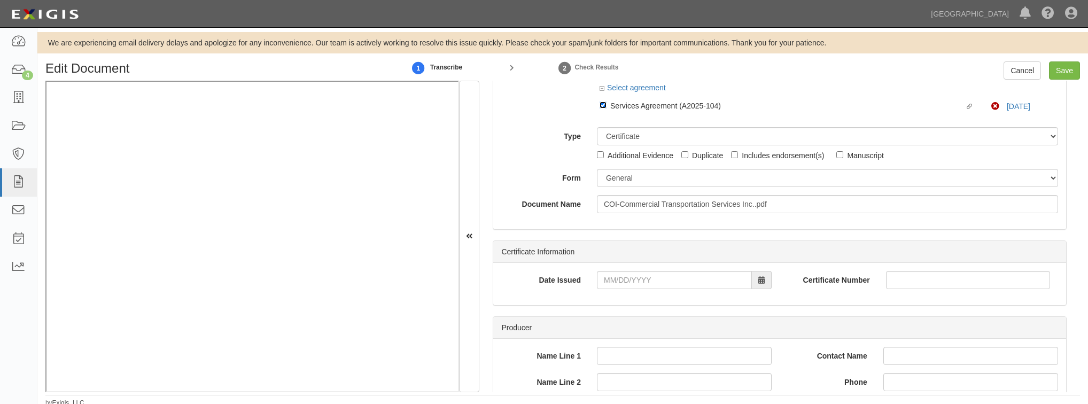
scroll to position [85, 0]
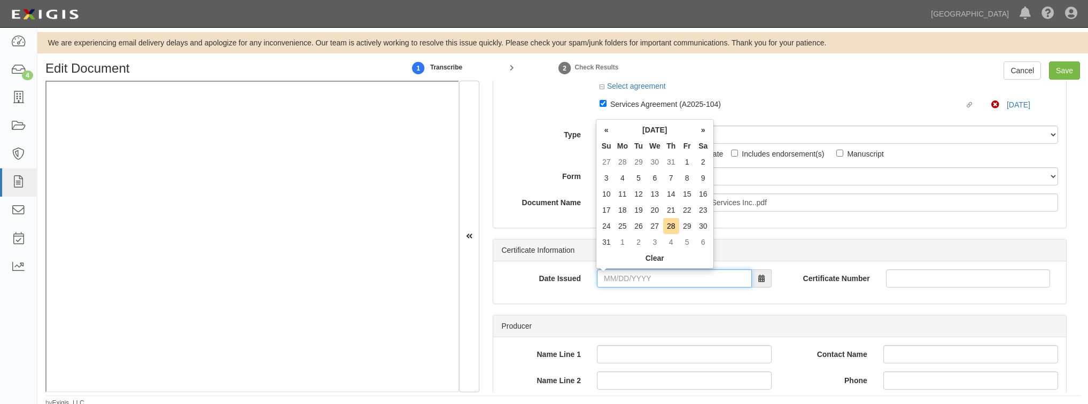
click at [639, 283] on input "Date Issued" at bounding box center [674, 278] width 155 height 18
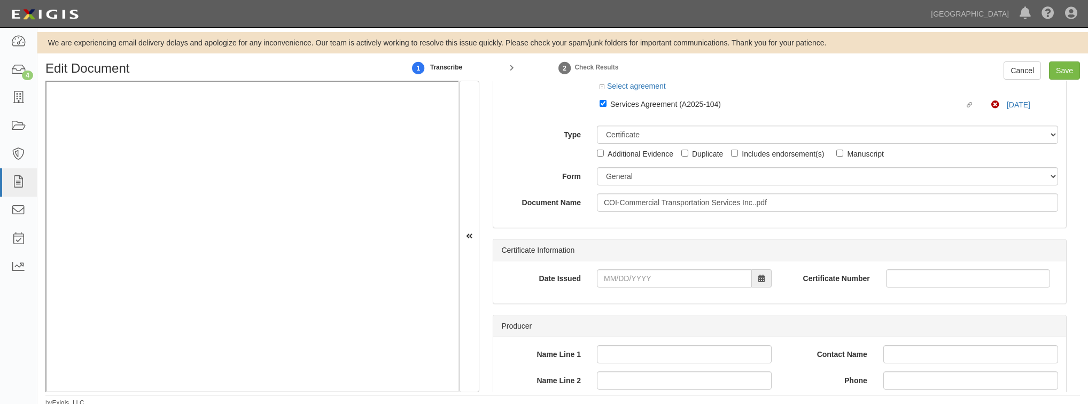
click at [533, 222] on div "Party Commercial Transporation Services, Inc Commer cial Transporation Services…" at bounding box center [779, 125] width 573 height 205
click at [621, 284] on input "Date Issued" at bounding box center [674, 278] width 155 height 18
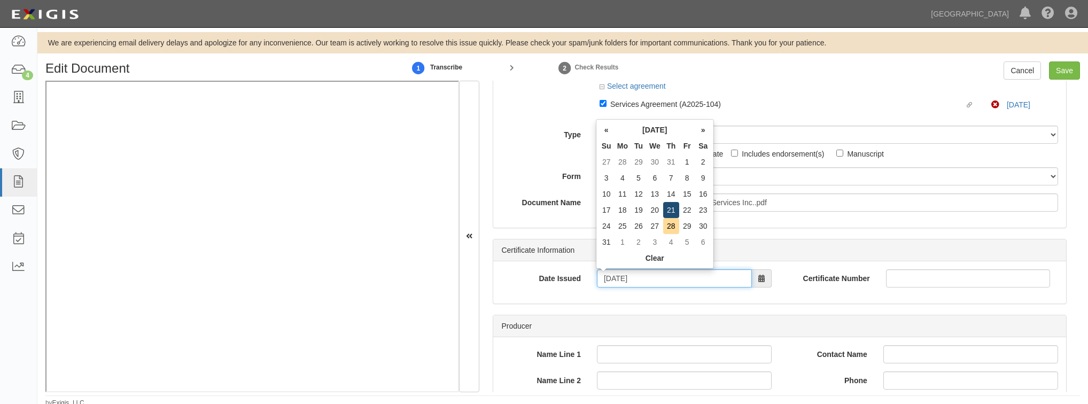
type input "08/21/2025"
click at [669, 212] on td "21" at bounding box center [671, 210] width 16 height 16
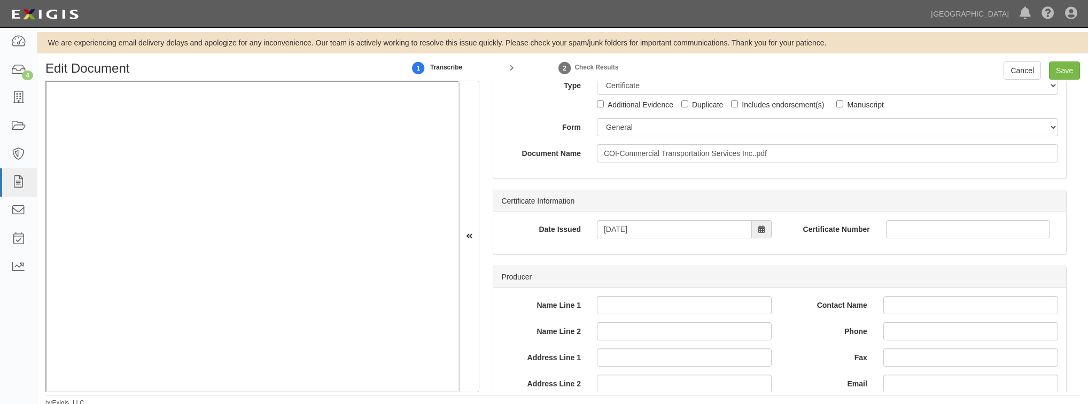
scroll to position [0, 0]
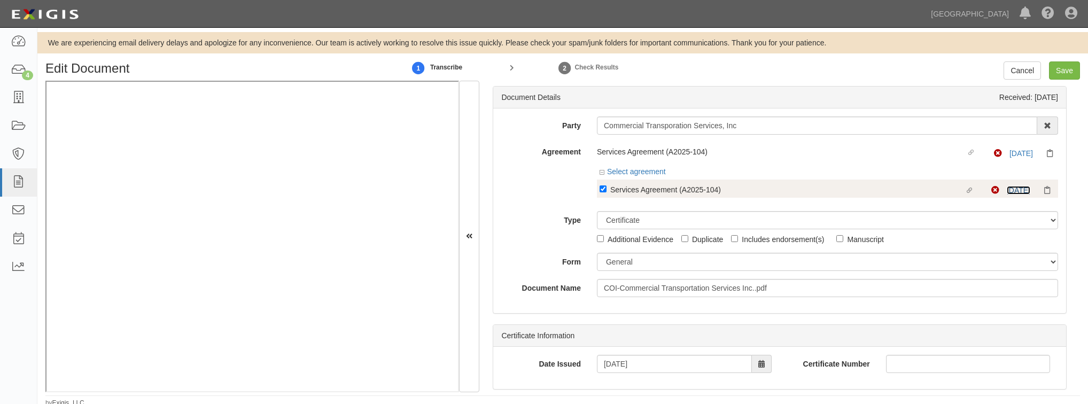
click at [1006, 190] on link "7/3/25" at bounding box center [1018, 190] width 24 height 9
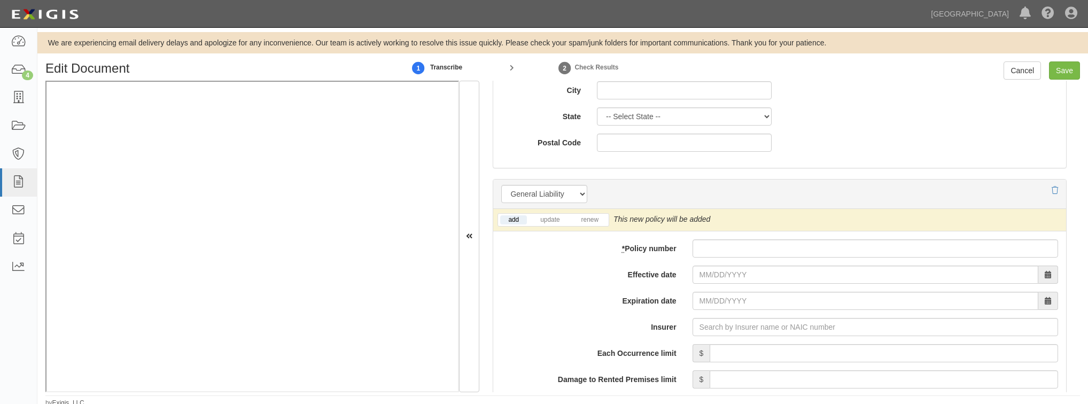
scroll to position [684, 0]
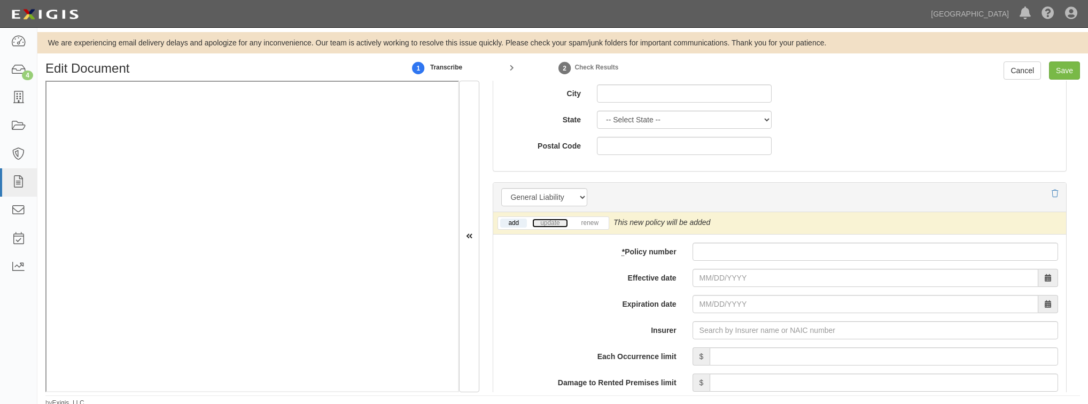
click at [553, 222] on link "update" at bounding box center [549, 222] width 35 height 9
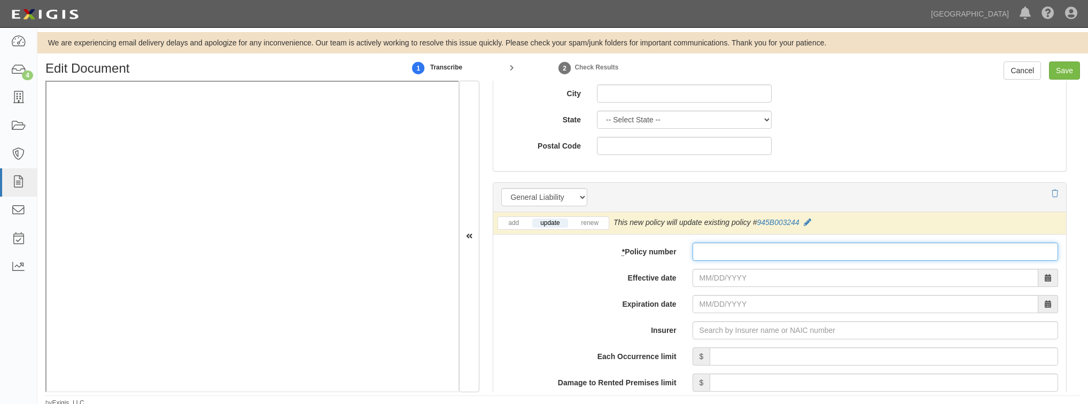
click at [698, 255] on input "* Policy number" at bounding box center [874, 252] width 365 height 18
paste input "8/28/2025"
type input "8"
click at [709, 245] on input "* Policy number" at bounding box center [874, 252] width 365 height 18
paste input "945B003493"
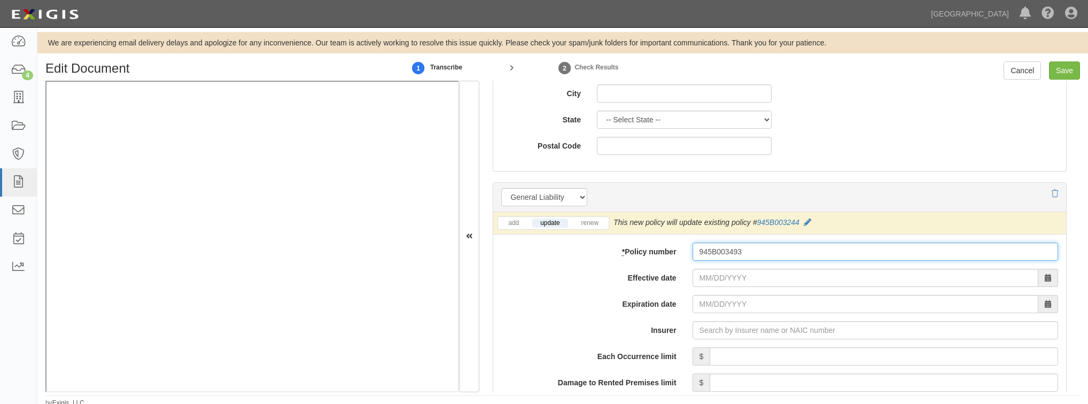
type input "945B003493"
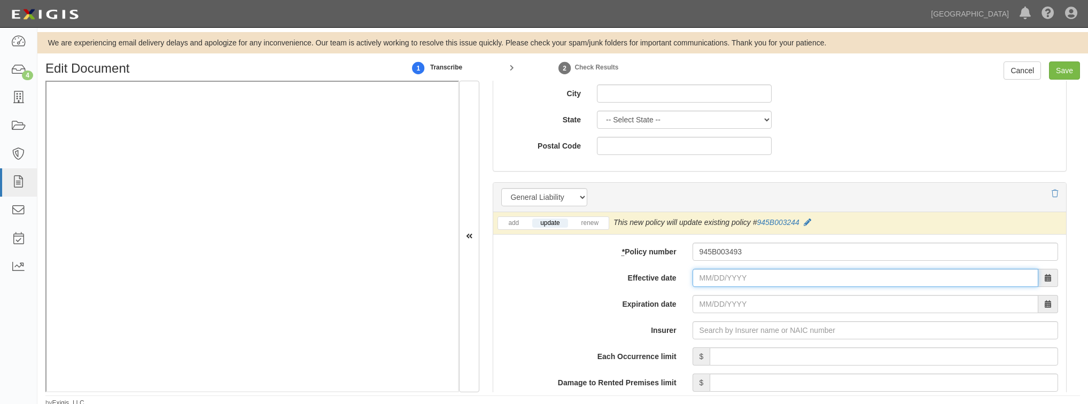
click at [730, 282] on input "Effective date" at bounding box center [865, 278] width 346 height 18
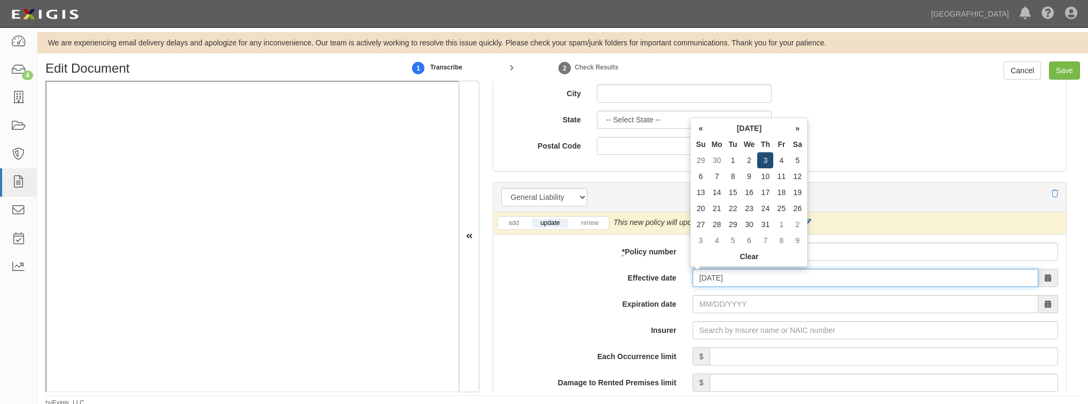
type input "07/03/2025"
type input "07/03/2026"
click at [767, 160] on td "3" at bounding box center [765, 160] width 16 height 16
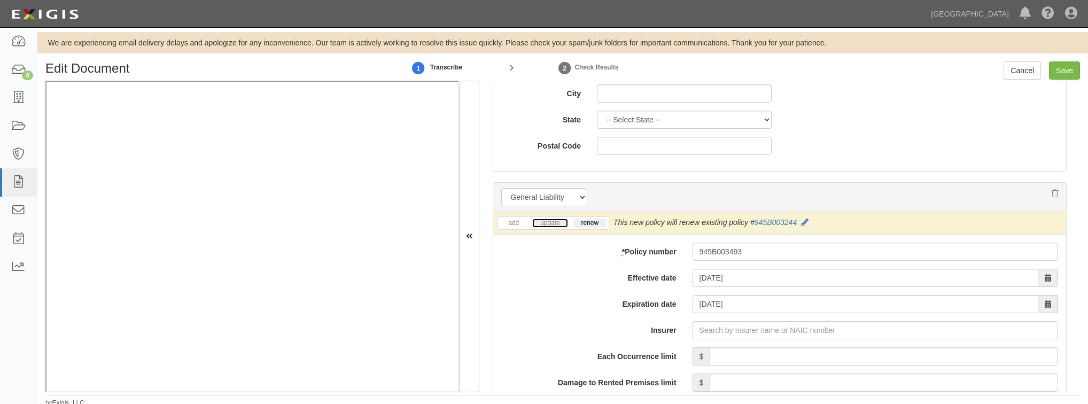
click at [548, 221] on link "update" at bounding box center [549, 222] width 35 height 9
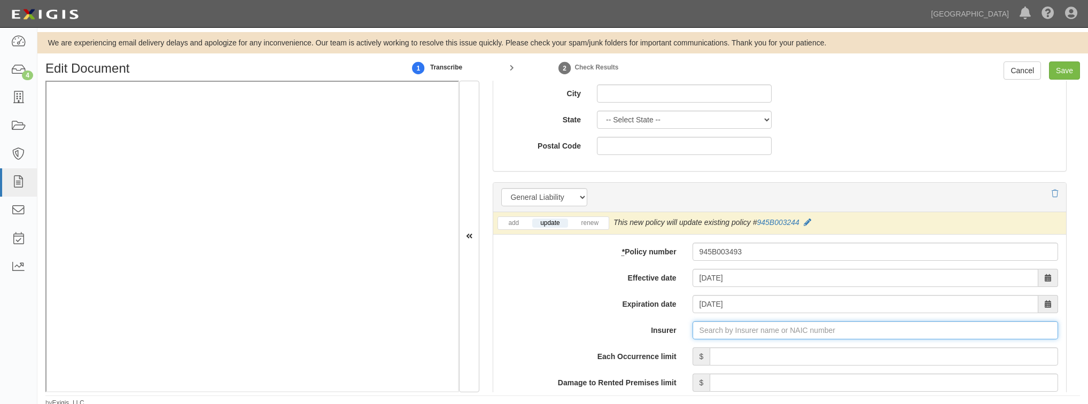
click at [704, 335] on input "Insurer" at bounding box center [874, 330] width 365 height 18
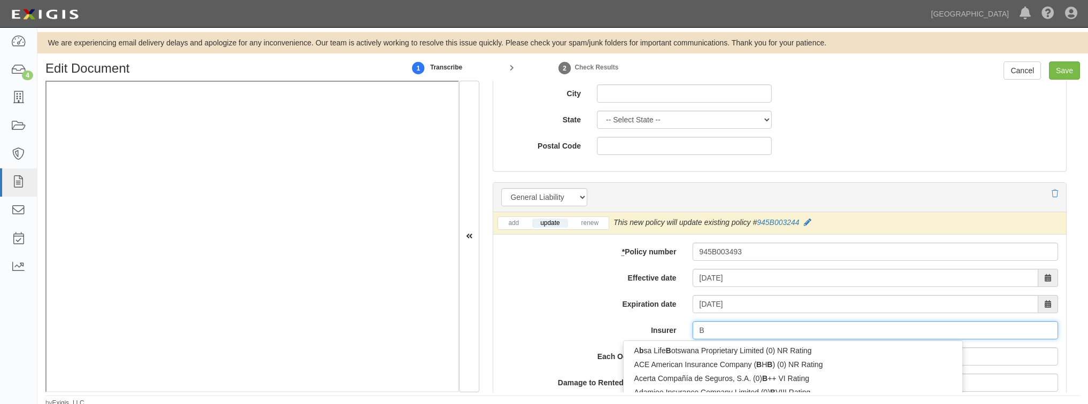
type input "Bu"
type input "Burlington Insurance Company (23620) A X Rating"
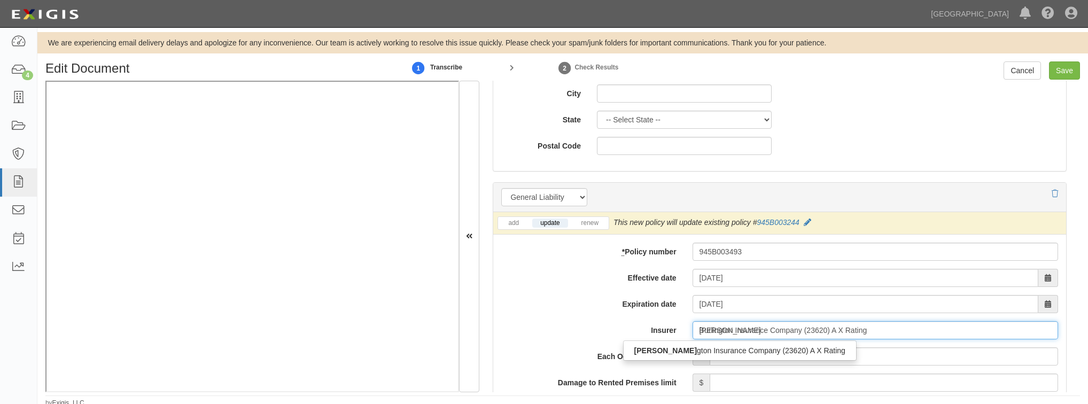
type input "Burling"
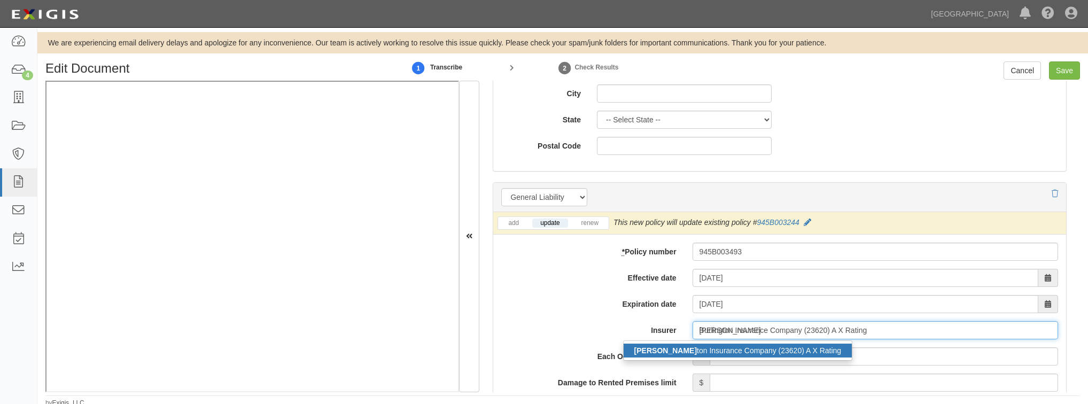
click at [702, 349] on div "Burling ton Insurance Company (23620) A X Rating" at bounding box center [737, 350] width 229 height 14
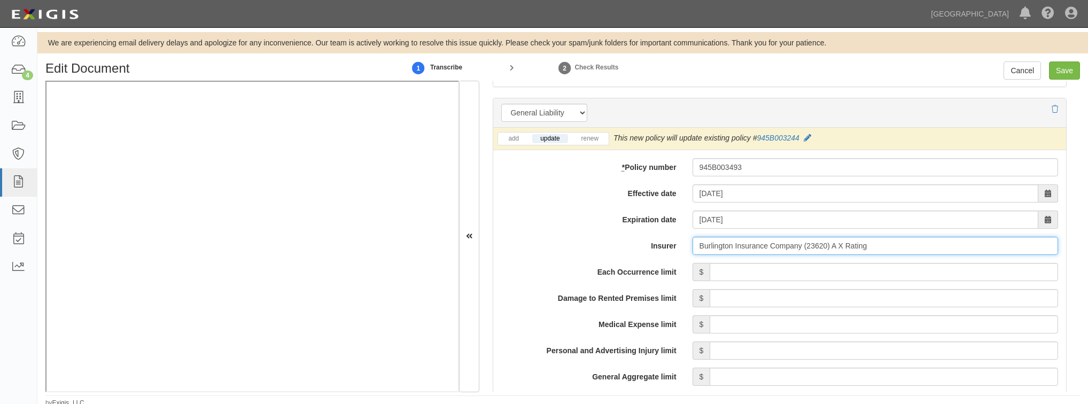
scroll to position [769, 0]
type input "Burlington Insurance Company (23620) A X Rating"
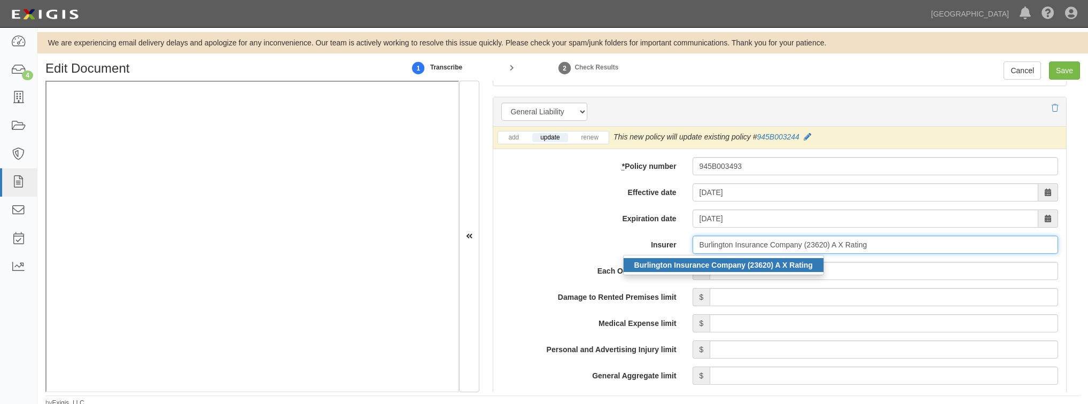
click at [706, 263] on strong "Burlington Insurance Company (23620) A X Rating" at bounding box center [723, 265] width 178 height 9
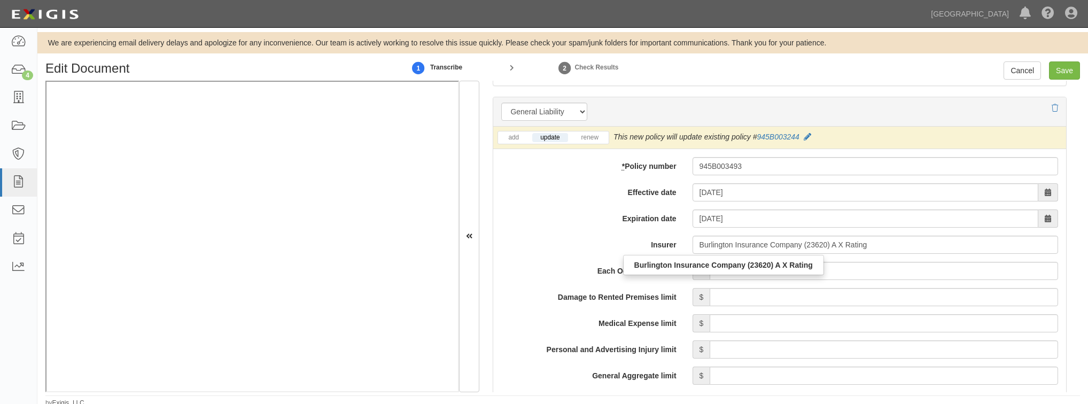
click at [558, 225] on div "Expiration date 07/03/2026" at bounding box center [779, 218] width 573 height 18
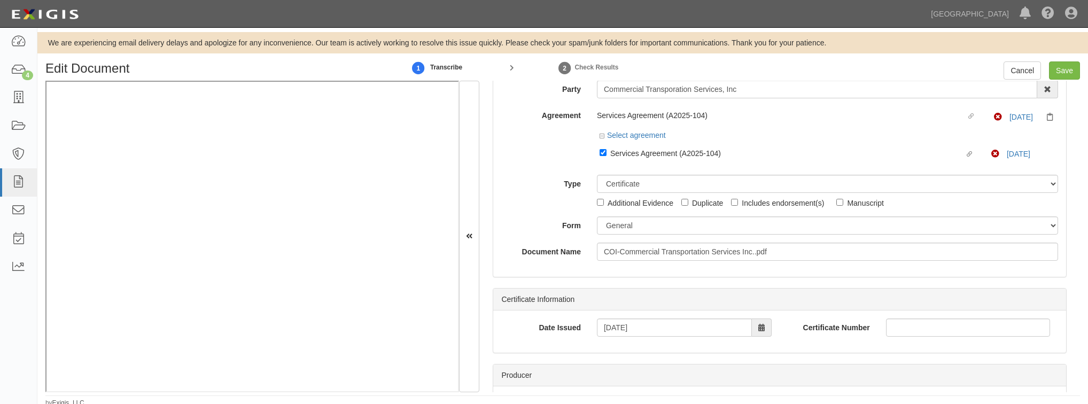
scroll to position [0, 0]
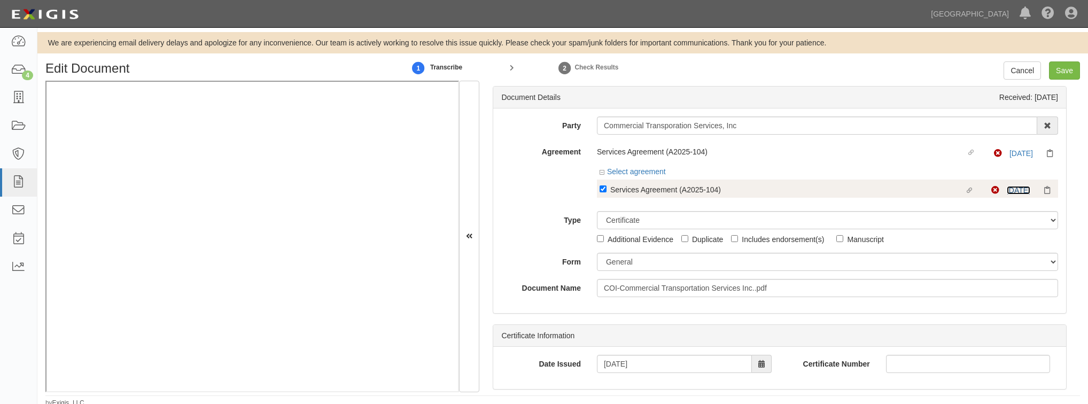
click at [1014, 192] on link "7/3/25" at bounding box center [1018, 190] width 24 height 9
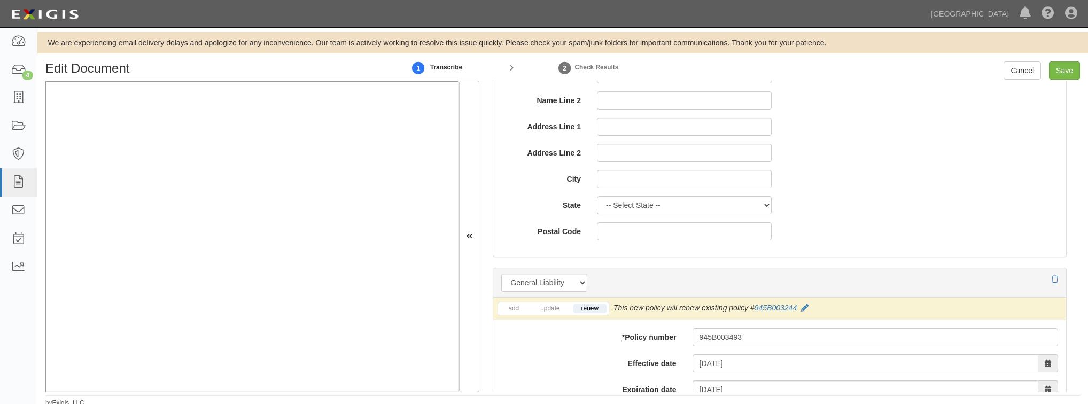
scroll to position [769, 0]
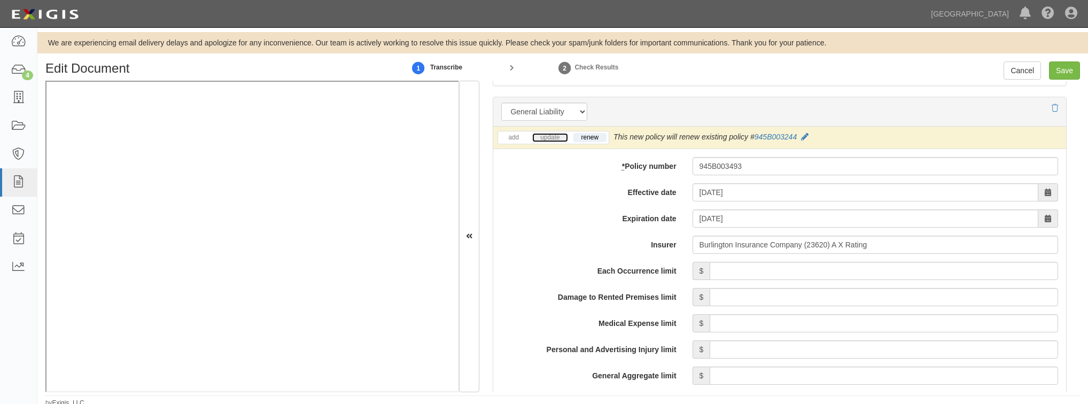
click at [536, 136] on link "update" at bounding box center [549, 137] width 35 height 9
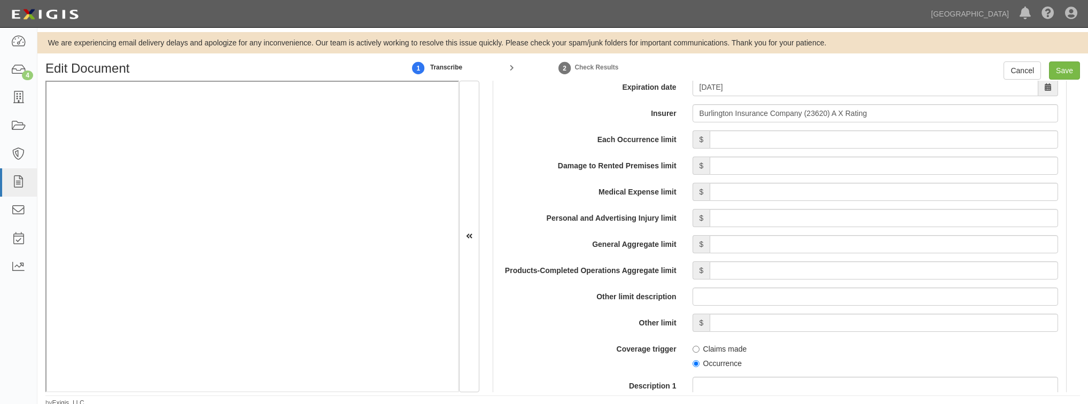
scroll to position [855, 0]
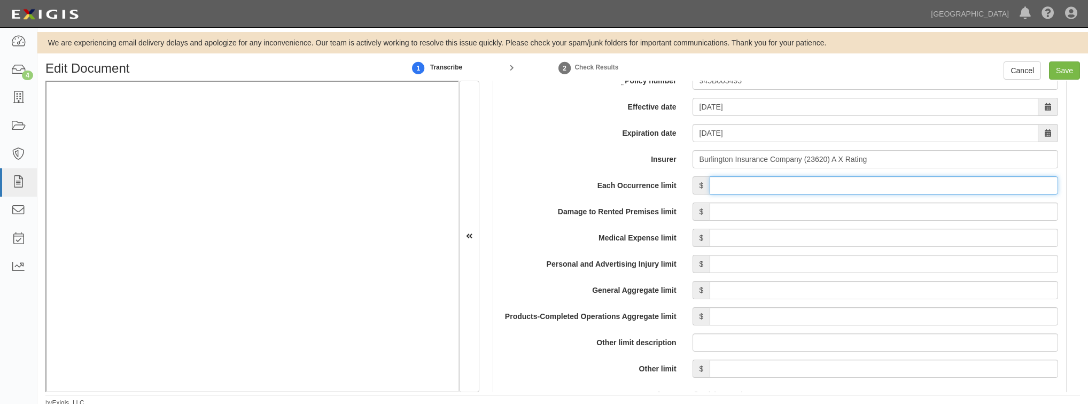
click at [747, 185] on input "Each Occurrence limit" at bounding box center [883, 185] width 348 height 18
type input "1,000,000"
click at [744, 214] on input "Damage to Rented Premises limit" at bounding box center [883, 211] width 348 height 18
type input "100,000"
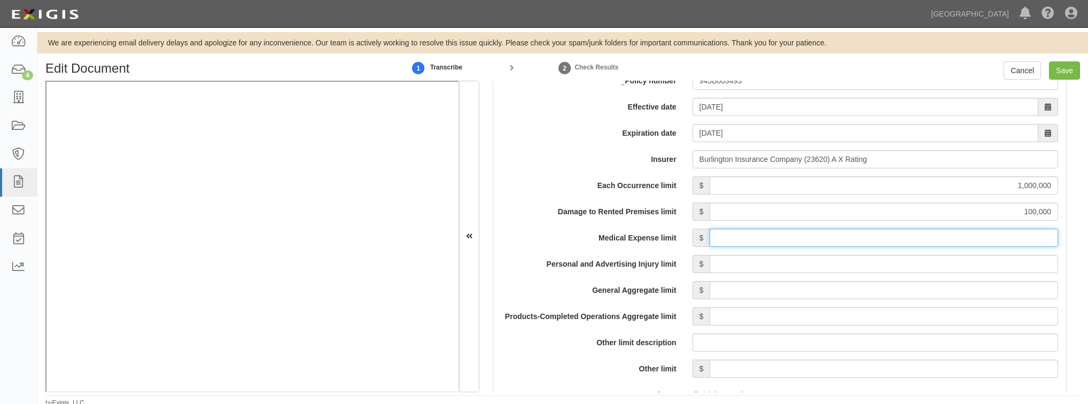
click at [725, 242] on input "Medical Expense limit" at bounding box center [883, 238] width 348 height 18
type input "5,000"
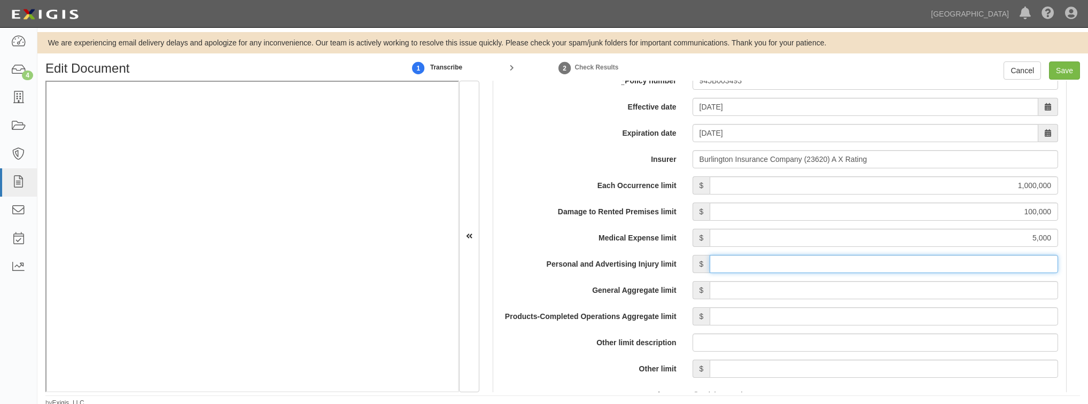
click at [788, 265] on input "Personal and Advertising Injury limit" at bounding box center [883, 264] width 348 height 18
type input "2,000,000"
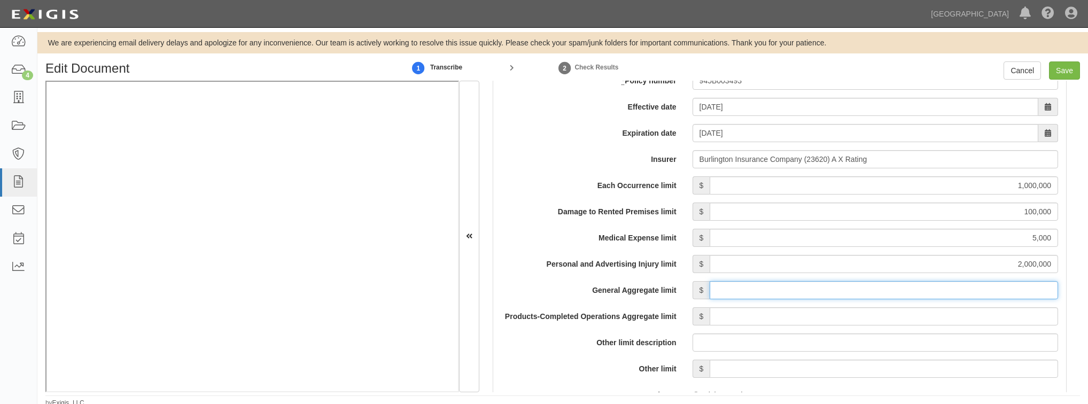
click at [780, 284] on input "General Aggregate limit" at bounding box center [883, 290] width 348 height 18
type input "2,000,000"
click at [655, 282] on label "General Aggregate limit" at bounding box center [588, 288] width 191 height 14
click at [709, 282] on input "2,000,000" at bounding box center [883, 290] width 348 height 18
click at [591, 293] on label "General Aggregate limit" at bounding box center [588, 288] width 191 height 14
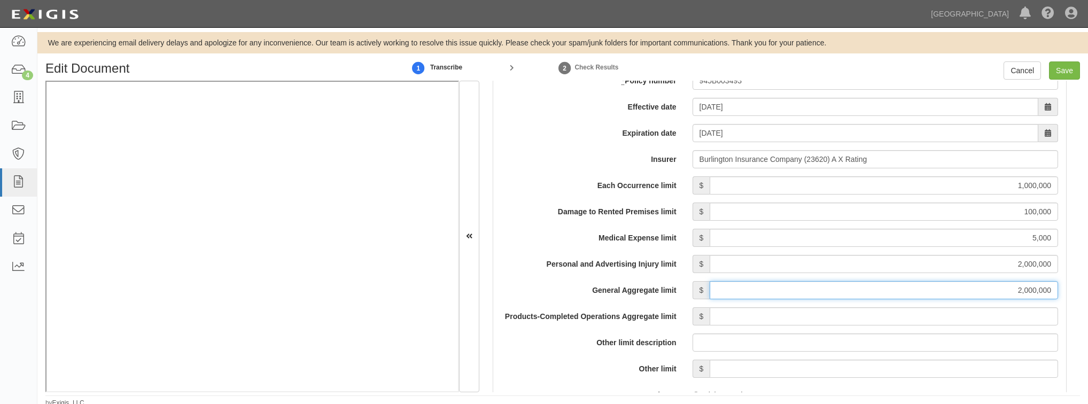
click at [709, 293] on input "2,000,000" at bounding box center [883, 290] width 348 height 18
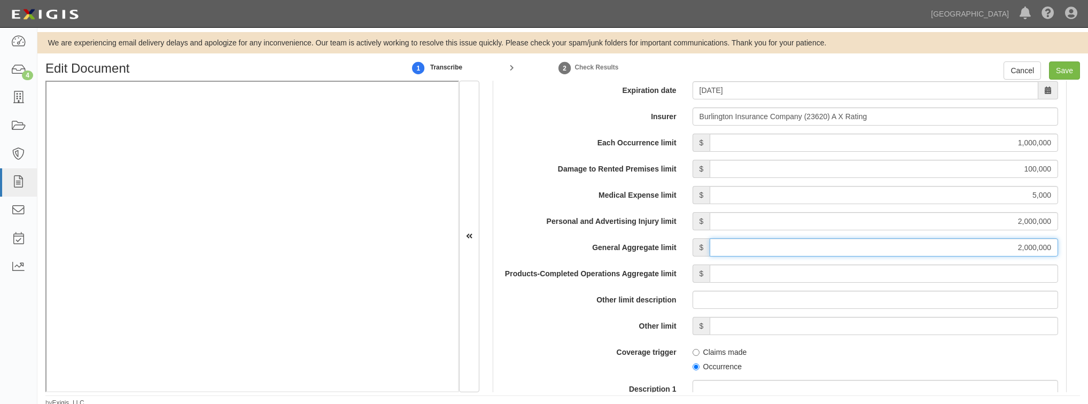
scroll to position [940, 0]
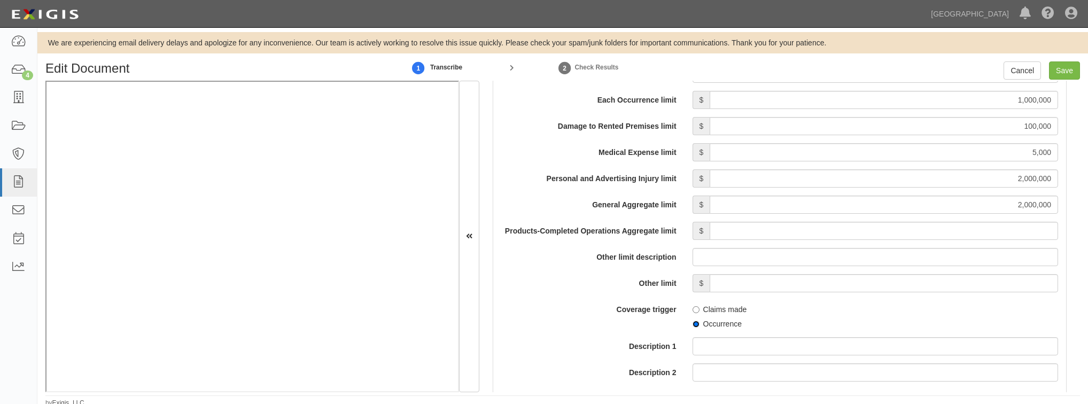
click at [695, 323] on input "Occurrence" at bounding box center [695, 324] width 7 height 7
radio input "true"
click at [573, 317] on div "Coverage trigger Claims made Occurrence" at bounding box center [779, 314] width 573 height 29
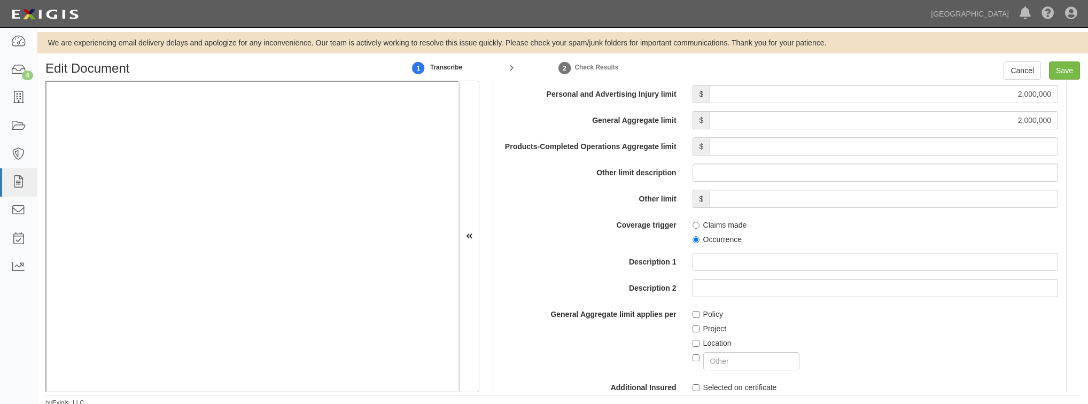
scroll to position [1026, 0]
click at [692, 315] on input "Policy" at bounding box center [695, 313] width 7 height 7
checkbox input "true"
click at [614, 329] on div "General Aggregate limit applies per Policy Project Location" at bounding box center [779, 336] width 573 height 65
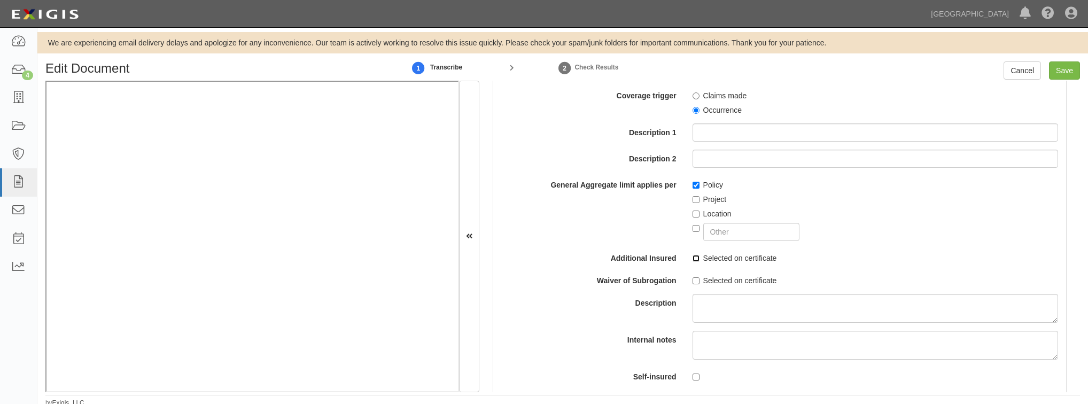
click at [693, 256] on input "Selected on certificate" at bounding box center [695, 258] width 7 height 7
checkbox input "true"
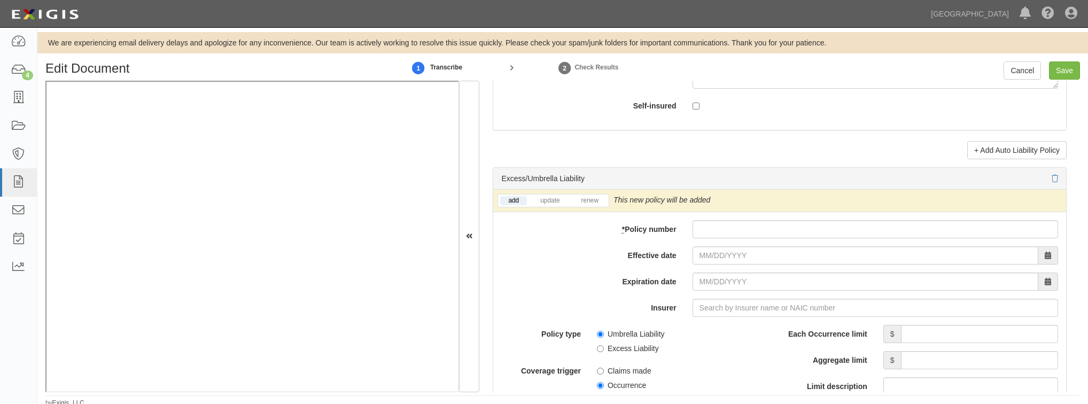
scroll to position [2051, 0]
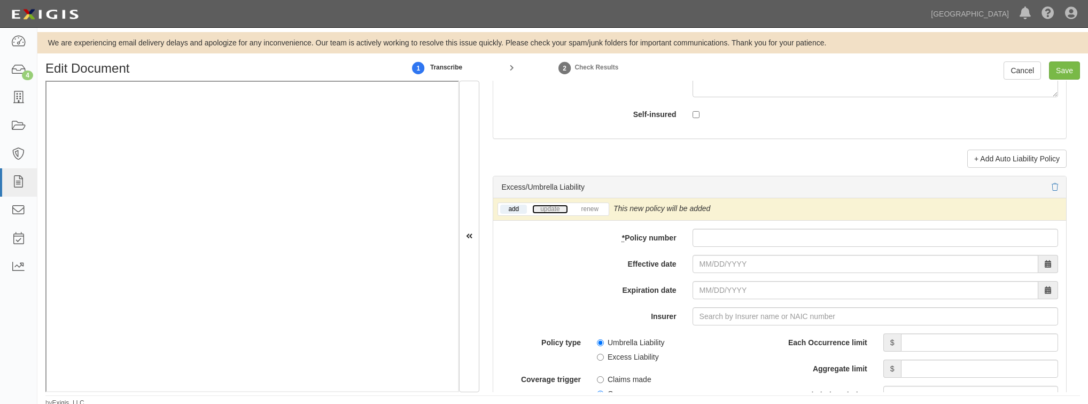
click at [550, 205] on link "update" at bounding box center [549, 209] width 35 height 9
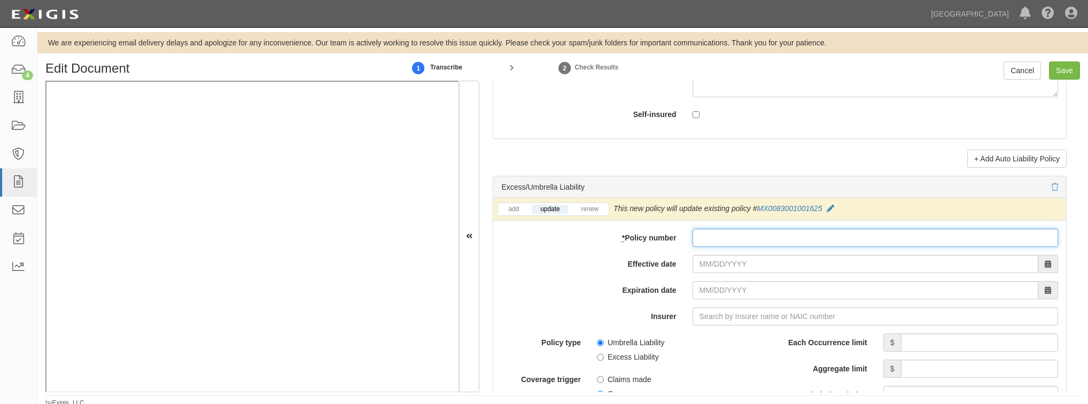
click at [718, 242] on input "* Policy number" at bounding box center [874, 238] width 365 height 18
paste input "MX0083001002757"
type input "MX0083001002757"
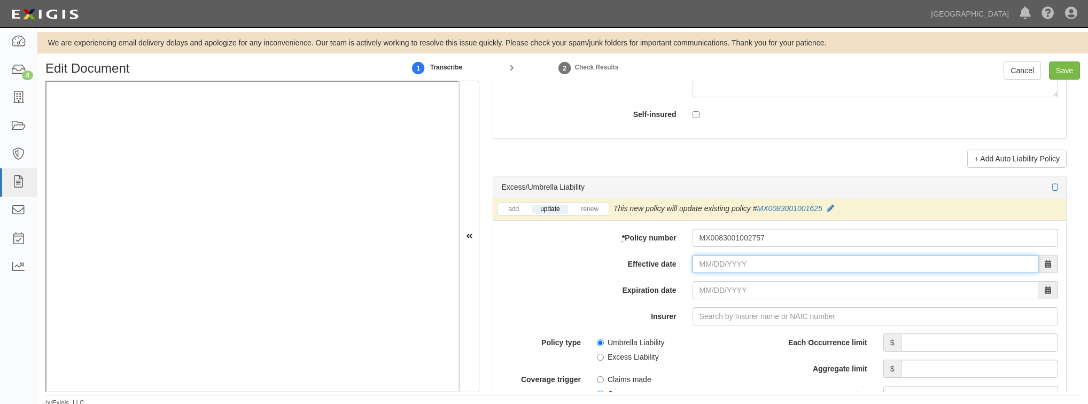
click at [715, 265] on input "Effective date" at bounding box center [865, 264] width 346 height 18
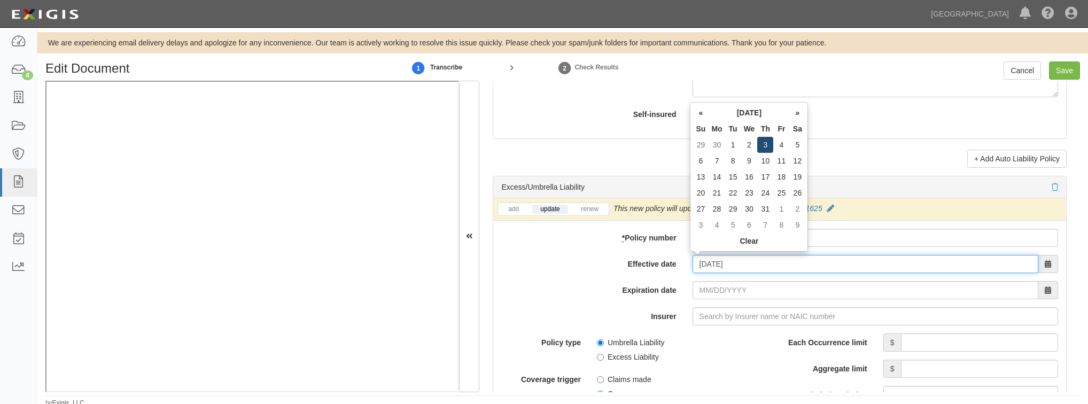
type input "07/03/2025"
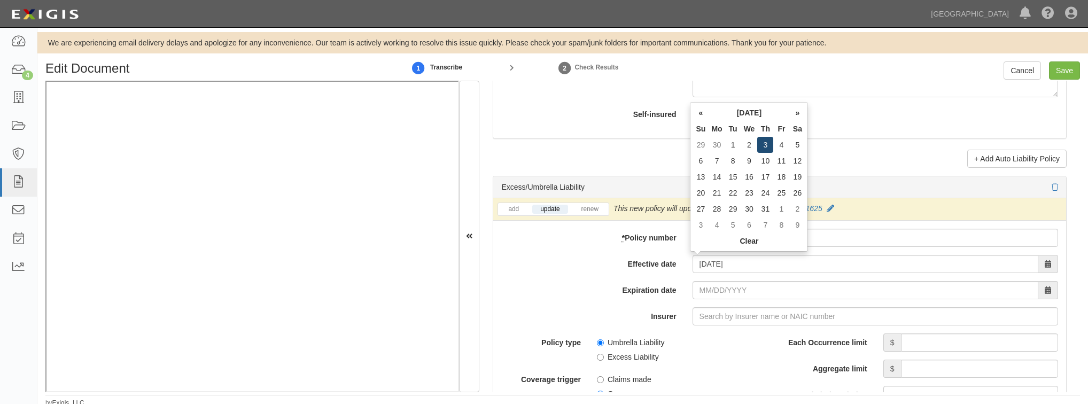
type input "07/03/2026"
click at [765, 143] on td "3" at bounding box center [765, 145] width 16 height 16
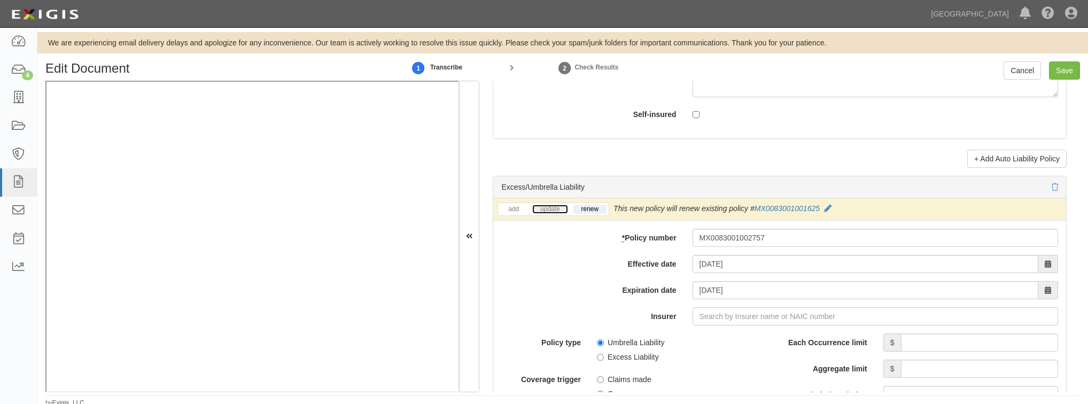
click at [556, 206] on link "update" at bounding box center [549, 209] width 35 height 9
click at [703, 307] on input "Insurer" at bounding box center [874, 316] width 365 height 18
click at [704, 314] on input "Insurer" at bounding box center [874, 316] width 365 height 18
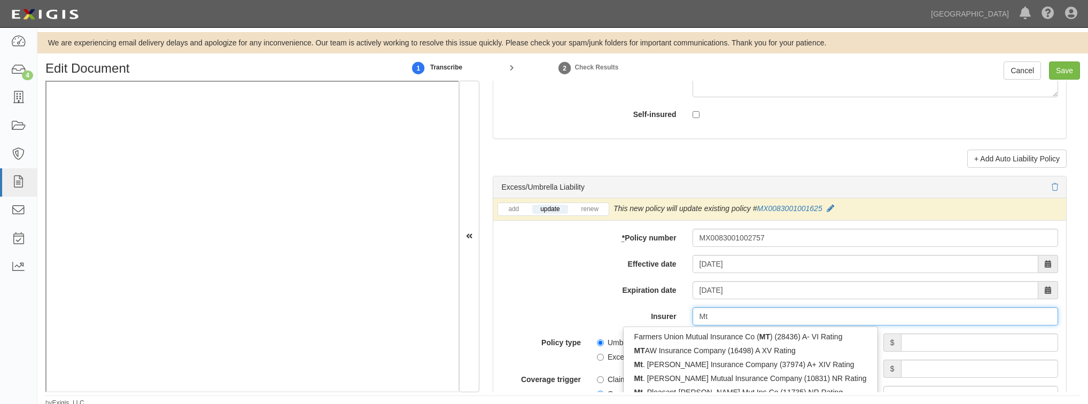
type input "M"
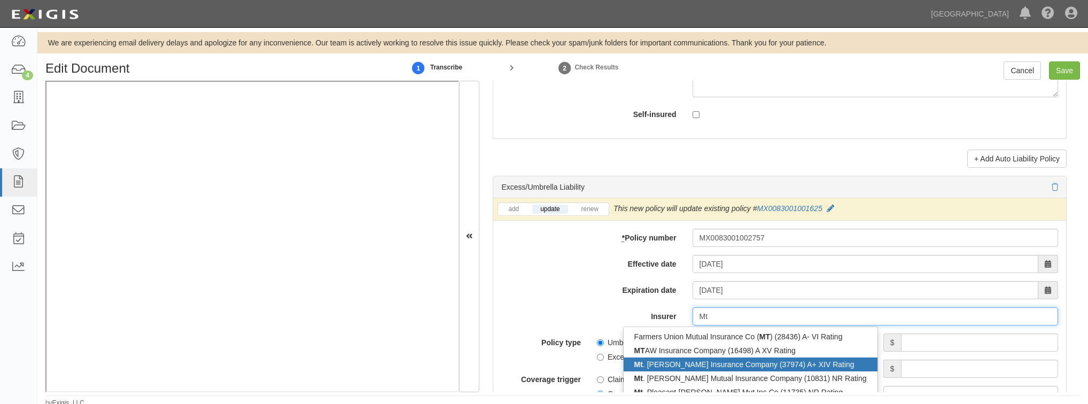
click at [686, 368] on div "Mt . Hawley Insurance Company (37974) A+ XIV Rating" at bounding box center [750, 364] width 254 height 14
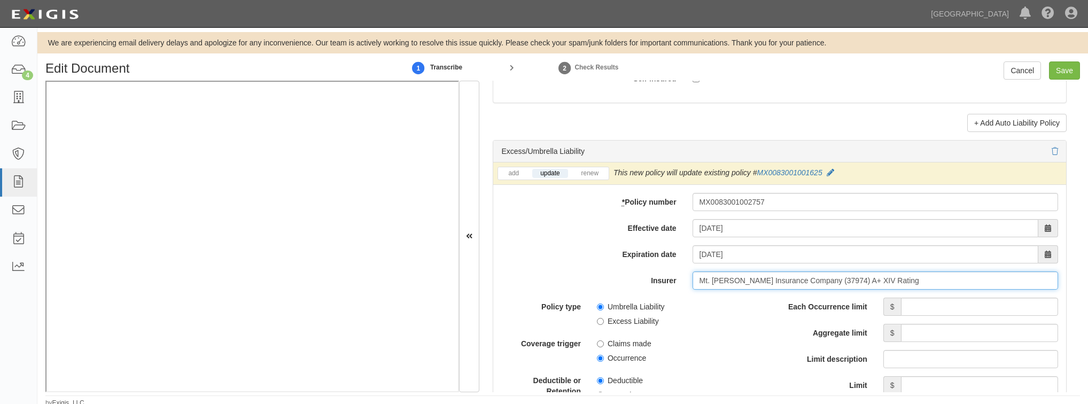
scroll to position [2137, 0]
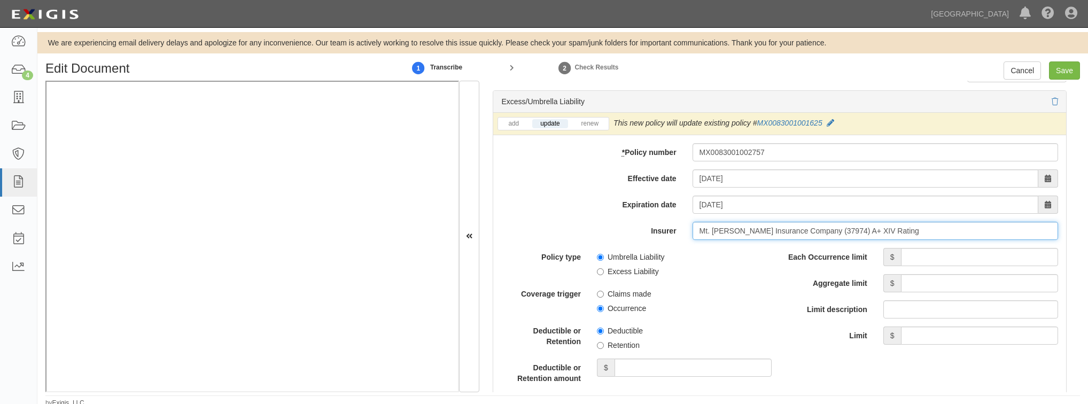
type input "Mt. Hawley Insurance Company (37974) A+ XIV Rating"
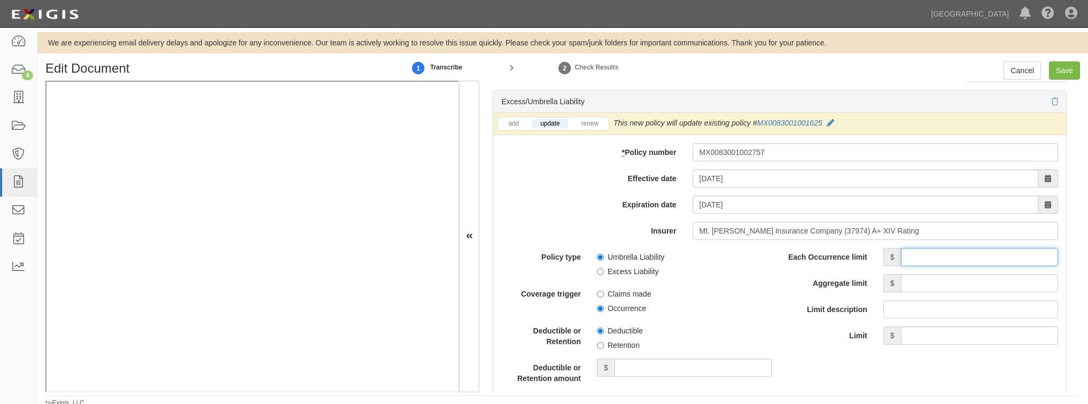
click at [939, 253] on input "Each Occurrence limit" at bounding box center [979, 257] width 157 height 18
type input "2,000,000"
click at [941, 286] on input "Aggregate limit" at bounding box center [979, 283] width 157 height 18
type input "2,000,000"
click at [779, 350] on div "Each Occurrence limit $ 2,000,000 Aggregate limit $ 2,000,000 Limit description…" at bounding box center [922, 300] width 286 height 105
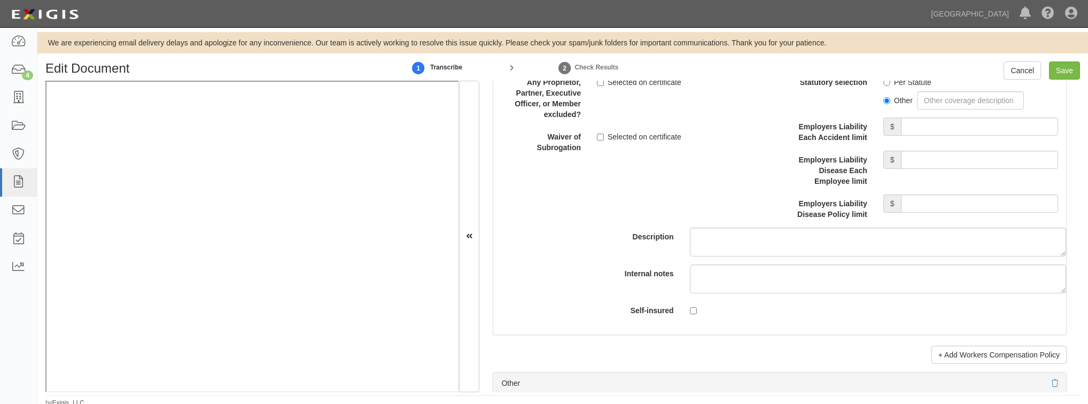
scroll to position [2851, 0]
click at [1059, 75] on input "Save" at bounding box center [1064, 70] width 31 height 18
type input "1000000"
type input "100000"
type input "5000"
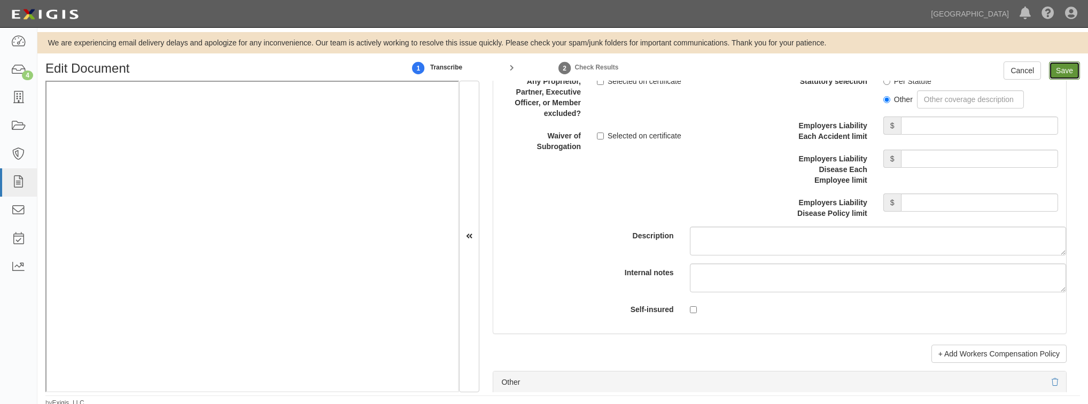
type input "2000000"
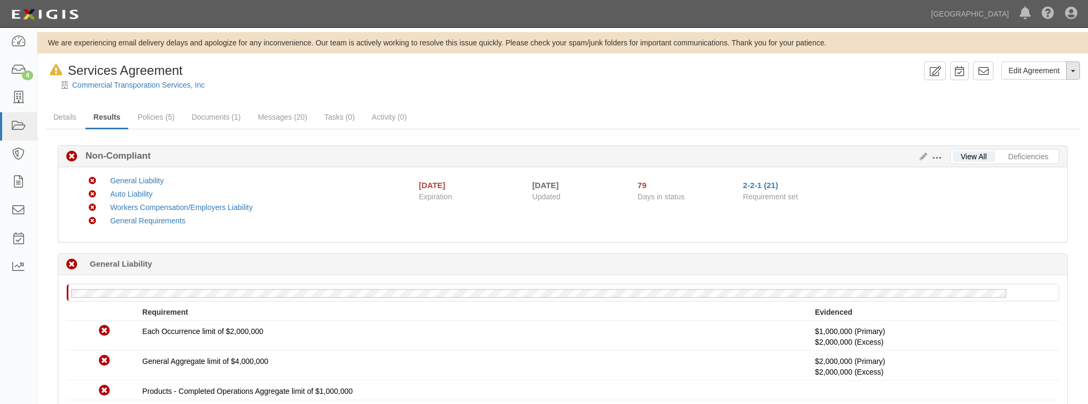
click at [1076, 69] on button "Toggle Agreement Dropdown" at bounding box center [1073, 70] width 14 height 18
click at [1036, 120] on button "Remove from Default" at bounding box center [1036, 120] width 87 height 16
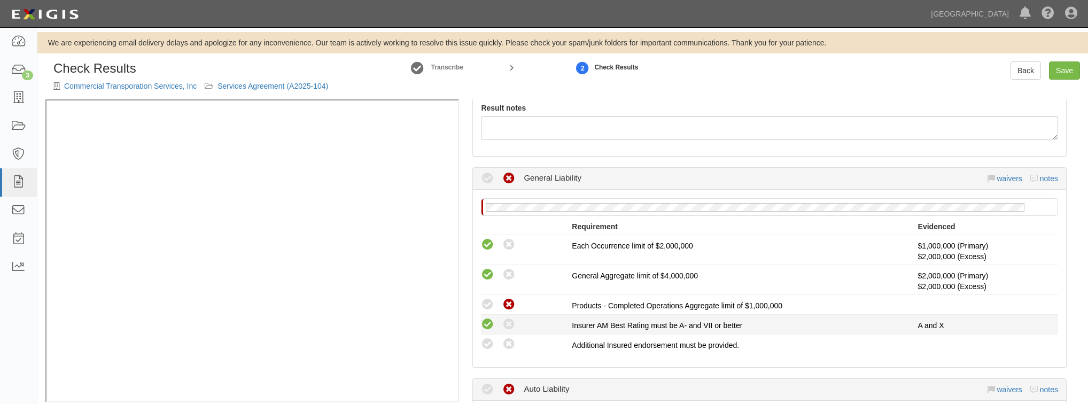
scroll to position [256, 0]
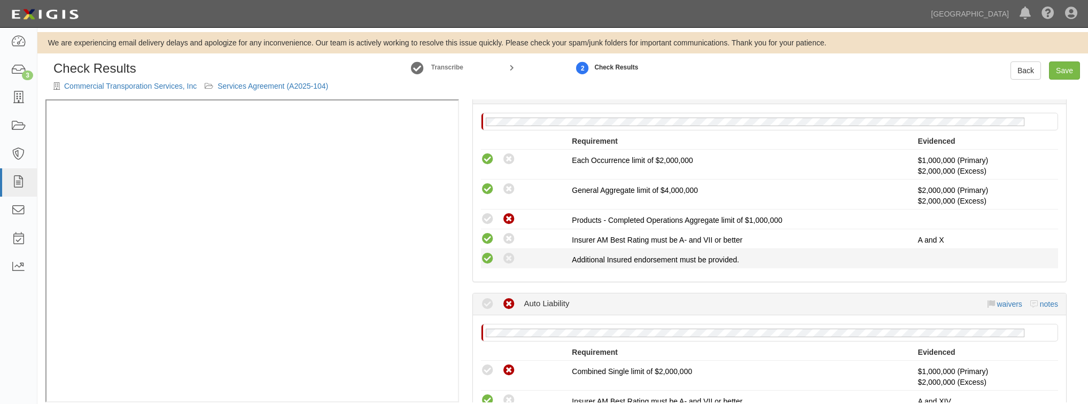
click at [487, 262] on icon at bounding box center [487, 258] width 13 height 13
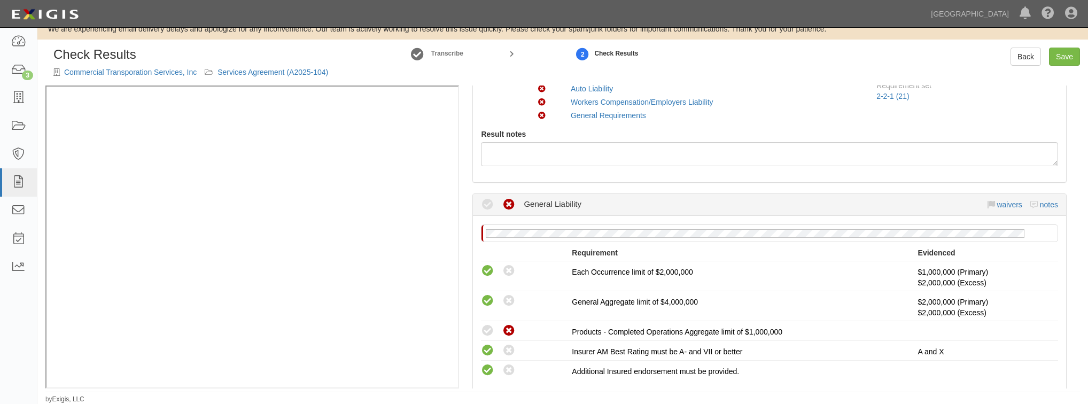
scroll to position [128, 0]
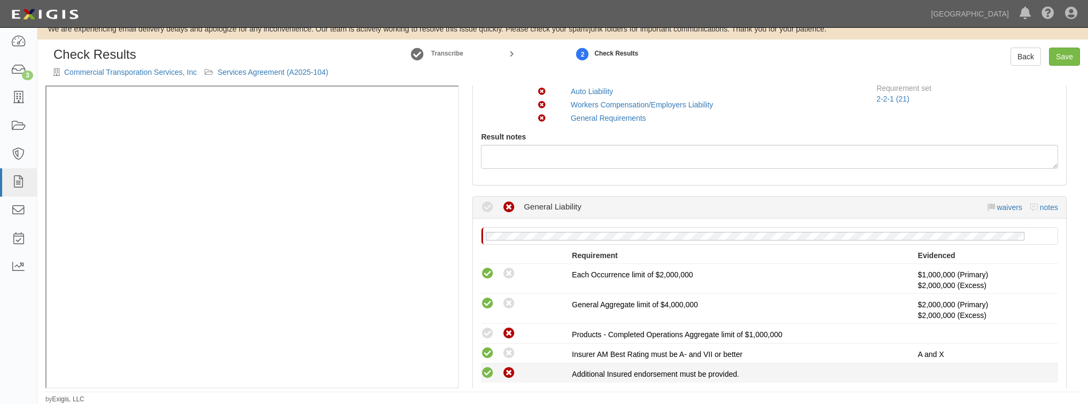
click at [514, 369] on icon at bounding box center [508, 372] width 13 height 13
radio input "false"
radio input "true"
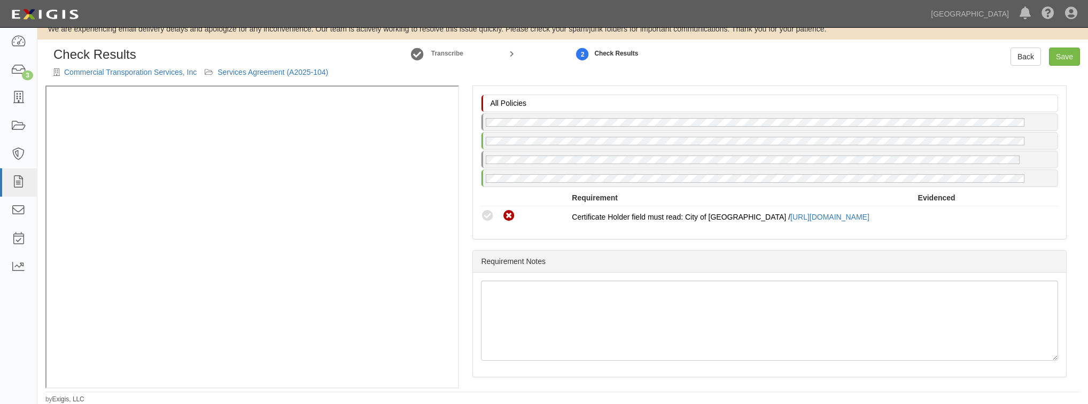
scroll to position [855, 0]
click at [484, 209] on icon at bounding box center [487, 215] width 13 height 13
radio input "true"
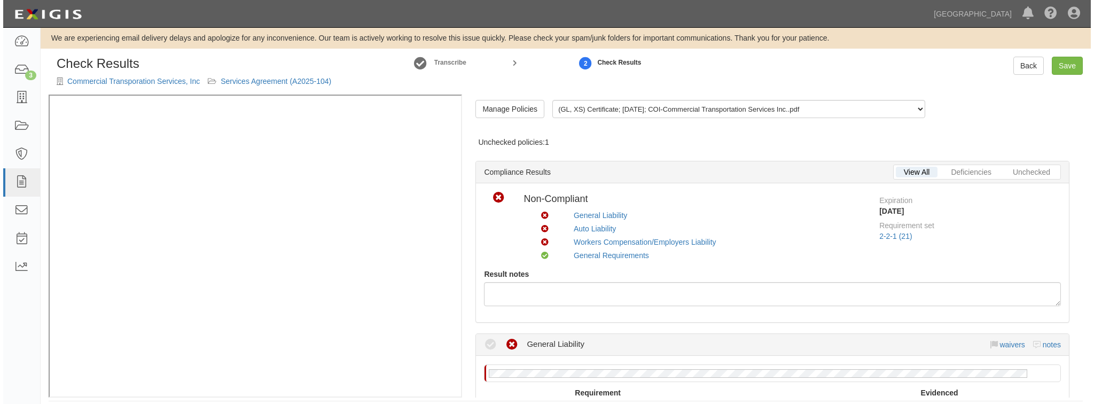
scroll to position [0, 0]
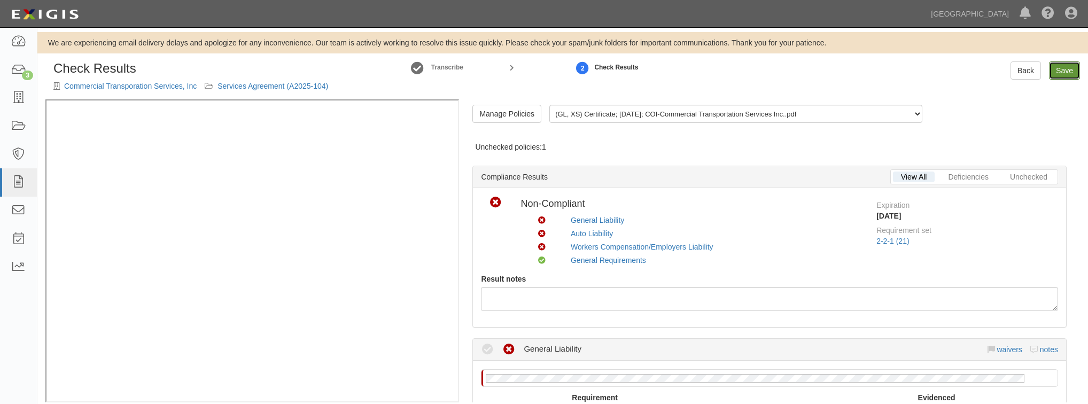
click at [1065, 71] on link "Save" at bounding box center [1064, 70] width 31 height 18
radio input "true"
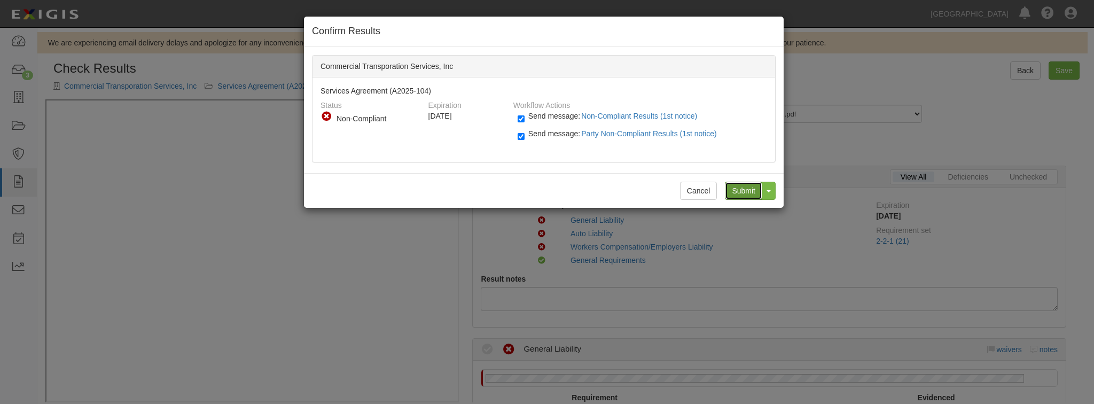
click at [748, 188] on input "Submit" at bounding box center [743, 191] width 37 height 18
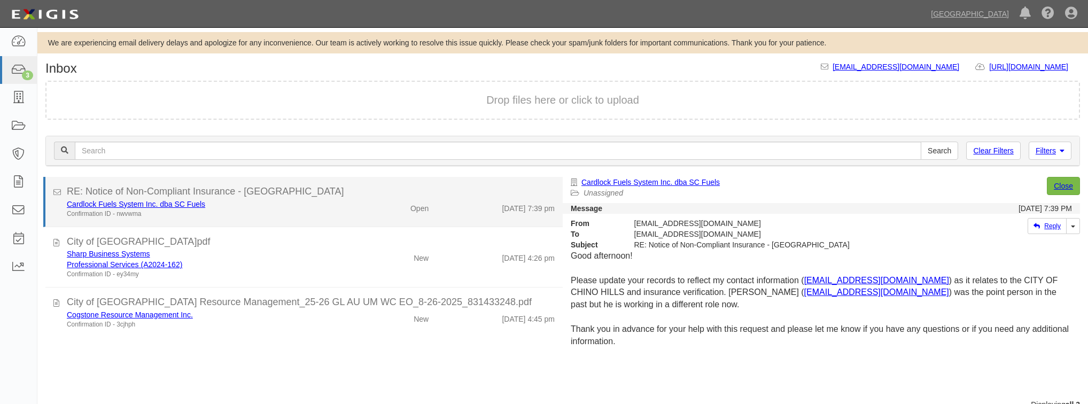
click at [287, 194] on div "RE: Notice of Non-Compliant Insurance - [GEOGRAPHIC_DATA]" at bounding box center [311, 192] width 488 height 14
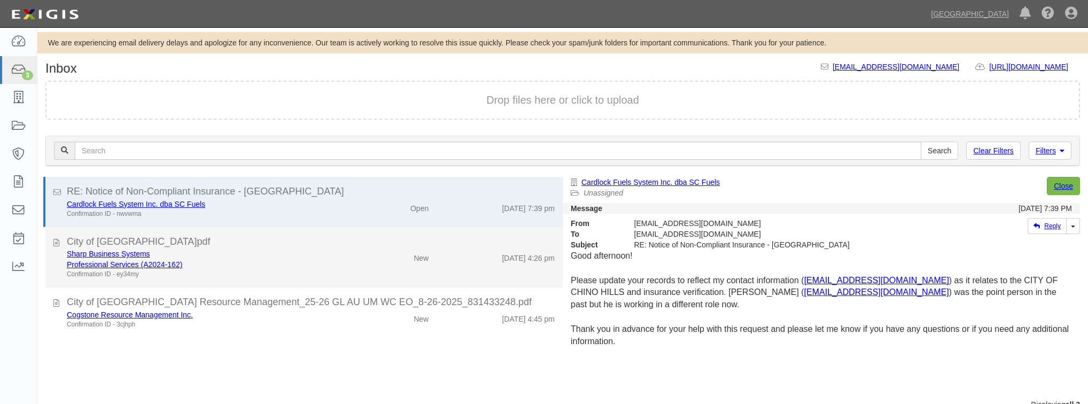
click at [246, 243] on div "City of [GEOGRAPHIC_DATA]pdf" at bounding box center [311, 242] width 488 height 14
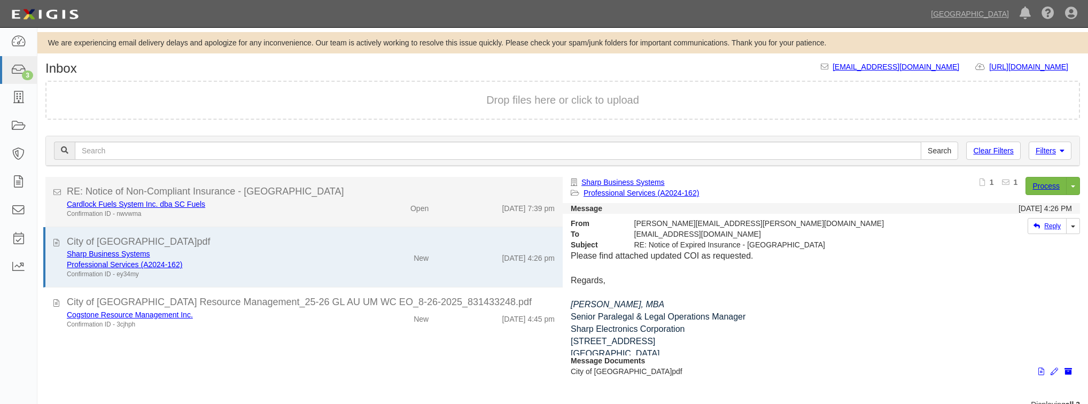
click at [268, 207] on div "Cardlock Fuels System Inc. dba SC Fuels" at bounding box center [206, 204] width 278 height 11
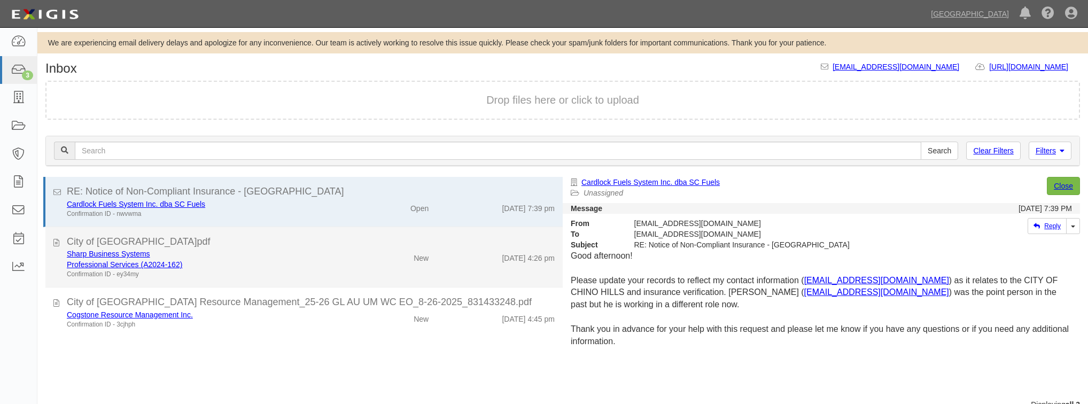
click at [378, 260] on div "New" at bounding box center [395, 255] width 84 height 15
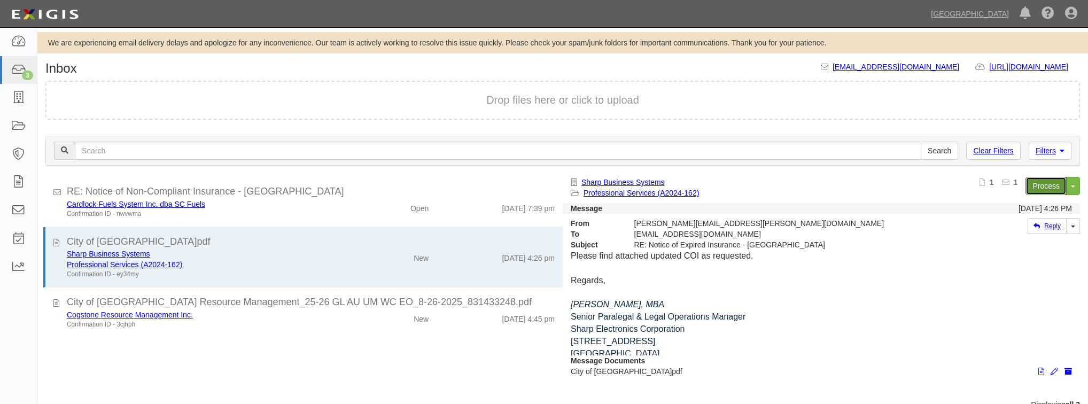
click at [1028, 179] on link "Process" at bounding box center [1045, 186] width 41 height 18
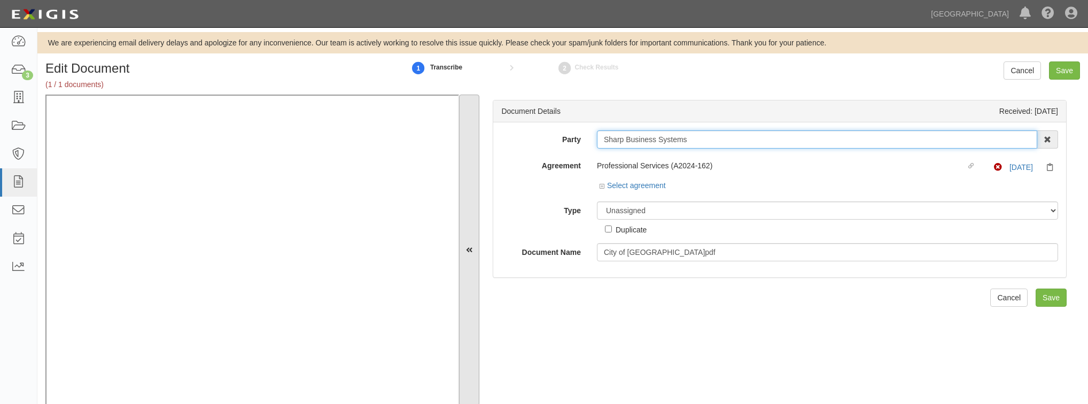
drag, startPoint x: 709, startPoint y: 137, endPoint x: 476, endPoint y: 149, distance: 233.2
click at [476, 149] on div "Document Details Received: [DATE] Party Sharp Business Systems 4LEAF, Inc. Abba…" at bounding box center [562, 250] width 1034 height 311
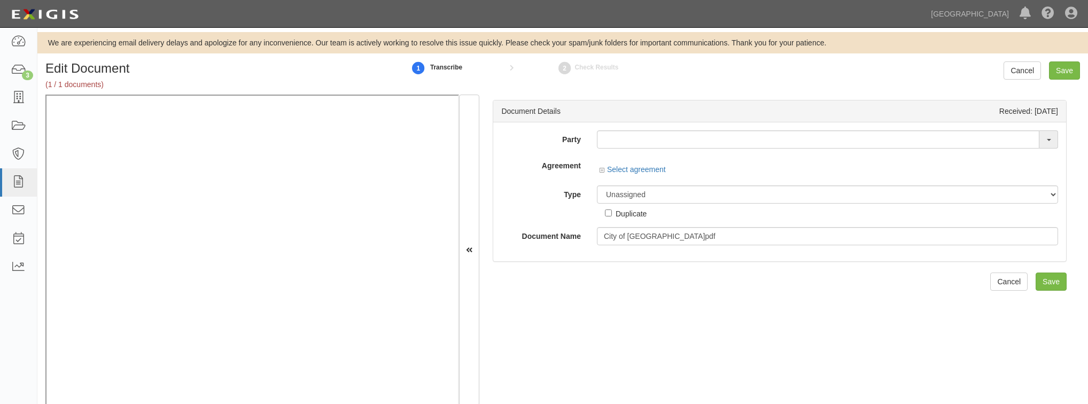
drag, startPoint x: 650, startPoint y: 124, endPoint x: 645, endPoint y: 130, distance: 7.6
click at [650, 124] on div "Party Sharp Business Systems 4LEAF, Inc. Abba Termite & Pest Control Abound Foo…" at bounding box center [779, 191] width 573 height 139
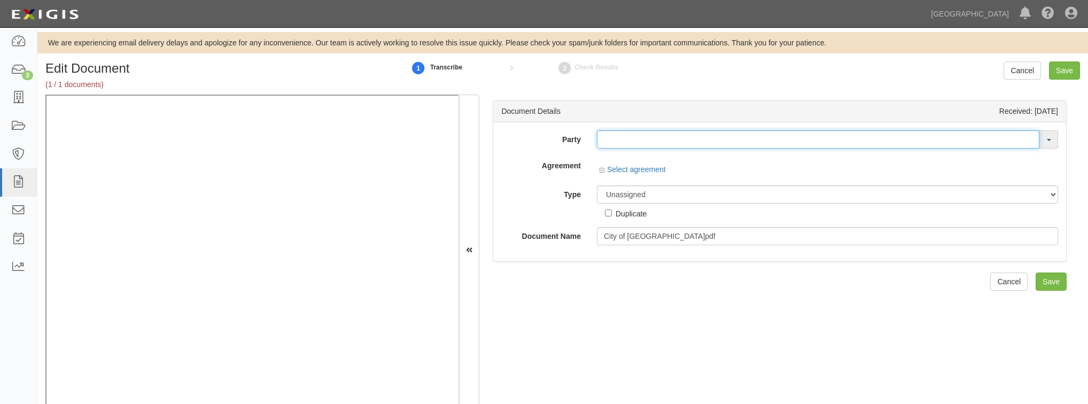
click at [642, 134] on input "text" at bounding box center [818, 139] width 442 height 18
click at [630, 143] on input "text" at bounding box center [818, 139] width 442 height 18
paste input "Sharp Business Systems"
type input "Sharp Business Systems"
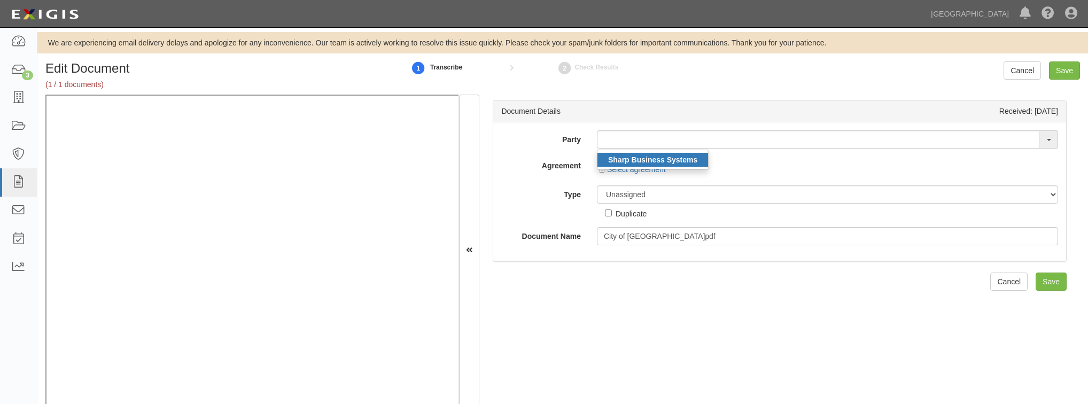
click at [641, 157] on strong "Sharp Business Systems" at bounding box center [652, 159] width 89 height 9
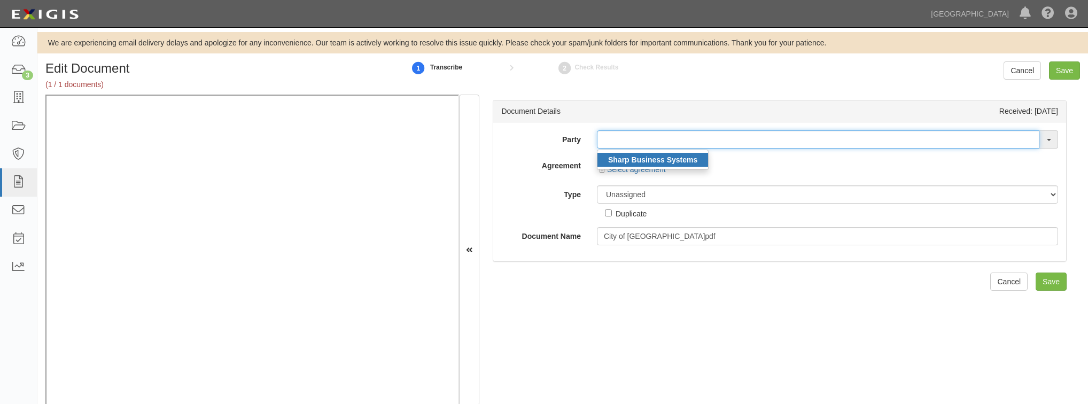
type input "Sharp Business Systems"
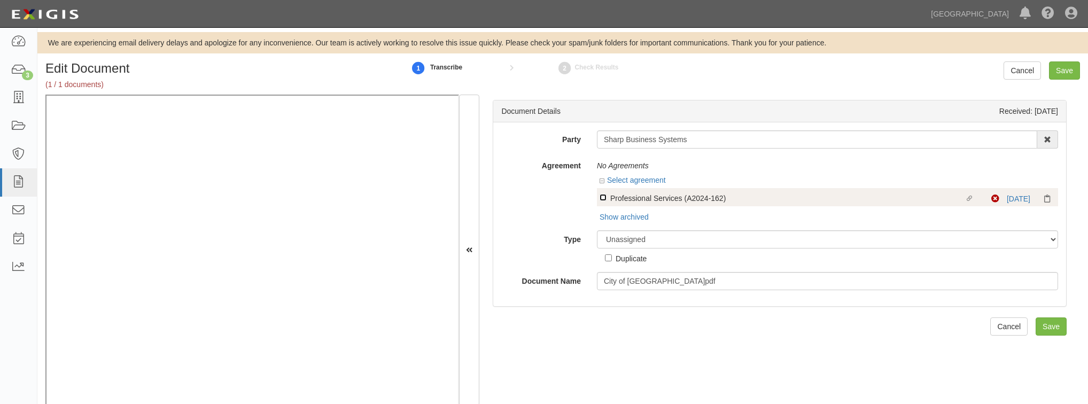
click at [599, 200] on input "Linked agreement Professional Services (A2024-162) Linked agreement" at bounding box center [602, 197] width 7 height 7
checkbox input "true"
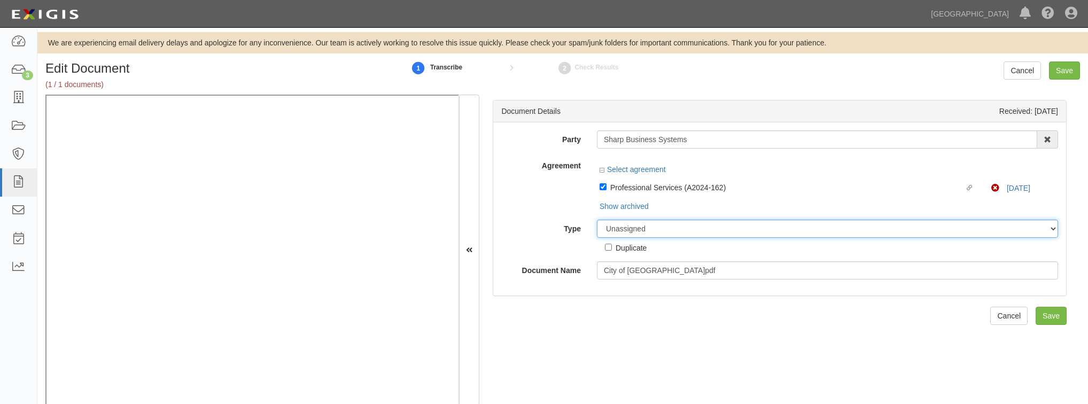
click at [638, 229] on select "Unassigned Binder Cancellation Notice Certificate Contract Endorsement Insuranc…" at bounding box center [827, 229] width 461 height 18
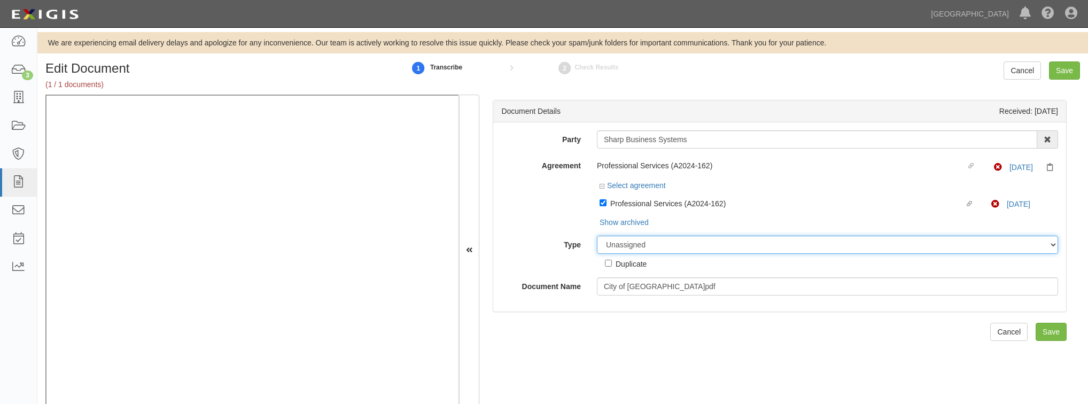
select select "CertificateDetail"
click at [597, 236] on select "Unassigned Binder Cancellation Notice Certificate Contract Endorsement Insuranc…" at bounding box center [827, 245] width 461 height 18
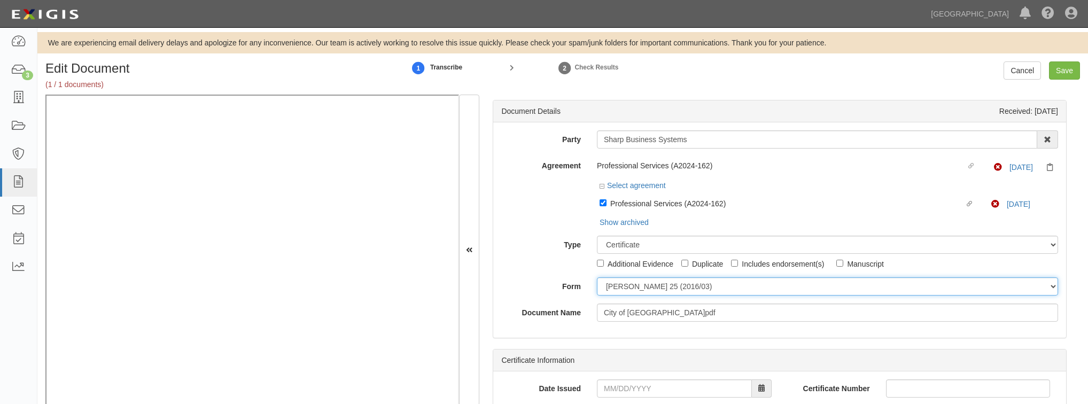
click at [640, 287] on select "ACORD 25 (2016/03) ACORD 101 ACORD 855 NY (2014/05) General" at bounding box center [827, 286] width 461 height 18
select select "GeneralFormDetail"
click at [597, 277] on select "ACORD 25 (2016/03) ACORD 101 ACORD 855 NY (2014/05) General" at bounding box center [827, 286] width 461 height 18
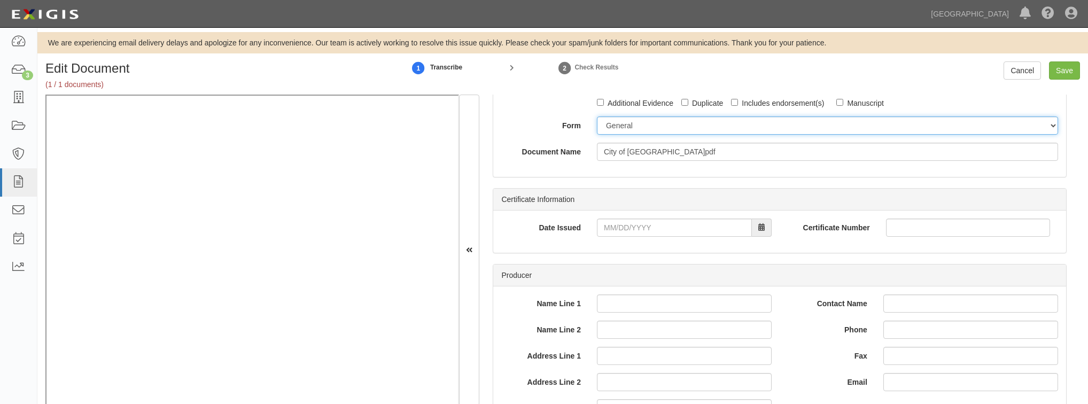
scroll to position [171, 0]
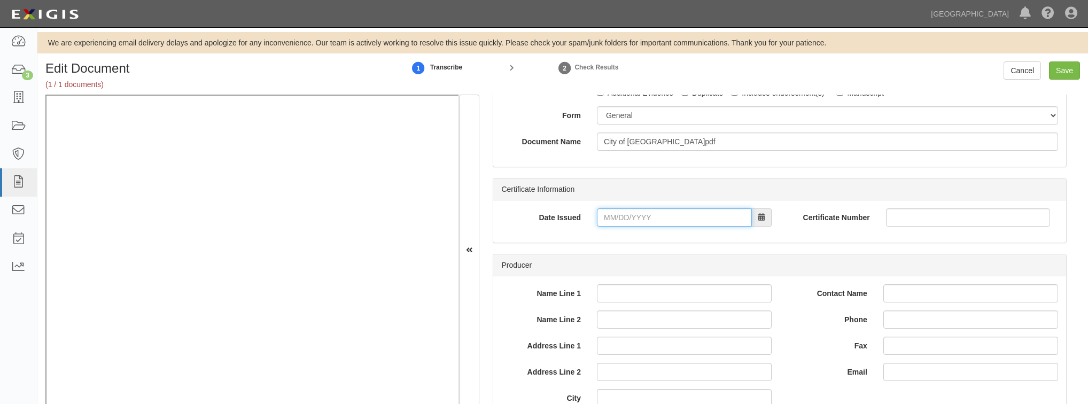
click at [673, 224] on input "Date Issued" at bounding box center [674, 217] width 155 height 18
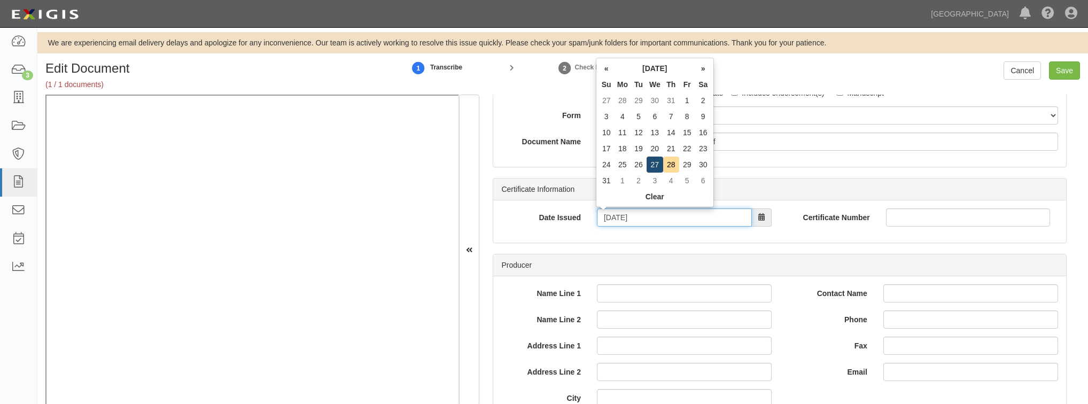
type input "08/27/2025"
click at [657, 162] on td "27" at bounding box center [654, 165] width 17 height 16
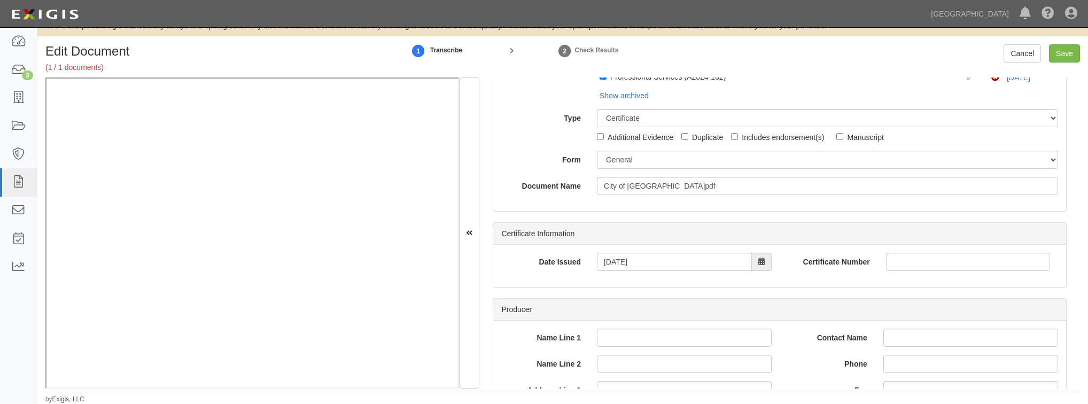
scroll to position [0, 0]
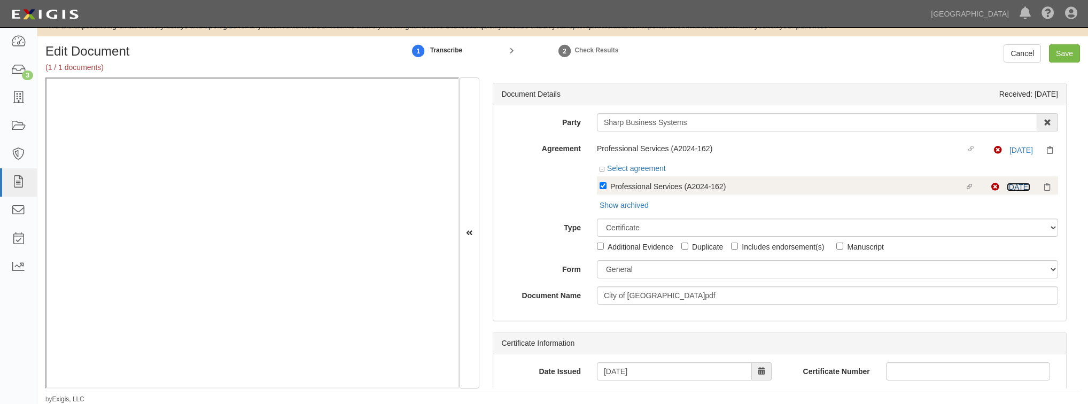
click at [1006, 187] on link "8/25/25" at bounding box center [1018, 187] width 24 height 9
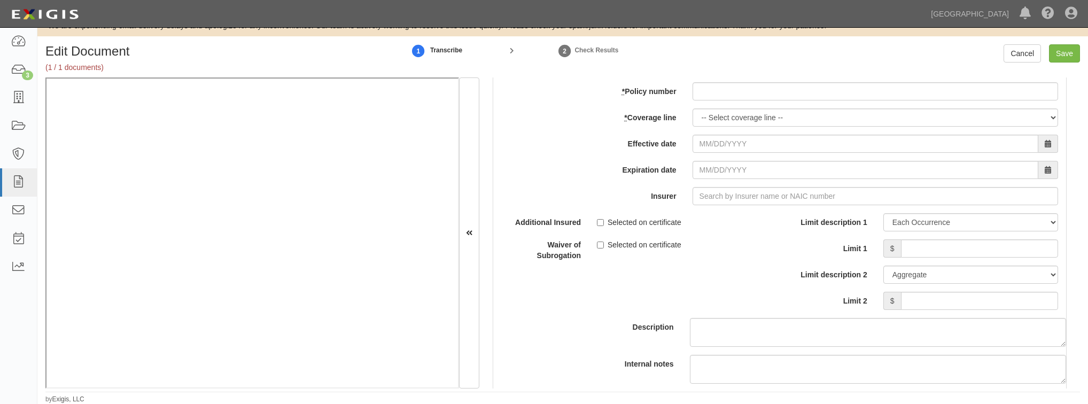
scroll to position [3162, 0]
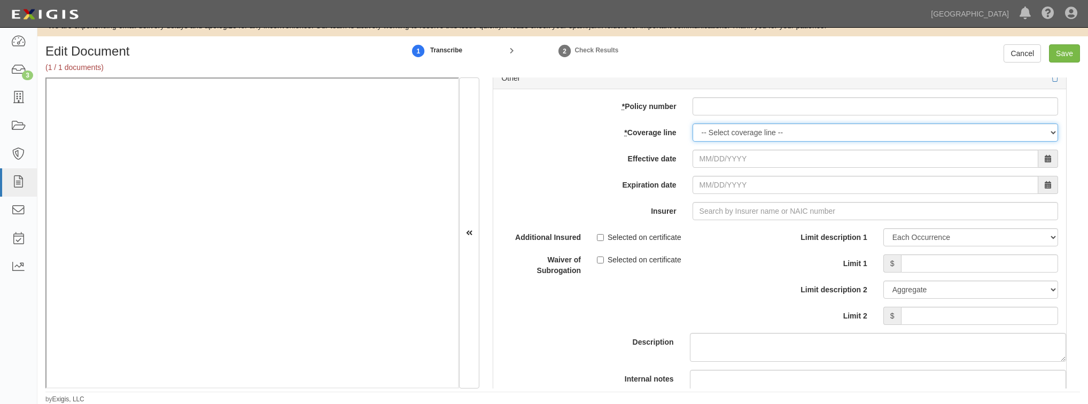
drag, startPoint x: 751, startPoint y: 128, endPoint x: 712, endPoint y: 120, distance: 39.8
click at [751, 128] on select "-- Select coverage line -- Asbestos Abatement Auto Physical Damage Boiler & Mac…" at bounding box center [874, 132] width 365 height 18
click at [739, 130] on select "-- Select coverage line -- Asbestos Abatement Auto Physical Damage Boiler & Mac…" at bounding box center [874, 132] width 365 height 18
select select "17"
click at [692, 142] on select "-- Select coverage line -- Asbestos Abatement Auto Physical Damage Boiler & Mac…" at bounding box center [874, 132] width 365 height 18
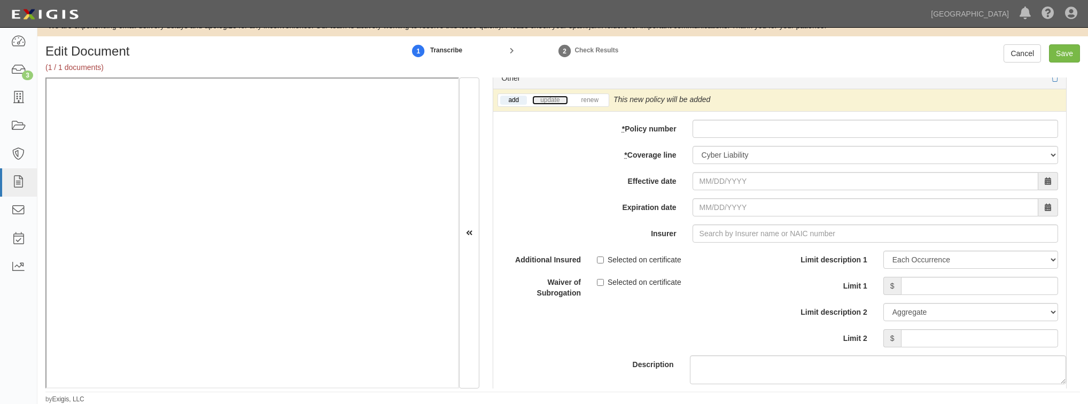
drag, startPoint x: 554, startPoint y: 97, endPoint x: 571, endPoint y: 100, distance: 17.4
click at [554, 97] on link "update" at bounding box center [549, 100] width 35 height 9
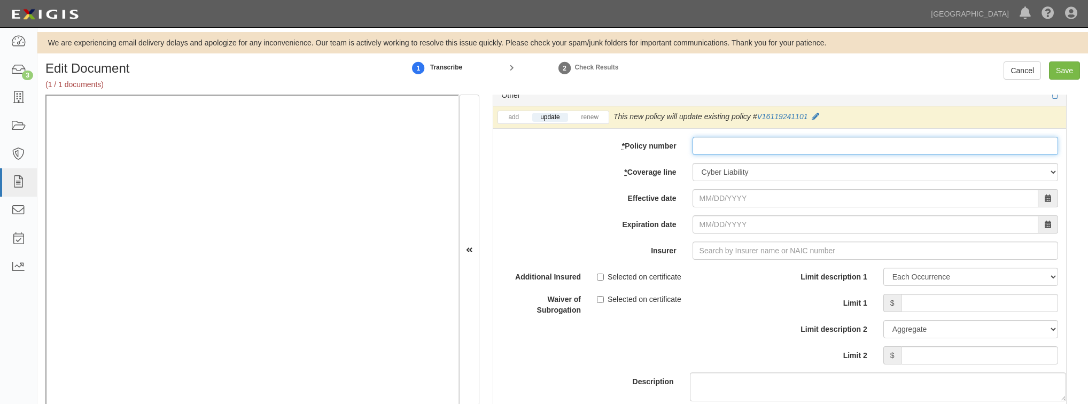
click at [709, 138] on input "* Policy number" at bounding box center [874, 146] width 365 height 18
click at [799, 142] on input "* Policy number" at bounding box center [874, 146] width 365 height 18
paste input "V16119241101�"
type input "V16119241101"
click at [733, 194] on input "Effective date" at bounding box center [865, 198] width 346 height 18
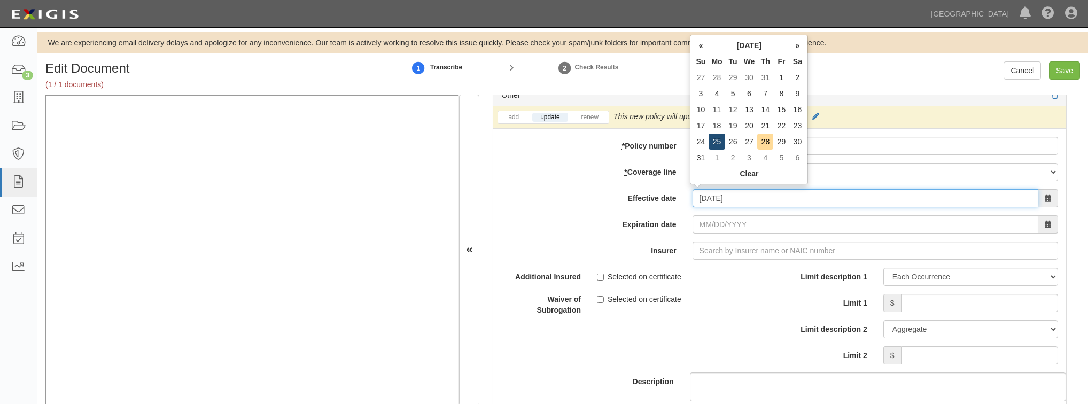
type input "08/25/2025"
type input "08/25/2026"
click at [713, 143] on td "25" at bounding box center [716, 142] width 16 height 16
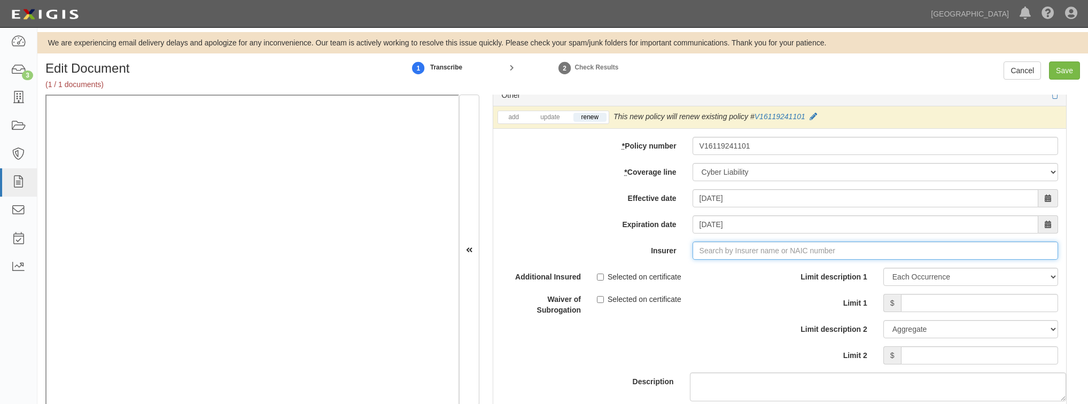
click at [720, 246] on input "Insurer" at bounding box center [874, 250] width 365 height 18
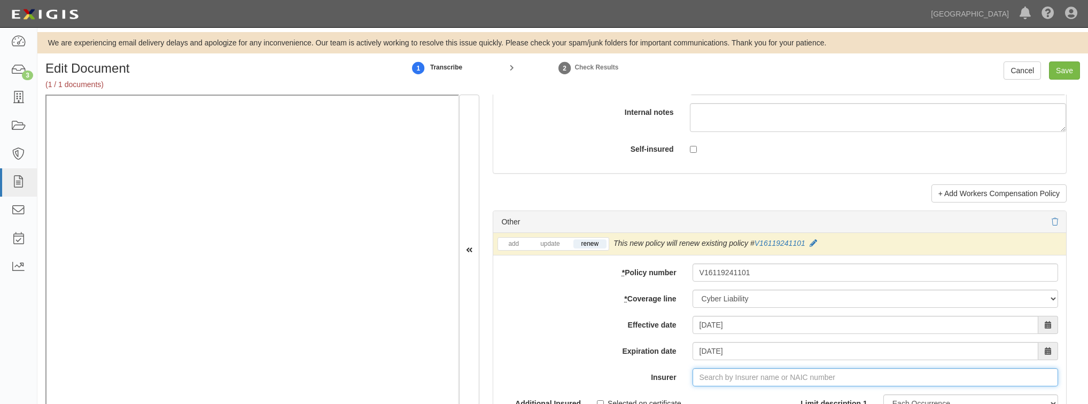
scroll to position [3034, 0]
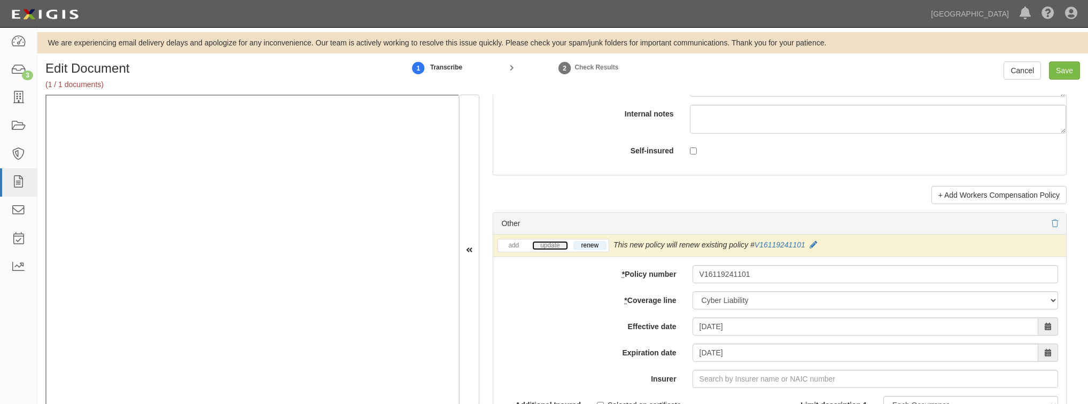
click at [539, 241] on link "update" at bounding box center [549, 245] width 35 height 9
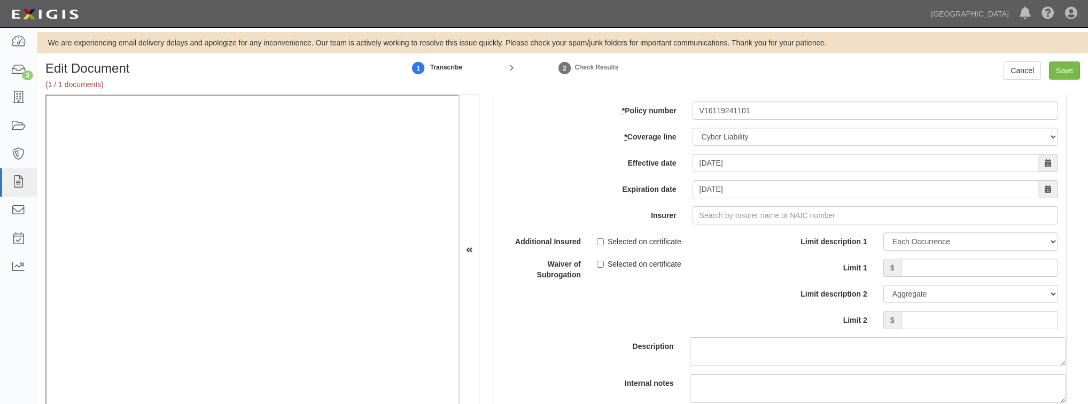
scroll to position [3205, 0]
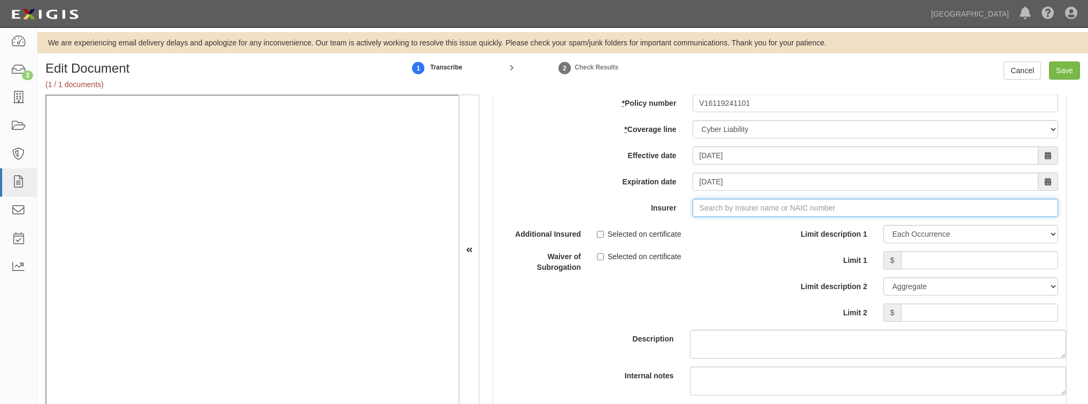
click at [732, 211] on input "Insurer" at bounding box center [874, 208] width 365 height 18
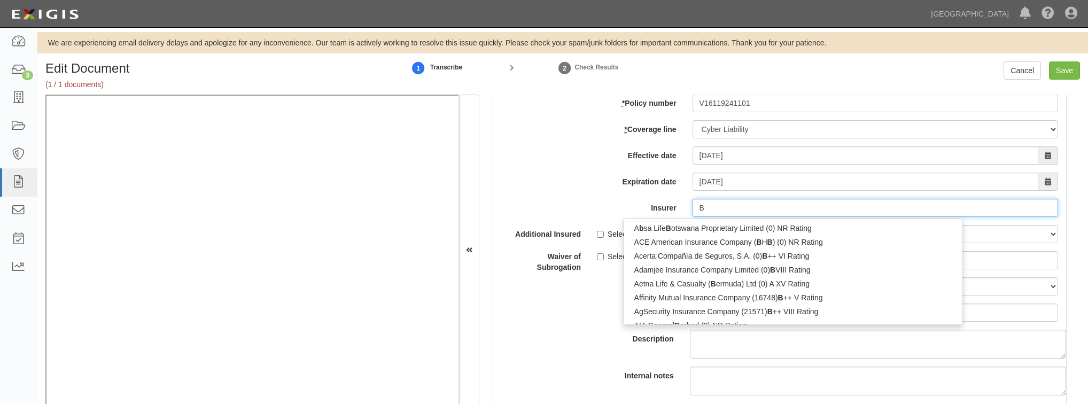
type input "Be"
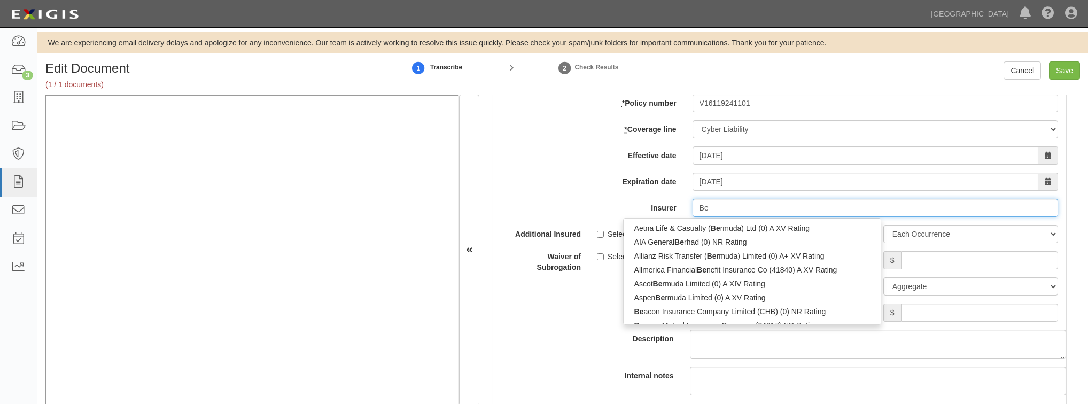
type input "Beacon Insurance Company Limited (CHB) (0) NR Rating"
type input "Bea"
type input "Beazley America Insurance Company, Inc. (16510) A XV Rating"
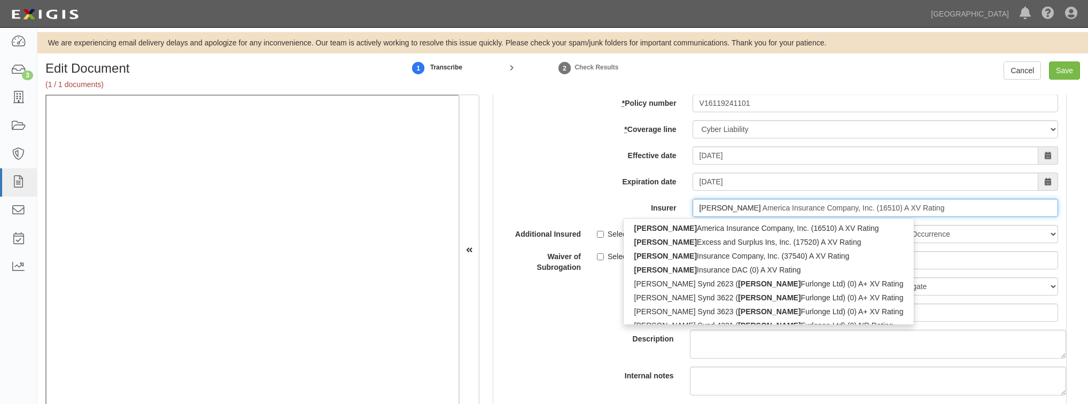
type input "Beazley"
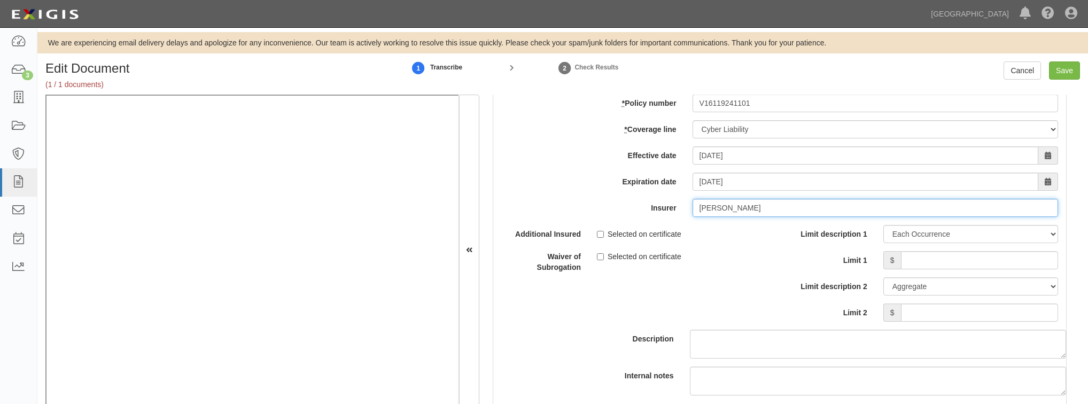
type input "Beazley G"
type input "Beazley America Insurance Company, Inc. (16510) A XV Rating"
type input "Beazley"
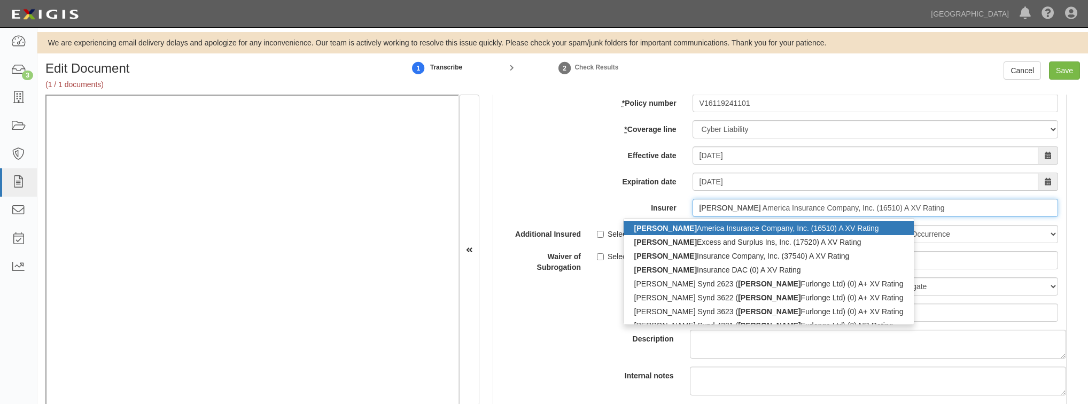
click at [736, 226] on div "Beazley America Insurance Company, Inc. (16510) A XV Rating" at bounding box center [768, 228] width 291 height 14
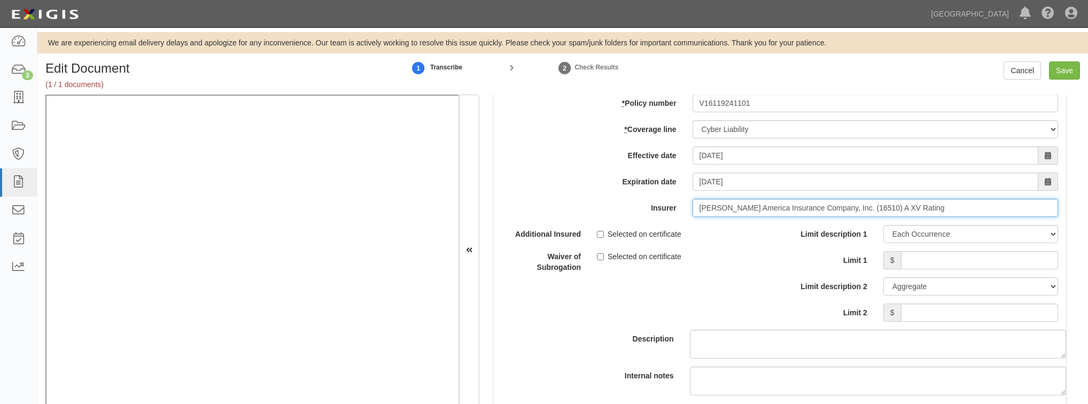
scroll to position [3248, 0]
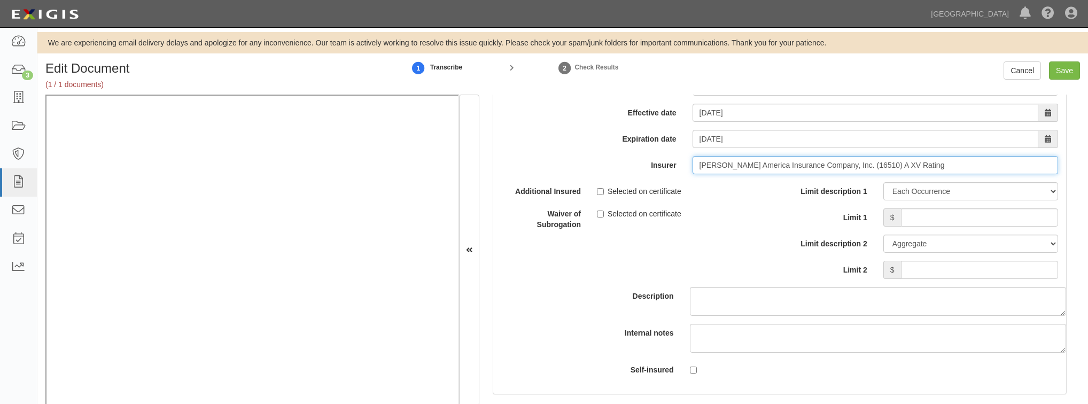
type input "Beazley America Insurance Company, Inc. (16510) A XV Rating"
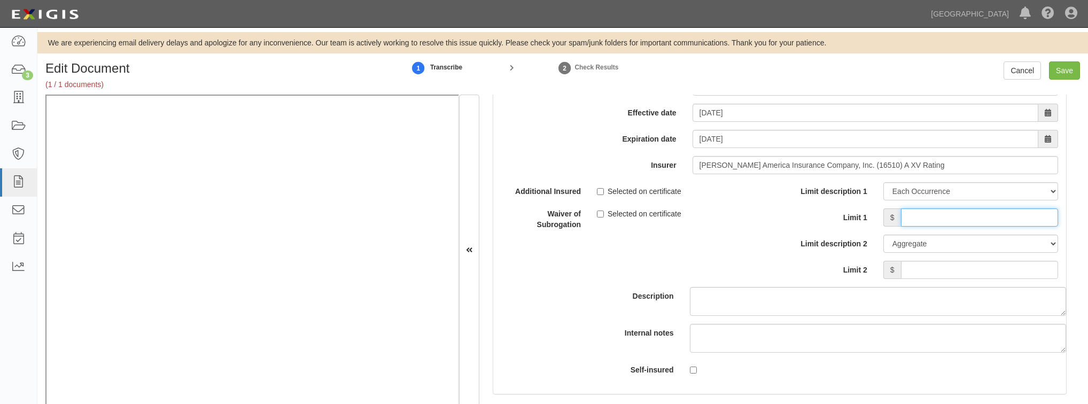
click at [911, 218] on input "Limit 1" at bounding box center [979, 217] width 157 height 18
type input "5,000,000"
click at [959, 268] on input "Limit 2" at bounding box center [979, 270] width 157 height 18
type input "5,000,000"
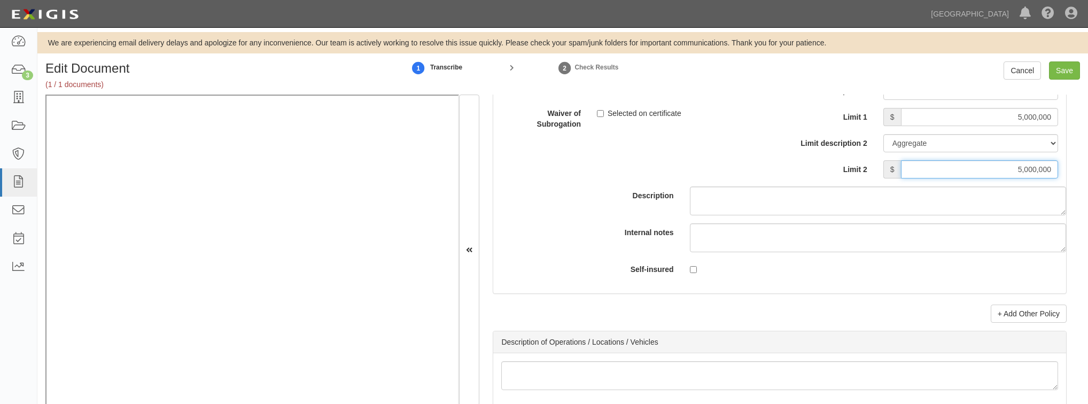
scroll to position [3461, 0]
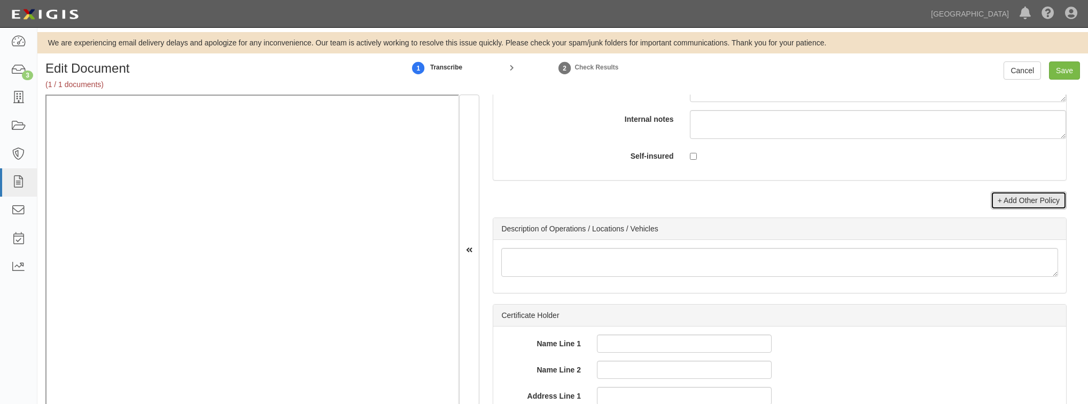
click at [993, 196] on link "+ Add Other Policy" at bounding box center [1028, 200] width 76 height 18
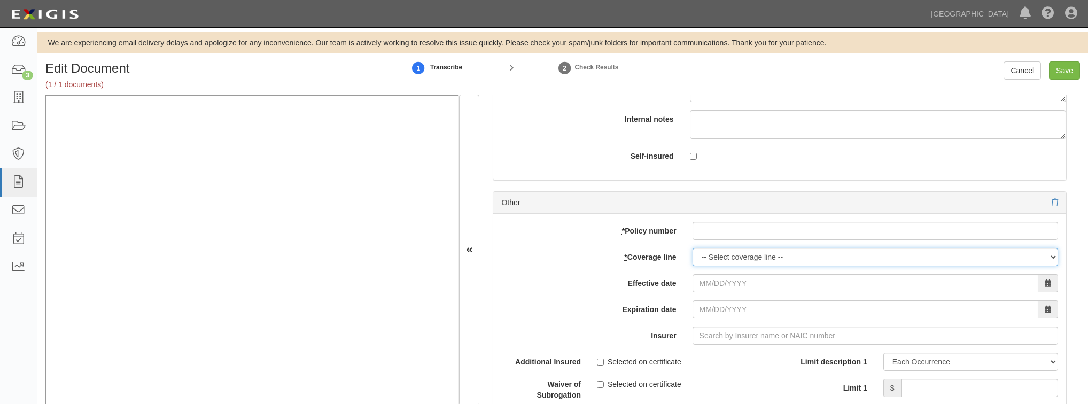
click at [716, 253] on select "-- Select coverage line -- Asbestos Abatement Auto Physical Damage Boiler & Mac…" at bounding box center [874, 257] width 365 height 18
select select "26"
click at [692, 266] on select "-- Select coverage line -- Asbestos Abatement Auto Physical Damage Boiler & Mac…" at bounding box center [874, 257] width 365 height 18
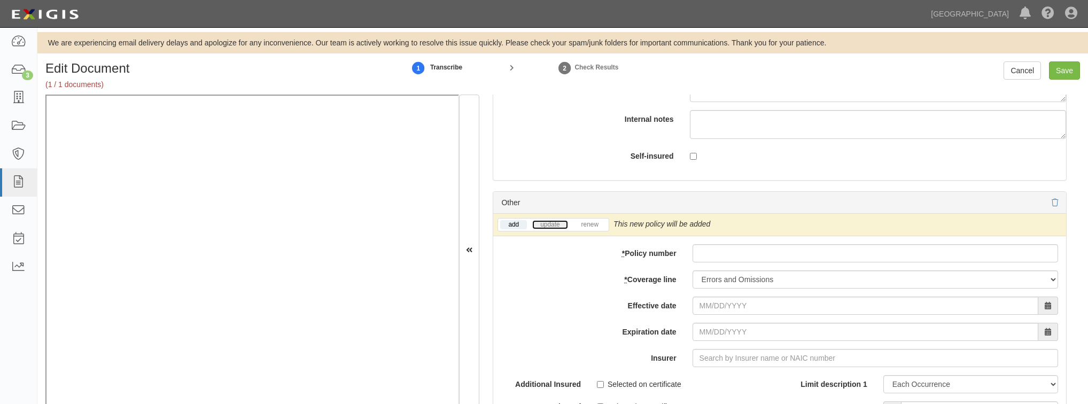
click at [541, 220] on link "update" at bounding box center [549, 224] width 35 height 9
click at [767, 259] on div "add update renew This new policy will be added This new policy will update exis…" at bounding box center [779, 400] width 573 height 373
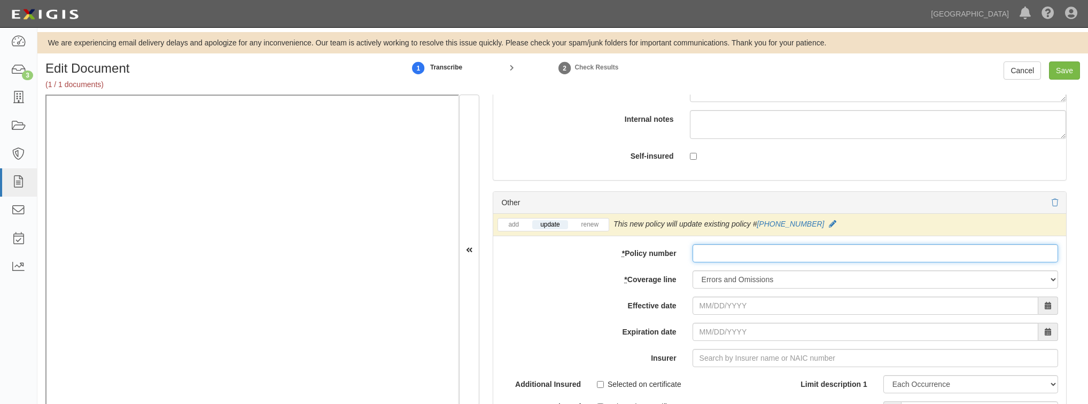
click at [746, 250] on input "* Policy number" at bounding box center [874, 253] width 365 height 18
paste input "07-766-64-09"
type input "07-766-64-09"
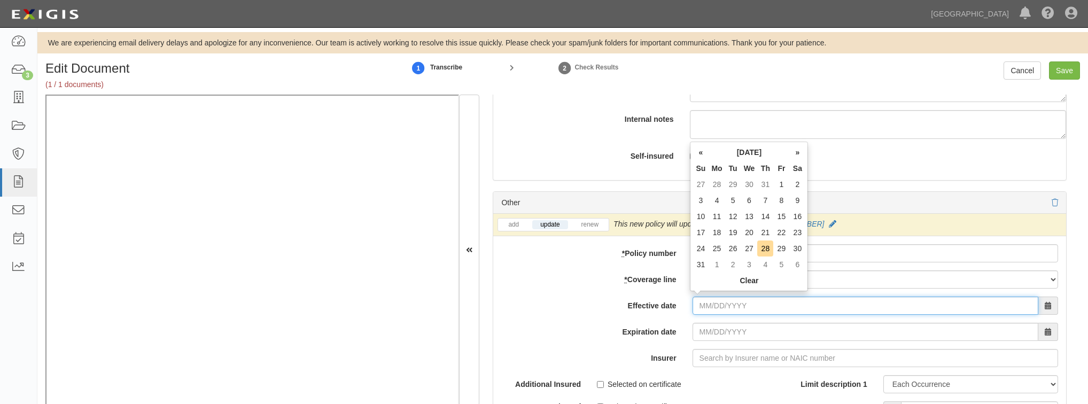
click at [722, 299] on input "Effective date" at bounding box center [865, 305] width 346 height 18
type input "08/25/2025"
type input "08/25/2026"
click at [717, 253] on td "25" at bounding box center [716, 248] width 16 height 16
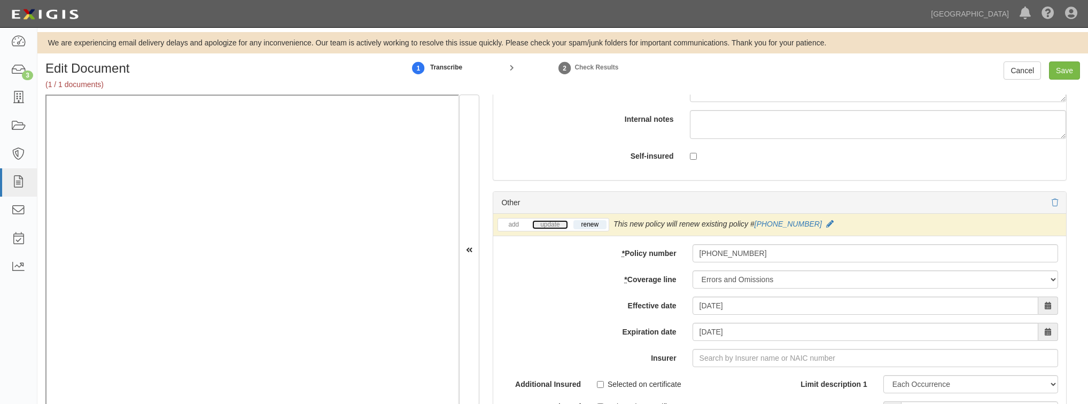
click at [545, 220] on link "update" at bounding box center [549, 224] width 35 height 9
click at [725, 353] on input "Insurer" at bounding box center [874, 358] width 365 height 18
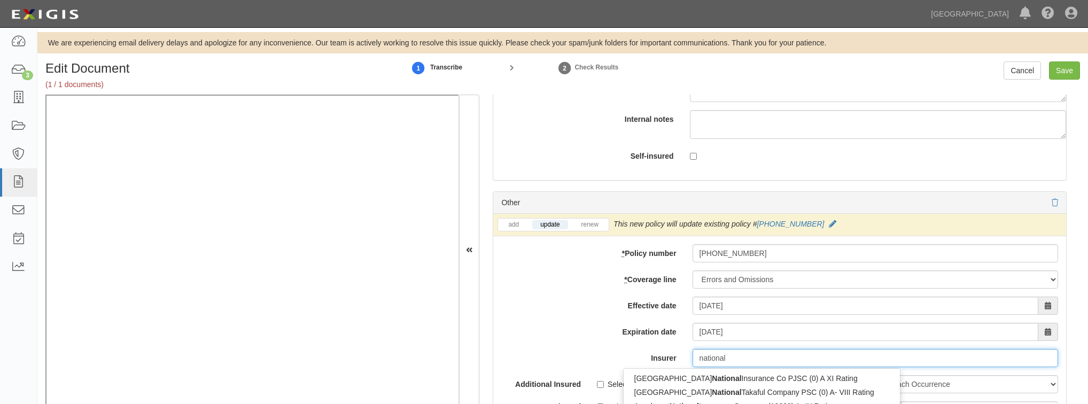
type input "national"
type input "national Union Fire Ins Co Pittsburgh PA (19445) A XV Rating"
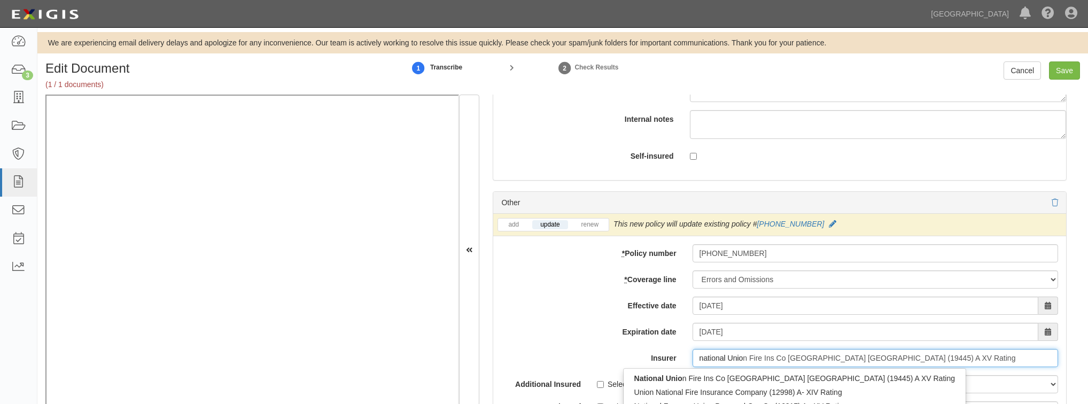
type input "national Union"
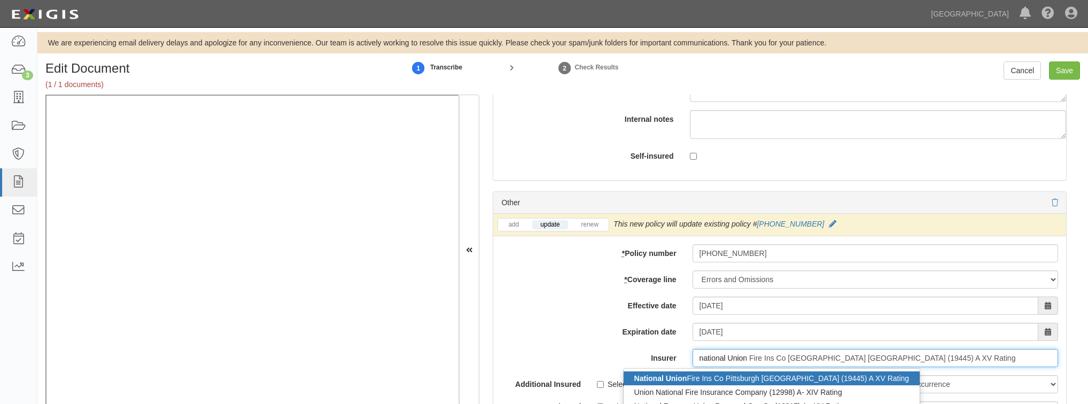
click at [696, 374] on div "National Union Fire Ins Co Pittsburgh PA (19445) A XV Rating" at bounding box center [771, 378] width 296 height 14
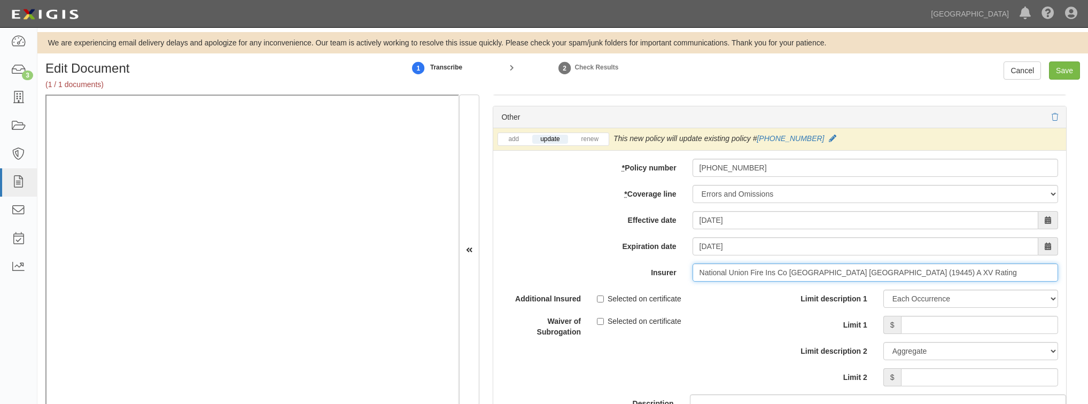
scroll to position [3547, 0]
type input "National Union Fire Ins Co Pittsburgh PA (19445) A XV Rating"
click at [927, 322] on input "Limit 1" at bounding box center [979, 325] width 157 height 18
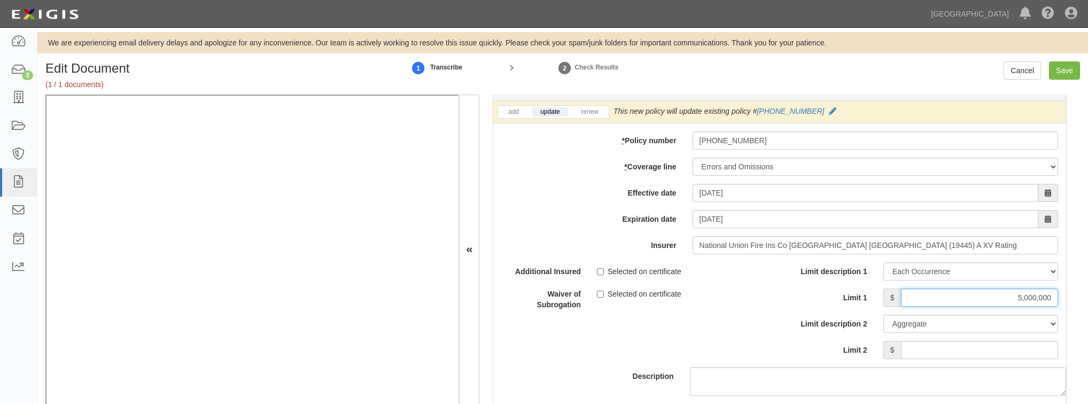
scroll to position [3590, 0]
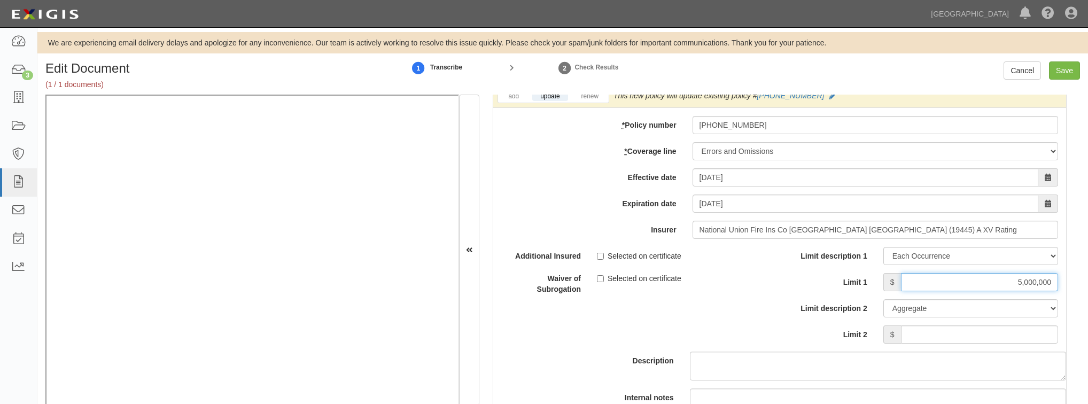
type input "5,000,000"
click at [911, 327] on input "Limit 2" at bounding box center [979, 334] width 157 height 18
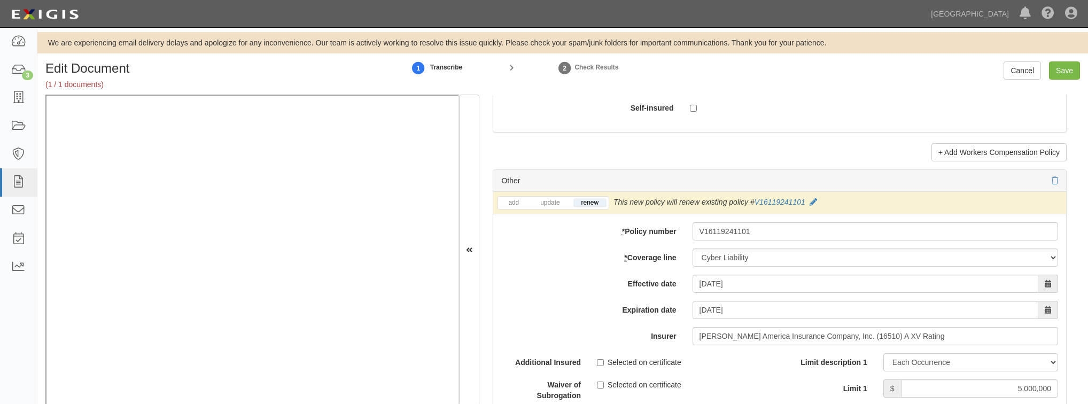
scroll to position [3034, 0]
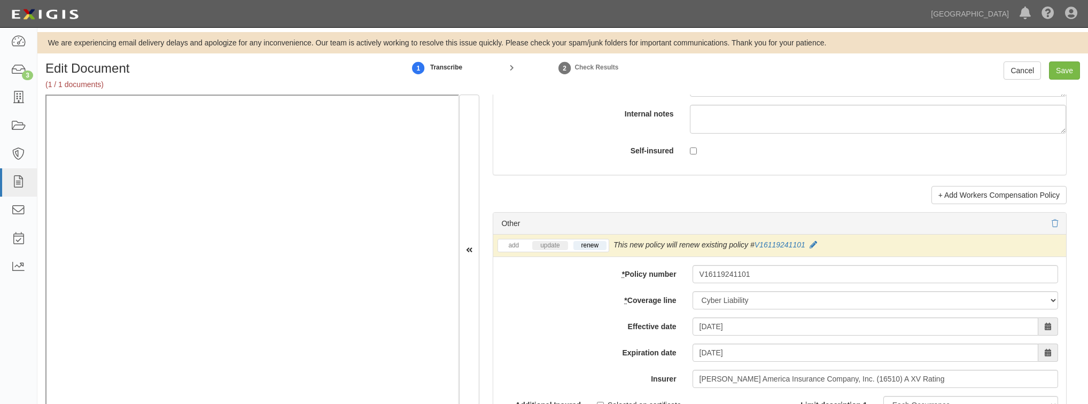
type input "5,000,000"
click at [551, 241] on link "update" at bounding box center [549, 245] width 35 height 9
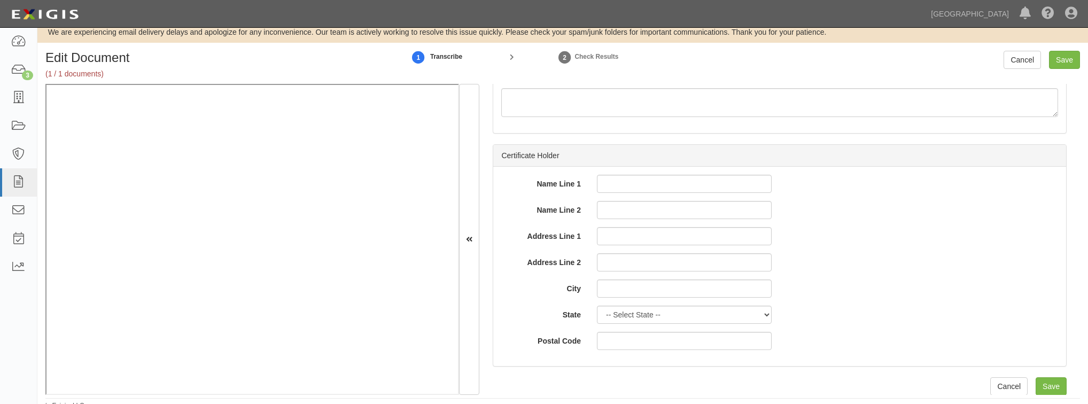
scroll to position [17, 0]
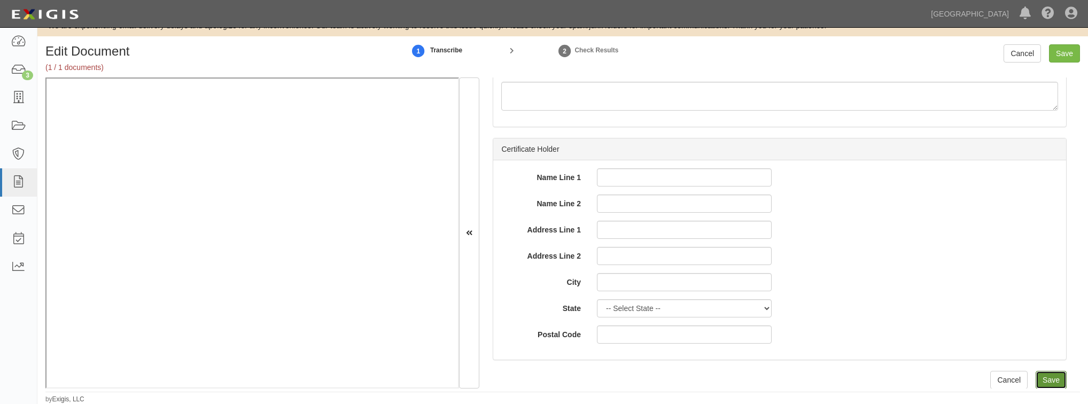
click at [1048, 378] on input "Save" at bounding box center [1050, 380] width 31 height 18
type input "5000000"
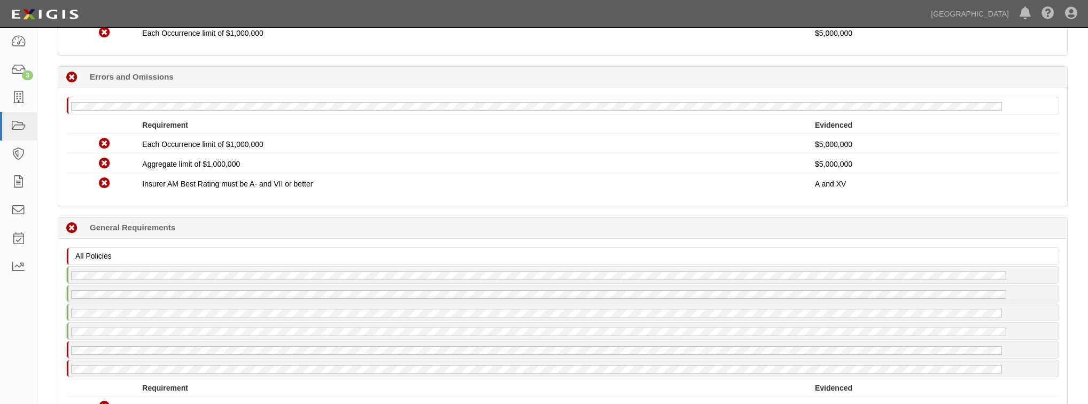
scroll to position [897, 0]
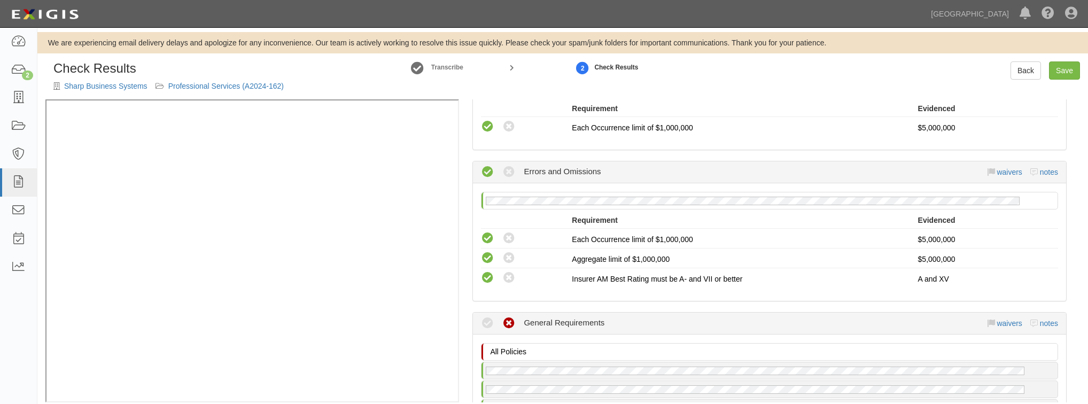
scroll to position [983, 0]
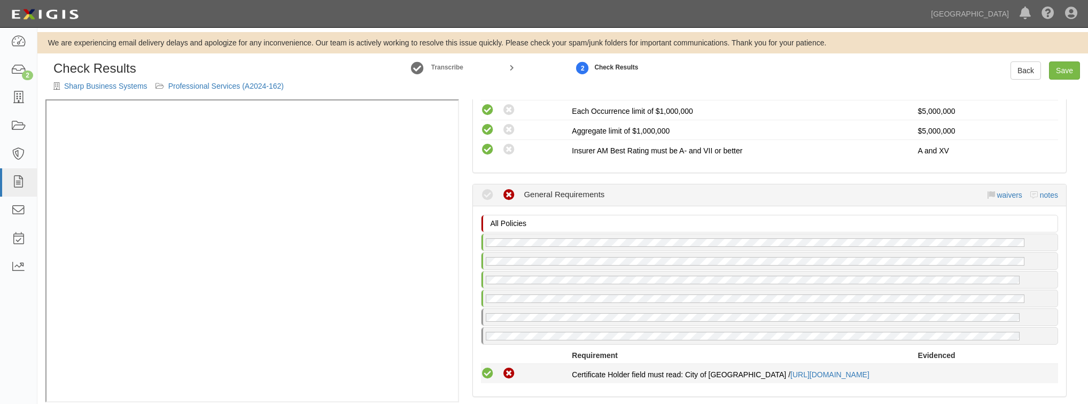
click at [483, 367] on icon at bounding box center [487, 373] width 13 height 13
radio input "true"
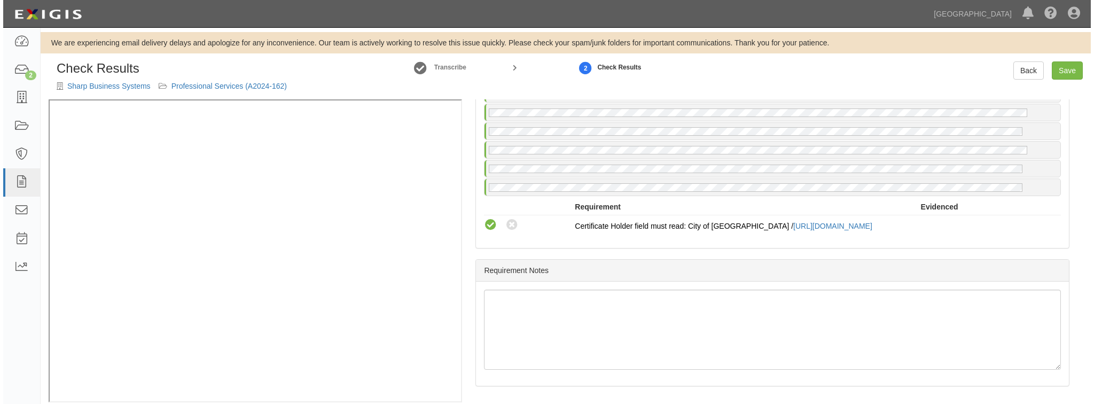
scroll to position [1132, 0]
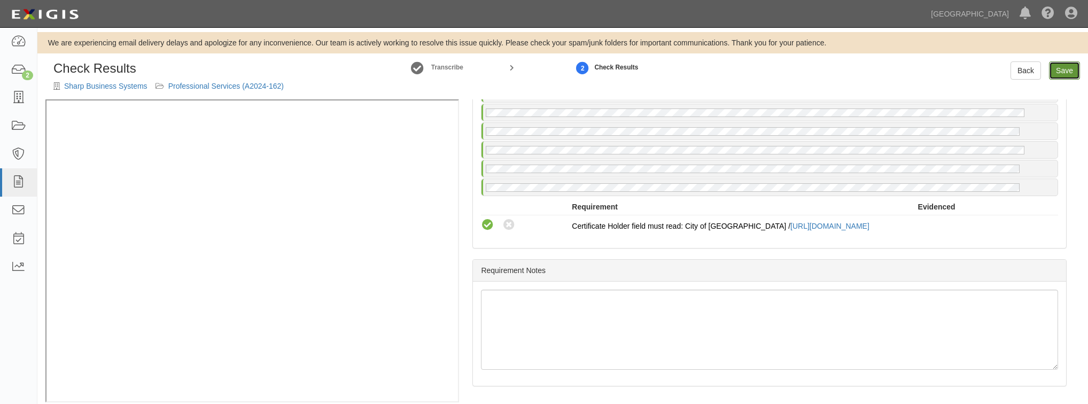
click at [1062, 74] on link "Save" at bounding box center [1064, 70] width 31 height 18
radio input "true"
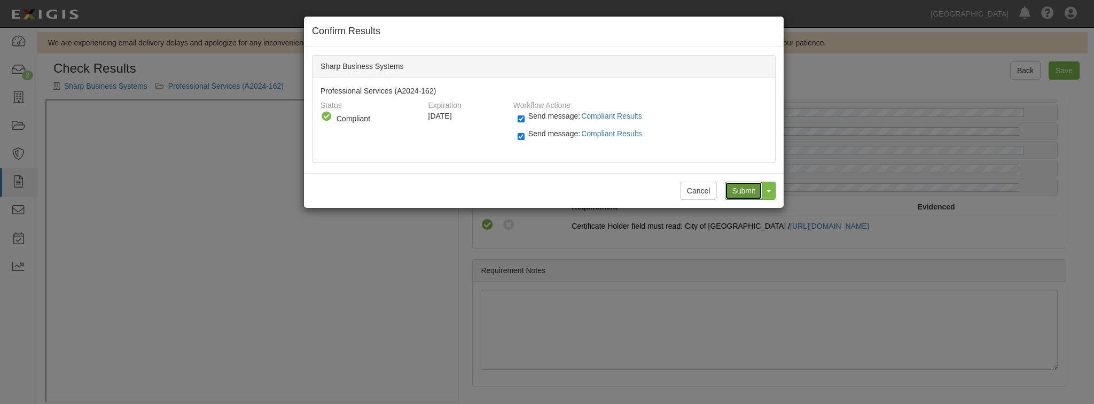
click at [745, 186] on input "Submit" at bounding box center [743, 191] width 37 height 18
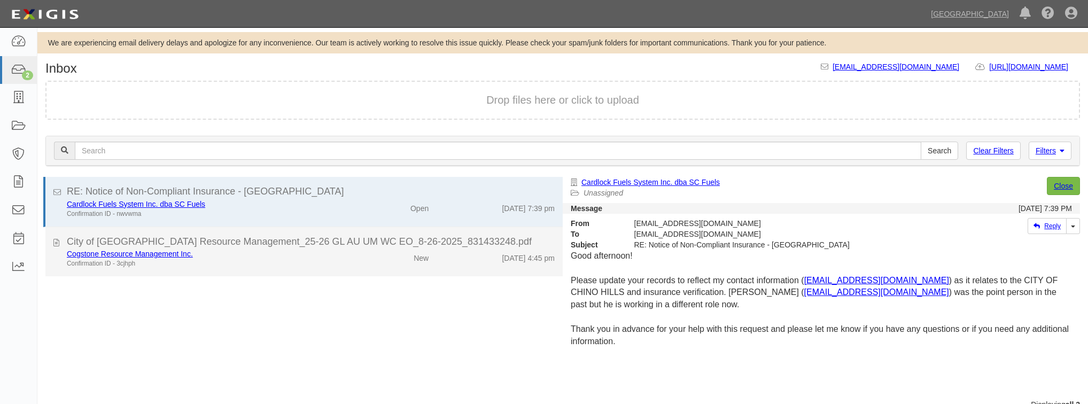
click at [228, 255] on div "Cogstone Resource Management Inc." at bounding box center [206, 253] width 278 height 11
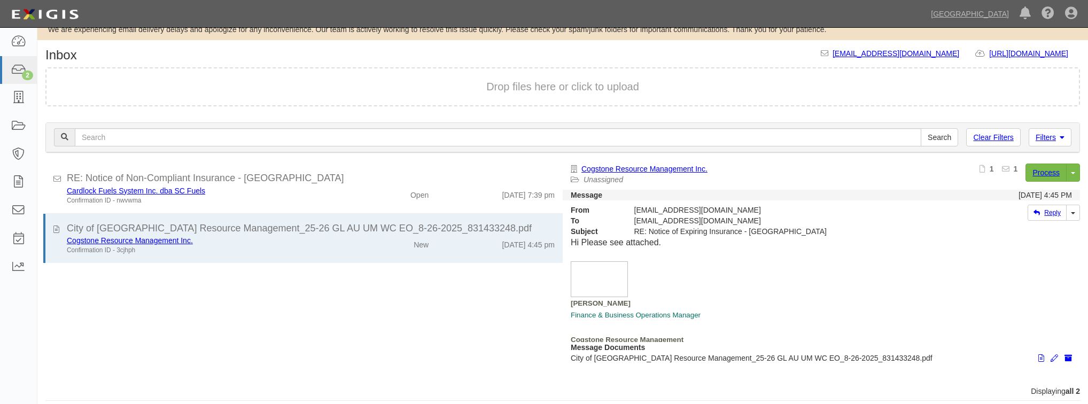
scroll to position [21, 0]
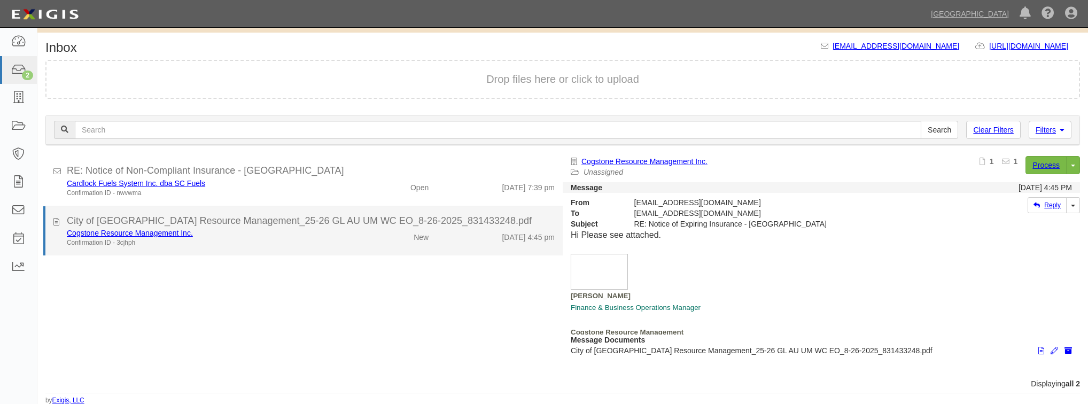
click at [251, 248] on li "City of [GEOGRAPHIC_DATA] Resource Management_25-26 GL AU UM WC EO_8-26-2025_83…" at bounding box center [302, 231] width 519 height 50
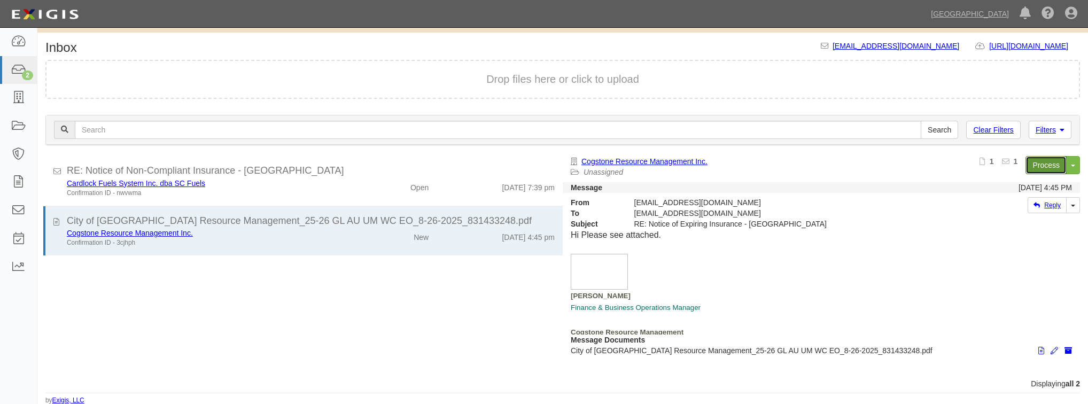
click at [1047, 161] on link "Process" at bounding box center [1045, 165] width 41 height 18
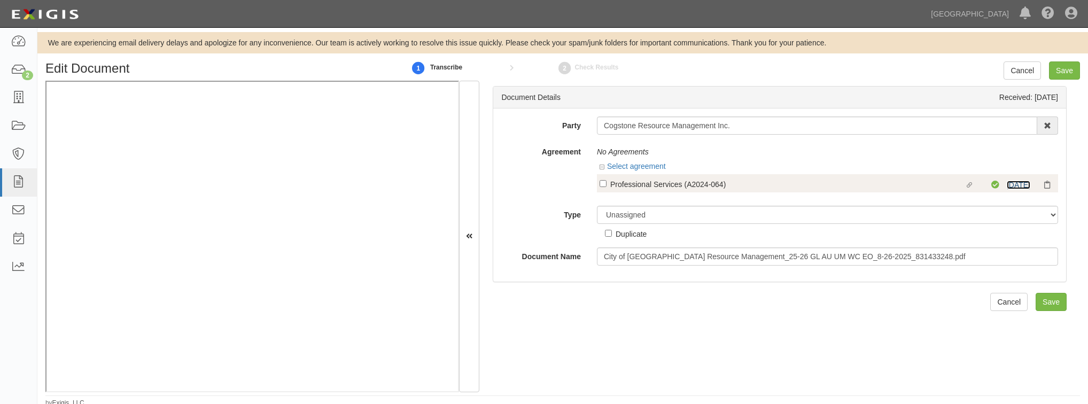
click at [1015, 186] on link "[DATE]" at bounding box center [1018, 185] width 24 height 9
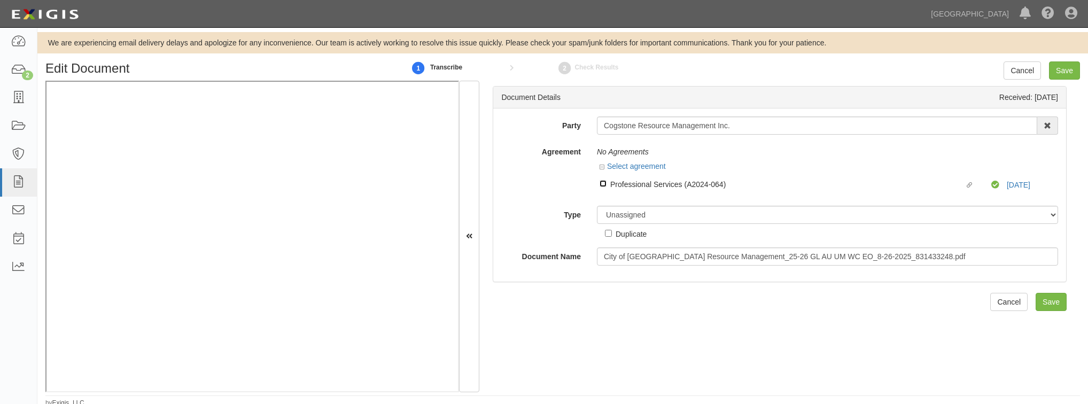
drag, startPoint x: 600, startPoint y: 184, endPoint x: 581, endPoint y: 206, distance: 29.9
click at [600, 184] on input "Linked agreement Professional Services (A2024-064) Linked agreement" at bounding box center [602, 183] width 7 height 7
checkbox input "true"
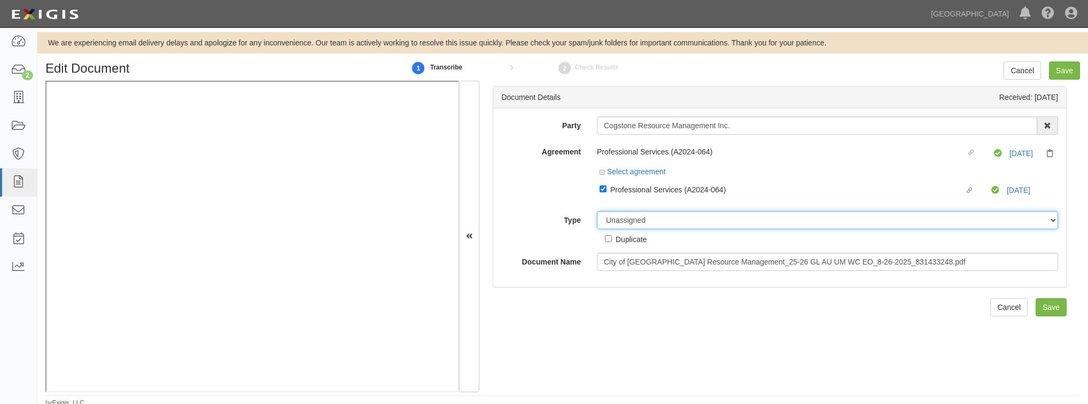
drag, startPoint x: 664, startPoint y: 224, endPoint x: 658, endPoint y: 229, distance: 7.6
click at [664, 224] on select "Unassigned Binder Cancellation Notice Certificate Contract Endorsement Insuranc…" at bounding box center [827, 220] width 461 height 18
select select "CertificateDetail"
click at [597, 212] on select "Unassigned Binder Cancellation Notice Certificate Contract Endorsement Insuranc…" at bounding box center [827, 220] width 461 height 18
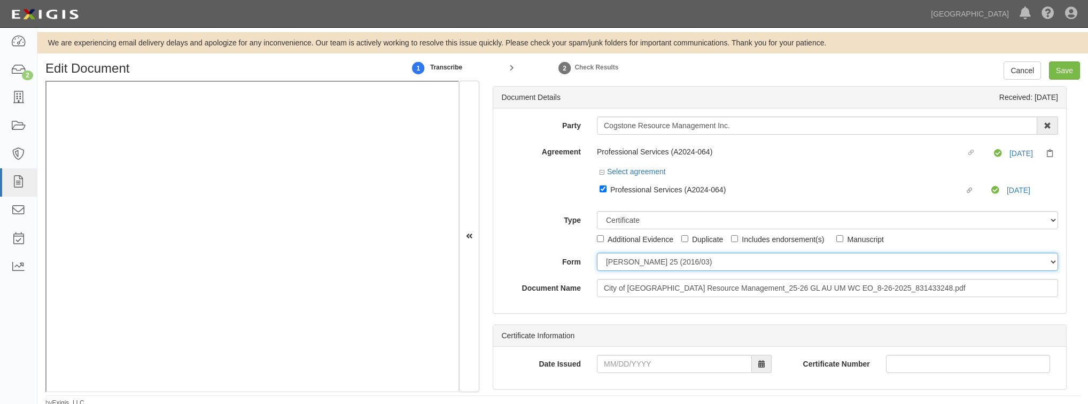
drag, startPoint x: 610, startPoint y: 264, endPoint x: 609, endPoint y: 269, distance: 5.4
click at [610, 264] on select "ACORD 25 (2016/03) ACORD 101 ACORD 855 NY (2014/05) General" at bounding box center [827, 262] width 461 height 18
select select "GeneralFormDetail"
click at [597, 253] on select "ACORD 25 (2016/03) ACORD 101 ACORD 855 NY (2014/05) General" at bounding box center [827, 262] width 461 height 18
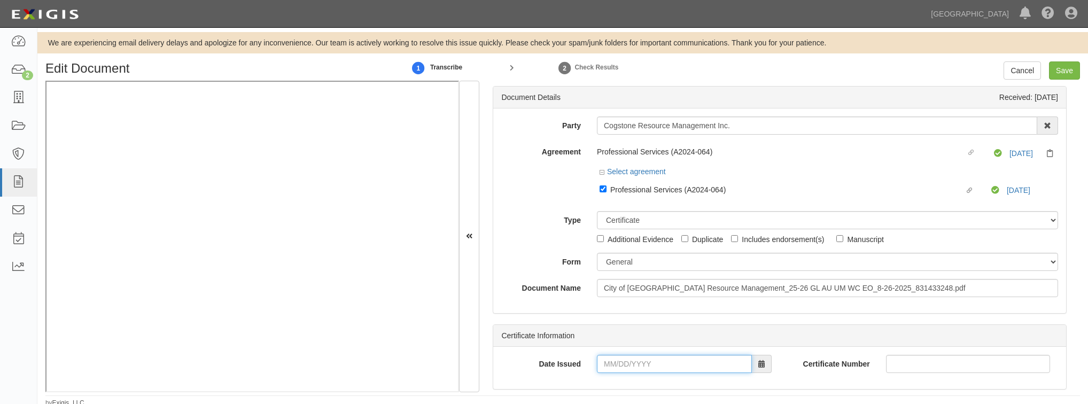
click at [606, 365] on input "Date Issued" at bounding box center [674, 364] width 155 height 18
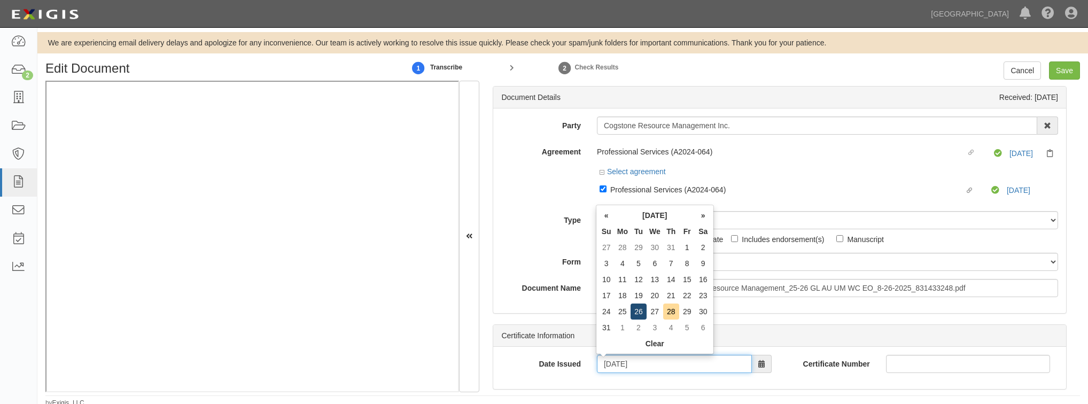
type input "08/26/2025"
click at [641, 310] on td "26" at bounding box center [638, 311] width 16 height 16
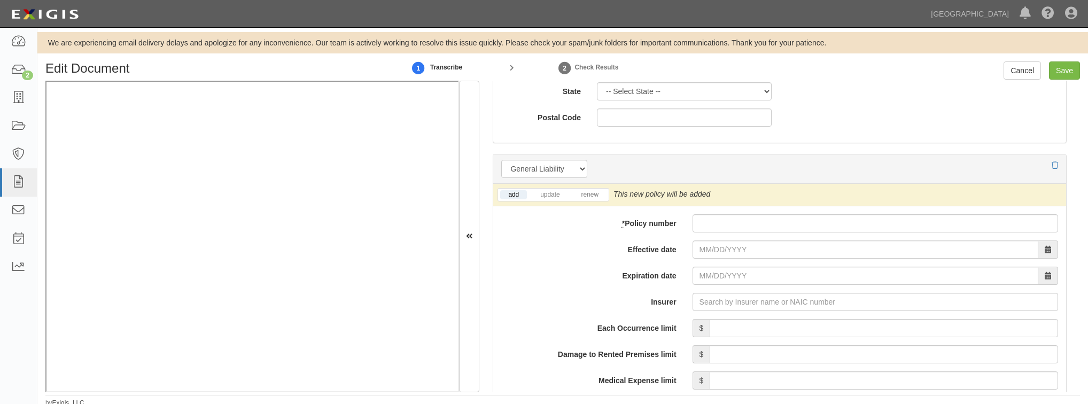
scroll to position [726, 0]
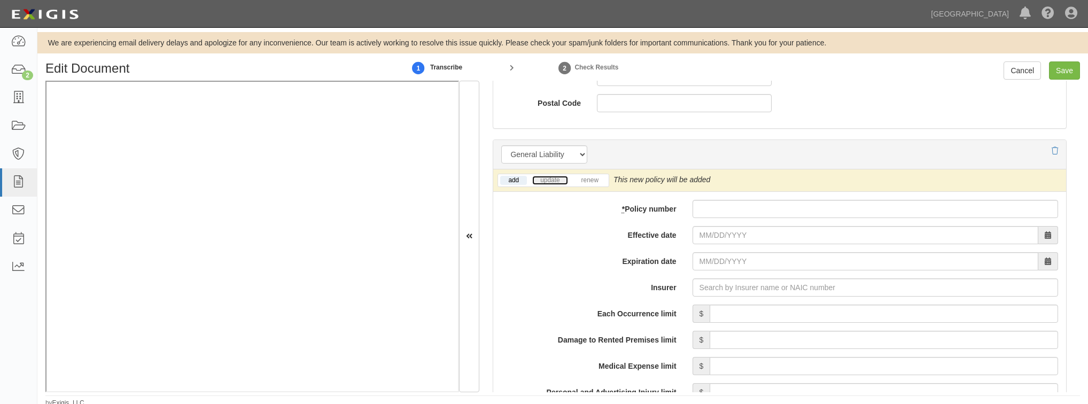
click at [550, 181] on link "update" at bounding box center [549, 180] width 35 height 9
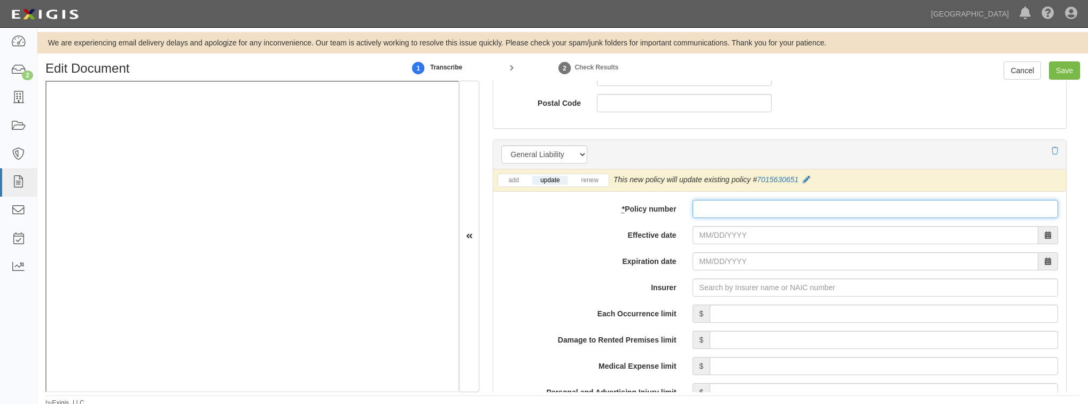
click at [722, 209] on input "* Policy number" at bounding box center [874, 209] width 365 height 18
paste input "spiritula warfare is real, but its not what most people think. Fighting against…"
type input "spiritula warfare is real, but its not what most people think. Fighting against…"
drag, startPoint x: 1045, startPoint y: 209, endPoint x: 442, endPoint y: 194, distance: 603.3
click at [355, 84] on div "Document Details Received: 08/27/2025 Party Cogstone Resource Management Inc. 4…" at bounding box center [562, 236] width 1034 height 311
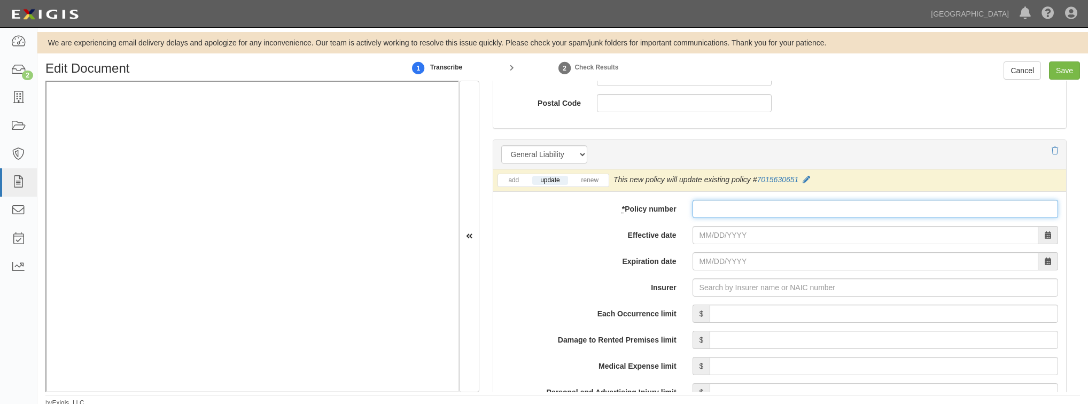
click at [703, 208] on input "* Policy number" at bounding box center [874, 209] width 365 height 18
paste input "7015630651"
type input "7015630651"
click at [705, 239] on input "Effective date" at bounding box center [865, 235] width 346 height 18
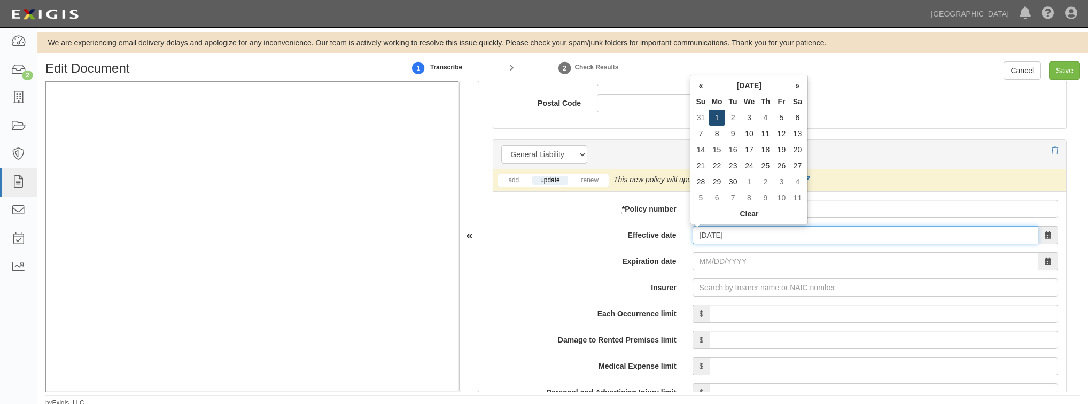
type input "09/01/2025"
type input "09/01/2026"
click at [716, 119] on td "1" at bounding box center [716, 118] width 16 height 16
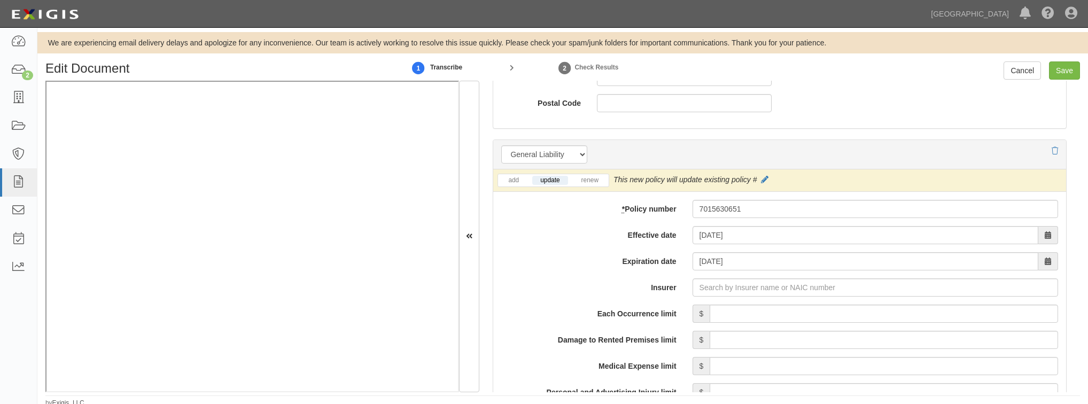
click at [716, 294] on input "Insurer" at bounding box center [874, 287] width 365 height 18
type input "21st Century Advantage Insurance Company (25232) NR Rating"
type input "2"
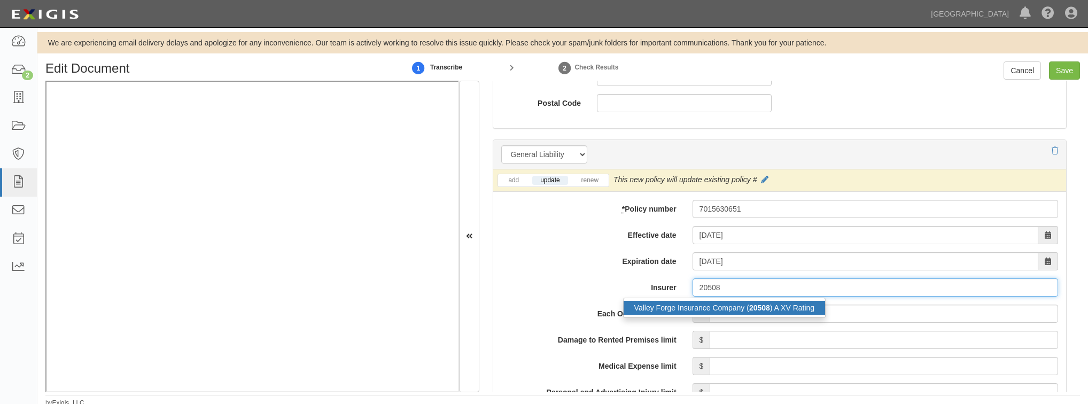
click at [707, 313] on div "Valley Forge Insurance Company ( 20508 ) A XV Rating" at bounding box center [724, 308] width 202 height 14
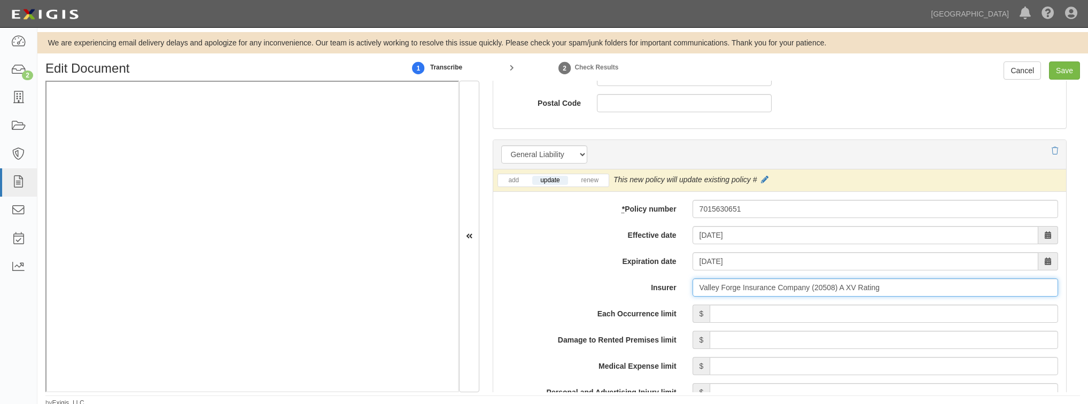
type input "Valley Forge Insurance Company (20508) A XV Rating"
click at [720, 320] on input "Each Occurrence limit" at bounding box center [883, 313] width 348 height 18
type input "1,000,000"
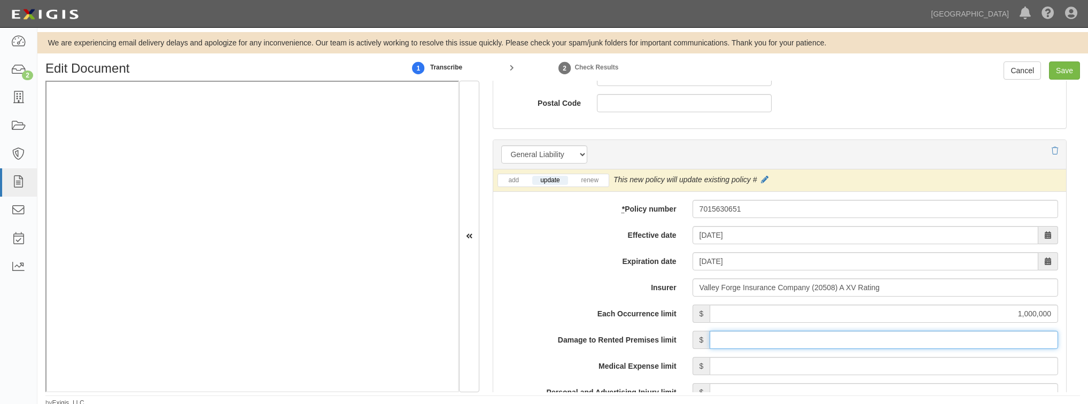
click at [720, 338] on input "Damage to Rented Premises limit" at bounding box center [883, 340] width 348 height 18
type input "1,000,000"
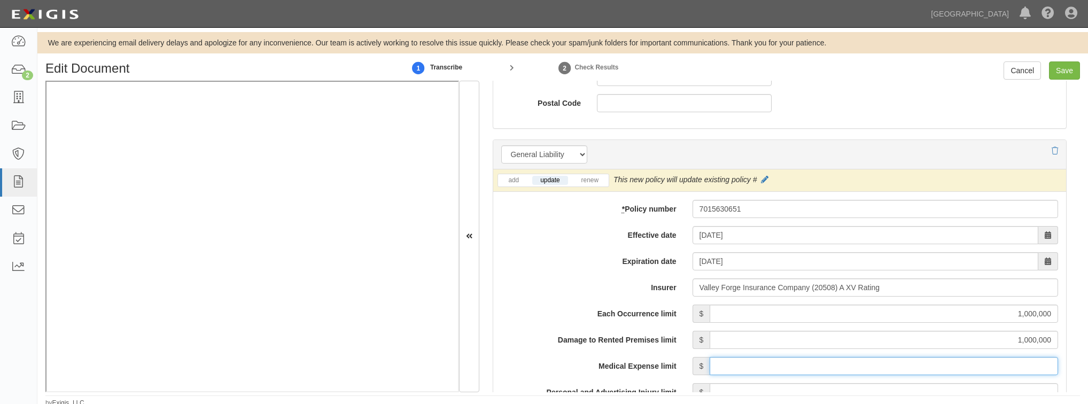
click at [766, 360] on input "Medical Expense limit" at bounding box center [883, 366] width 348 height 18
type input "15,000"
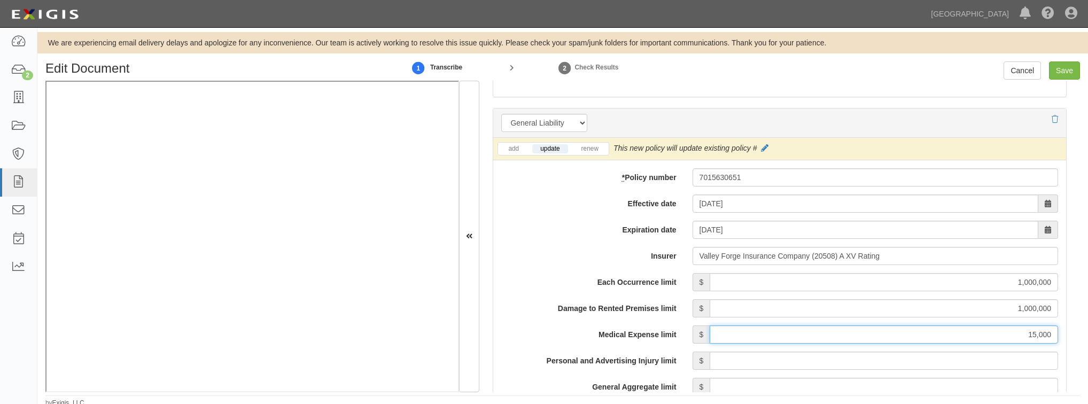
scroll to position [812, 0]
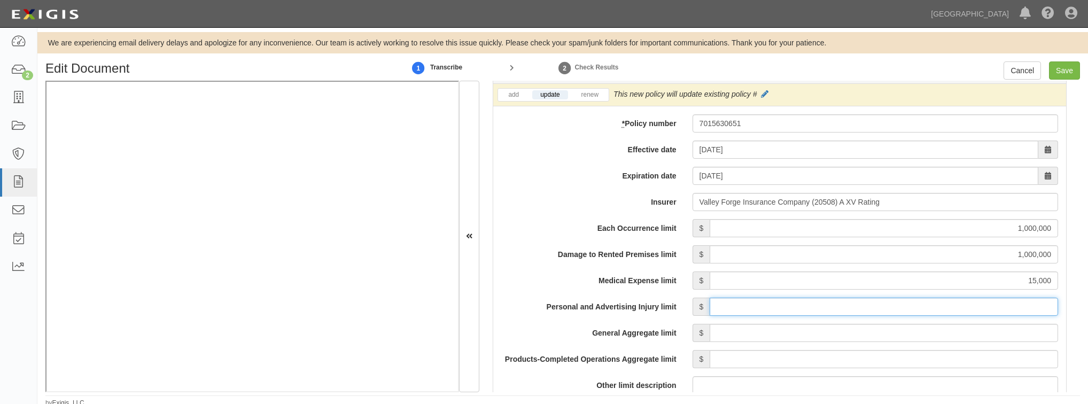
click at [767, 306] on input "Personal and Advertising Injury limit" at bounding box center [883, 307] width 348 height 18
type input "1,000,000"
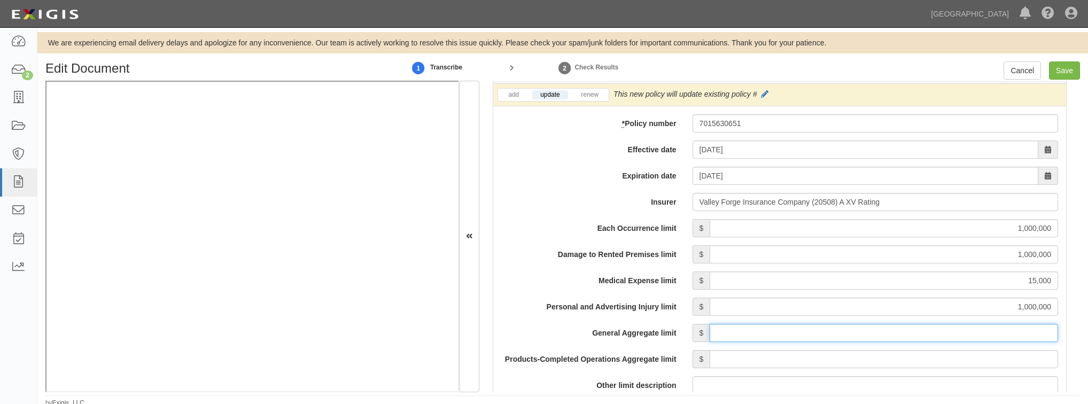
click at [778, 337] on input "General Aggregate limit" at bounding box center [883, 333] width 348 height 18
type input "2,000,000"
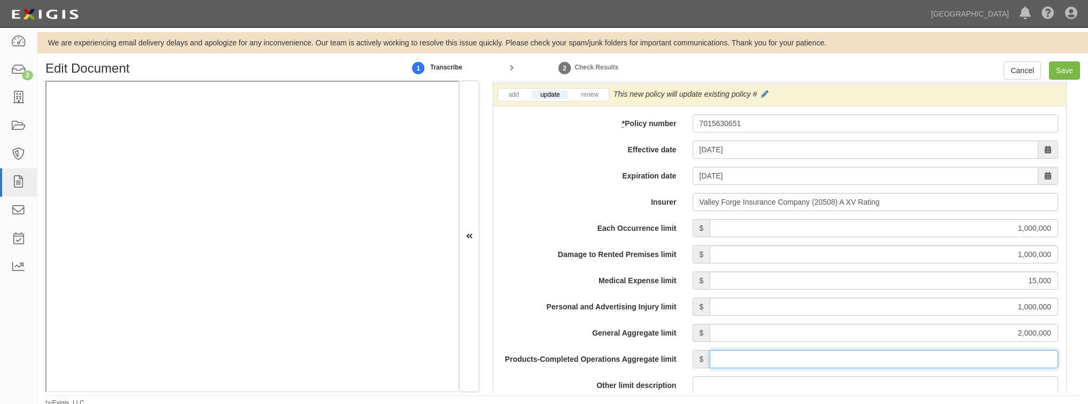
click at [733, 363] on input "Products-Completed Operations Aggregate limit" at bounding box center [883, 359] width 348 height 18
type input "2,000,000"
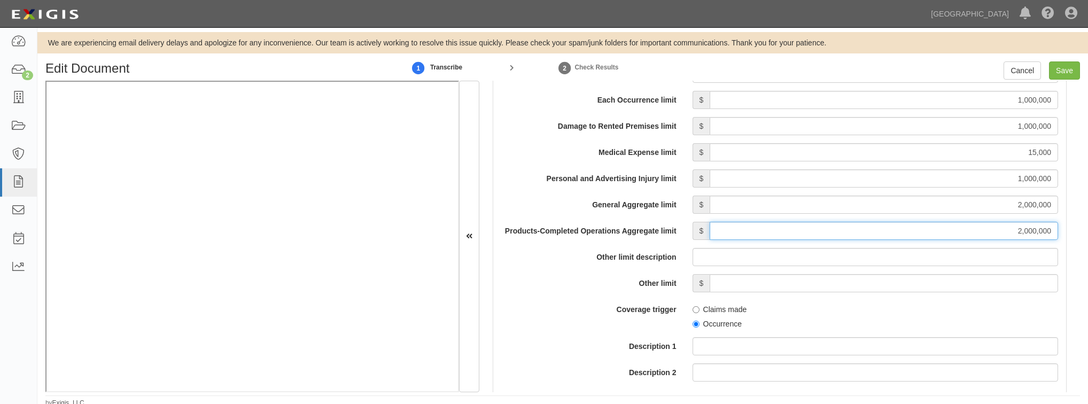
scroll to position [983, 0]
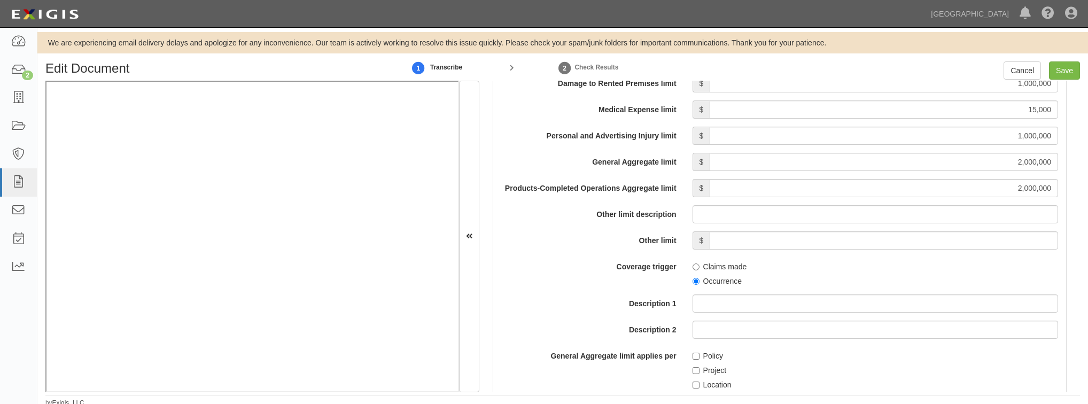
click at [700, 278] on label "Occurrence" at bounding box center [716, 281] width 49 height 11
click at [699, 278] on input "Occurrence" at bounding box center [695, 281] width 7 height 7
radio input "true"
click at [693, 369] on input "Project" at bounding box center [695, 370] width 7 height 7
checkbox input "true"
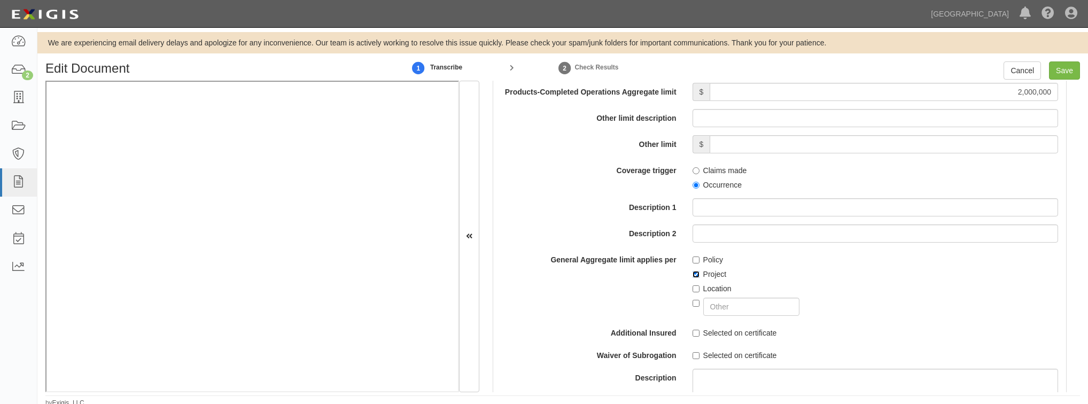
scroll to position [1111, 0]
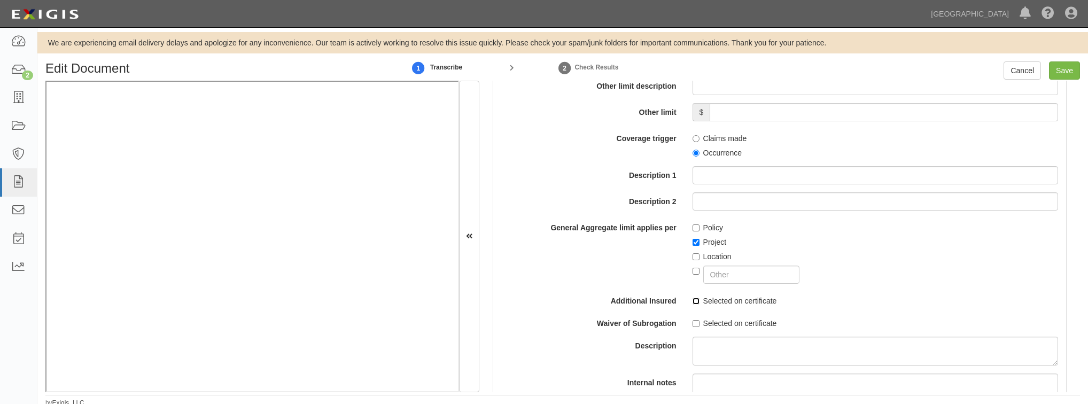
click at [694, 302] on input "Selected on certificate" at bounding box center [695, 301] width 7 height 7
checkbox input "true"
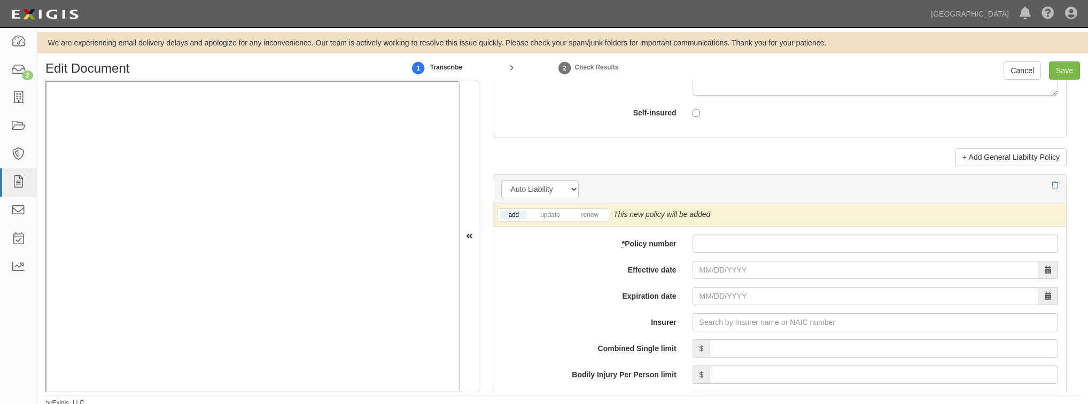
scroll to position [1496, 0]
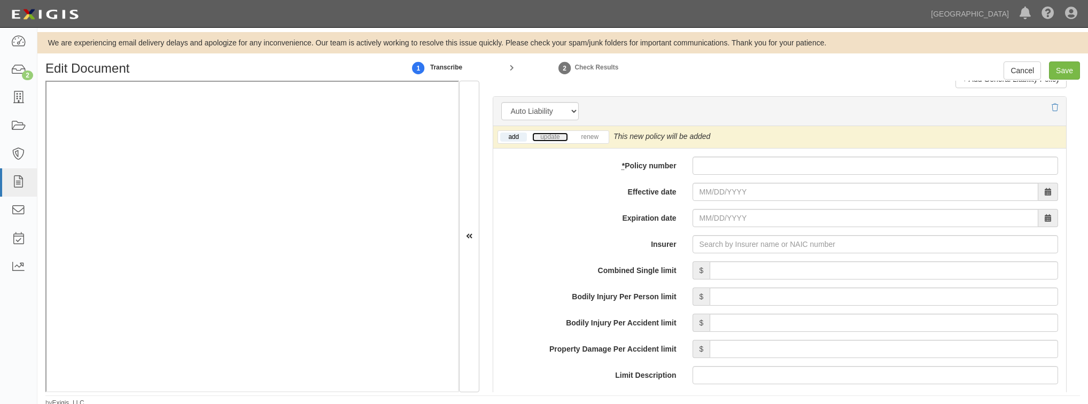
click at [551, 136] on link "update" at bounding box center [549, 136] width 35 height 9
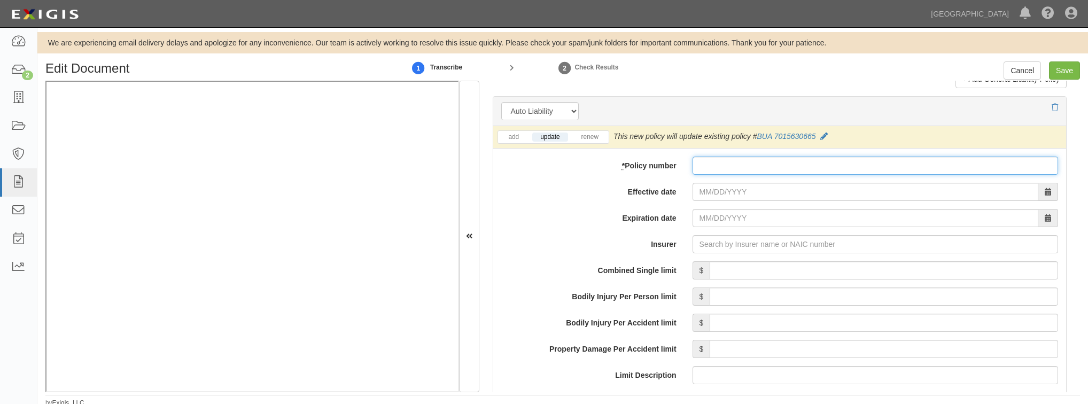
click at [734, 158] on input "* Policy number" at bounding box center [874, 166] width 365 height 18
paste input "BUA 7015630665"
type input "BUA 7015630665"
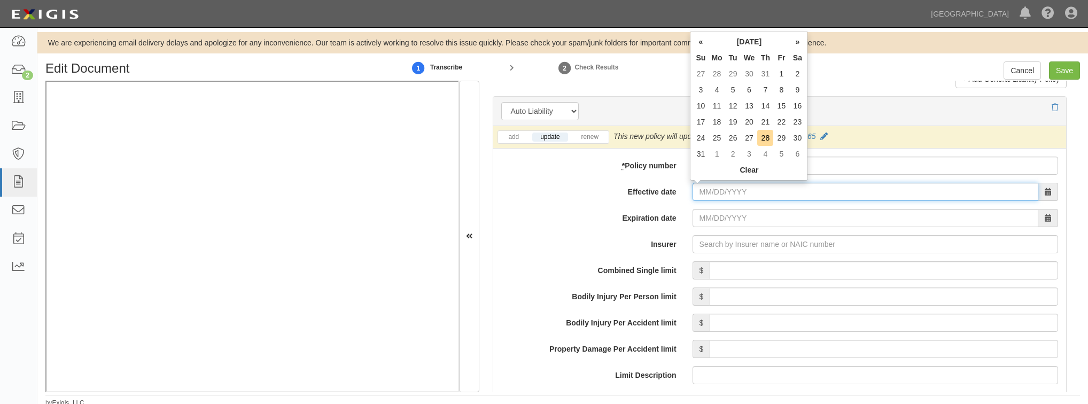
click at [710, 192] on input "Effective date" at bounding box center [865, 192] width 346 height 18
type input "09/01/2025"
type input "09/01/2026"
click at [717, 71] on td "1" at bounding box center [716, 74] width 16 height 16
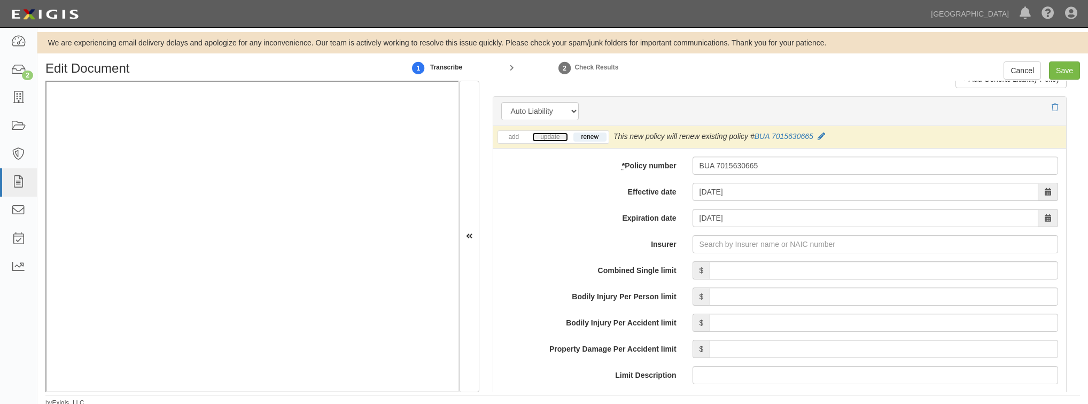
click at [547, 139] on link "update" at bounding box center [549, 136] width 35 height 9
click at [701, 246] on input "Insurer" at bounding box center [874, 244] width 365 height 18
type input "21st Century Advantage Insurance Company (25232) NR Rating"
type input "2"
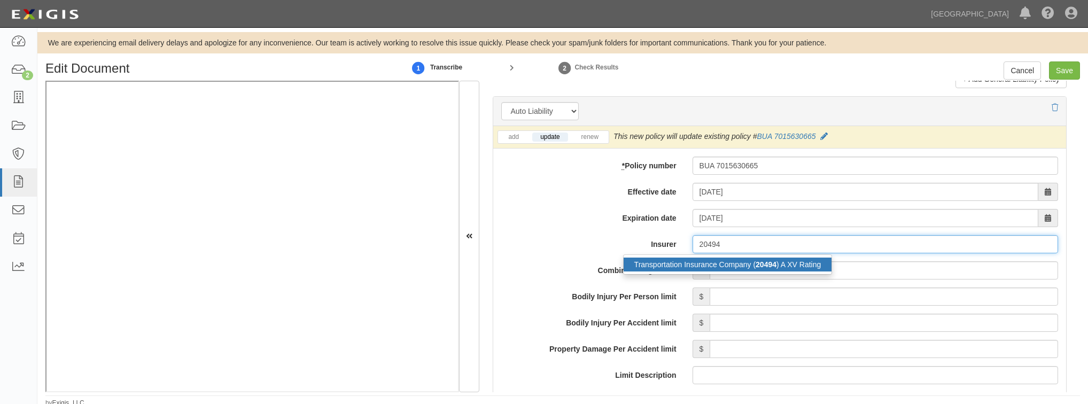
click at [713, 263] on div "Transportation Insurance Company ( 20494 ) A XV Rating" at bounding box center [727, 264] width 208 height 14
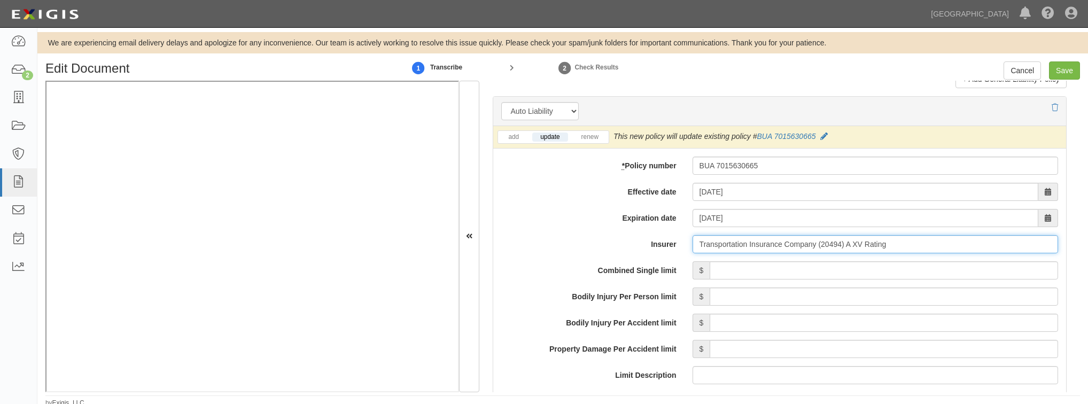
type input "Transportation Insurance Company (20494) A XV Rating"
click at [715, 268] on input "Combined Single limit" at bounding box center [883, 270] width 348 height 18
type input "1,000,000"
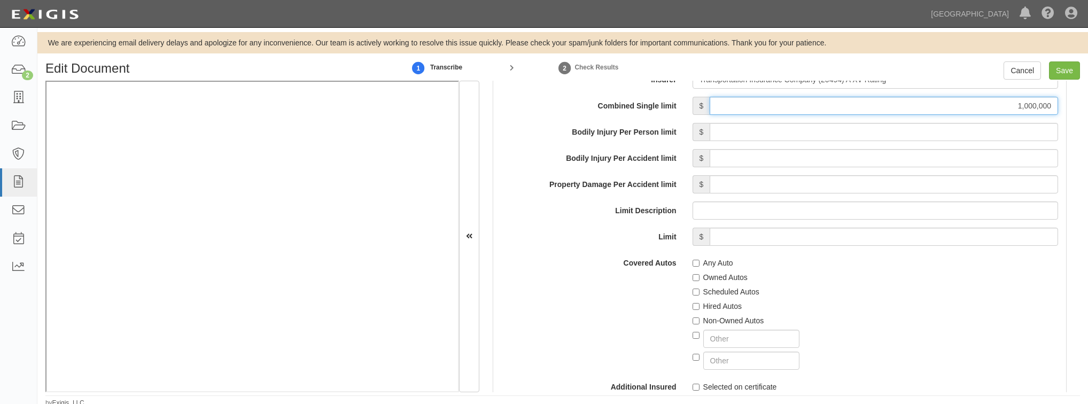
scroll to position [1667, 0]
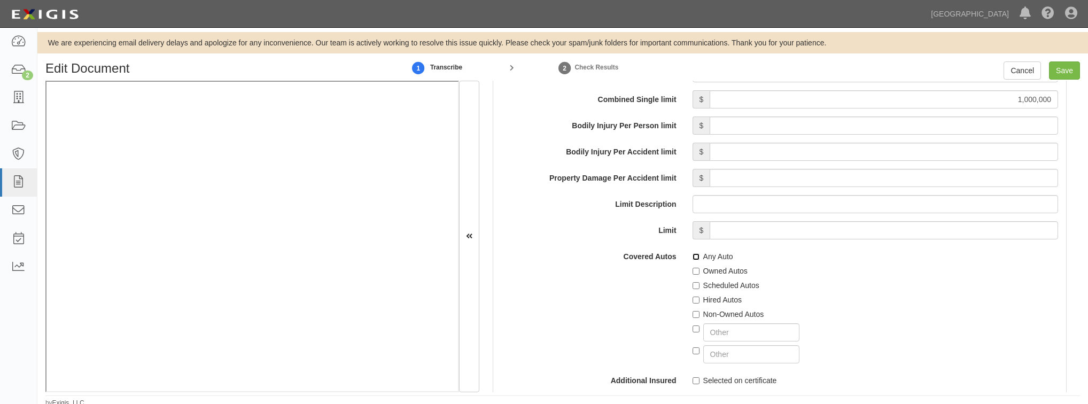
click at [693, 255] on input "Any Auto" at bounding box center [695, 256] width 7 height 7
checkbox input "true"
click at [692, 294] on label "Hired Autos" at bounding box center [716, 299] width 49 height 11
click at [692, 296] on input "Hired Autos" at bounding box center [695, 299] width 7 height 7
checkbox input "true"
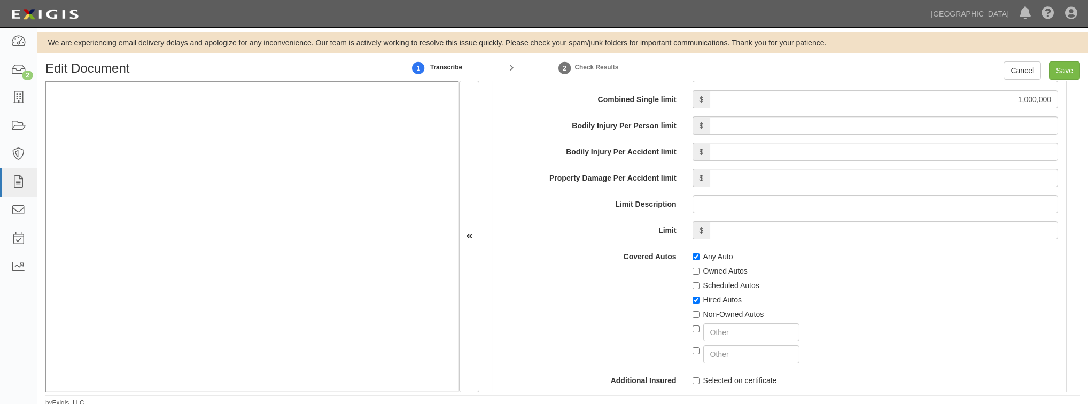
click at [694, 319] on div at bounding box center [874, 330] width 365 height 22
click at [694, 316] on label "Non-Owned Autos" at bounding box center [728, 314] width 72 height 11
click at [694, 316] on input "Non-Owned Autos" at bounding box center [695, 314] width 7 height 7
checkbox input "true"
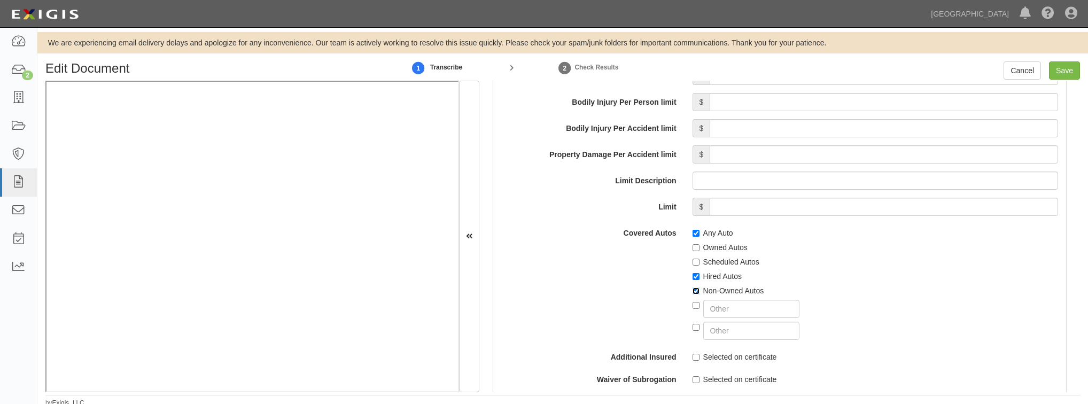
scroll to position [1709, 0]
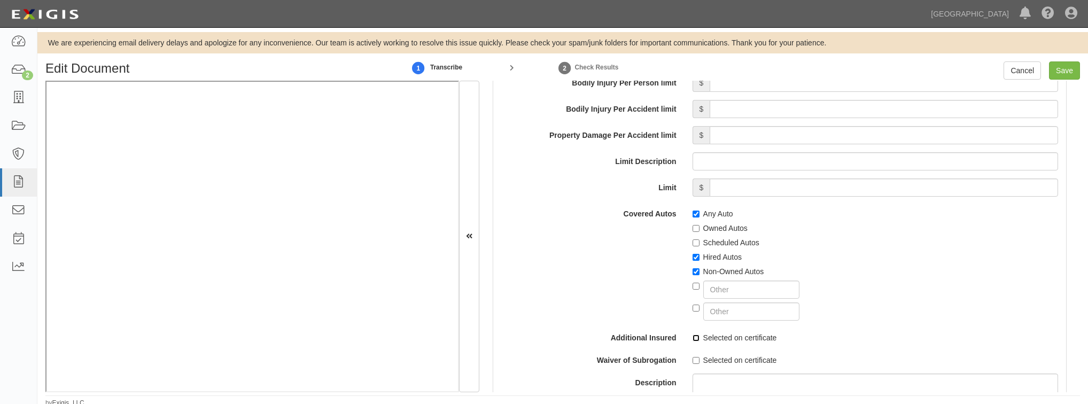
click at [694, 335] on input "Selected on certificate" at bounding box center [695, 337] width 7 height 7
checkbox input "true"
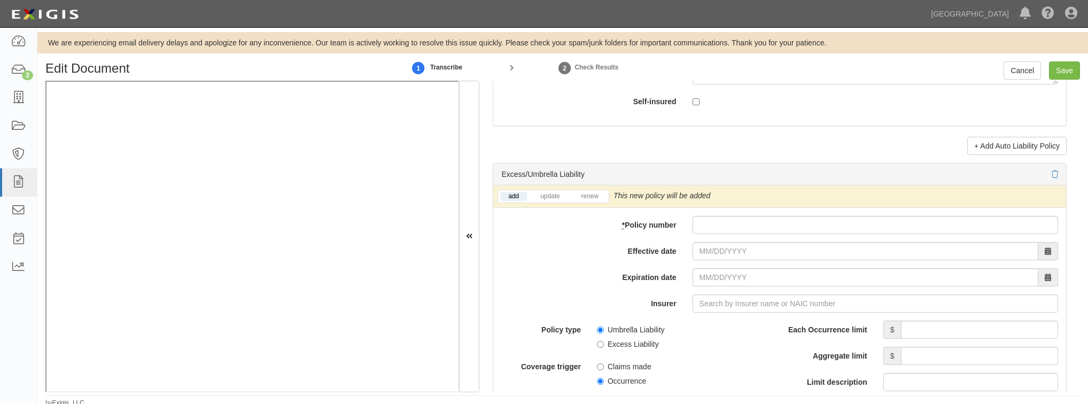
scroll to position [2137, 0]
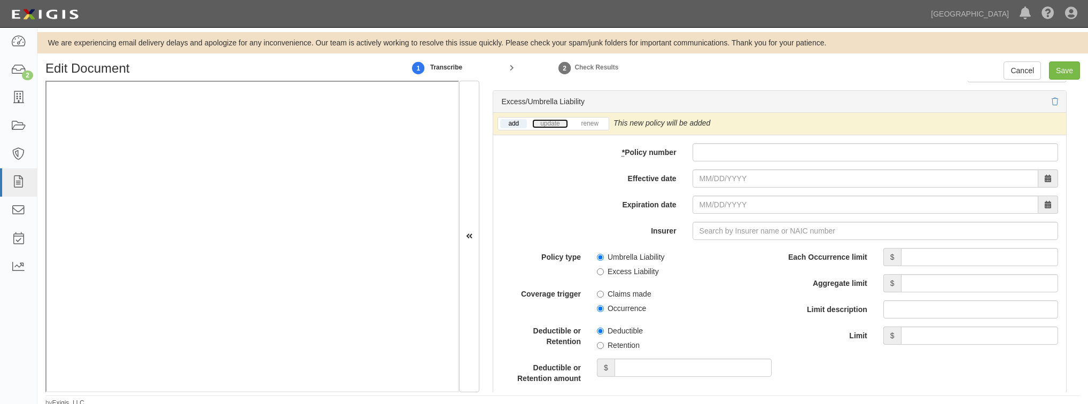
click at [553, 123] on link "update" at bounding box center [549, 123] width 35 height 9
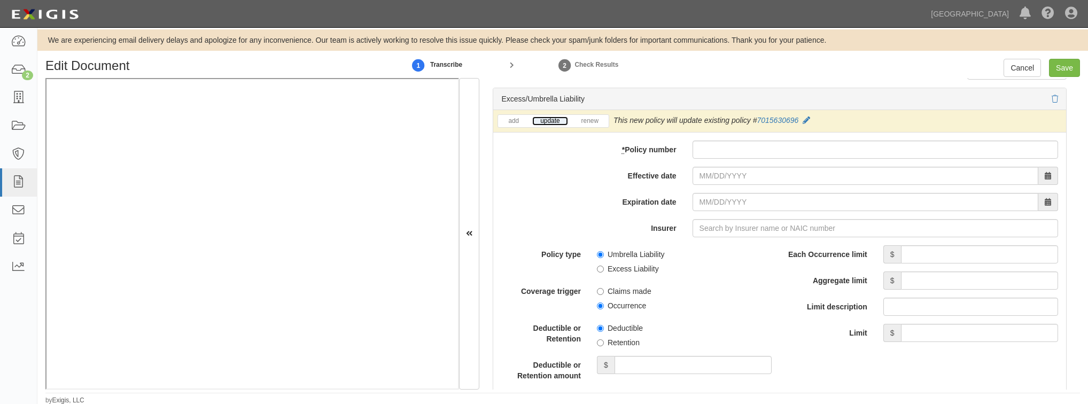
scroll to position [3, 0]
click at [716, 150] on input "* Policy number" at bounding box center [874, 149] width 365 height 18
paste input "7015630696"
type input "7015630696"
click at [704, 184] on div "add update renew This new policy will be added This new policy will update exis…" at bounding box center [779, 345] width 573 height 471
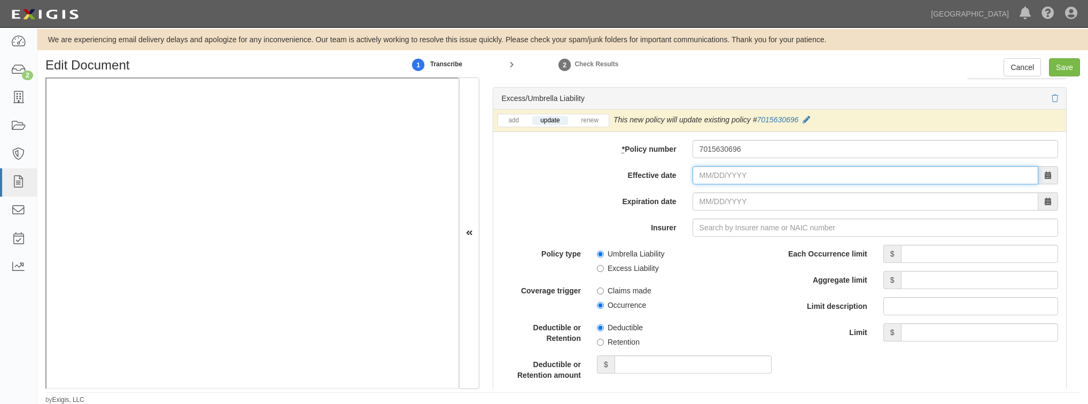
click at [706, 174] on input "Effective date" at bounding box center [865, 175] width 346 height 18
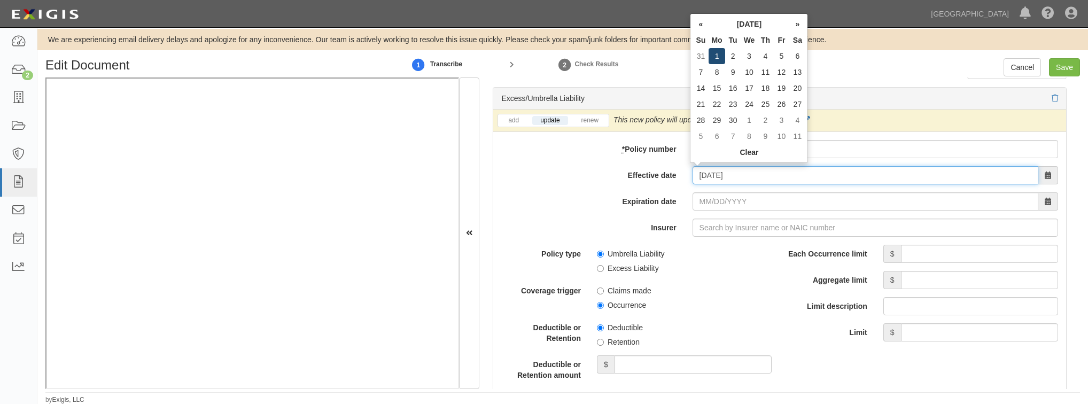
type input "09/01/2025"
type input "09/01/2026"
click at [720, 58] on td "1" at bounding box center [716, 56] width 16 height 16
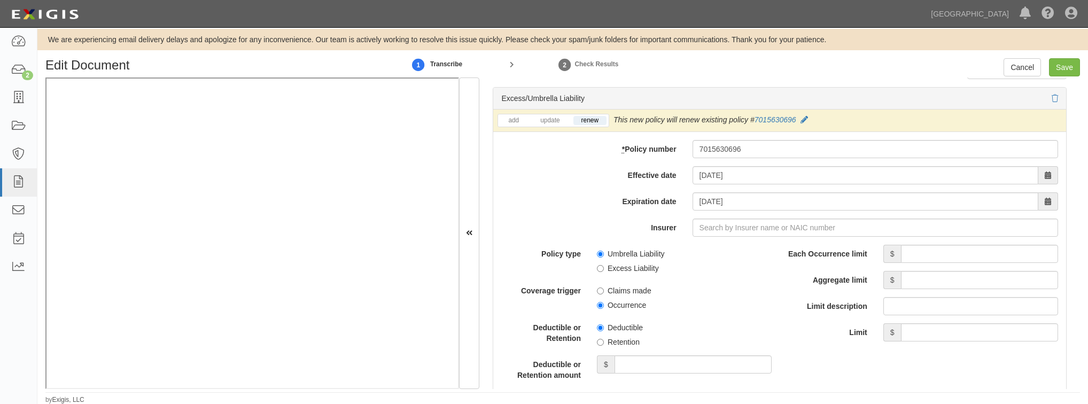
click at [547, 124] on div "add update renew This new policy will be added This new policy will update exis…" at bounding box center [779, 121] width 573 height 22
drag, startPoint x: 545, startPoint y: 123, endPoint x: 547, endPoint y: 116, distance: 7.3
click at [545, 122] on li "update" at bounding box center [550, 120] width 40 height 12
click at [548, 116] on link "update" at bounding box center [549, 120] width 35 height 9
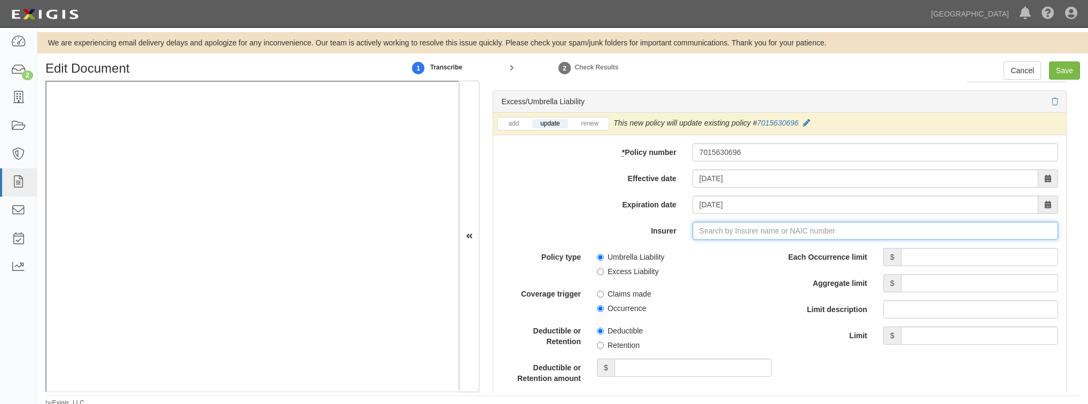
click at [726, 231] on input "Insurer" at bounding box center [874, 231] width 365 height 18
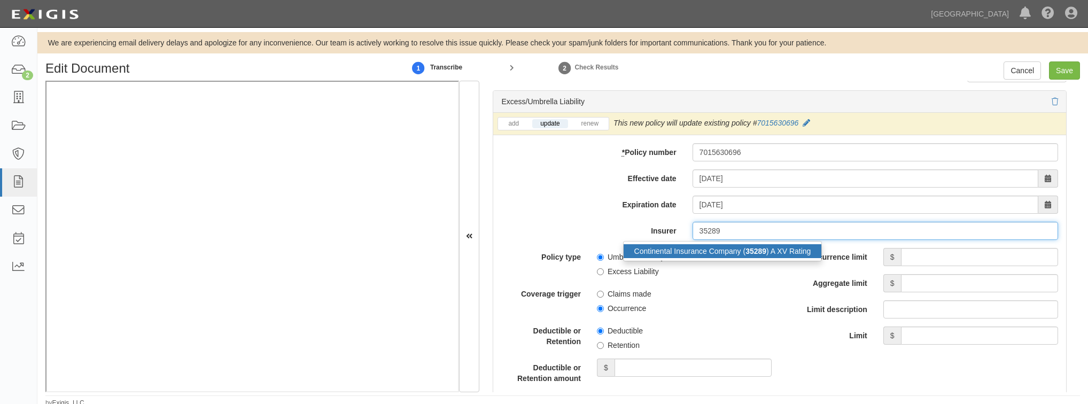
click at [720, 253] on div "Continental Insurance Company ( 35289 ) A XV Rating" at bounding box center [722, 251] width 198 height 14
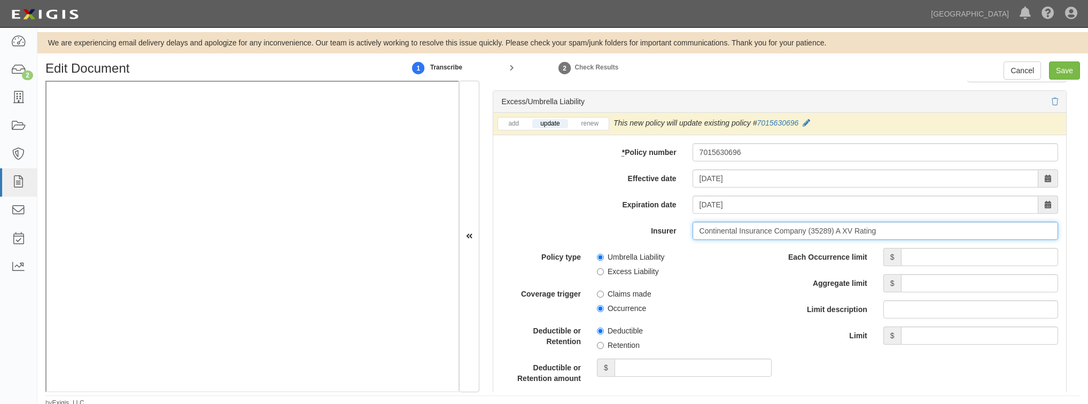
type input "Continental Insurance Company (35289) A XV Rating"
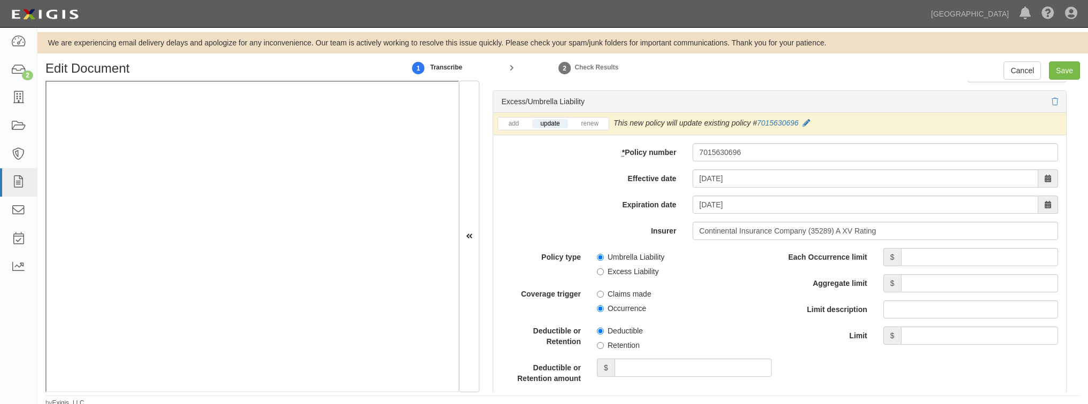
click at [894, 254] on span "$" at bounding box center [892, 257] width 18 height 18
click at [912, 256] on input "Each Occurrence limit" at bounding box center [979, 257] width 157 height 18
type input "5,000,000"
click at [954, 286] on input "Aggregate limit" at bounding box center [979, 283] width 157 height 18
type input "5,000,000"
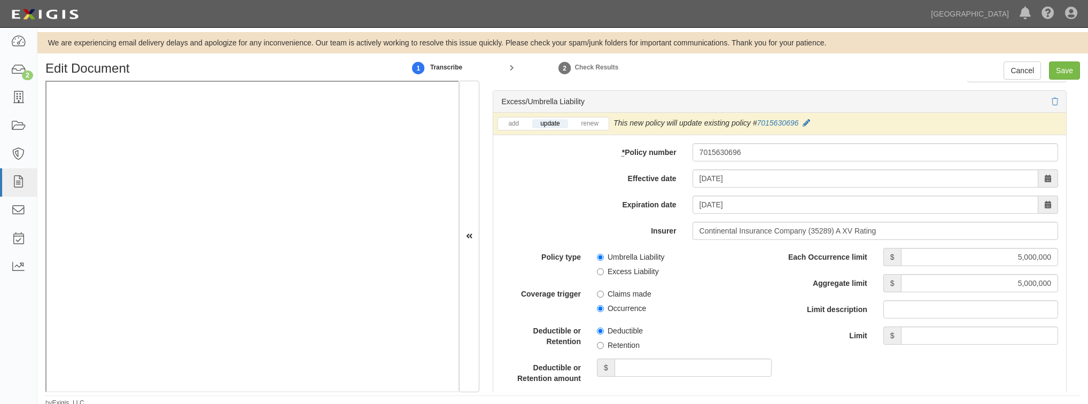
click at [770, 315] on div "Policy type Umbrella Liability Excess Liability Coverage trigger Claims made Oc…" at bounding box center [636, 347] width 286 height 199
click at [599, 305] on input "Occurrence" at bounding box center [600, 308] width 7 height 7
radio input "true"
click at [598, 257] on input "Umbrella Liability" at bounding box center [600, 257] width 7 height 7
radio input "true"
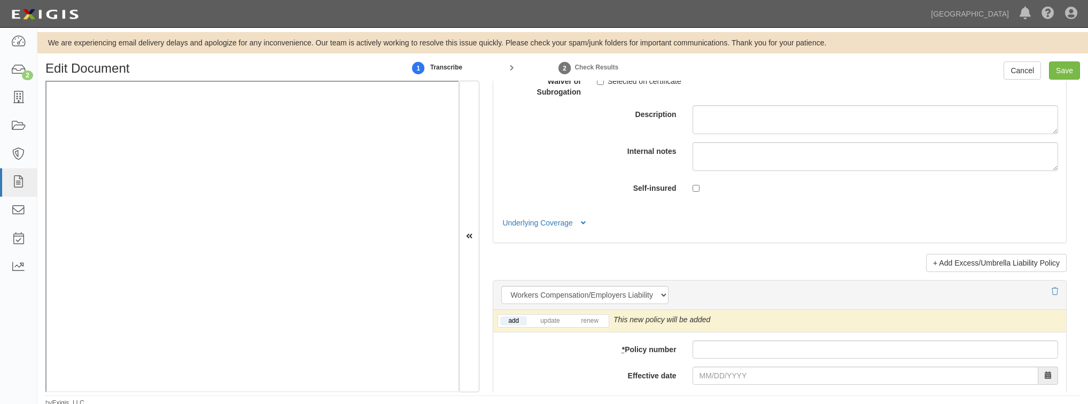
scroll to position [2650, 0]
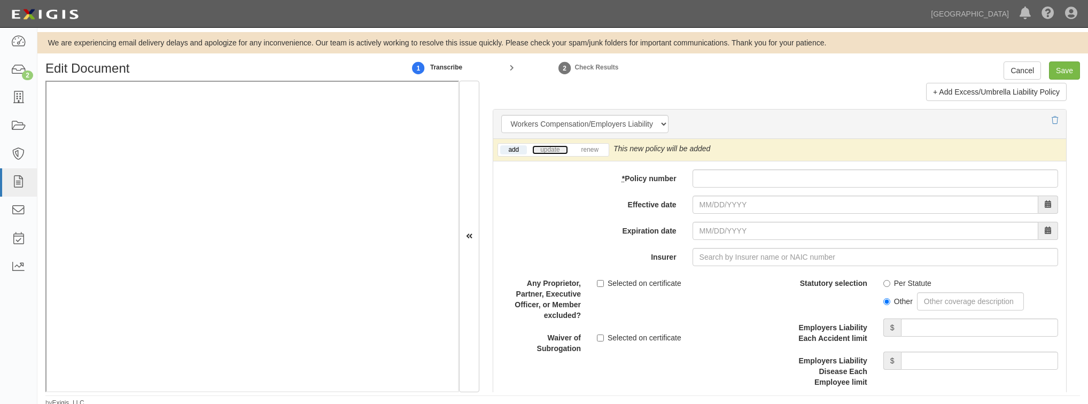
click at [549, 149] on link "update" at bounding box center [549, 149] width 35 height 9
click at [722, 175] on input "* Policy number" at bounding box center [874, 178] width 365 height 18
paste input "WC 7 15630682"
type input "WC 7 15630682"
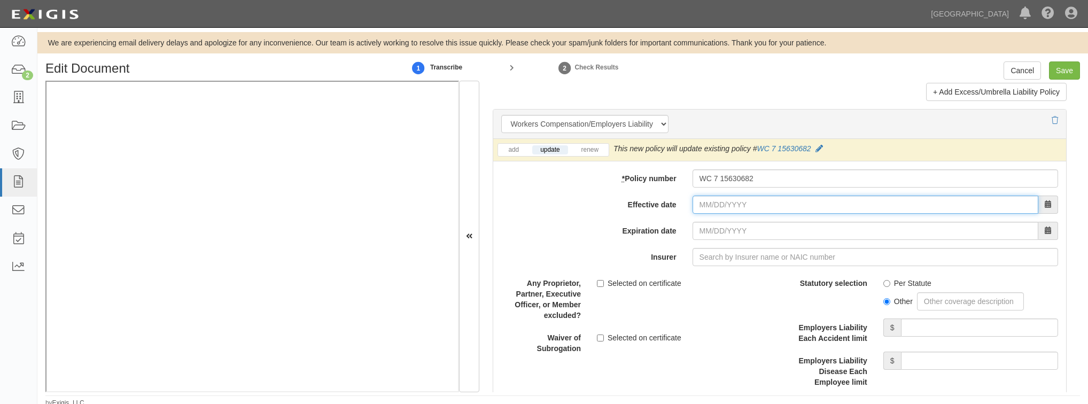
click at [763, 205] on input "Effective date" at bounding box center [865, 205] width 346 height 18
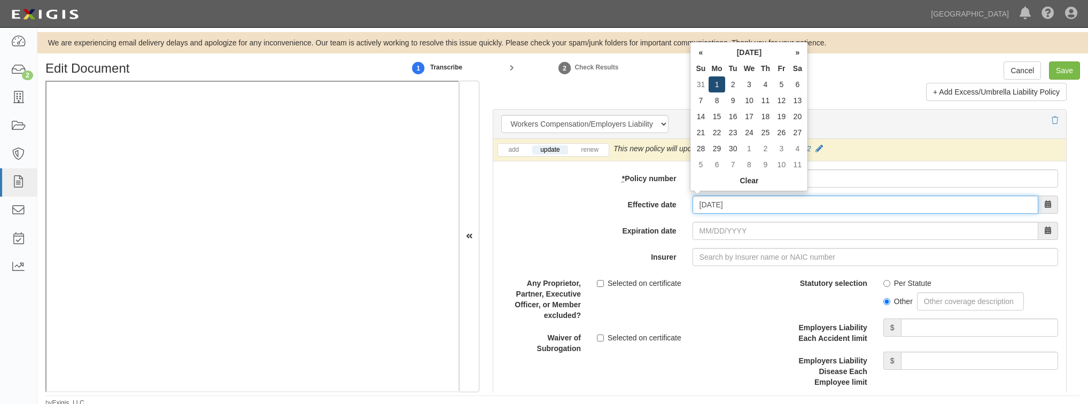
type input "09/01/2025"
type input "09/01/2026"
click at [712, 83] on td "1" at bounding box center [716, 84] width 16 height 16
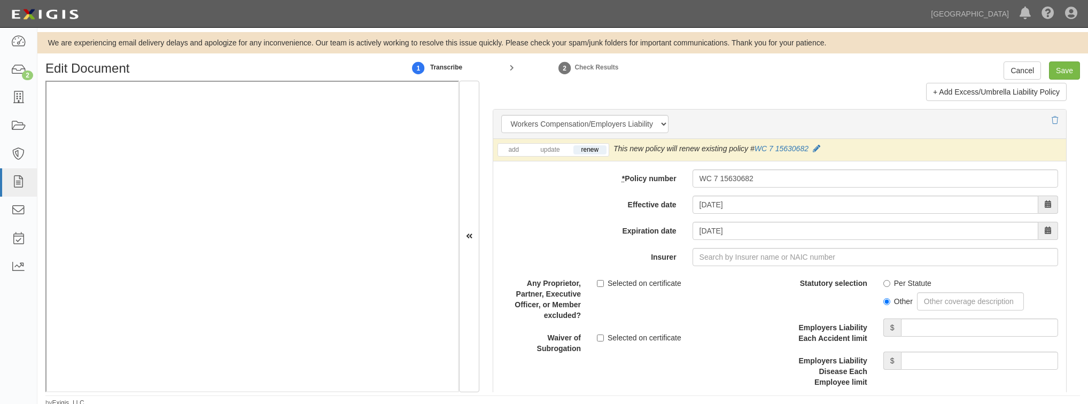
click at [531, 150] on li "update" at bounding box center [550, 150] width 40 height 12
click at [539, 149] on link "update" at bounding box center [549, 149] width 35 height 9
click at [726, 256] on input "Insurer" at bounding box center [874, 257] width 365 height 18
type input "21st Century Advantage Insurance Company (25232) NR Rating"
type input "2"
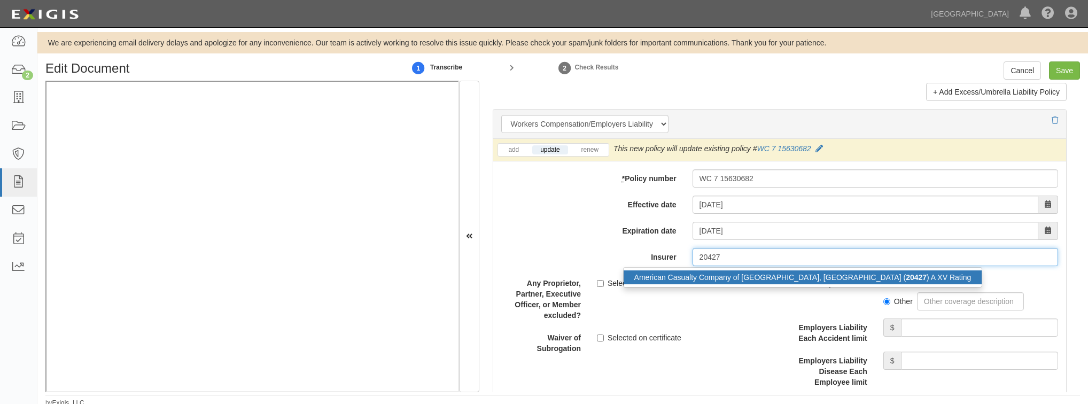
click at [721, 277] on div "American Casualty Company of Reading, PA ( 20427 ) A XV Rating" at bounding box center [802, 277] width 358 height 14
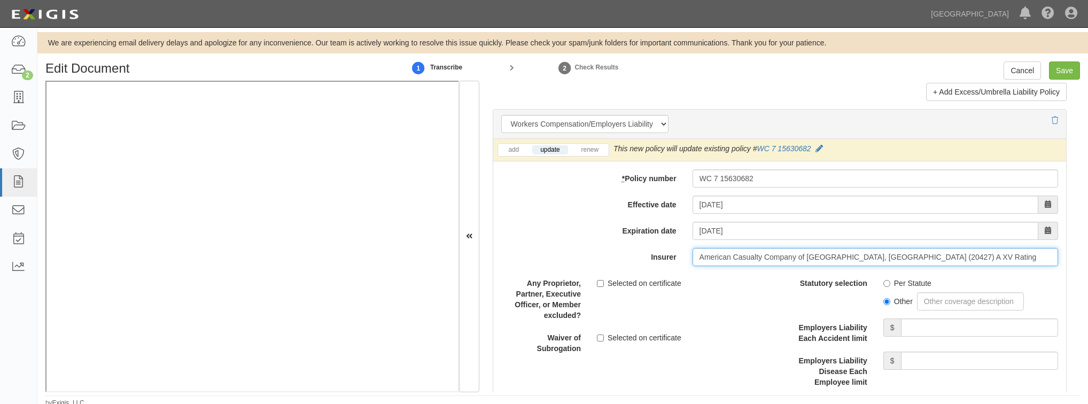
type input "American Casualty Company of Reading, PA (20427) A XV Rating"
click at [883, 280] on input "Per Statute" at bounding box center [886, 283] width 7 height 7
radio input "true"
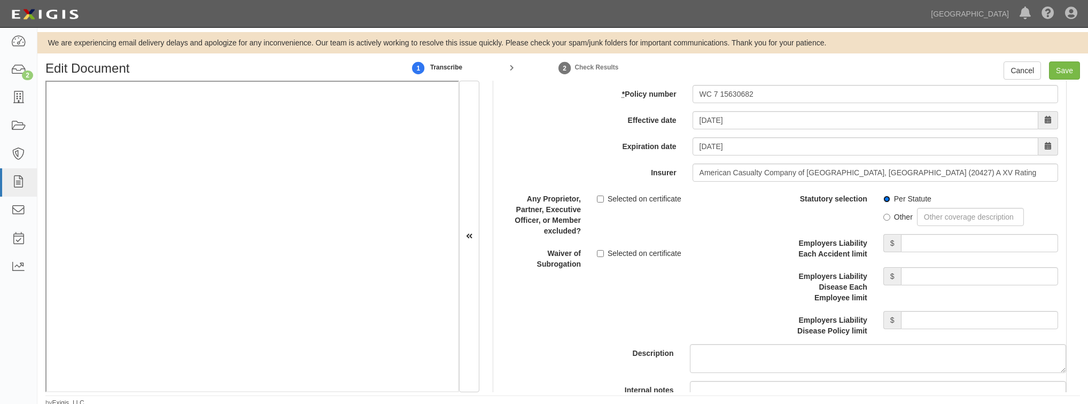
scroll to position [2735, 0]
drag, startPoint x: 942, startPoint y: 239, endPoint x: 946, endPoint y: 243, distance: 5.7
click at [942, 239] on input "Employers Liability Each Accident limit" at bounding box center [979, 242] width 157 height 18
type input "1,000,000"
click at [954, 276] on input "Employers Liability Disease Each Employee limit" at bounding box center [979, 275] width 157 height 18
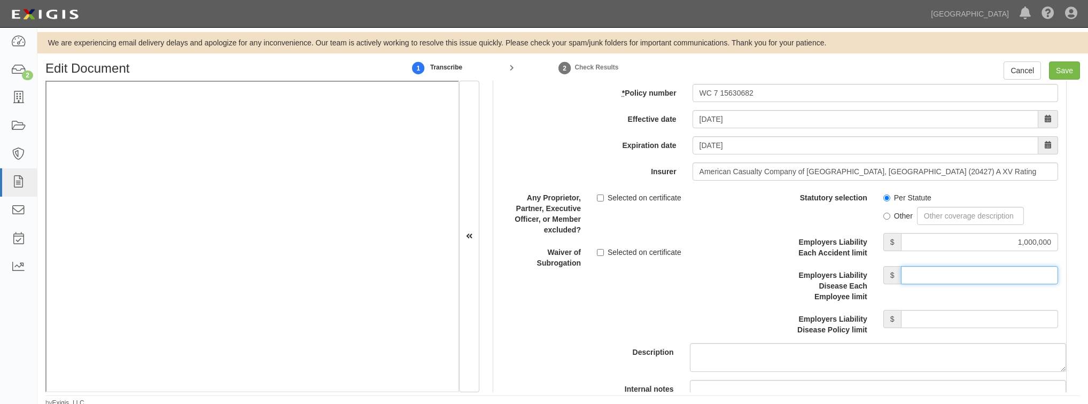
type input "1,000,000"
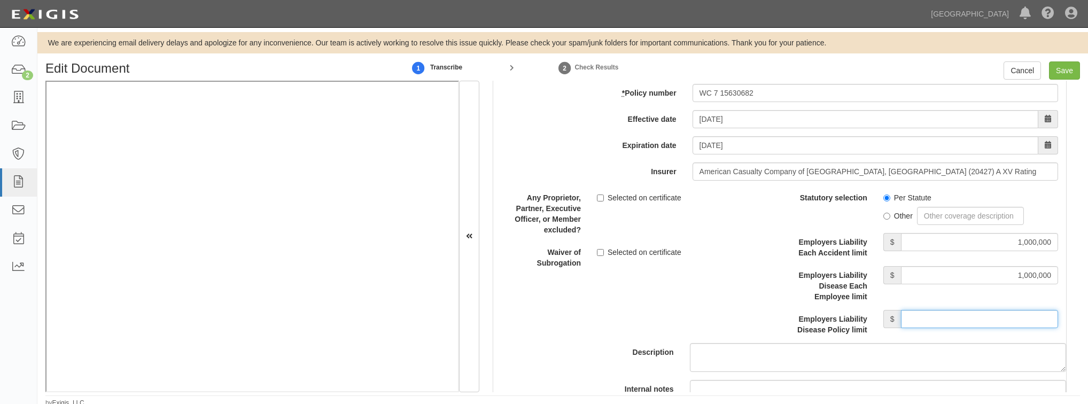
click at [936, 322] on input "Employers Liability Disease Policy limit" at bounding box center [979, 319] width 157 height 18
type input "1,000,000"
click at [671, 315] on div "Description" at bounding box center [779, 280] width 589 height 183
click at [597, 249] on input "Selected on certificate" at bounding box center [600, 252] width 7 height 7
checkbox input "true"
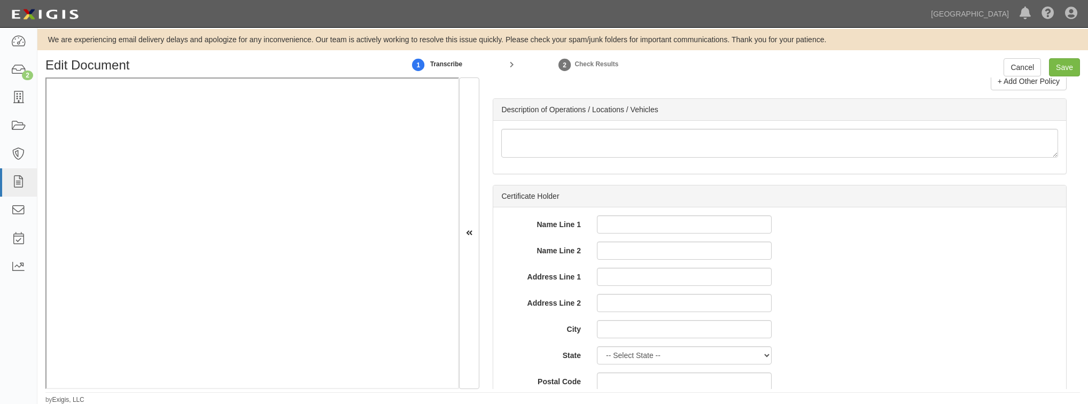
scroll to position [3578, 0]
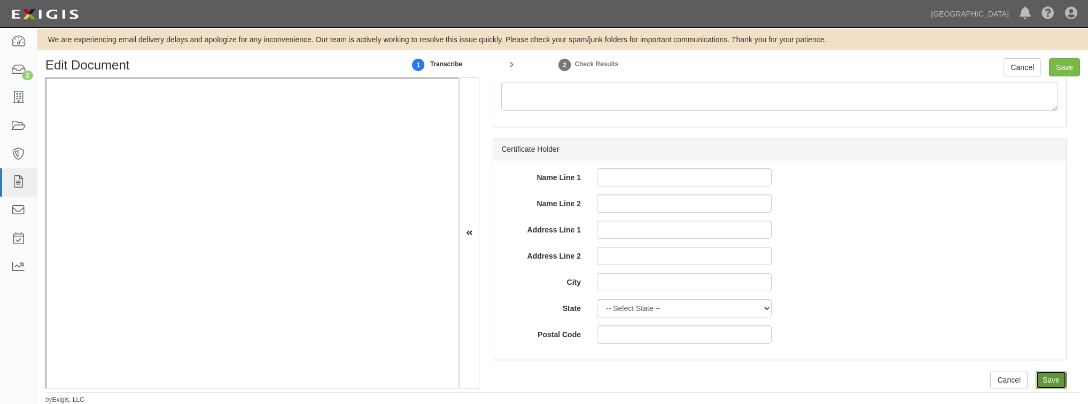
click at [1046, 375] on input "Save" at bounding box center [1050, 380] width 31 height 18
type input "1000000"
type input "15000"
type input "1000000"
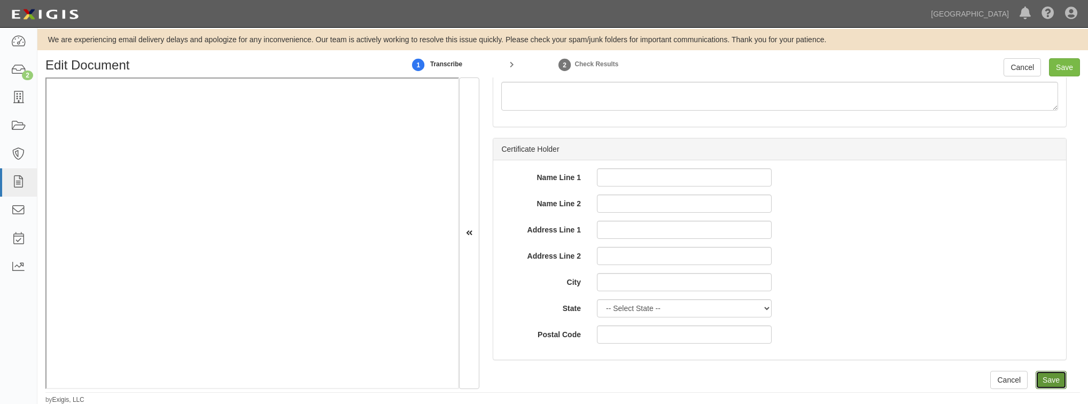
type input "2000000"
type input "1000000"
type input "5000000"
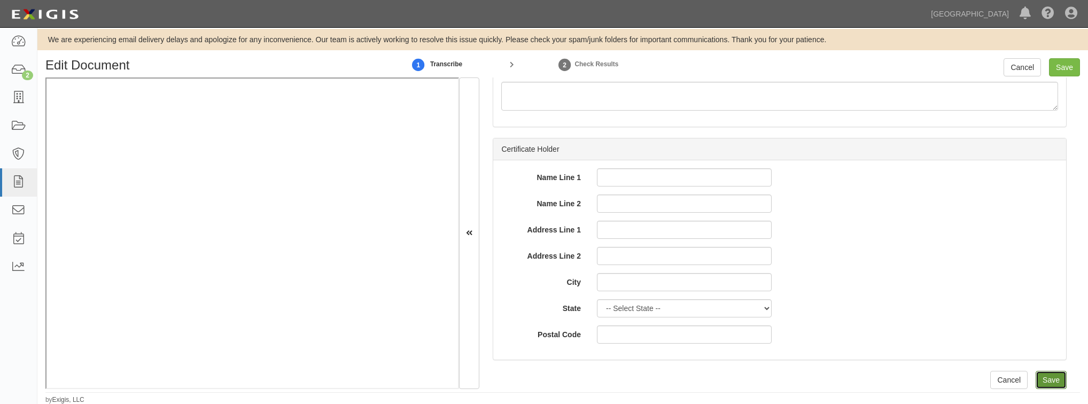
type input "1000000"
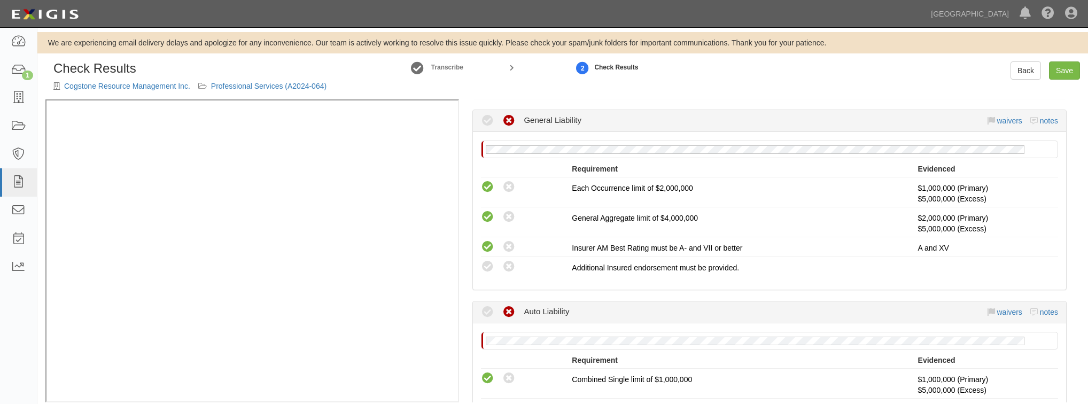
scroll to position [214, 0]
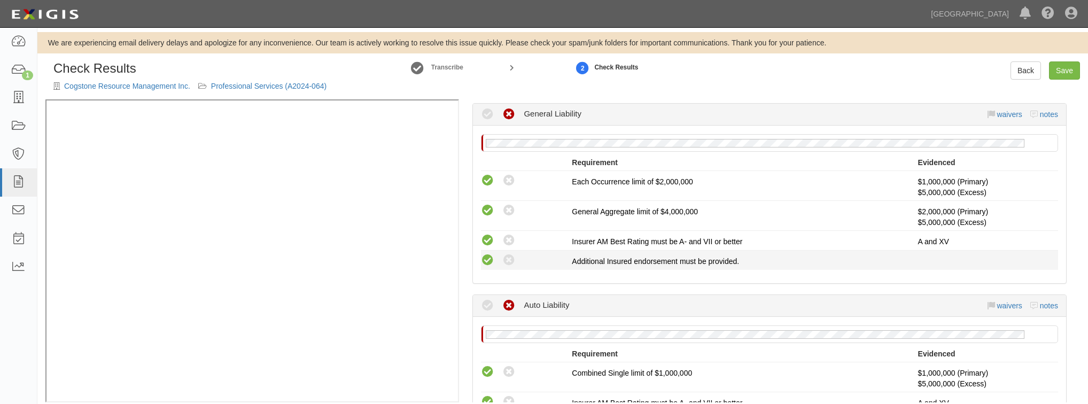
click at [486, 254] on icon at bounding box center [487, 260] width 13 height 13
radio input "true"
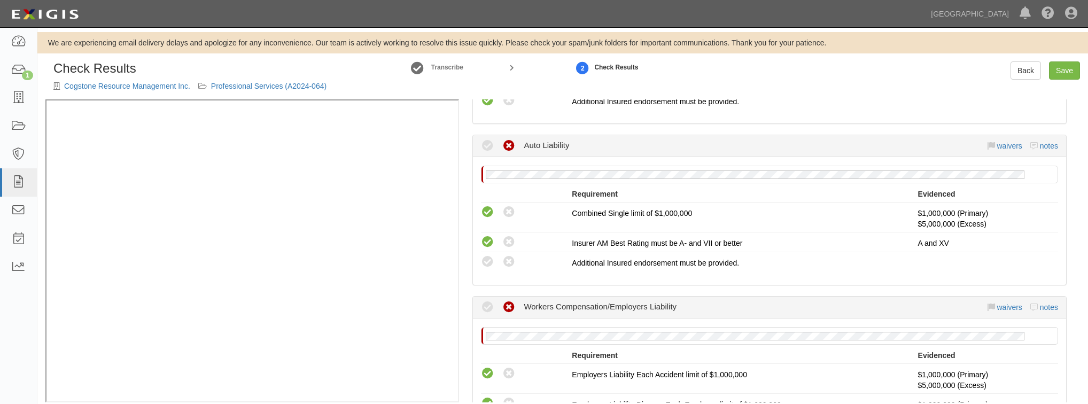
scroll to position [385, 0]
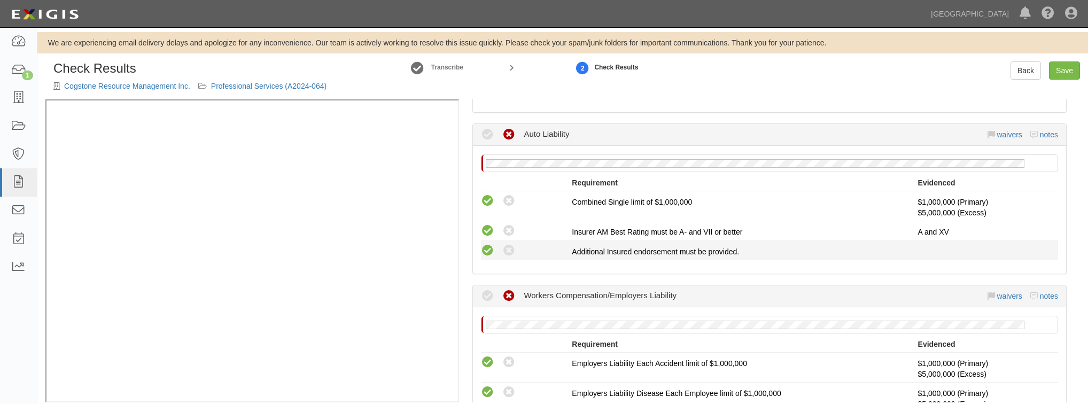
click at [491, 244] on icon at bounding box center [487, 250] width 13 height 13
radio input "true"
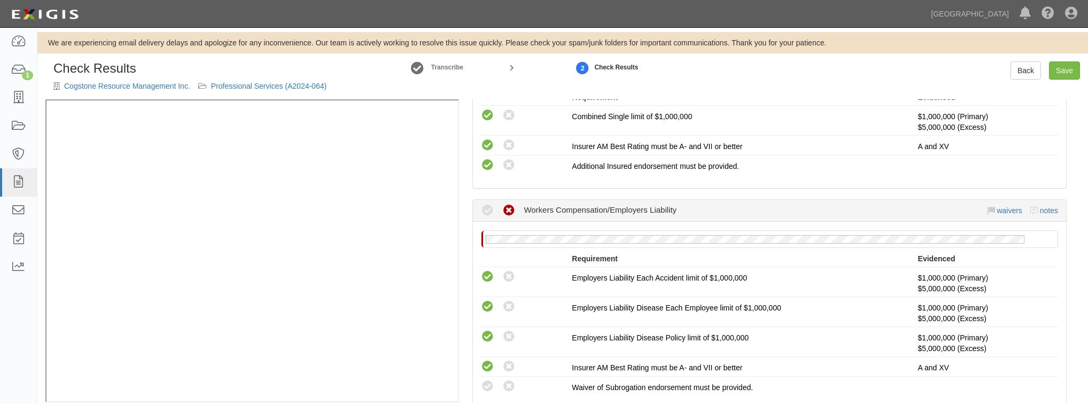
scroll to position [14, 0]
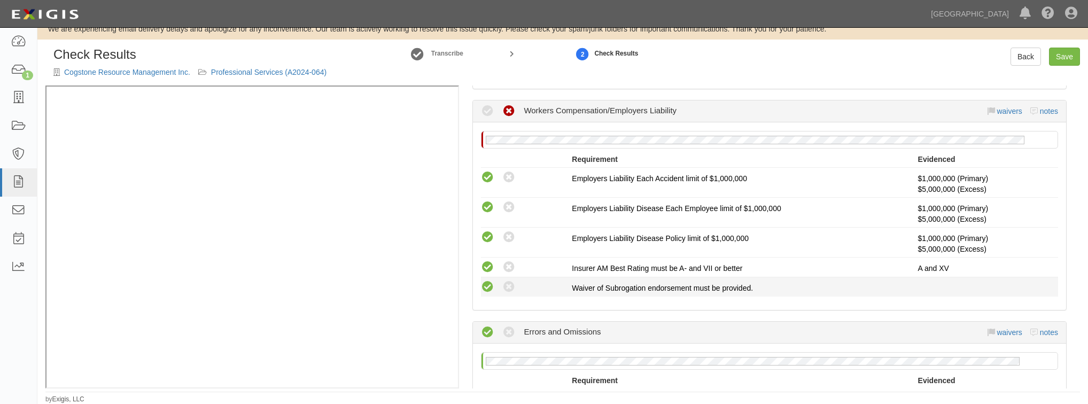
click at [489, 285] on icon at bounding box center [487, 286] width 13 height 13
radio input "true"
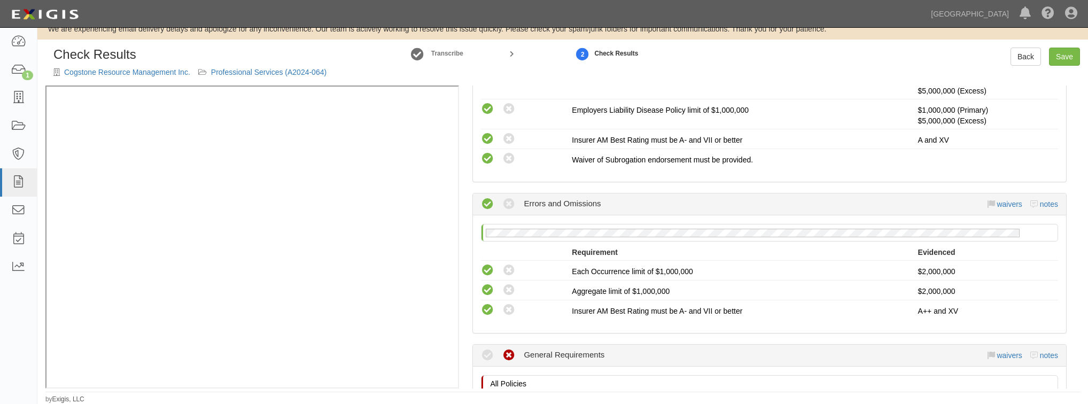
scroll to position [855, 0]
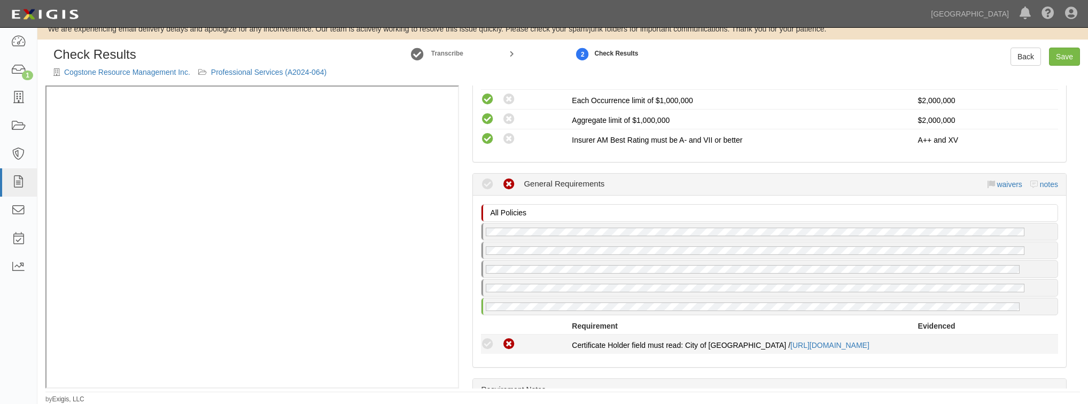
click at [494, 339] on div "Compliant Waived Non-Compliant" at bounding box center [526, 344] width 91 height 14
click at [488, 340] on icon at bounding box center [487, 344] width 13 height 13
radio input "true"
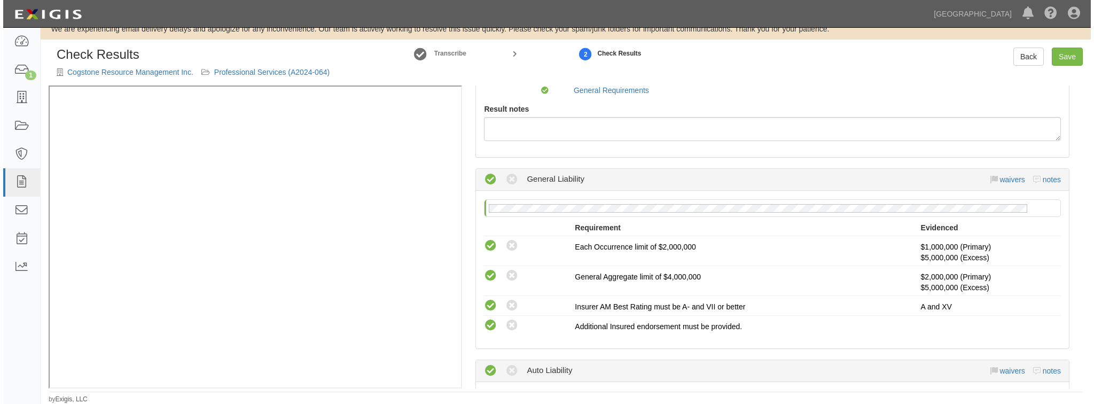
scroll to position [0, 0]
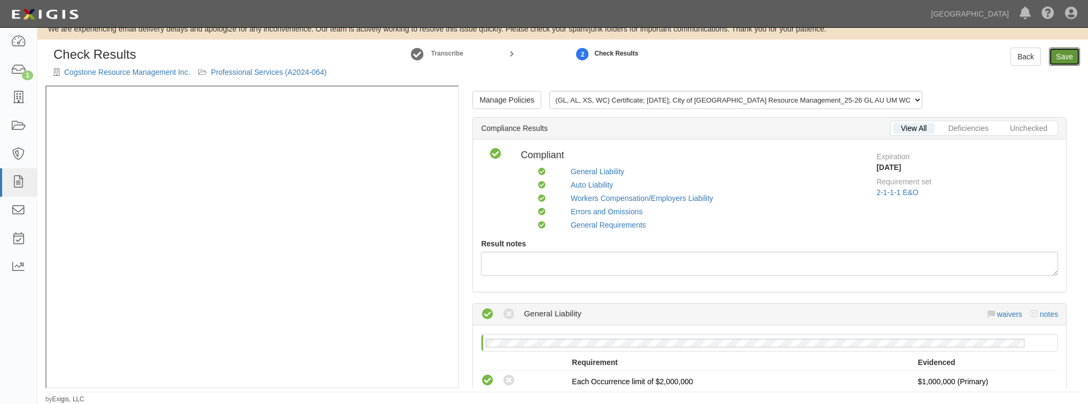
click at [1062, 53] on link "Save" at bounding box center [1064, 57] width 31 height 18
radio input "true"
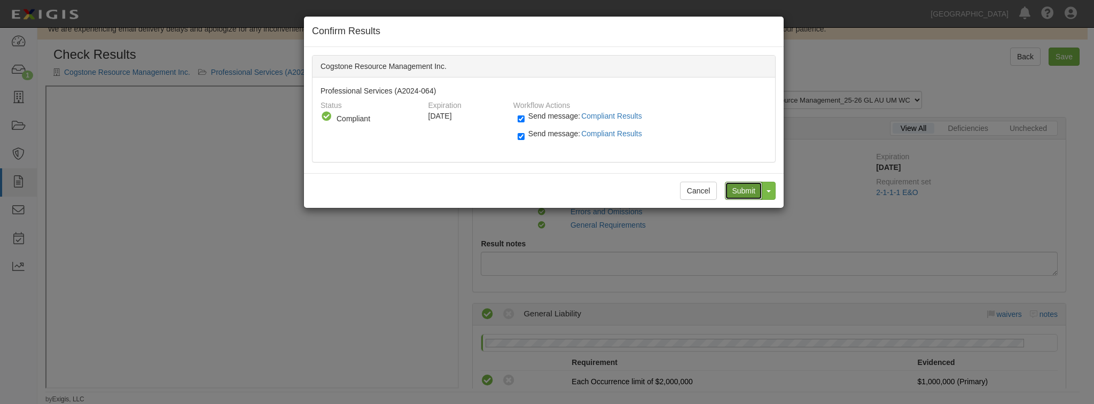
click at [735, 192] on input "Submit" at bounding box center [743, 191] width 37 height 18
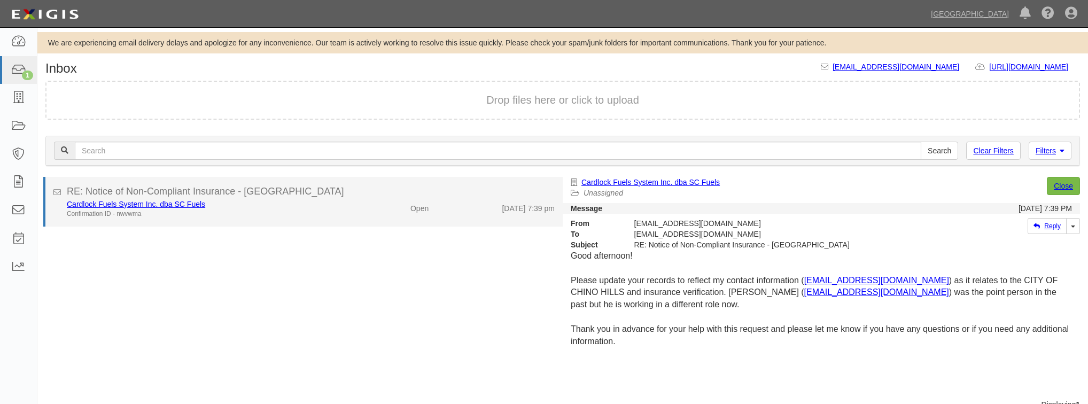
click at [347, 218] on li "RE: Notice of Non-Compliant Insurance - Chino Hills Cardlock Fuels System Inc. …" at bounding box center [302, 202] width 519 height 50
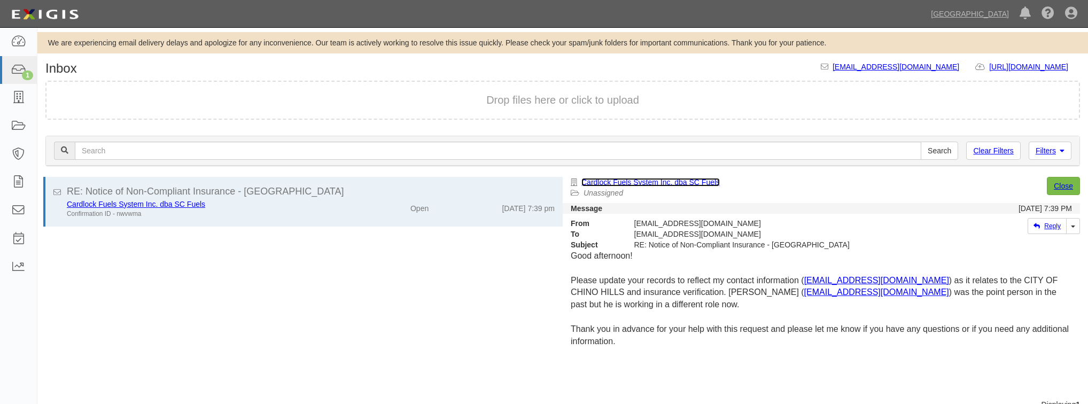
click at [702, 181] on link "Cardlock Fuels System Inc. dba SC Fuels" at bounding box center [650, 182] width 138 height 9
drag, startPoint x: 934, startPoint y: 294, endPoint x: 835, endPoint y: 295, distance: 98.8
click at [835, 295] on span "Please update your records to reflect my contact information ( [EMAIL_ADDRESS][…" at bounding box center [814, 293] width 487 height 34
copy link "[EMAIL_ADDRESS][DOMAIN_NAME]"
click at [748, 306] on span "Please update your records to reflect my contact information ( [EMAIL_ADDRESS][…" at bounding box center [814, 293] width 487 height 34
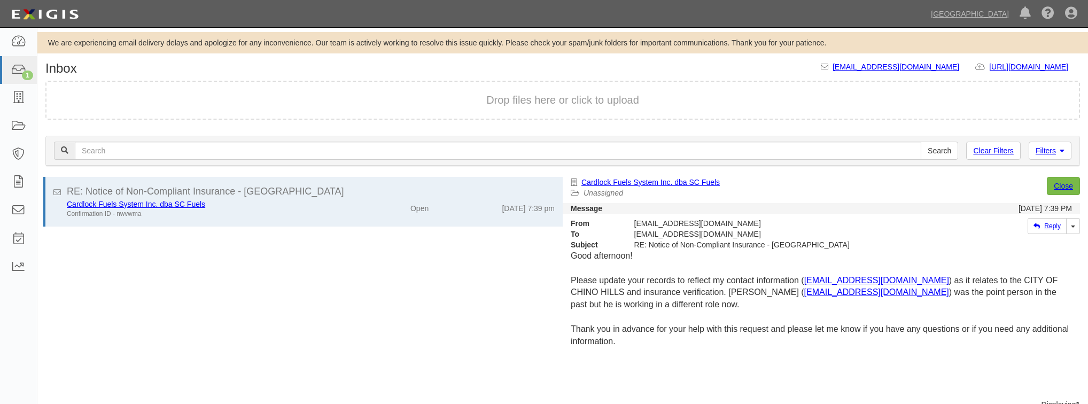
drag, startPoint x: 827, startPoint y: 294, endPoint x: 747, endPoint y: 291, distance: 80.2
click at [747, 291] on span "Please update your records to reflect my contact information ( [EMAIL_ADDRESS][…" at bounding box center [814, 293] width 487 height 34
copy span "[PERSON_NAME]"
drag, startPoint x: 925, startPoint y: 279, endPoint x: 838, endPoint y: 285, distance: 87.2
click at [838, 285] on span "Please update your records to reflect my contact information ( [EMAIL_ADDRESS][…" at bounding box center [814, 293] width 487 height 34
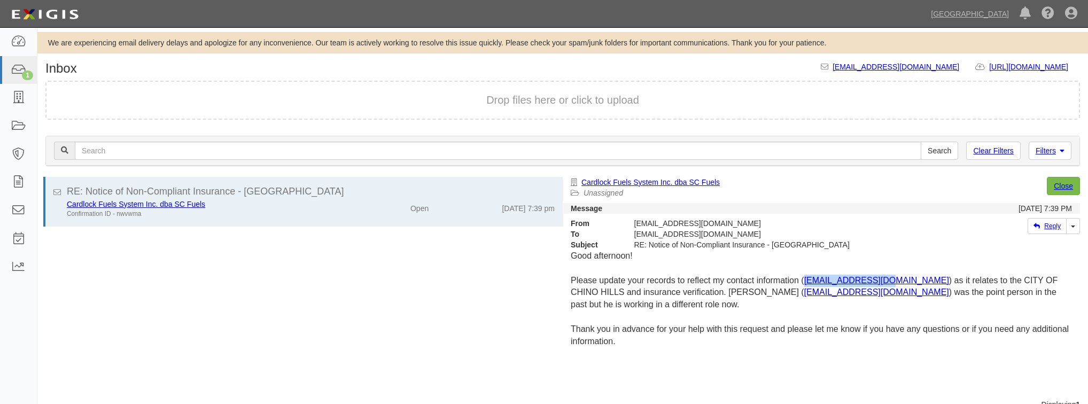
copy link "[EMAIL_ADDRESS][DOMAIN_NAME]"
click at [676, 263] on p at bounding box center [821, 268] width 501 height 12
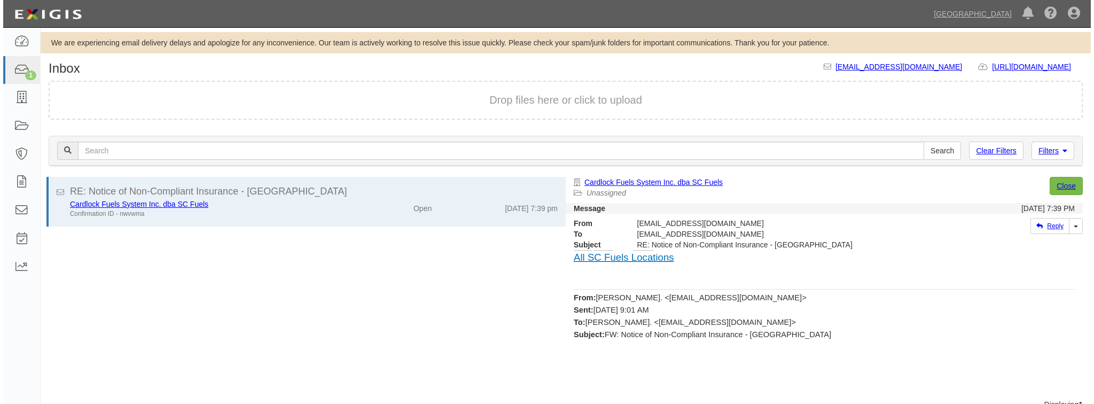
scroll to position [427, 0]
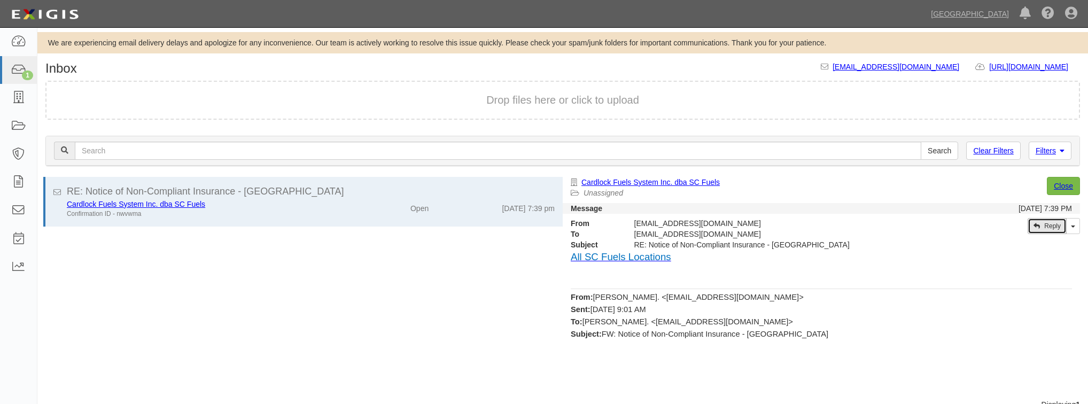
click at [1051, 224] on link "Reply" at bounding box center [1046, 226] width 39 height 16
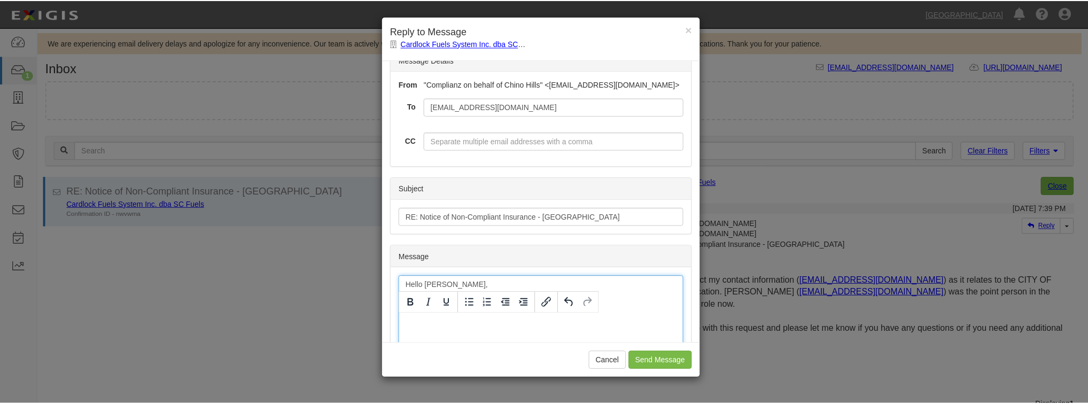
scroll to position [43, 0]
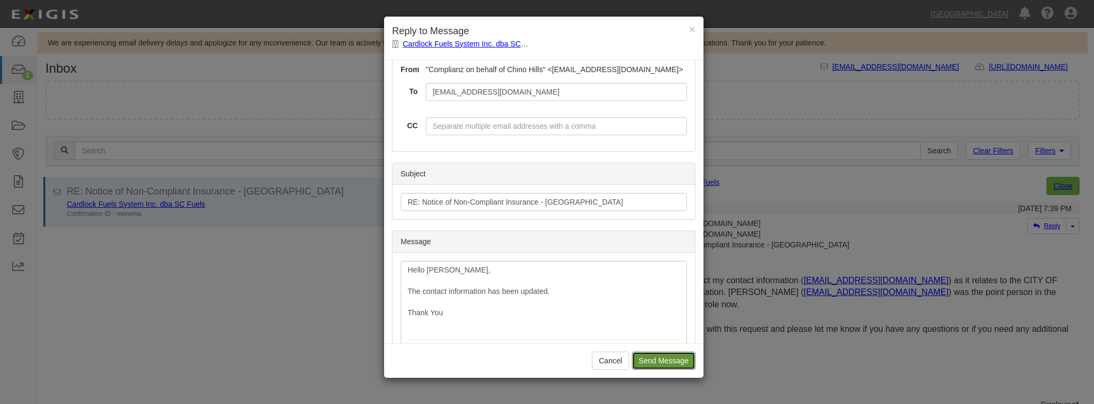
click at [665, 353] on input "Send Message" at bounding box center [664, 360] width 64 height 18
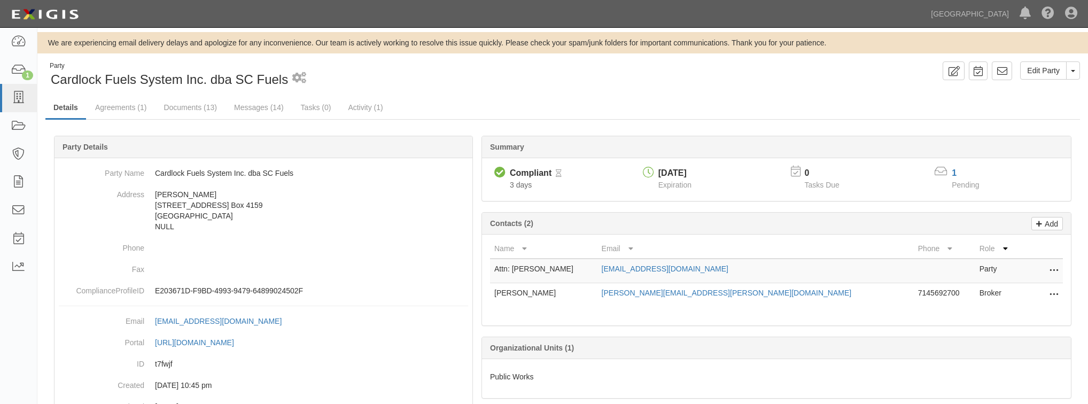
click at [1057, 269] on icon at bounding box center [1053, 271] width 9 height 14
click at [997, 267] on link "Edit" at bounding box center [1015, 267] width 84 height 19
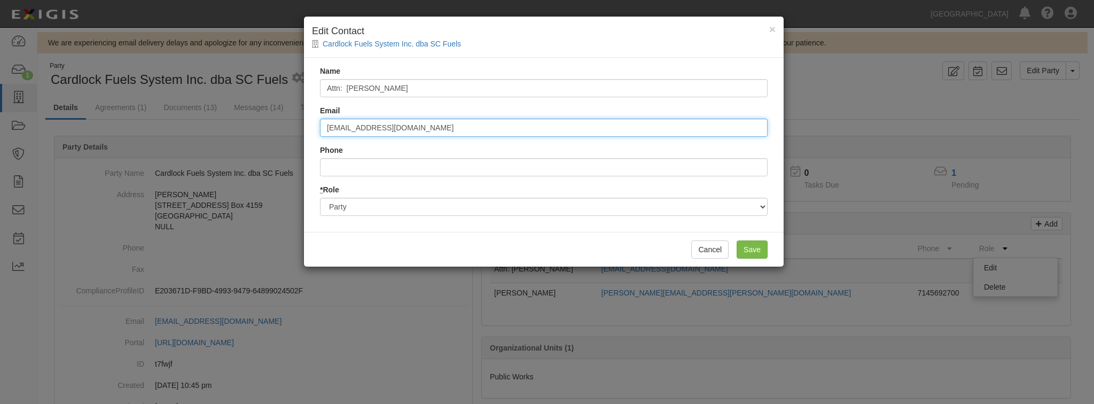
drag, startPoint x: 423, startPoint y: 127, endPoint x: 238, endPoint y: 130, distance: 185.4
click at [238, 130] on div "× Edit Contact Cardlock Fuels System Inc. dba SC Fuels Name Attn: [PERSON_NAME]…" at bounding box center [547, 202] width 1094 height 404
drag, startPoint x: 432, startPoint y: 134, endPoint x: 260, endPoint y: 119, distance: 172.1
click at [260, 119] on div "× Edit Contact Cardlock Fuels System Inc. dba SC Fuels Name Attn: [PERSON_NAME]…" at bounding box center [547, 202] width 1094 height 404
paste input "tobins"
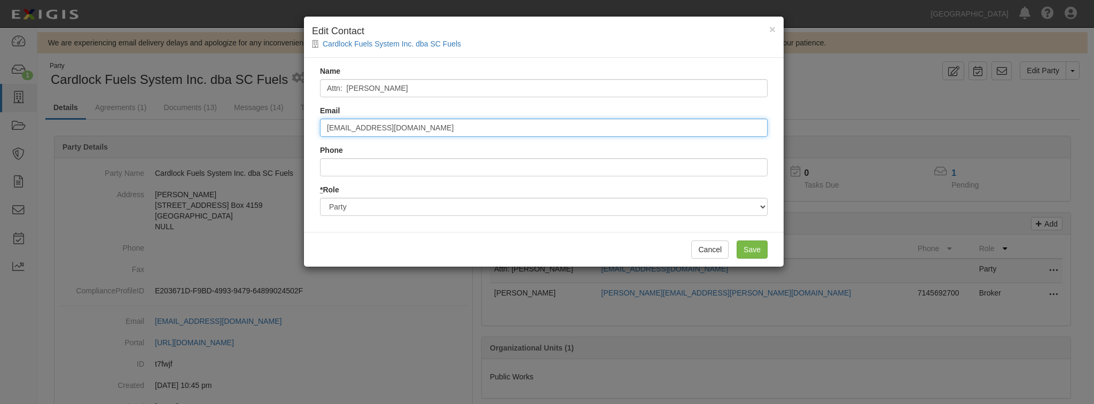
type input "[EMAIL_ADDRESS][DOMAIN_NAME]"
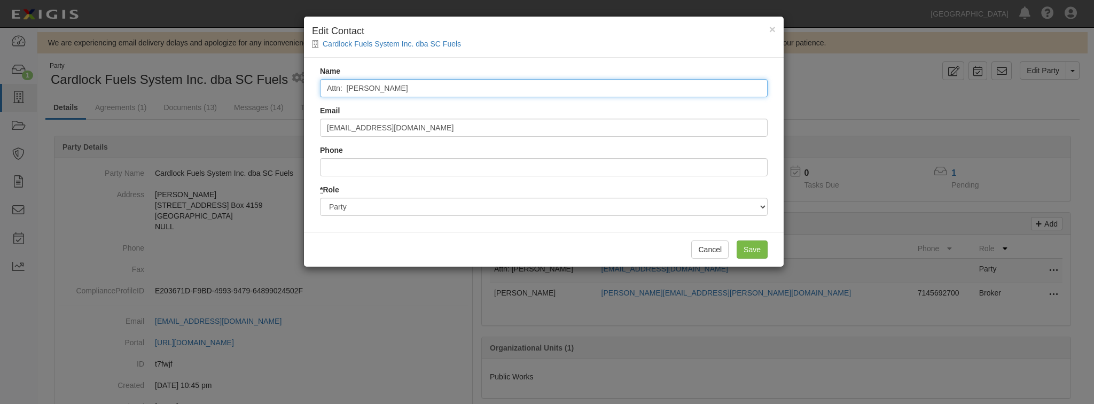
drag, startPoint x: 400, startPoint y: 88, endPoint x: 245, endPoint y: 75, distance: 155.4
click at [249, 77] on div "× Edit Contact Cardlock Fuels System Inc. dba SC Fuels Name Attn: [PERSON_NAME]…" at bounding box center [547, 202] width 1094 height 404
type input "[PERSON_NAME]"
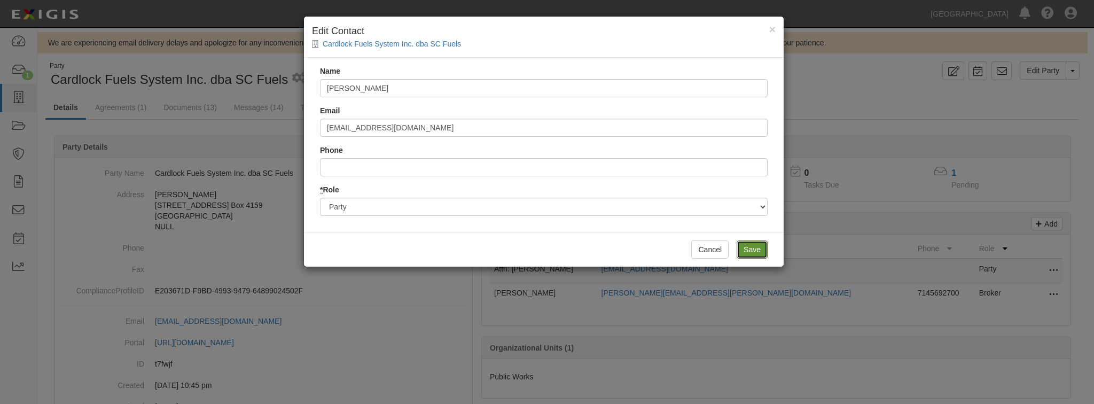
click at [741, 248] on input "Save" at bounding box center [752, 249] width 31 height 18
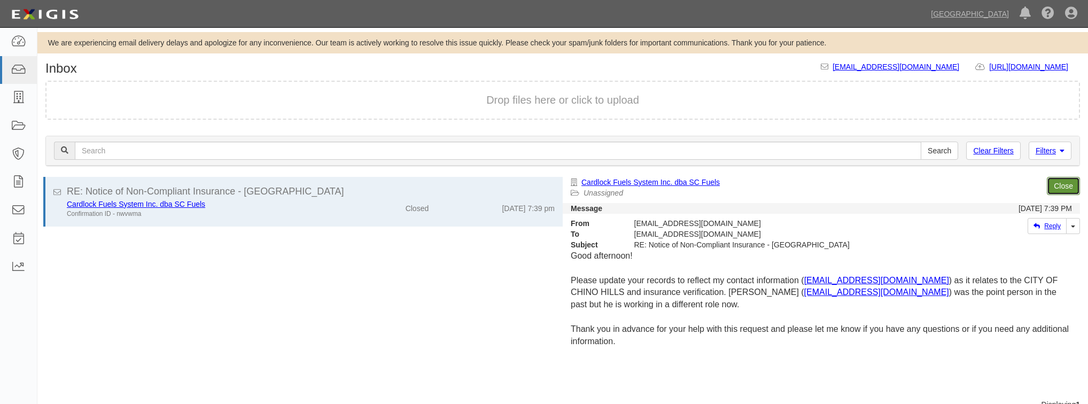
click at [1067, 190] on link "Close" at bounding box center [1062, 186] width 33 height 18
